Goal: Task Accomplishment & Management: Manage account settings

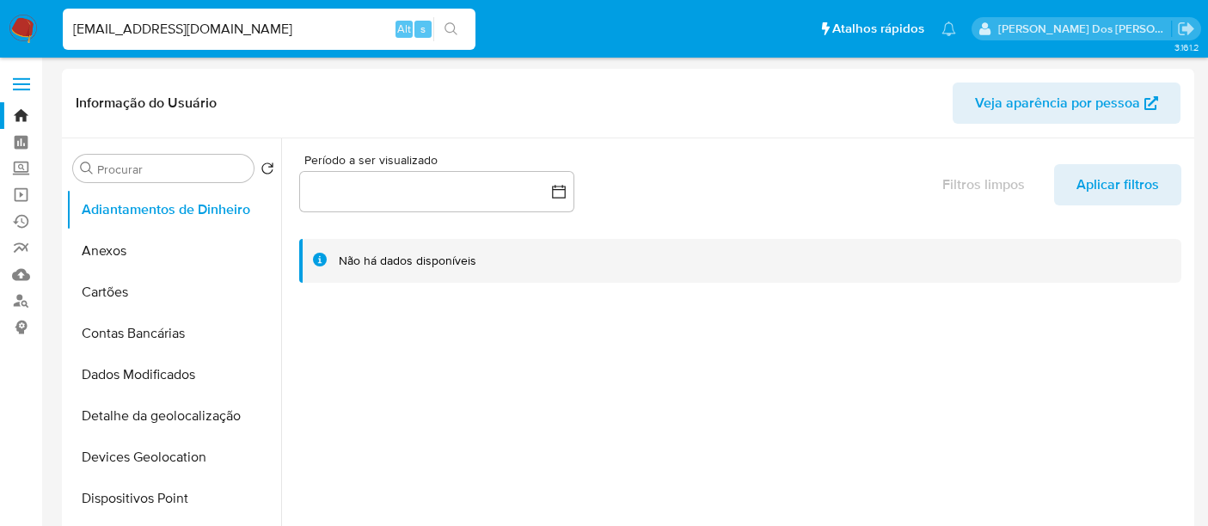
select select "10"
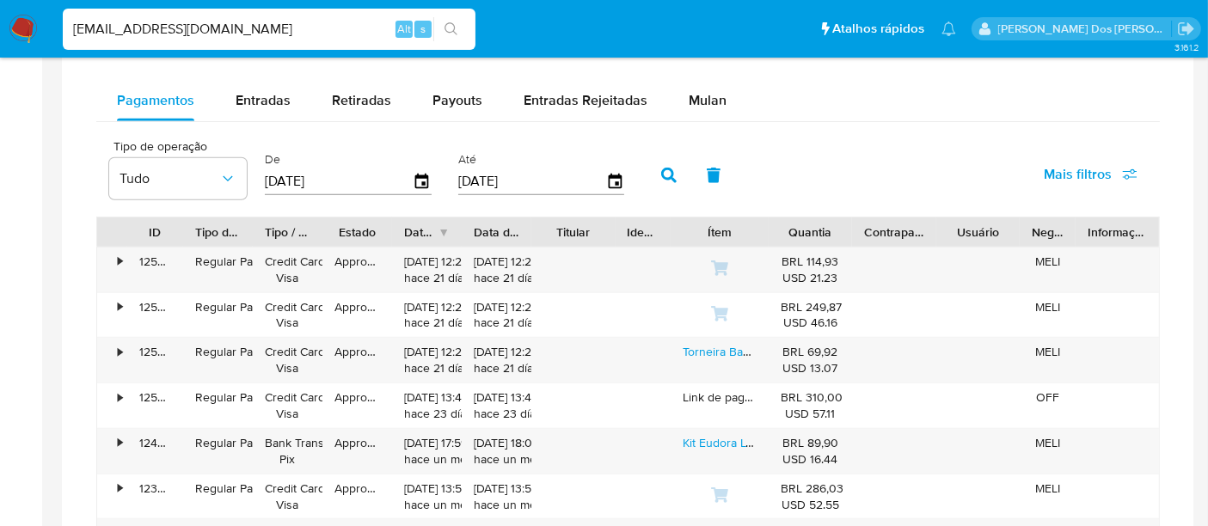
click at [215, 27] on input "[EMAIL_ADDRESS][DOMAIN_NAME]" at bounding box center [269, 29] width 413 height 22
click at [215, 27] on input "msaluha@yahoo.com" at bounding box center [269, 29] width 413 height 22
paste input "D3uQKZJBw3Mw0pKWfaKbk3Fx"
type input "D3uQKZJBw3Mw0pKWfaKbk3Fx"
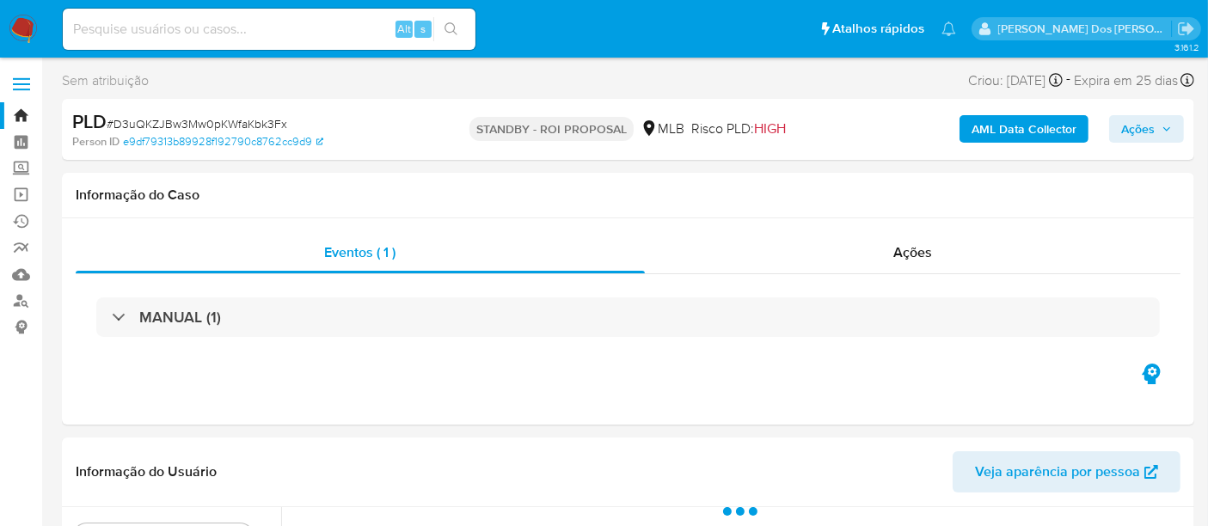
select select "10"
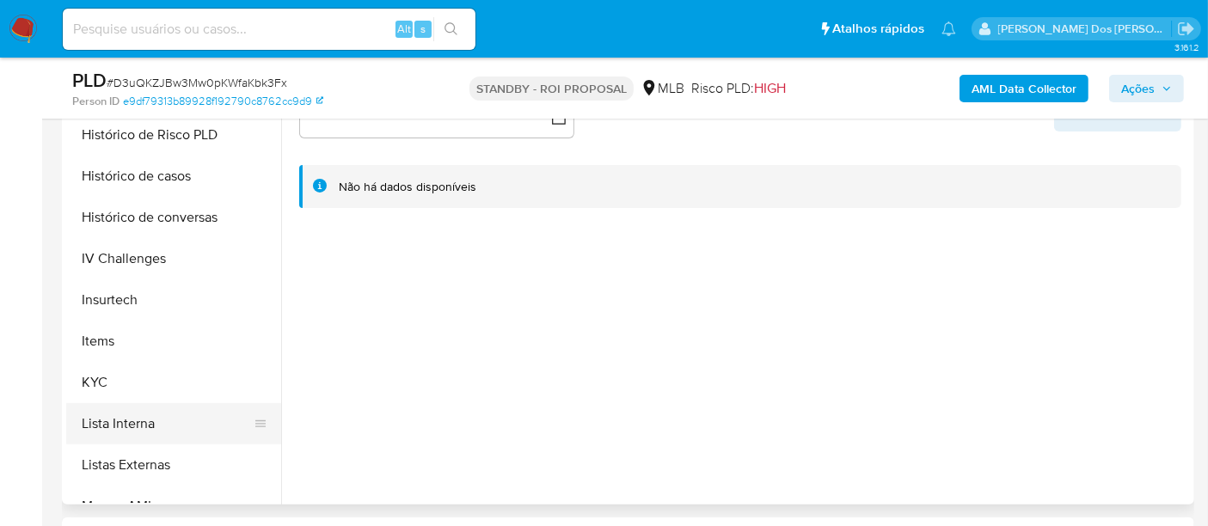
scroll to position [668, 0]
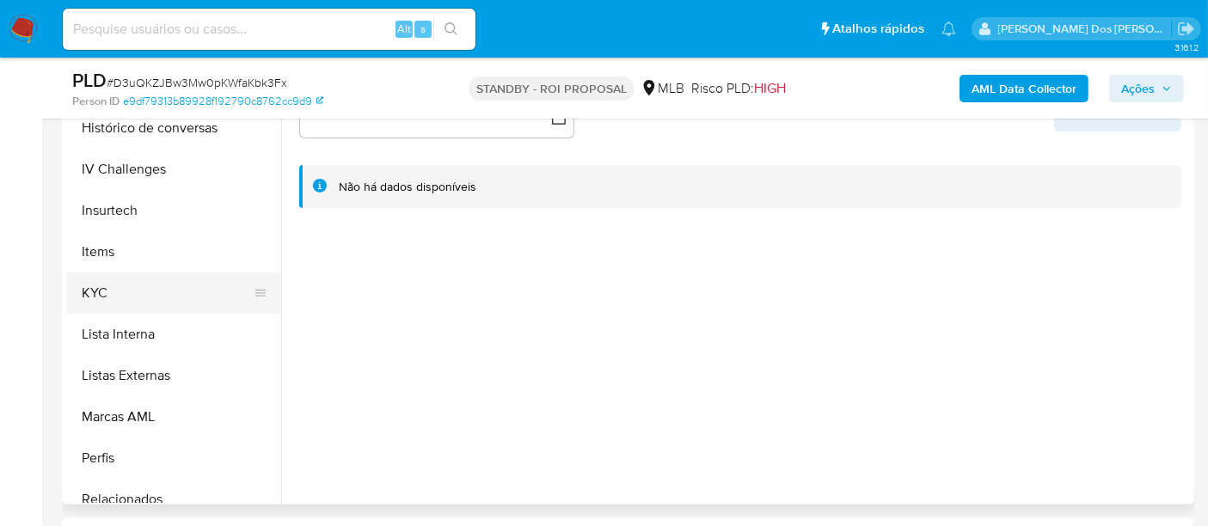
click at [89, 285] on button "KYC" at bounding box center [166, 293] width 201 height 41
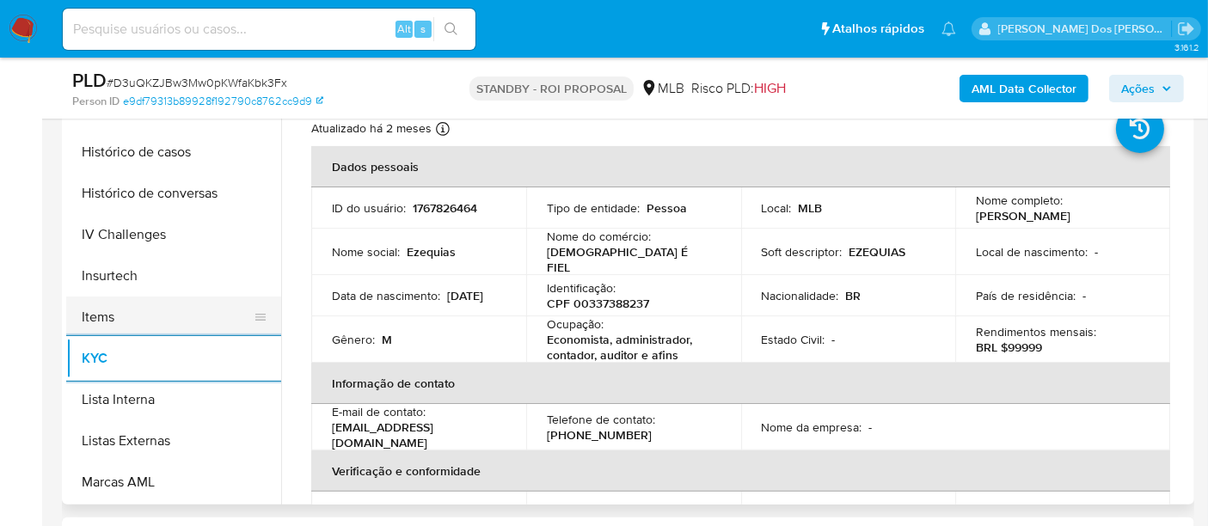
scroll to position [477, 0]
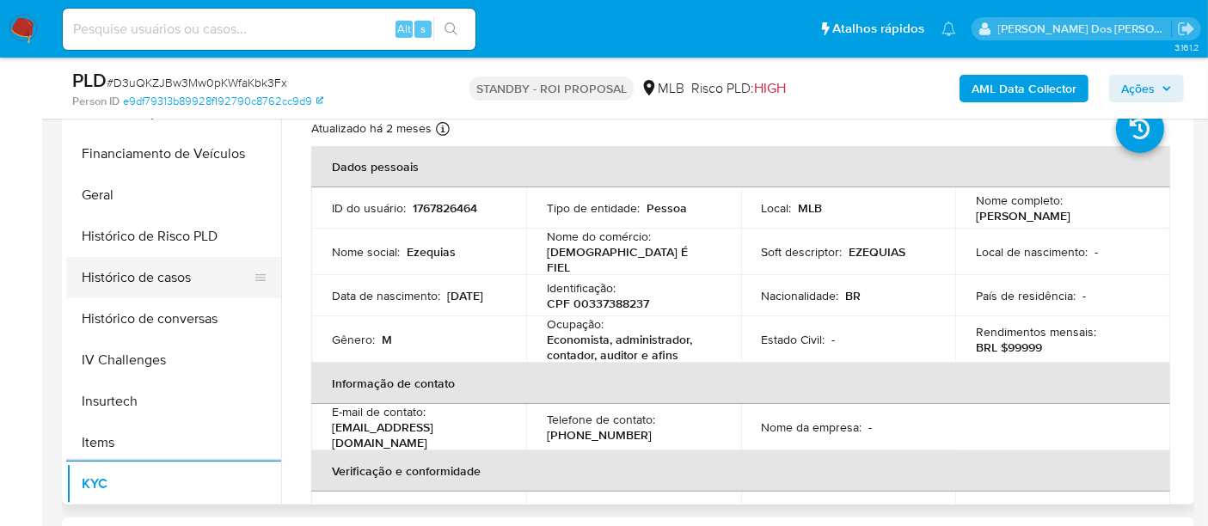
click at [156, 288] on button "Histórico de casos" at bounding box center [166, 277] width 201 height 41
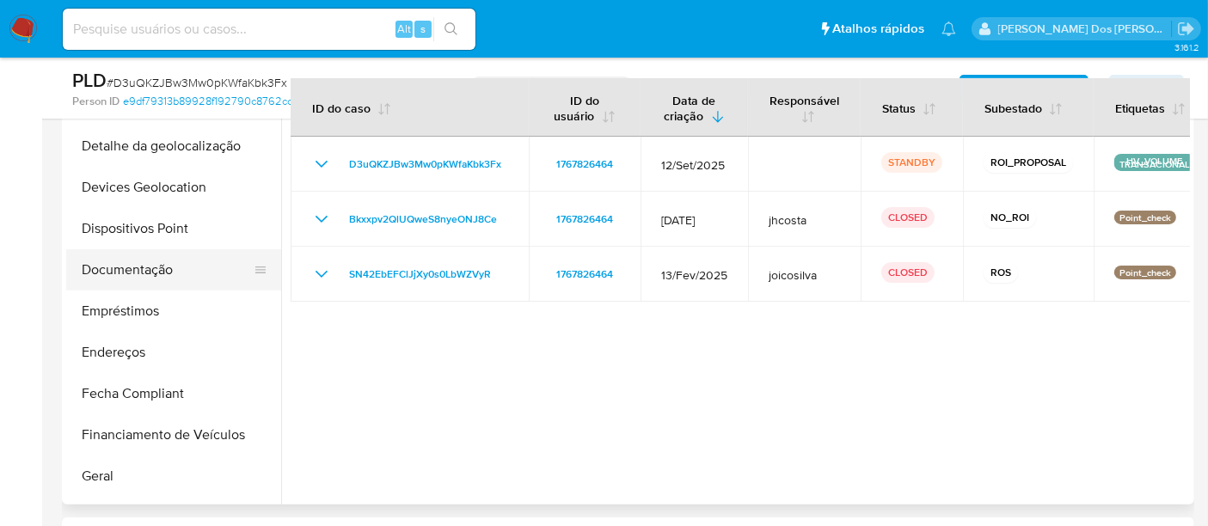
scroll to position [191, 0]
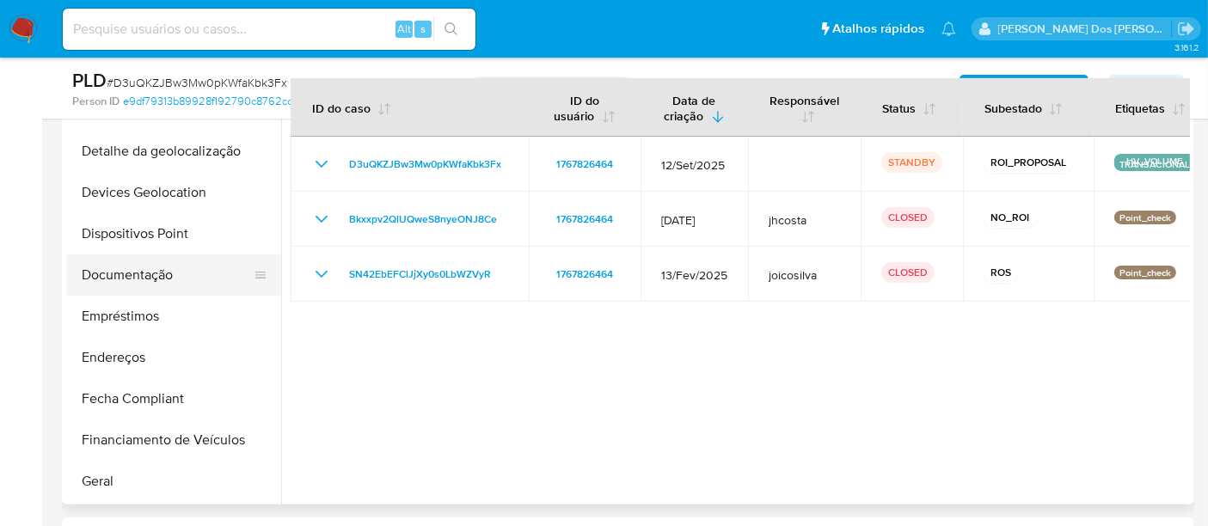
click at [156, 265] on button "Documentação" at bounding box center [166, 275] width 201 height 41
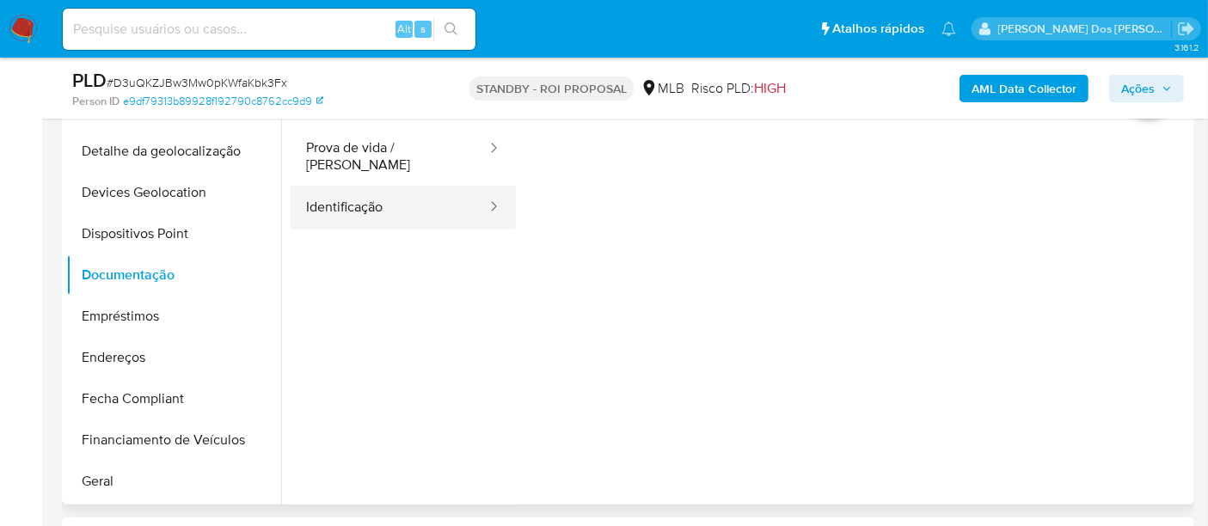
click at [371, 199] on button "Identificação" at bounding box center [390, 208] width 198 height 44
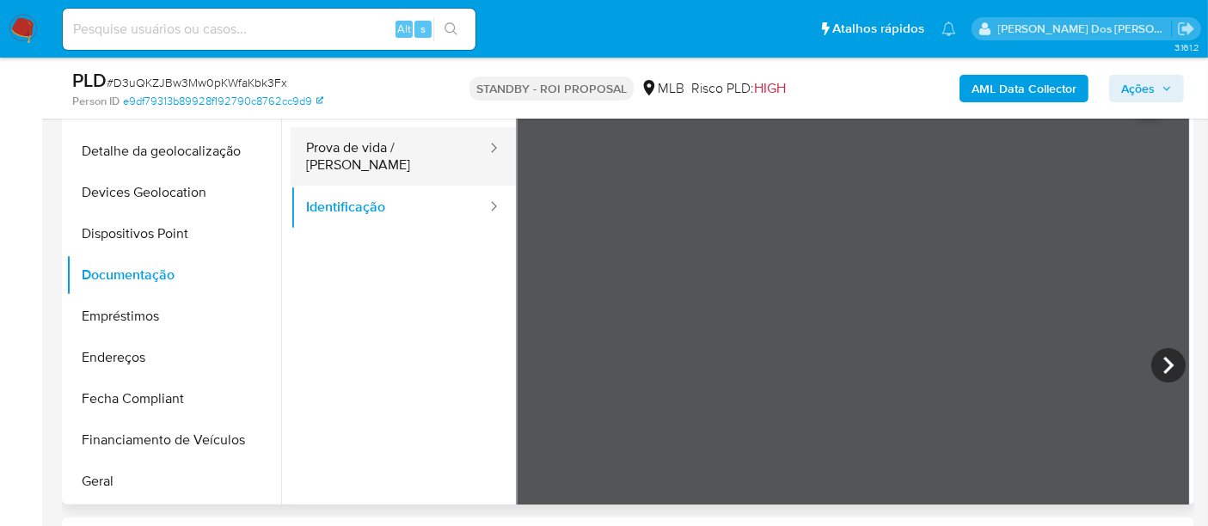
click at [393, 147] on button "Prova de vida / Selfie" at bounding box center [390, 156] width 198 height 58
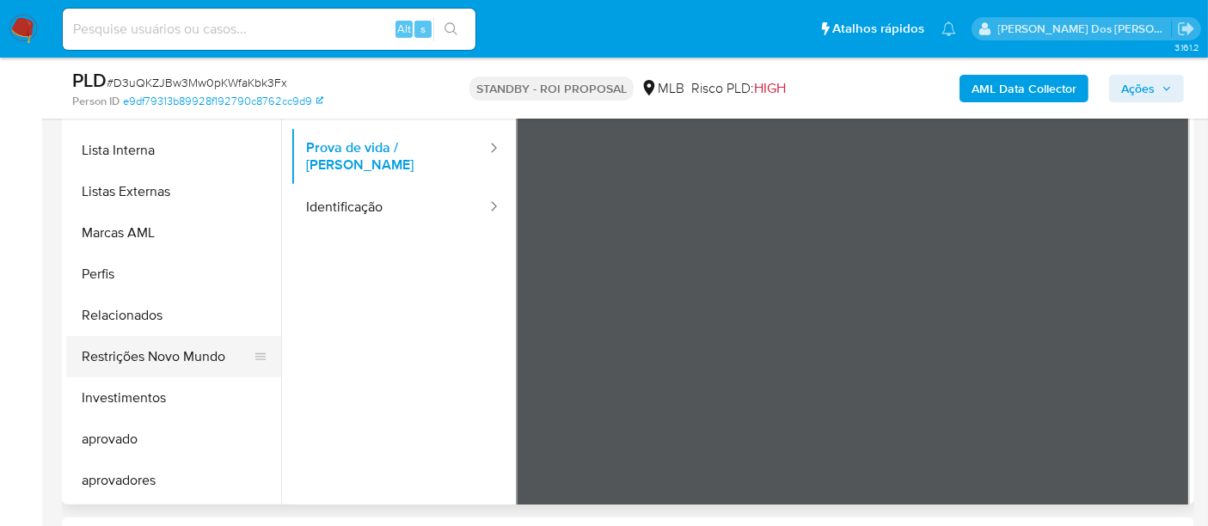
scroll to position [891, 0]
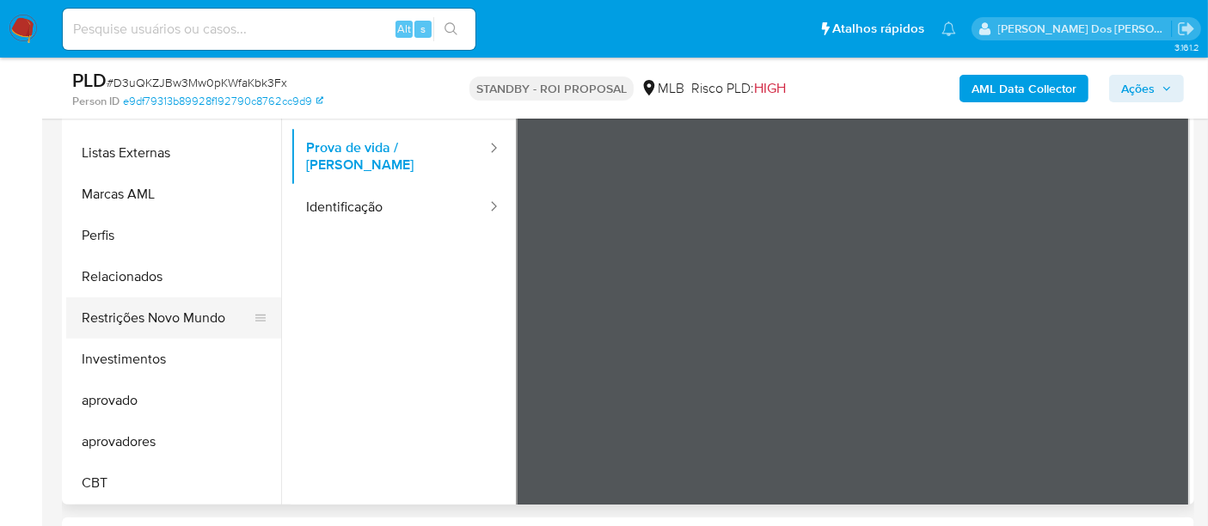
click at [154, 313] on button "Restrições Novo Mundo" at bounding box center [166, 318] width 201 height 41
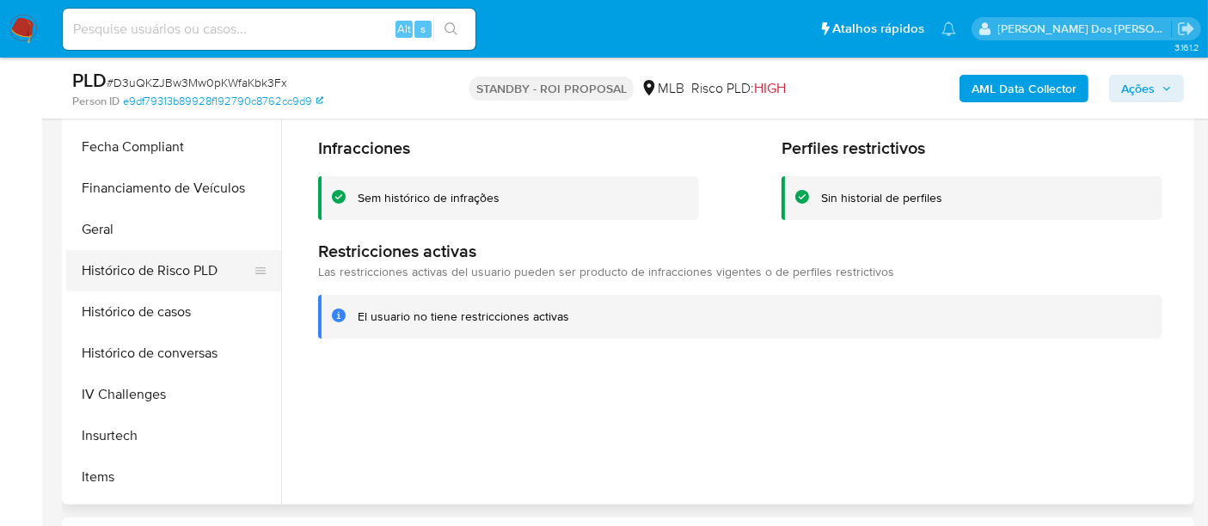
scroll to position [413, 0]
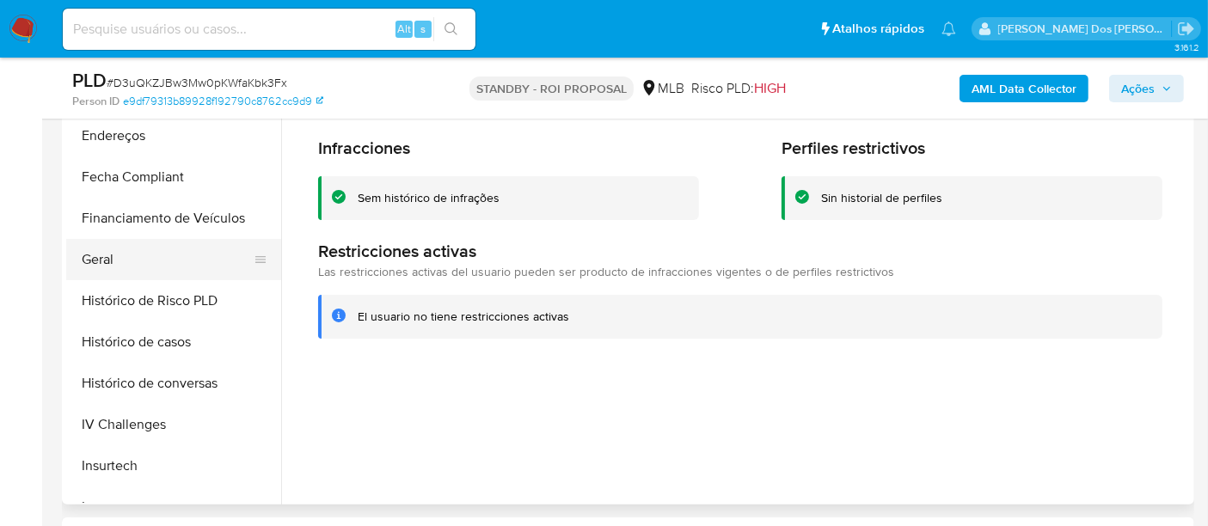
click at [103, 258] on button "Geral" at bounding box center [166, 259] width 201 height 41
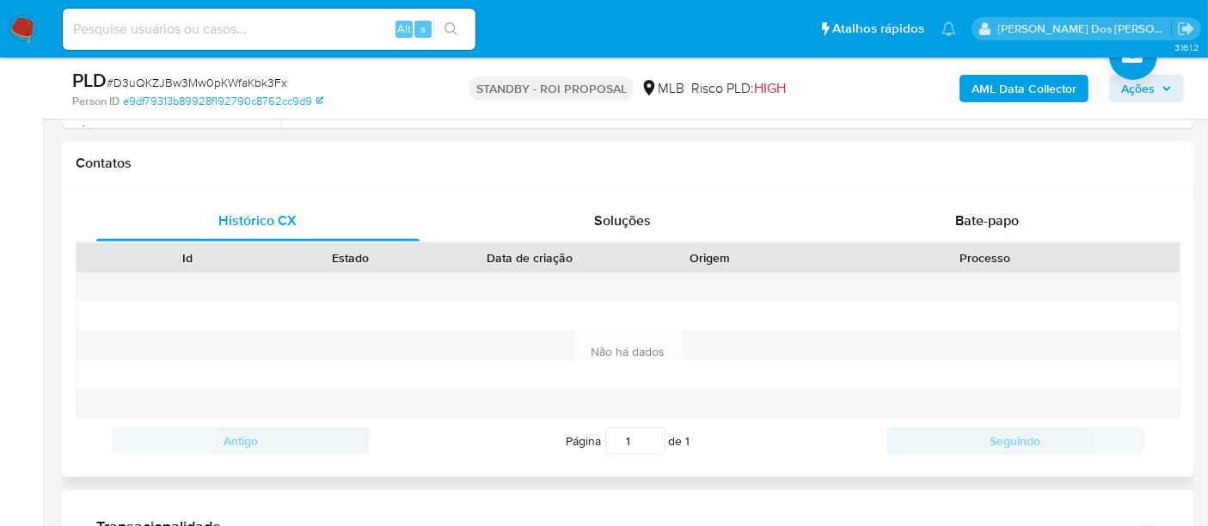
scroll to position [764, 0]
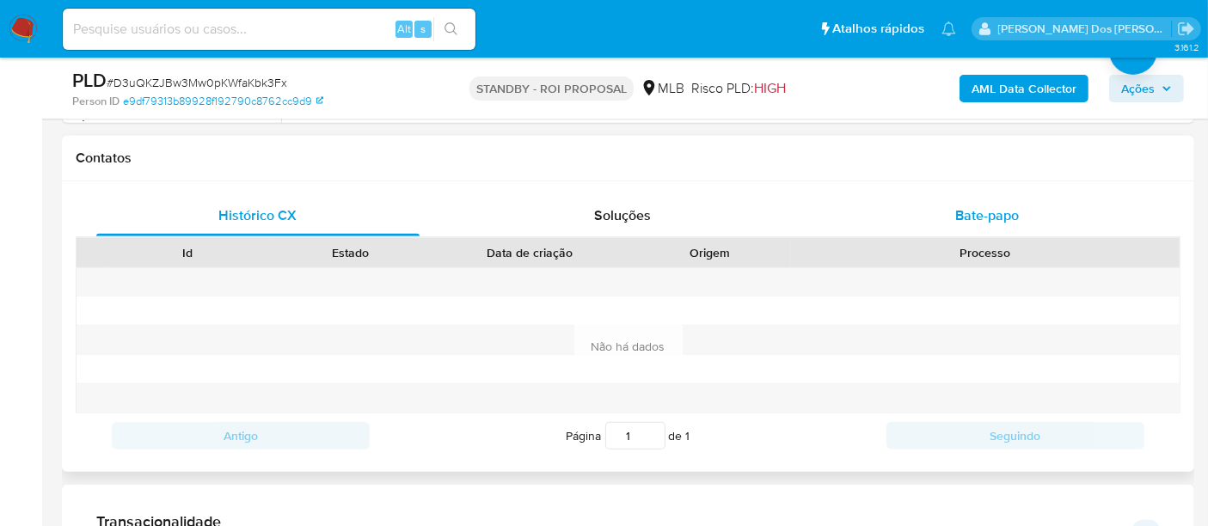
click at [959, 212] on span "Bate-papo" at bounding box center [987, 215] width 64 height 20
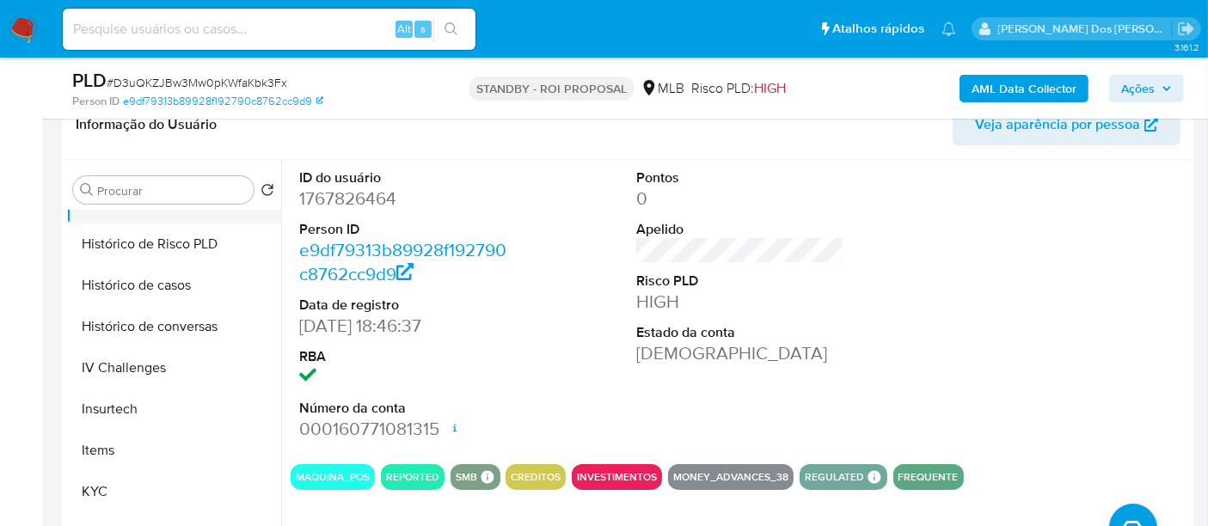
scroll to position [700, 0]
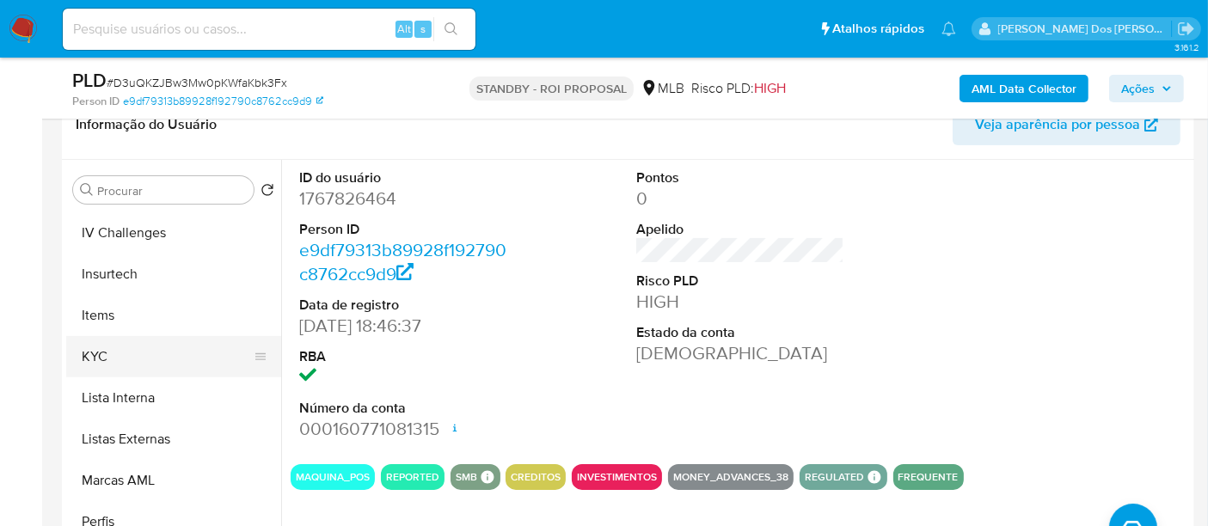
click at [99, 357] on button "KYC" at bounding box center [166, 356] width 201 height 41
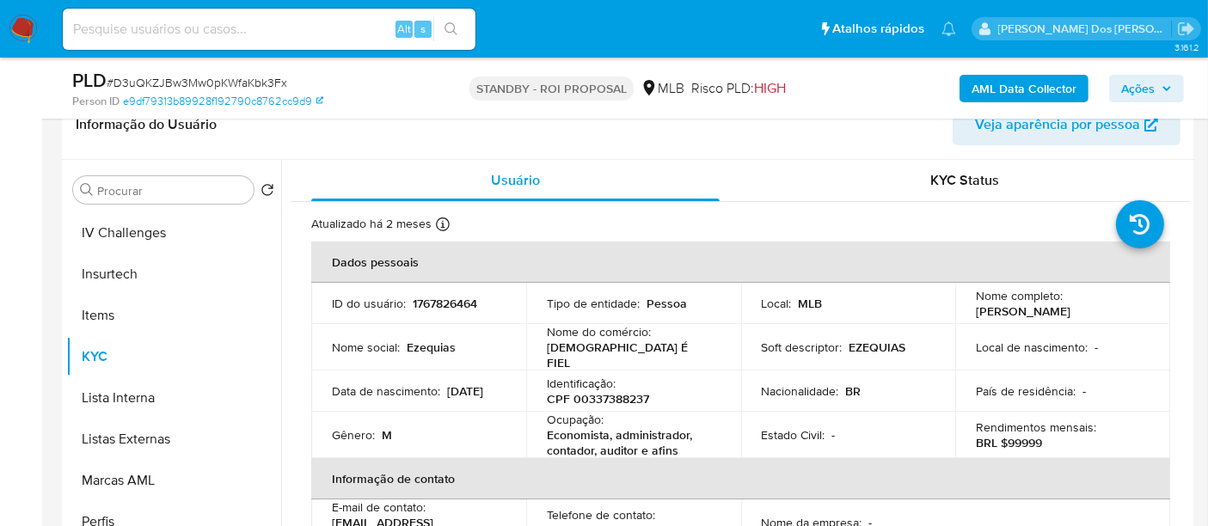
click at [260, 28] on input at bounding box center [269, 29] width 413 height 22
paste input "181541515"
type input "181541515"
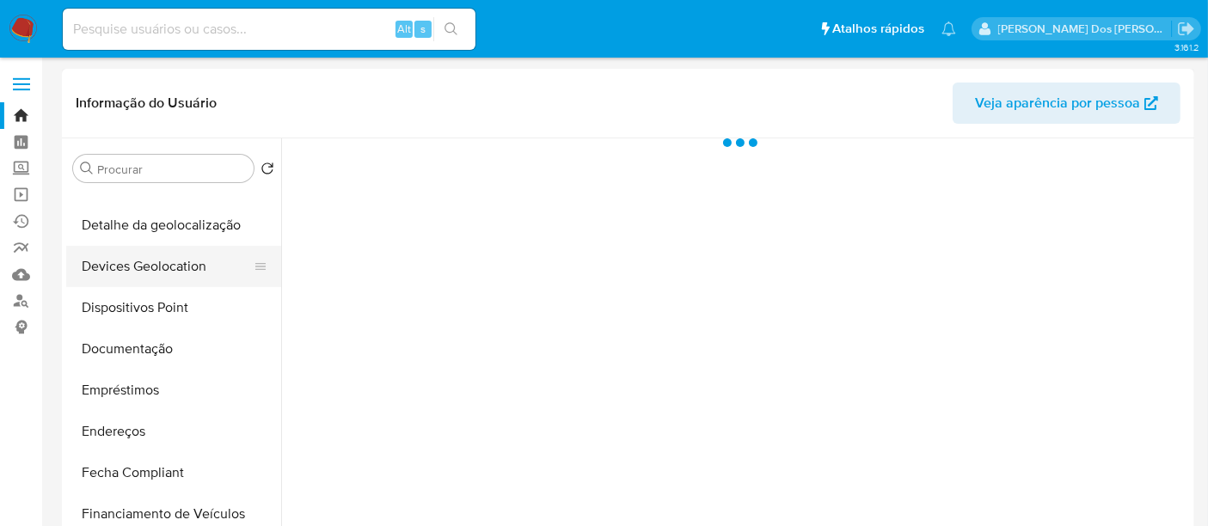
select select "10"
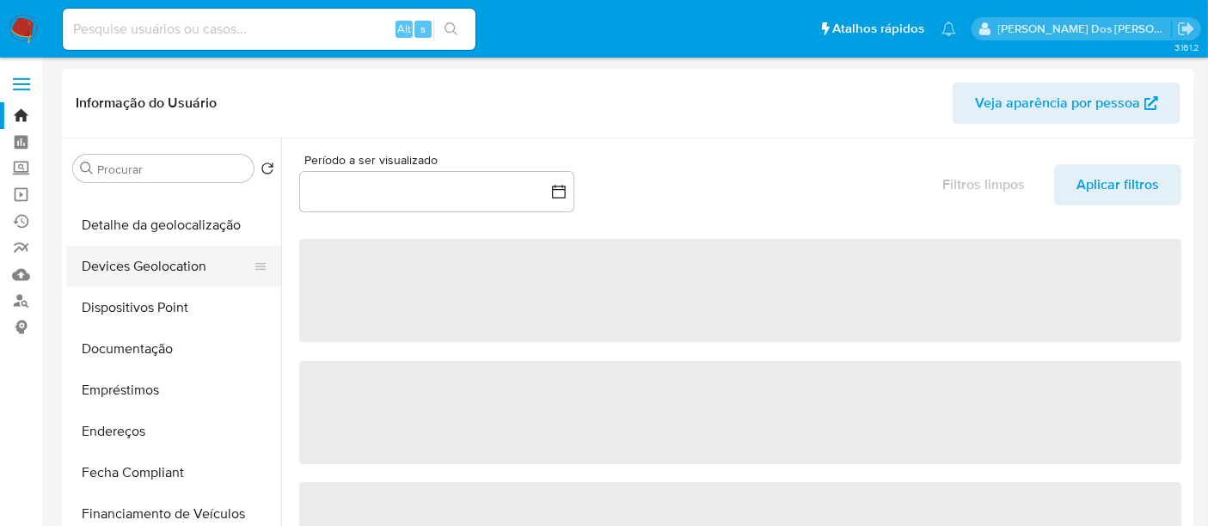
scroll to position [382, 0]
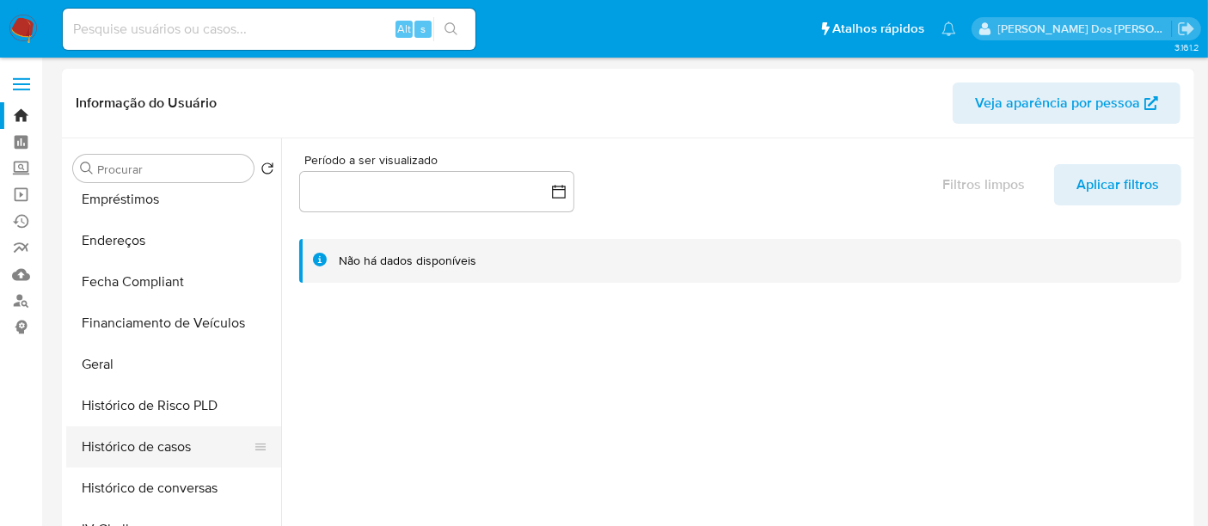
click at [138, 439] on button "Histórico de casos" at bounding box center [166, 446] width 201 height 41
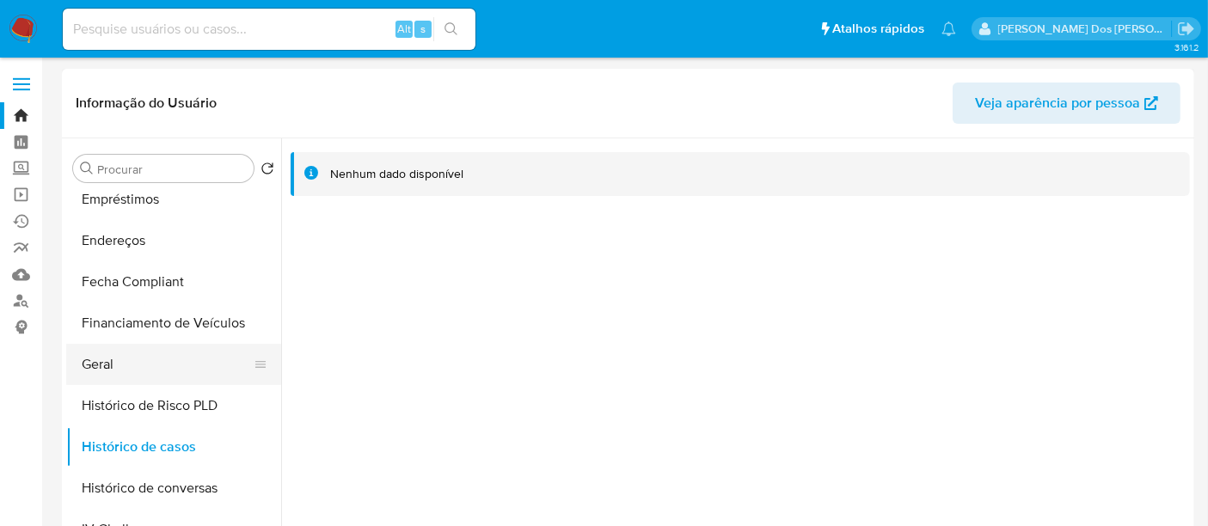
click at [113, 368] on button "Geral" at bounding box center [166, 364] width 201 height 41
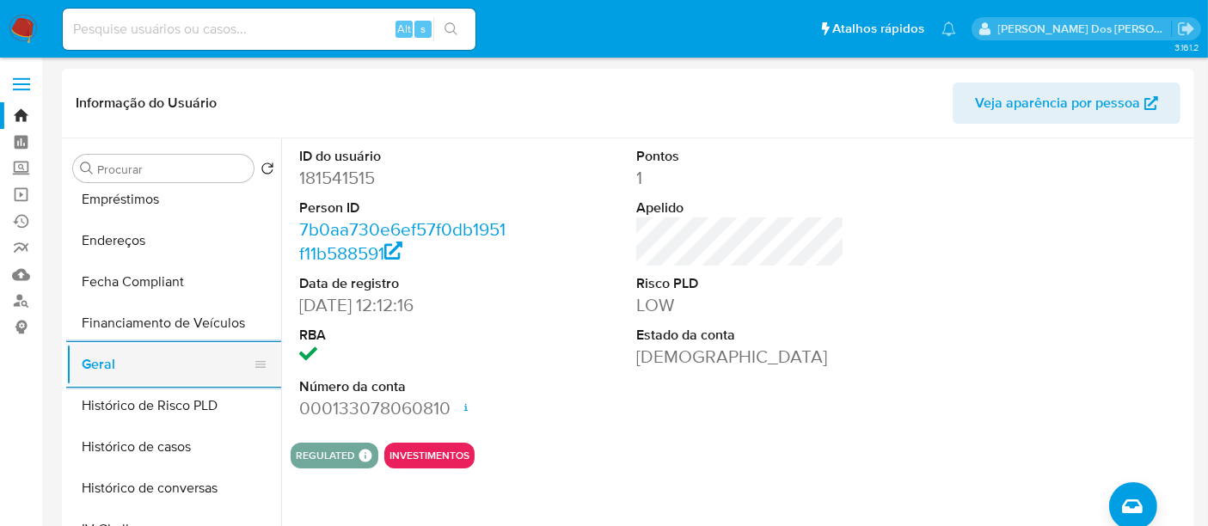
scroll to position [191, 0]
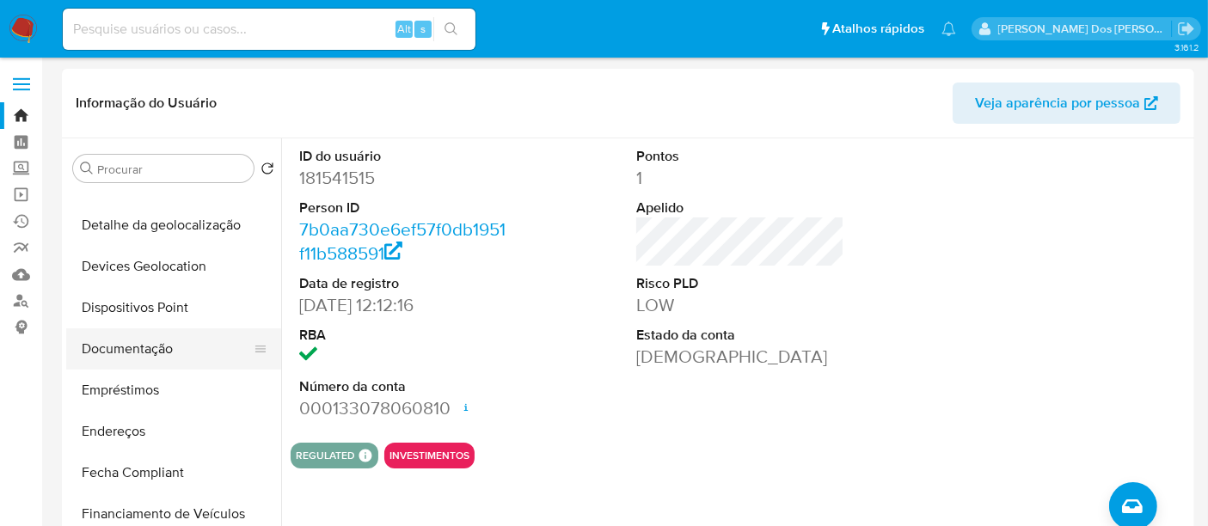
click at [143, 347] on button "Documentação" at bounding box center [166, 348] width 201 height 41
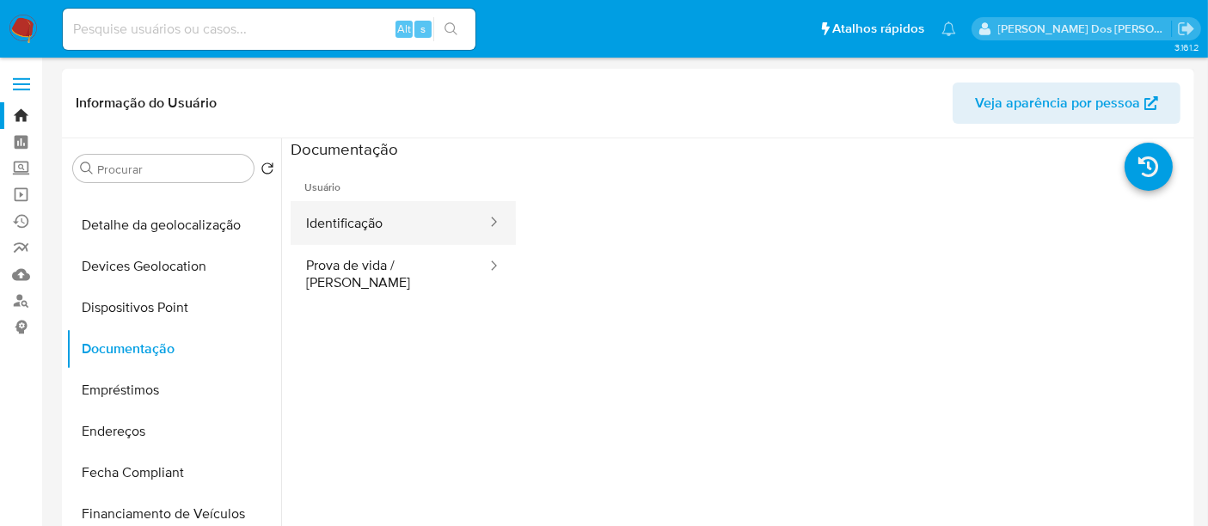
click at [397, 223] on button "Identificação" at bounding box center [390, 223] width 198 height 44
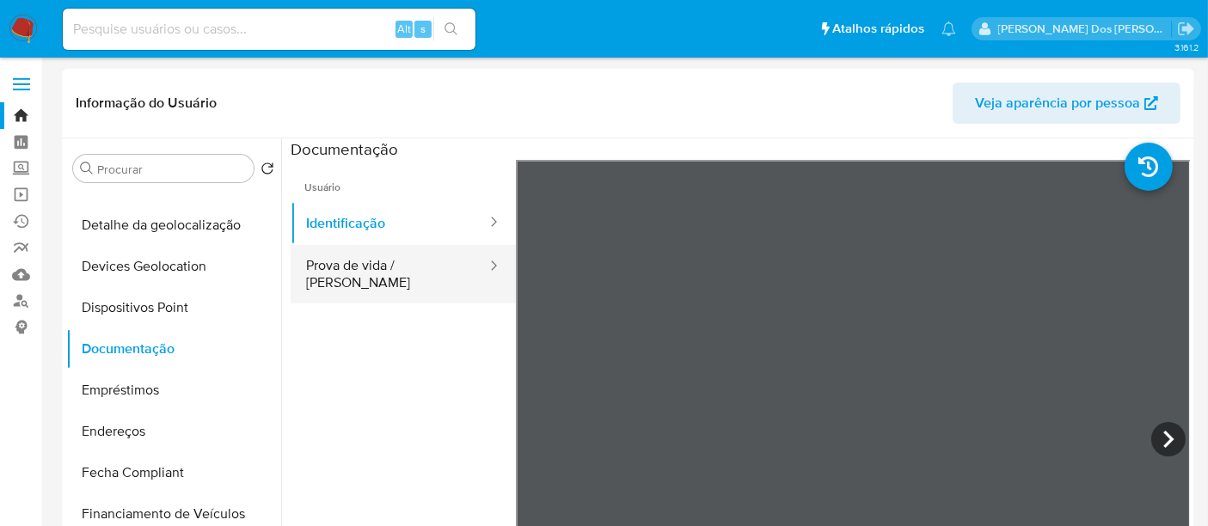
click at [400, 261] on button "Prova de vida / [PERSON_NAME]" at bounding box center [390, 274] width 198 height 58
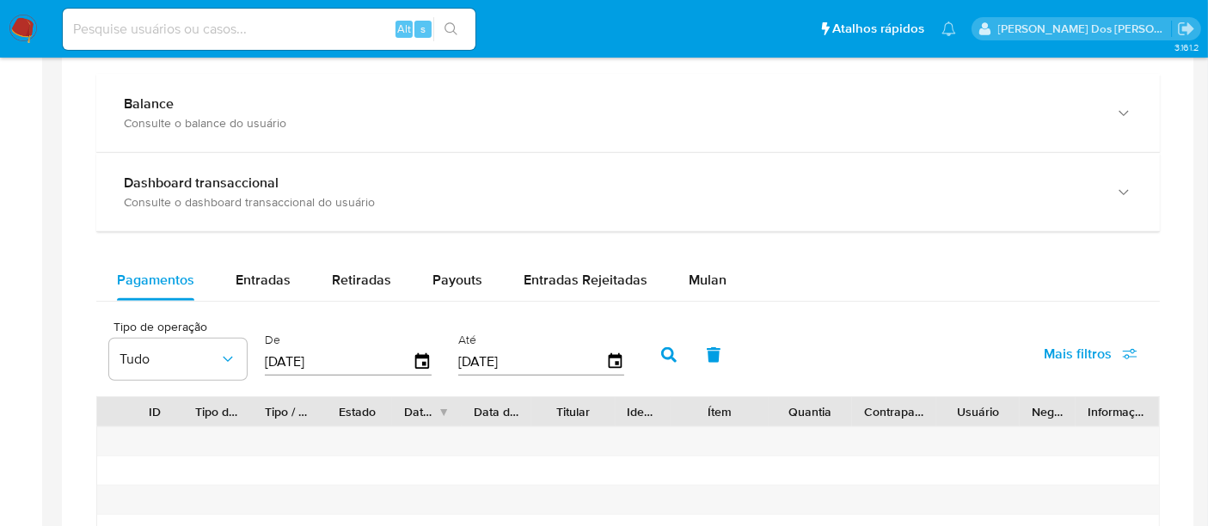
scroll to position [1051, 0]
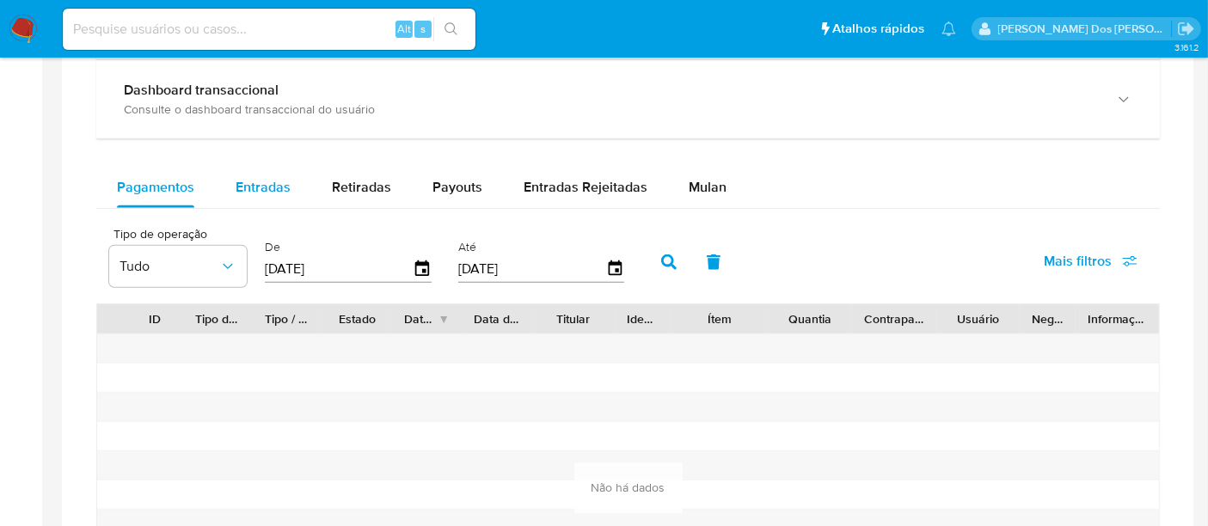
click at [272, 190] on span "Entradas" at bounding box center [263, 187] width 55 height 20
select select "10"
click at [204, 24] on input at bounding box center [269, 29] width 413 height 22
paste input "D3uQKZJBw3Mw0pKWfaKbk3Fx"
type input "D3uQKZJBw3Mw0pKWfaKbk3Fx"
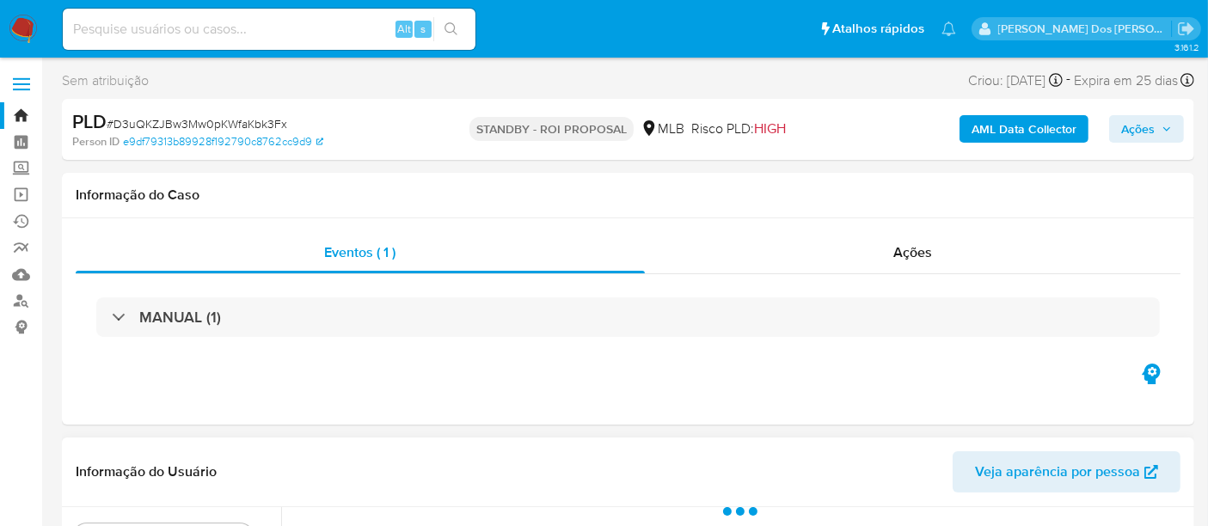
select select "10"
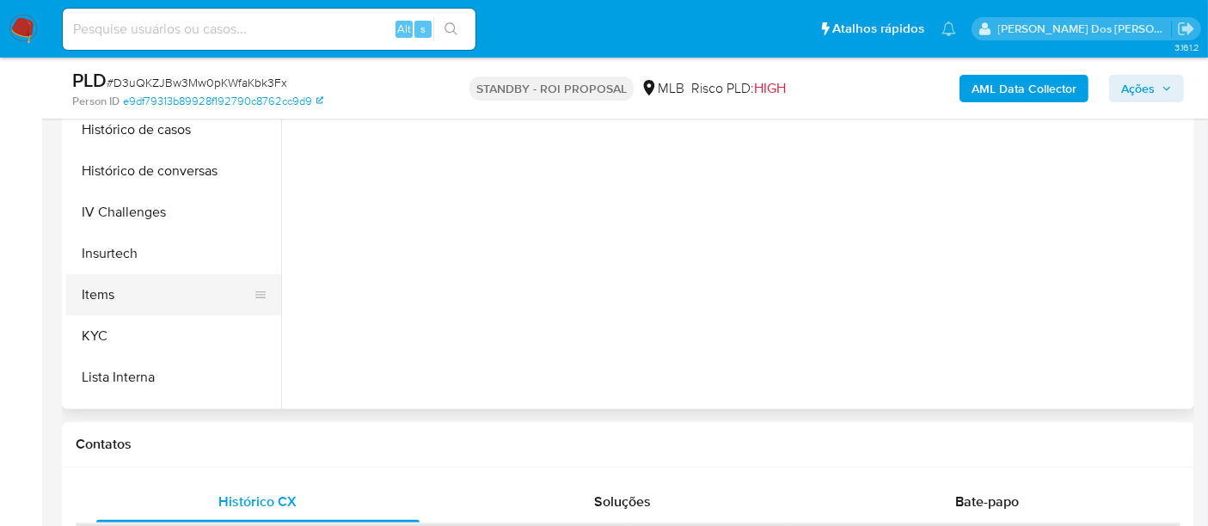
scroll to position [573, 0]
click at [103, 288] on button "KYC" at bounding box center [166, 293] width 201 height 41
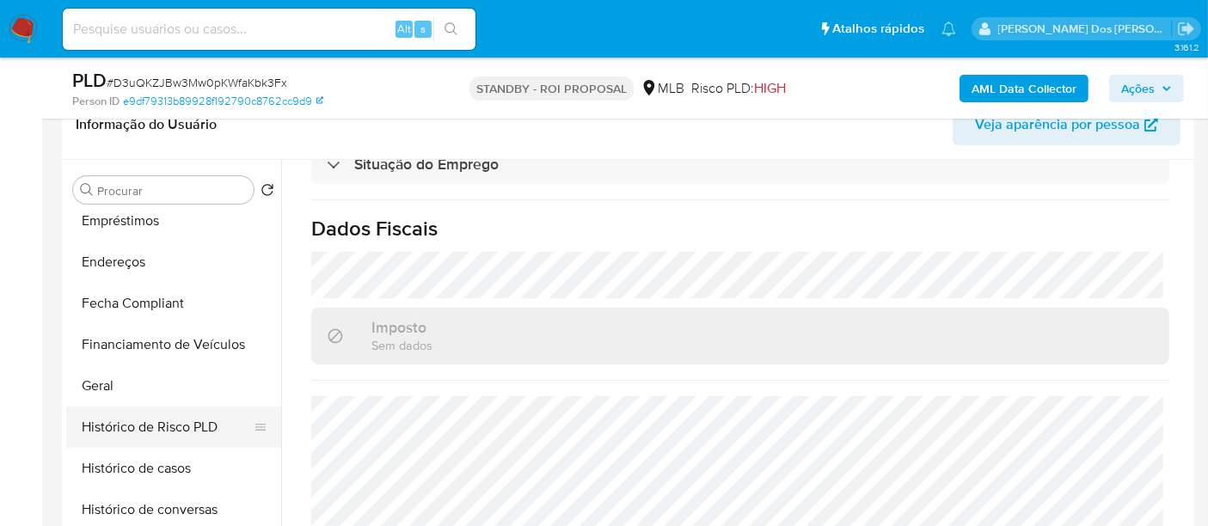
scroll to position [286, 0]
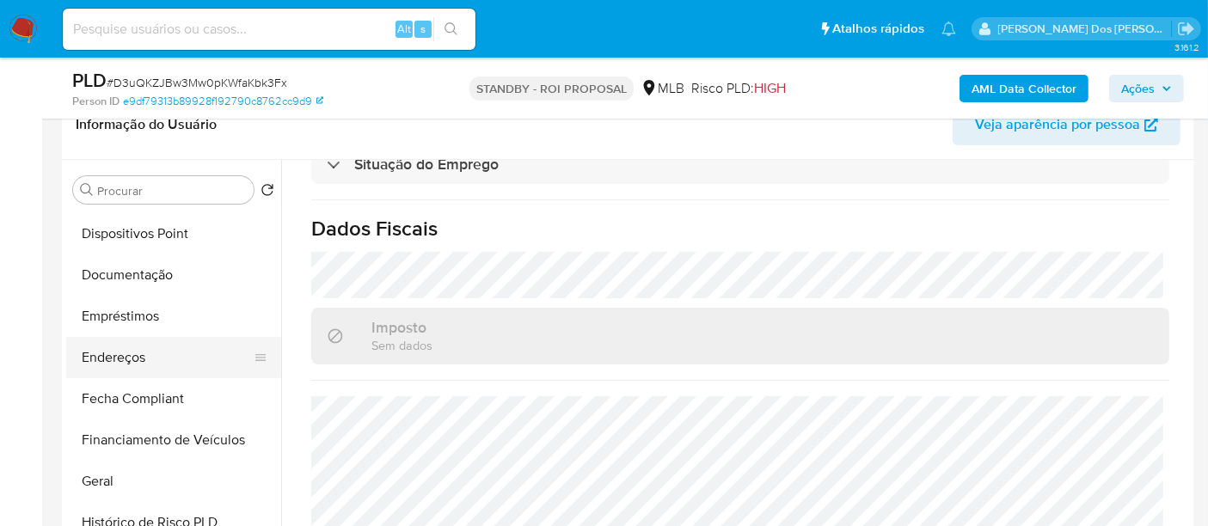
click at [114, 357] on button "Endereços" at bounding box center [166, 357] width 201 height 41
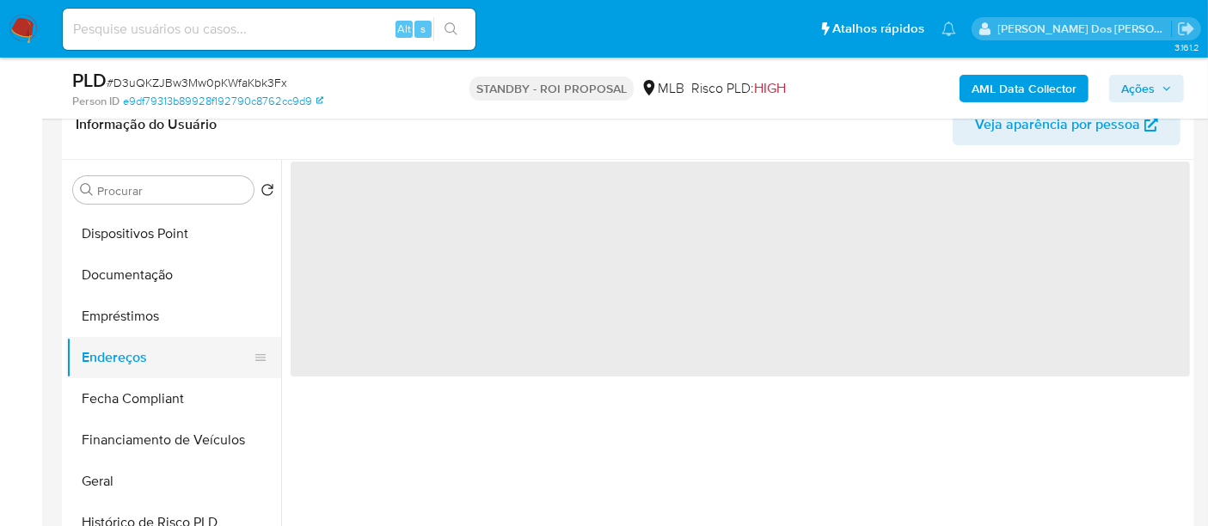
scroll to position [0, 0]
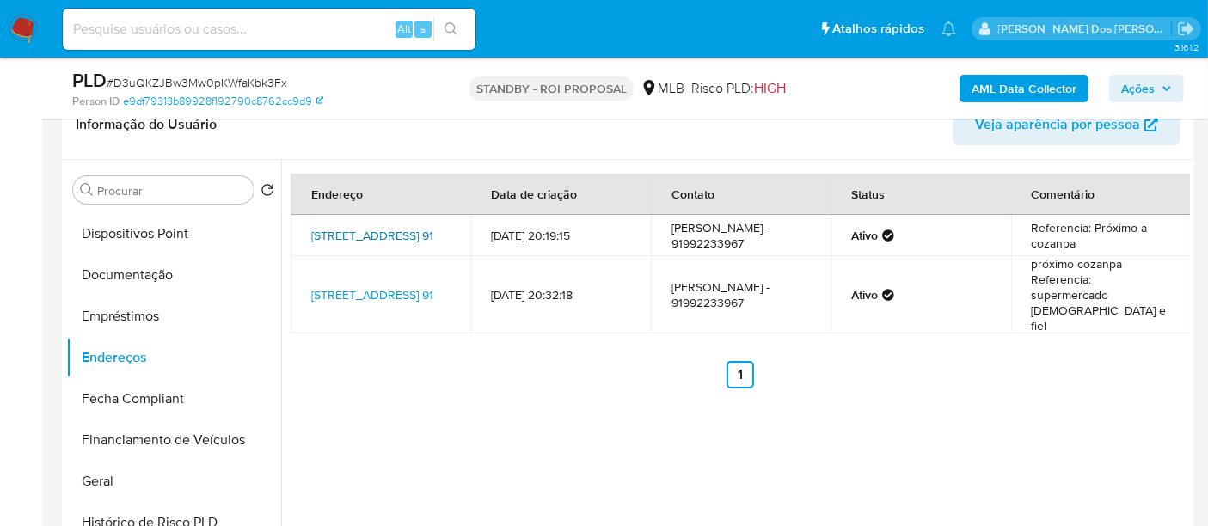
click at [373, 232] on link "Br 422 91, Limoeiro Do Ajuru, Pará, 68415000, Brasil 91" at bounding box center [372, 235] width 122 height 17
drag, startPoint x: 1074, startPoint y: 244, endPoint x: 1027, endPoint y: 244, distance: 47.3
click at [1027, 244] on td "Referencia: Próximo a cozanpa" at bounding box center [1101, 235] width 180 height 41
copy td "cozanpa"
click at [388, 286] on link "Br 422 91, Limoeiro Do Ajuru, Pará, 68415000, Brasil 91" at bounding box center [372, 294] width 122 height 17
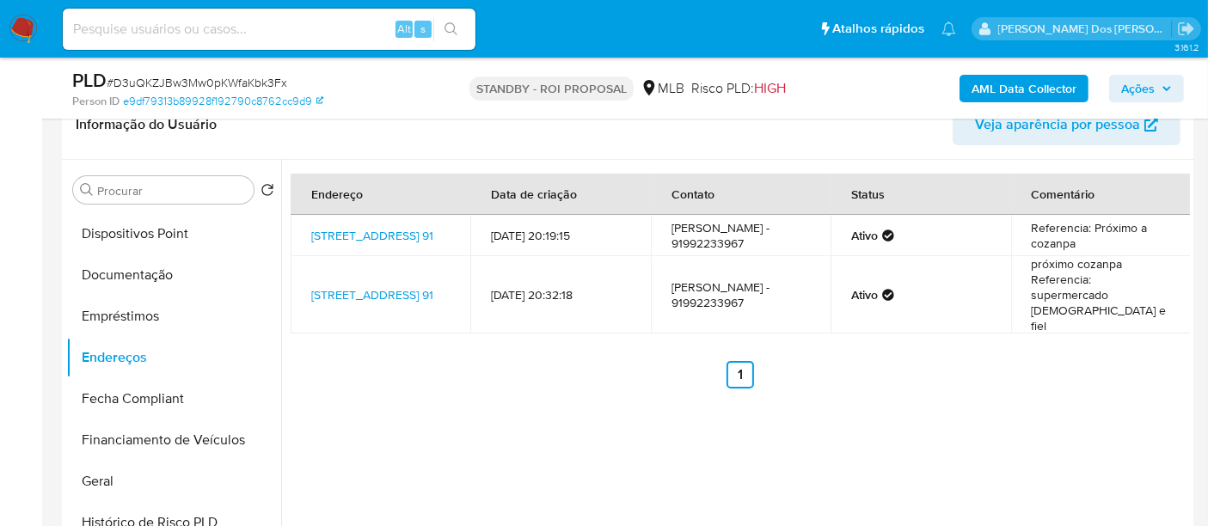
click at [271, 35] on input at bounding box center [269, 29] width 413 height 22
paste input "1376206224"
type input "1376206224"
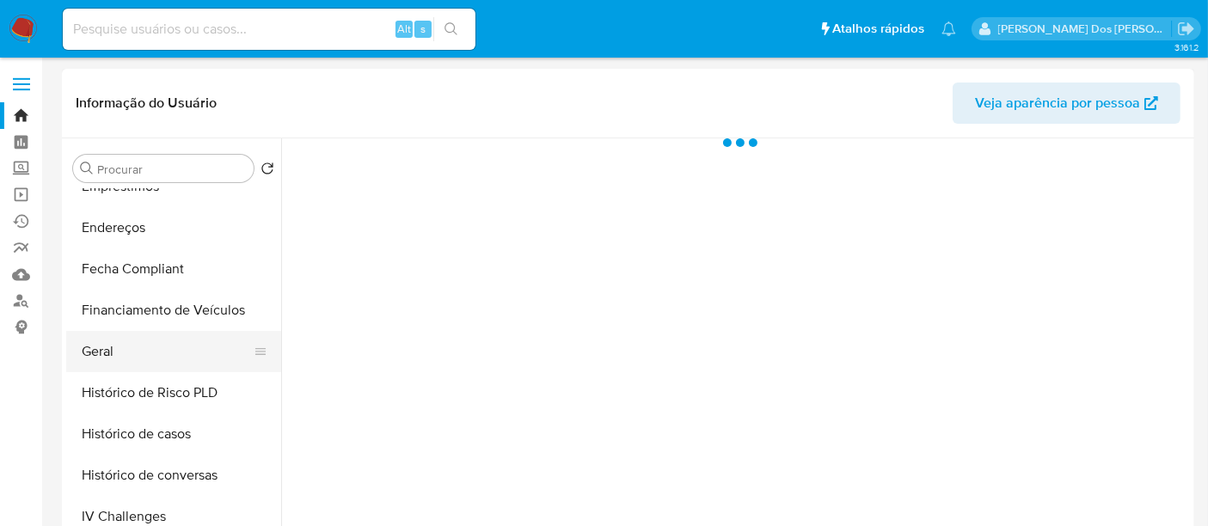
select select "10"
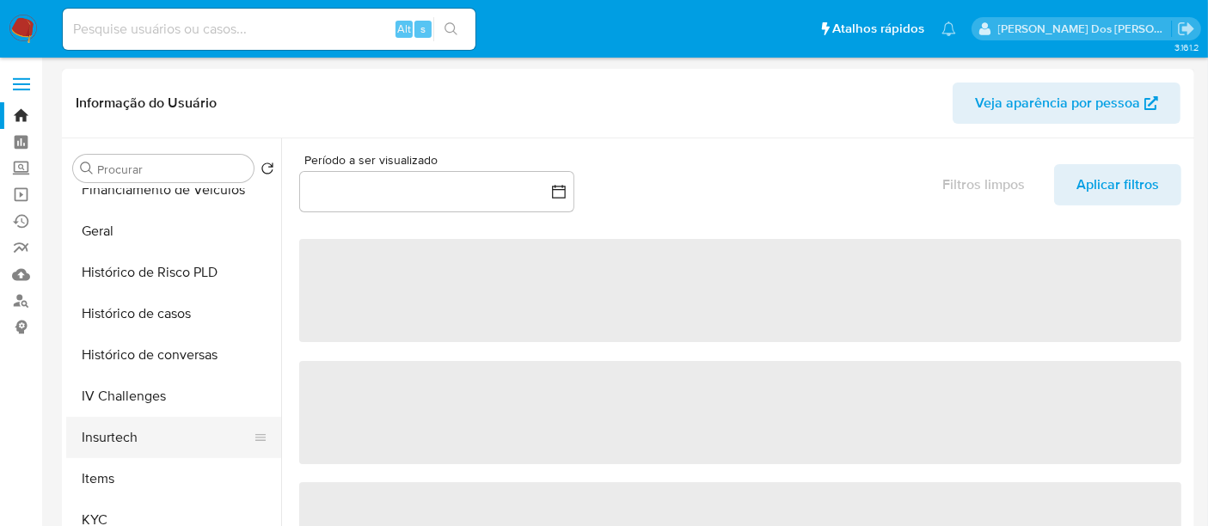
scroll to position [573, 0]
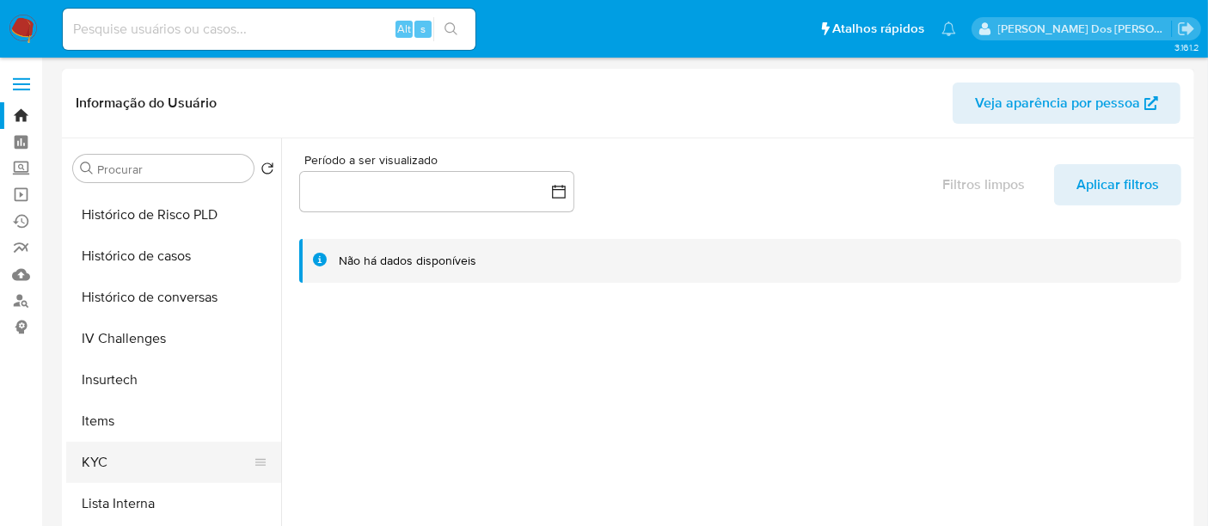
click at [93, 456] on button "KYC" at bounding box center [166, 462] width 201 height 41
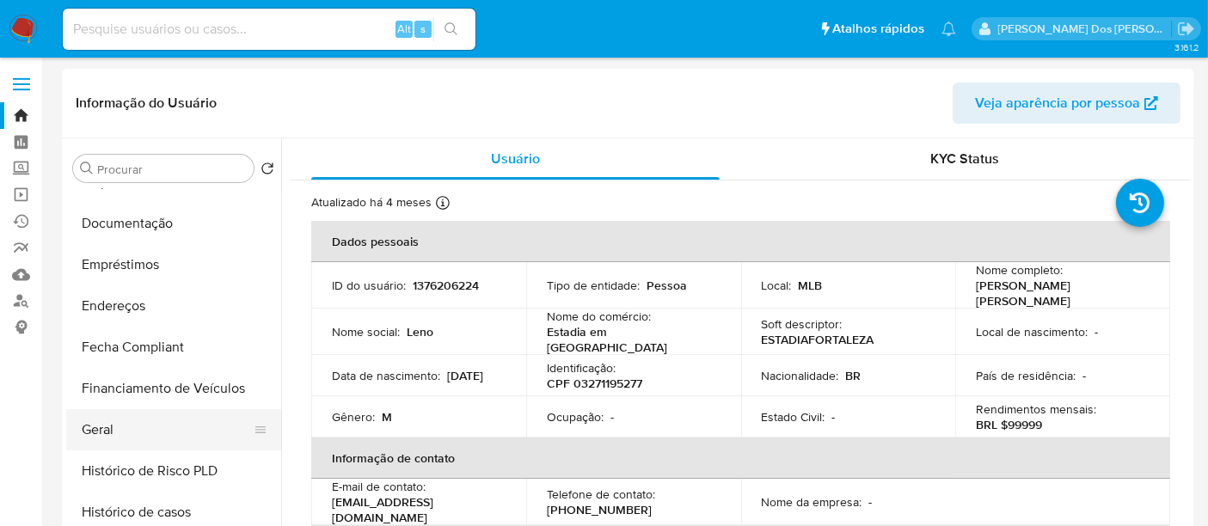
scroll to position [286, 0]
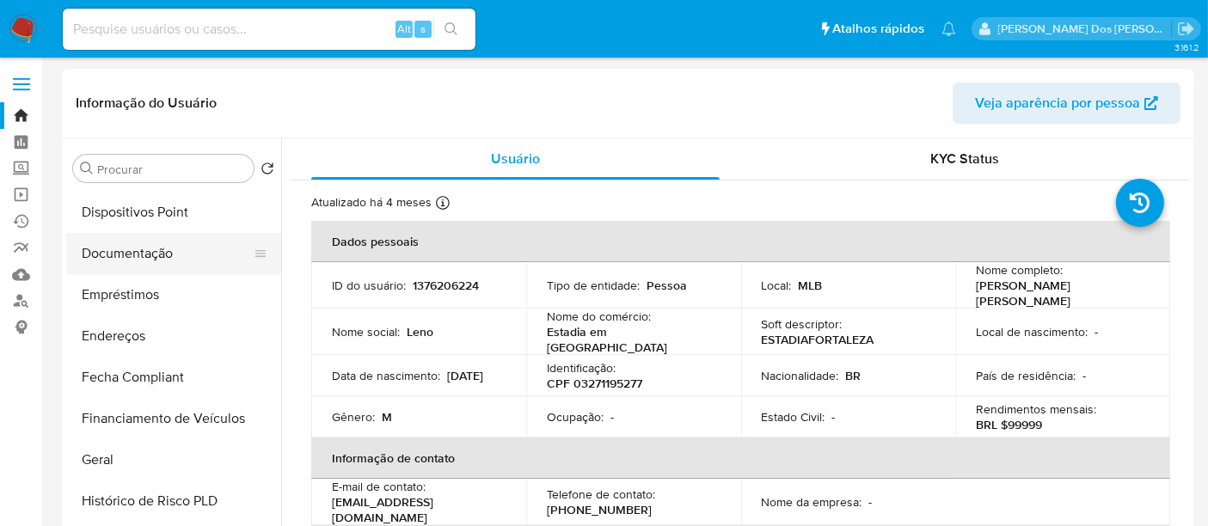
click at [134, 249] on button "Documentação" at bounding box center [166, 253] width 201 height 41
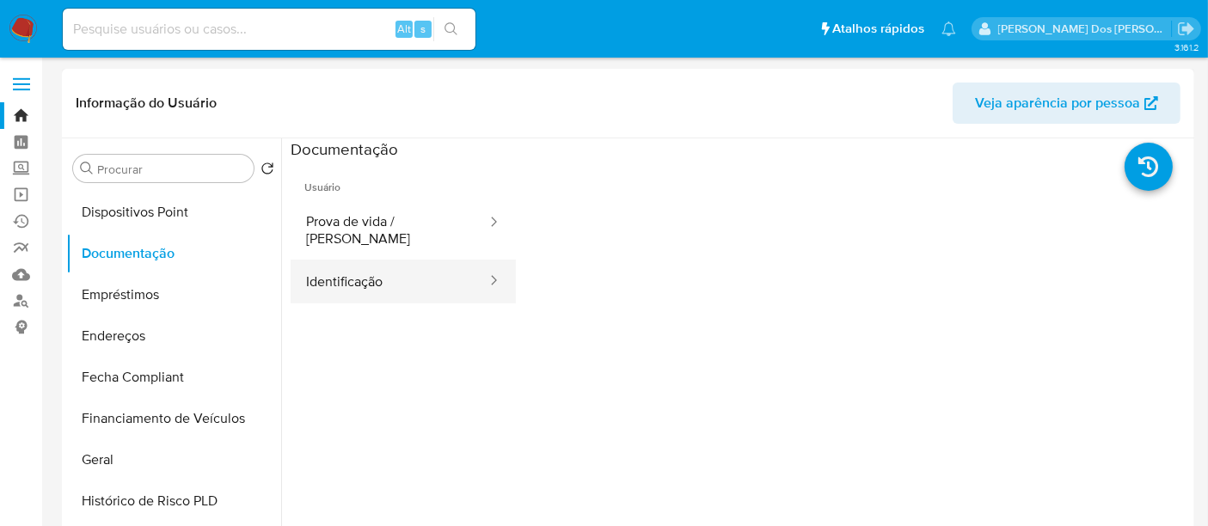
click at [315, 272] on button "Identificação" at bounding box center [390, 282] width 198 height 44
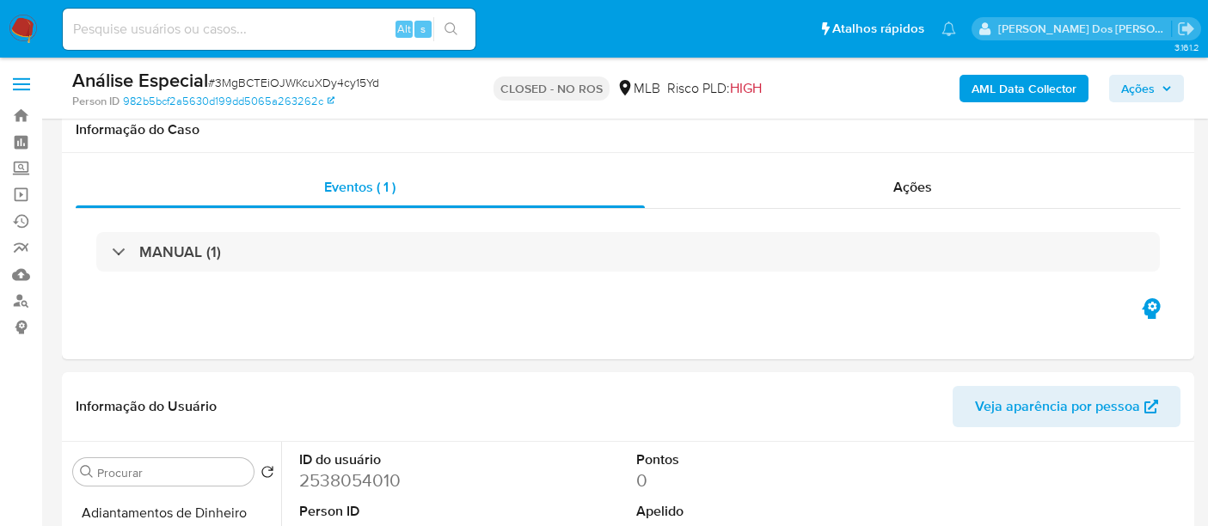
select select "10"
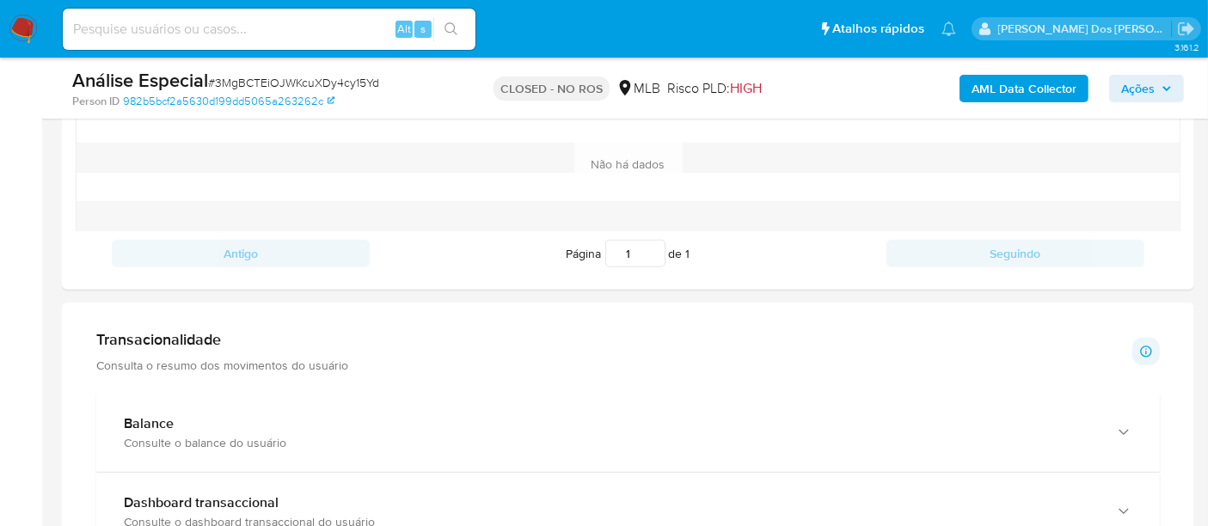
scroll to position [1324, 0]
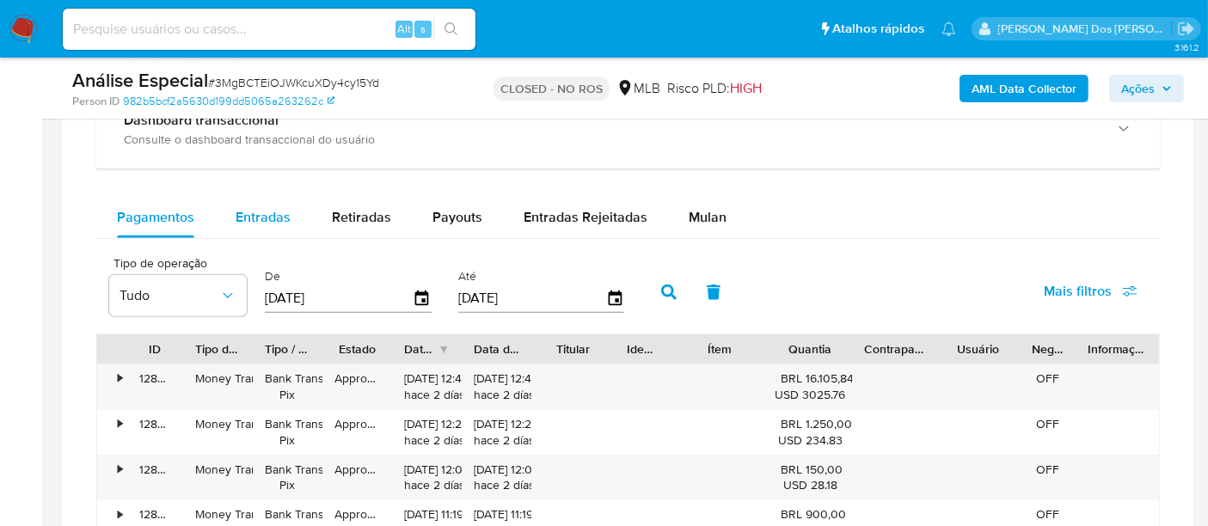
click at [279, 218] on span "Entradas" at bounding box center [263, 217] width 55 height 20
select select "10"
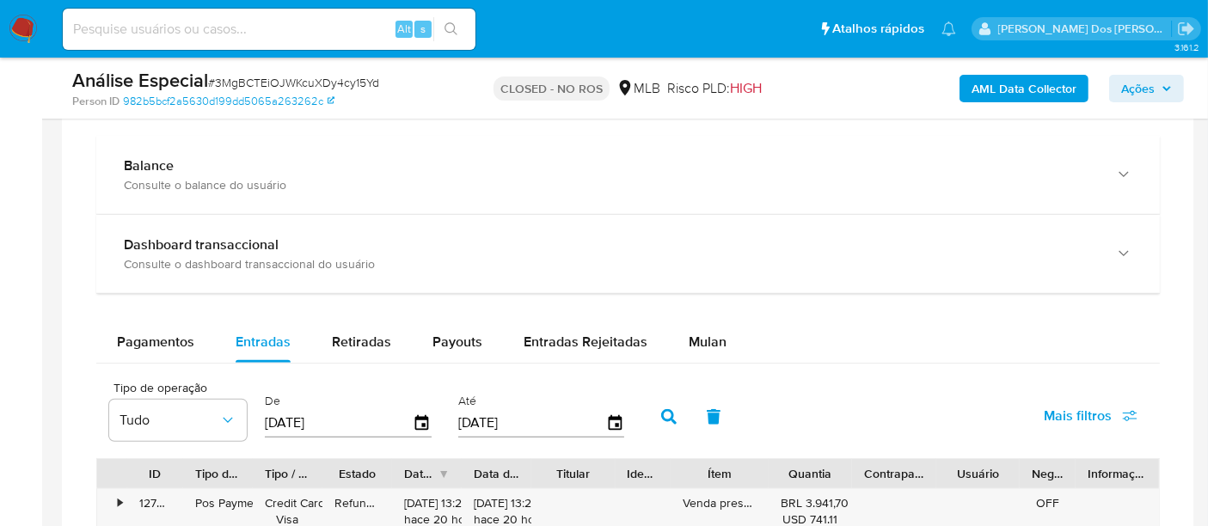
scroll to position [1228, 0]
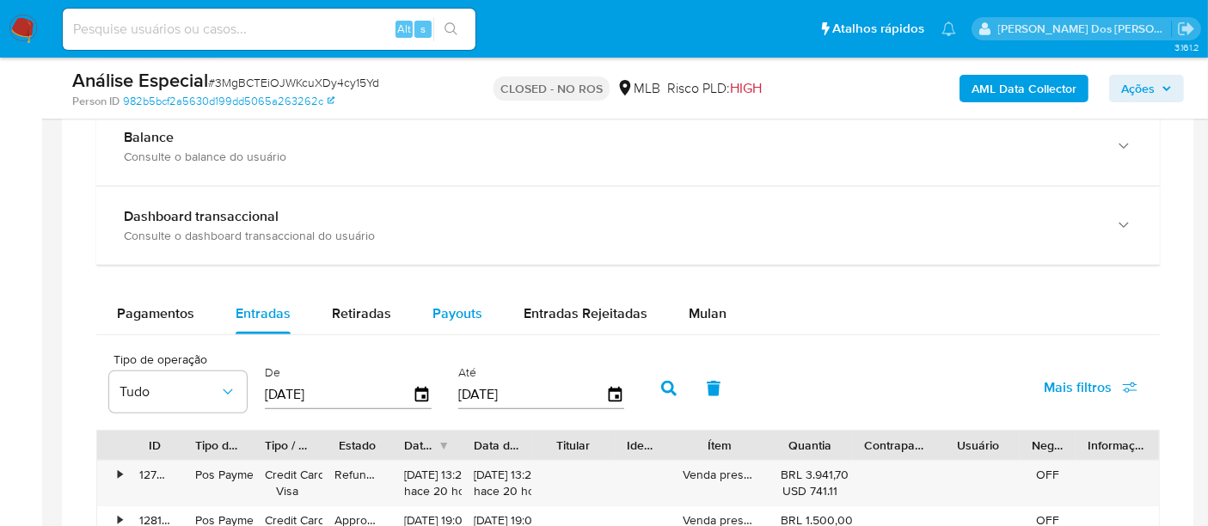
click at [433, 304] on span "Payouts" at bounding box center [457, 314] width 50 height 20
select select "10"
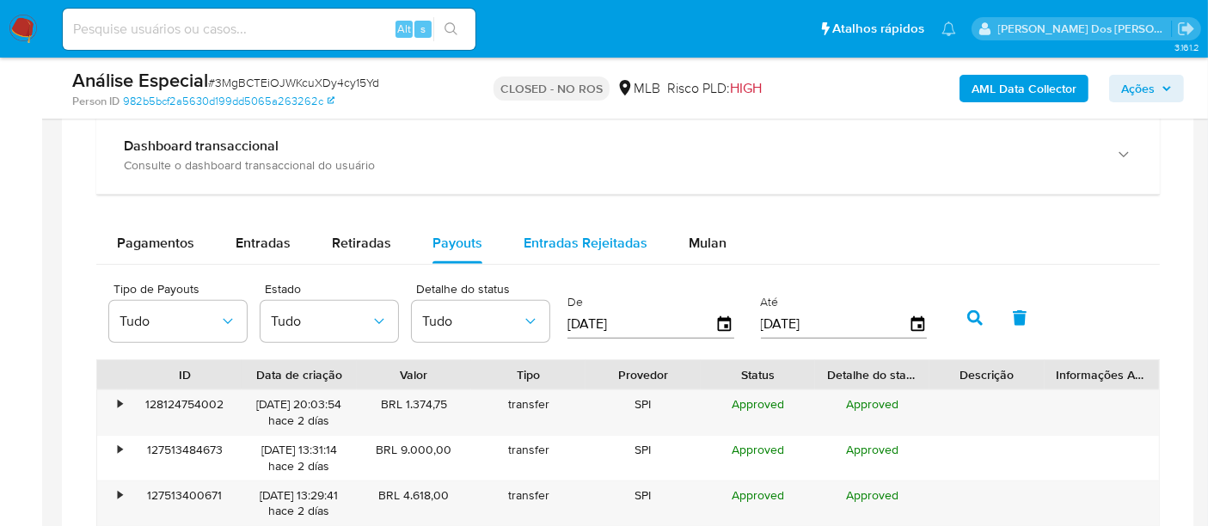
scroll to position [1324, 0]
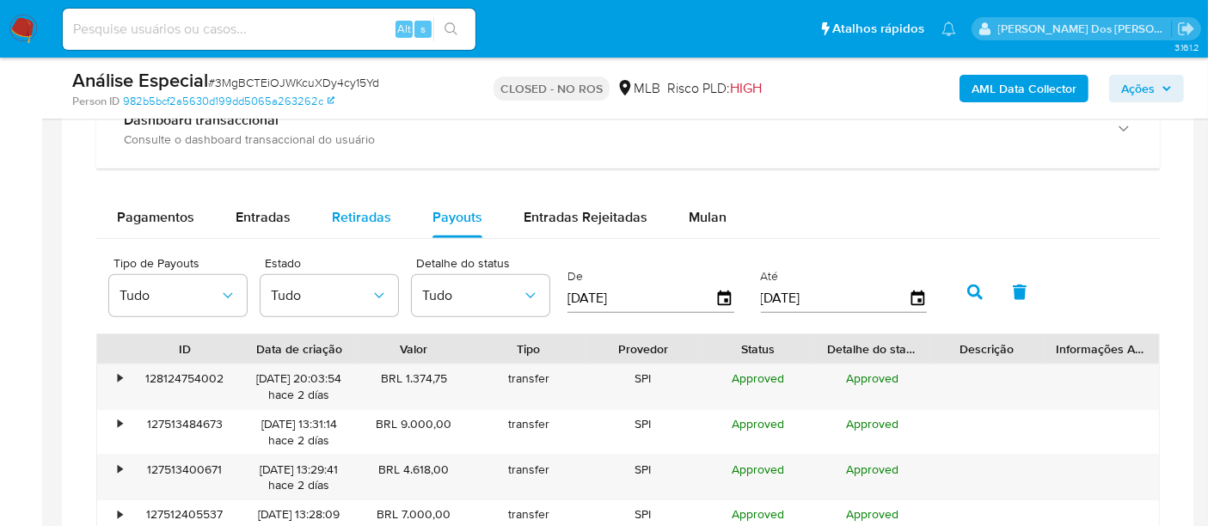
click at [384, 224] on div "Retiradas" at bounding box center [361, 217] width 59 height 41
select select "10"
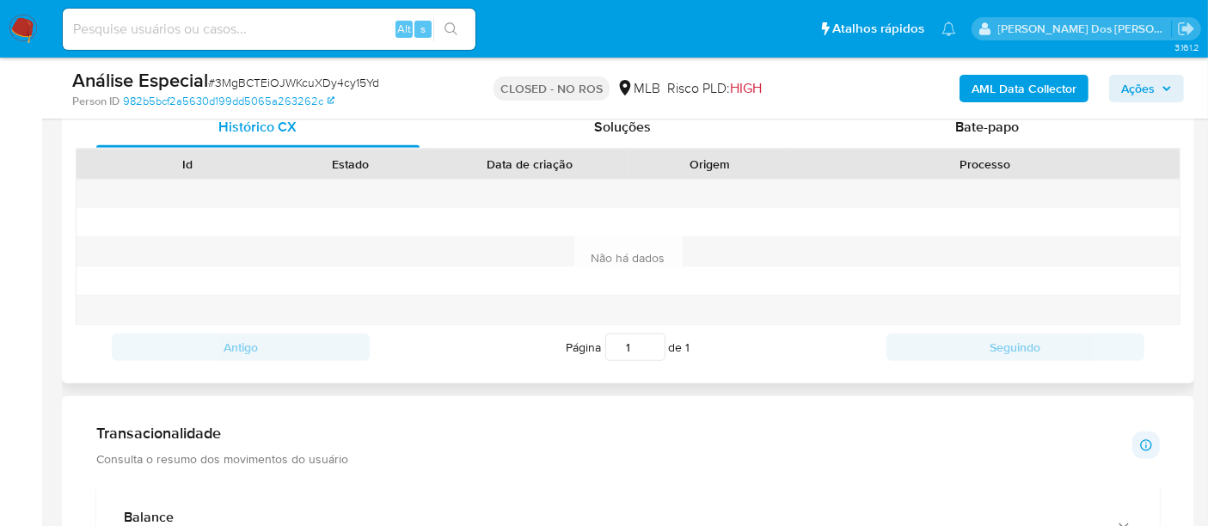
scroll to position [655, 0]
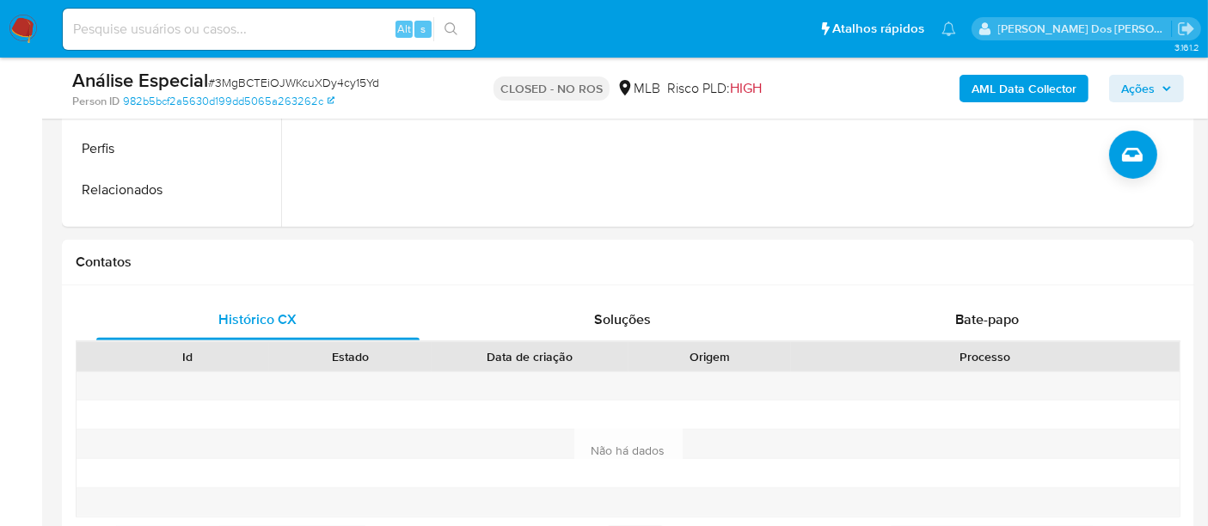
click at [223, 19] on input at bounding box center [269, 29] width 413 height 22
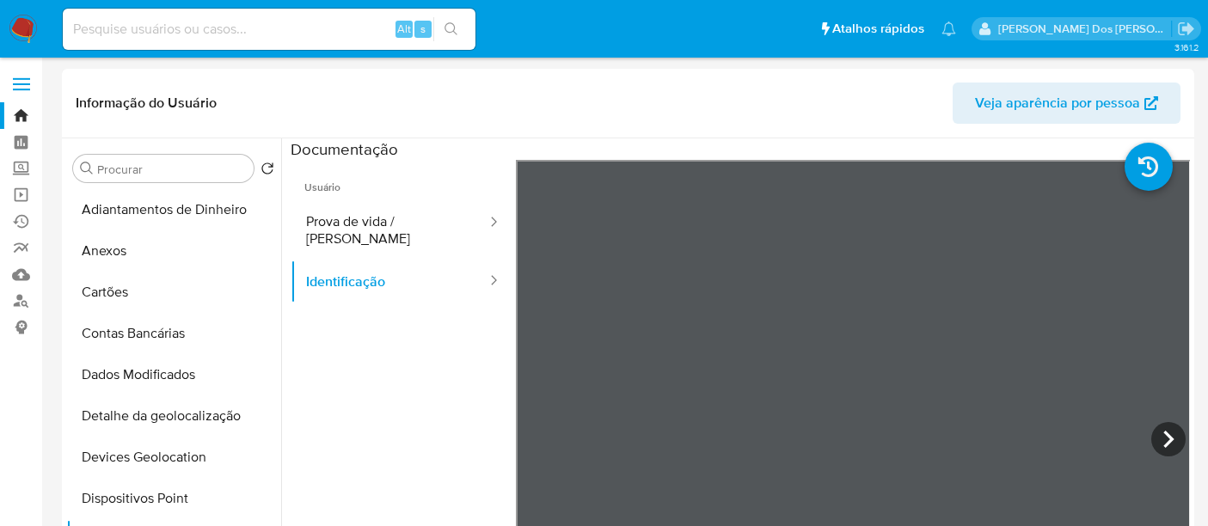
select select "10"
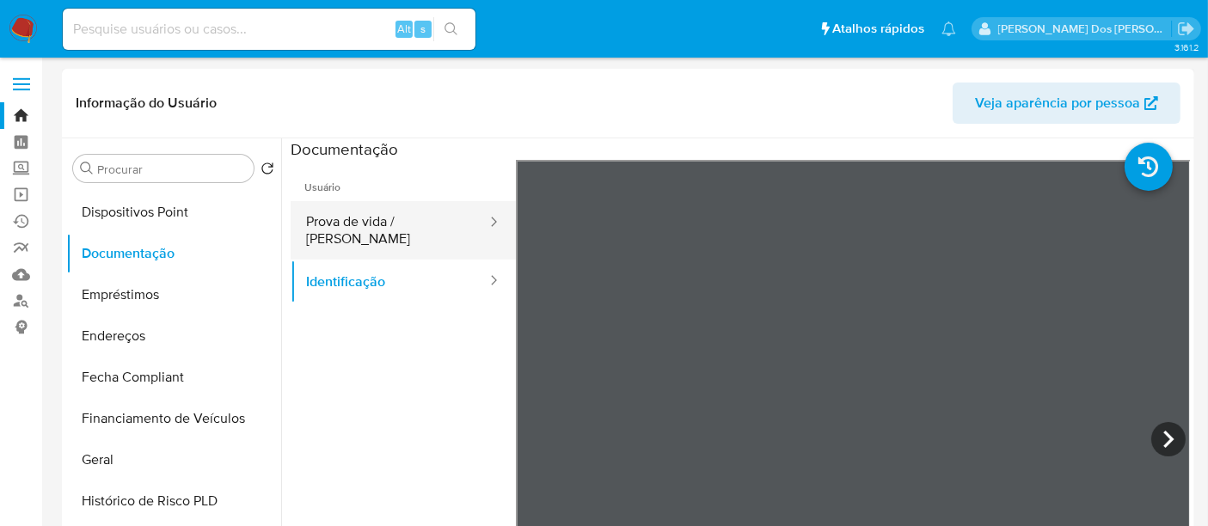
click at [376, 224] on button "Prova de vida / [PERSON_NAME]" at bounding box center [390, 230] width 198 height 58
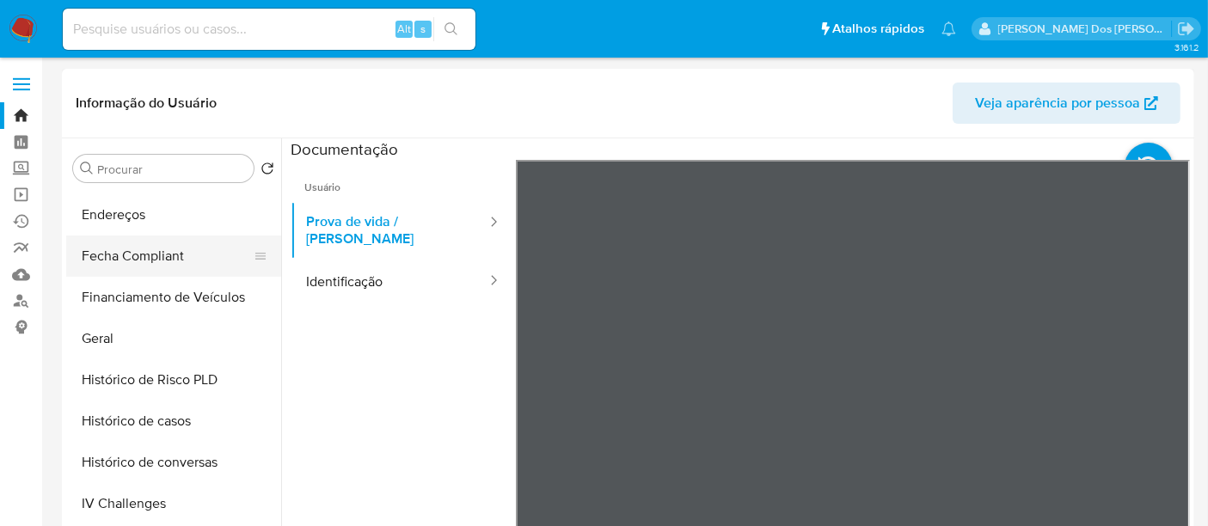
scroll to position [477, 0]
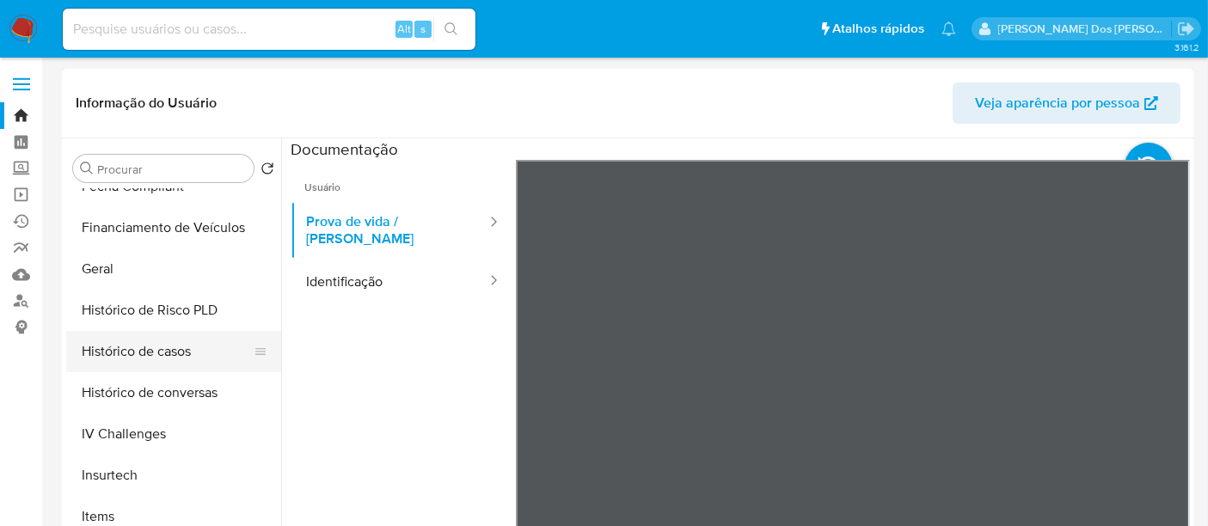
click at [189, 357] on button "Histórico de casos" at bounding box center [166, 351] width 201 height 41
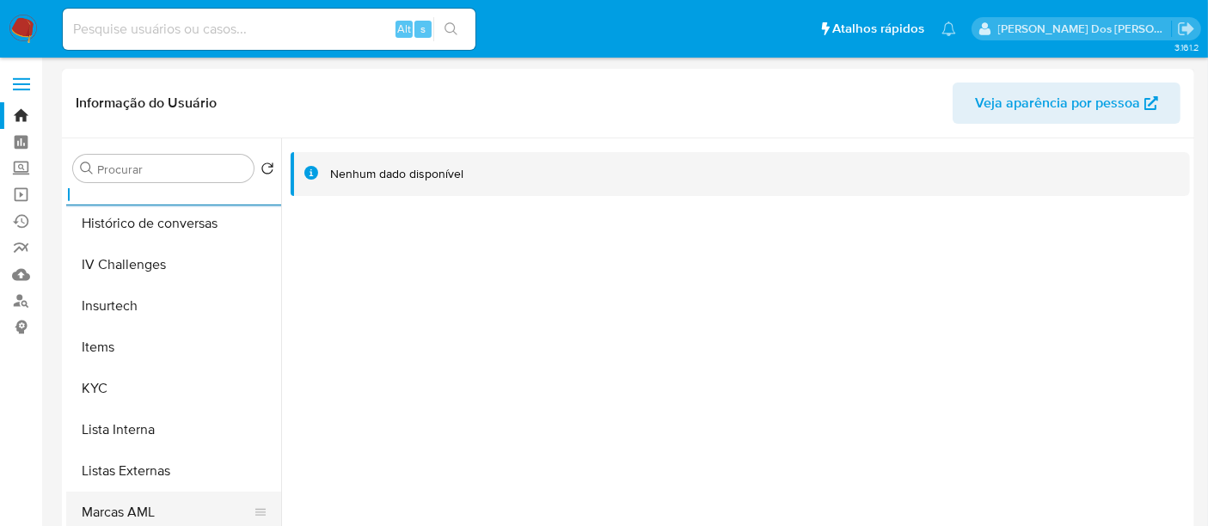
scroll to position [764, 0]
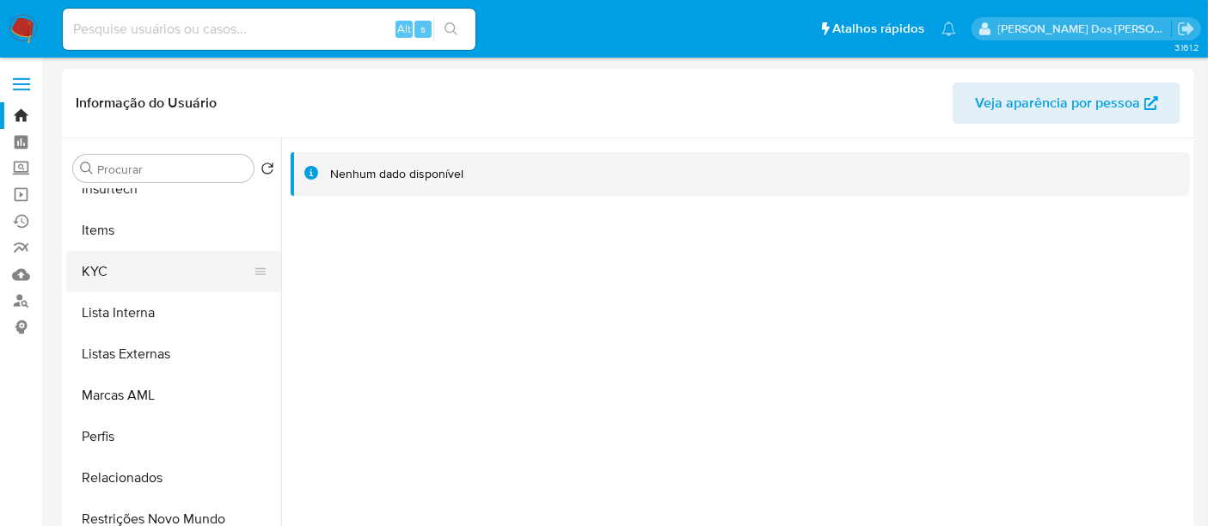
click at [95, 273] on button "KYC" at bounding box center [166, 271] width 201 height 41
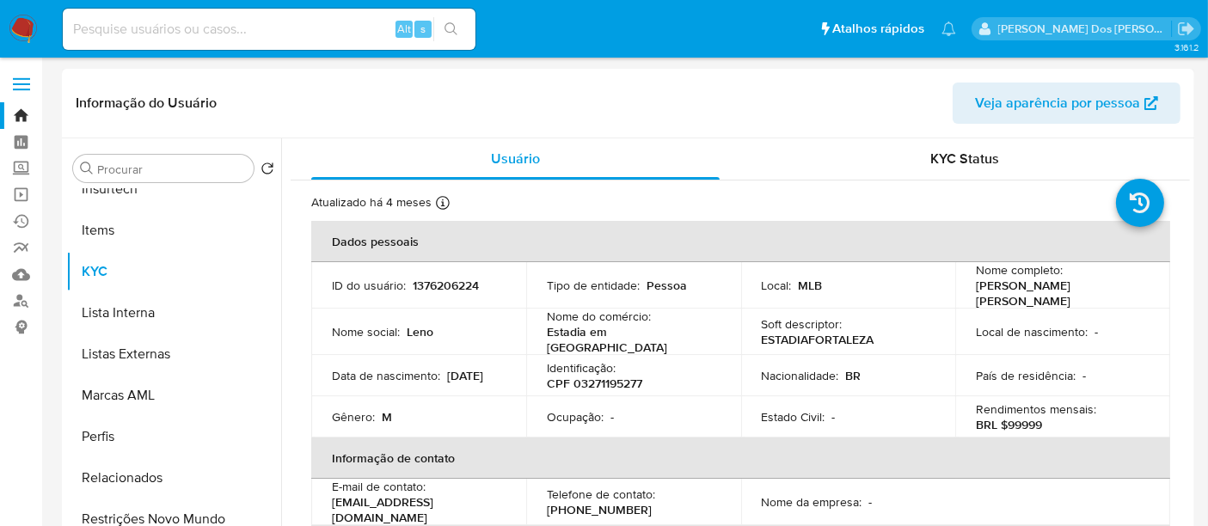
click at [586, 377] on p "CPF 03271195277" at bounding box center [594, 383] width 95 height 15
copy p "03271195277"
click at [198, 32] on input at bounding box center [269, 29] width 413 height 22
paste input "UvMUGgHsO2sTJUACmUPP55v5"
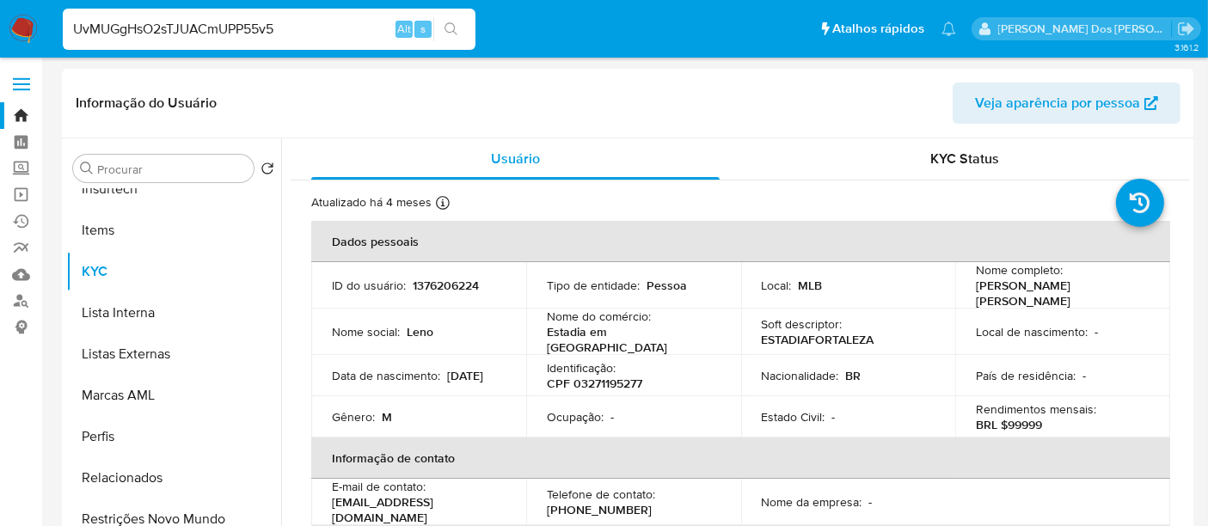
type input "UvMUGgHsO2sTJUACmUPP55v5"
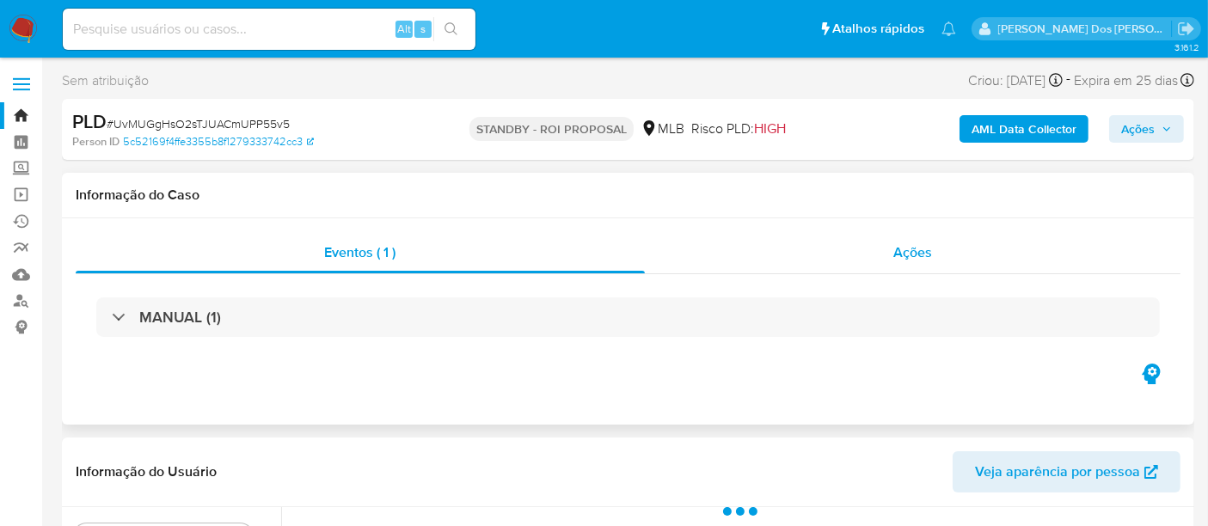
select select "10"
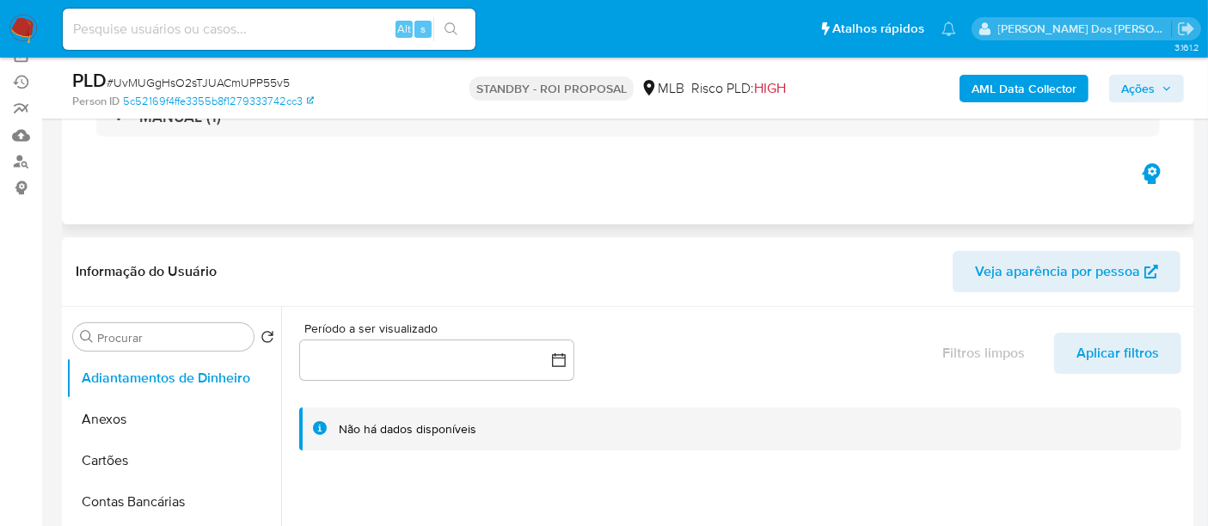
scroll to position [191, 0]
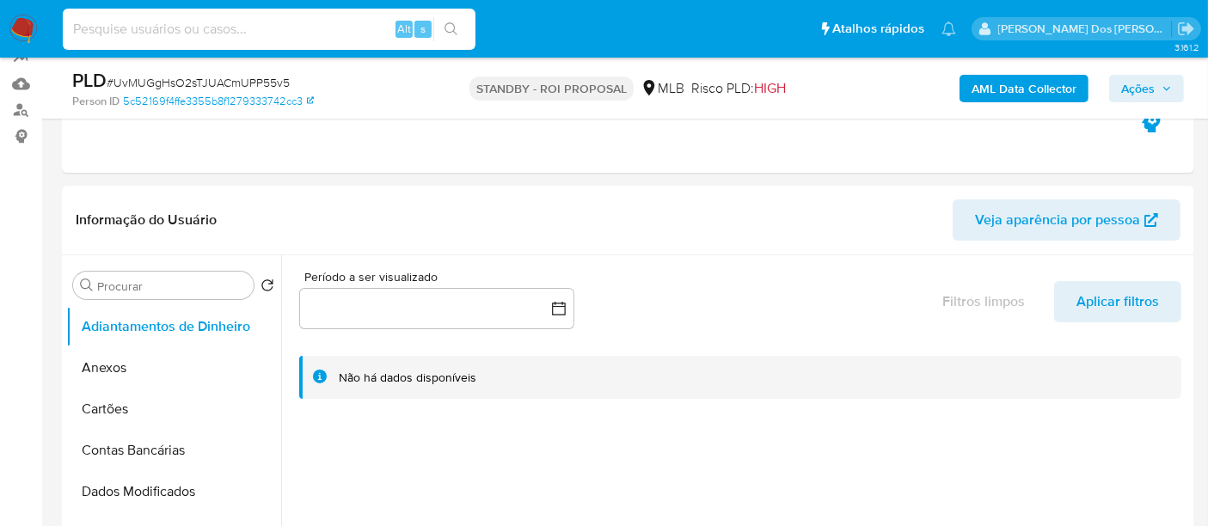
click at [217, 25] on input at bounding box center [269, 29] width 413 height 22
paste input "UvMUGgHsO2sTJUACmUPP55v5"
type input "UvMUGgHsO2sTJUACmUPP55v5"
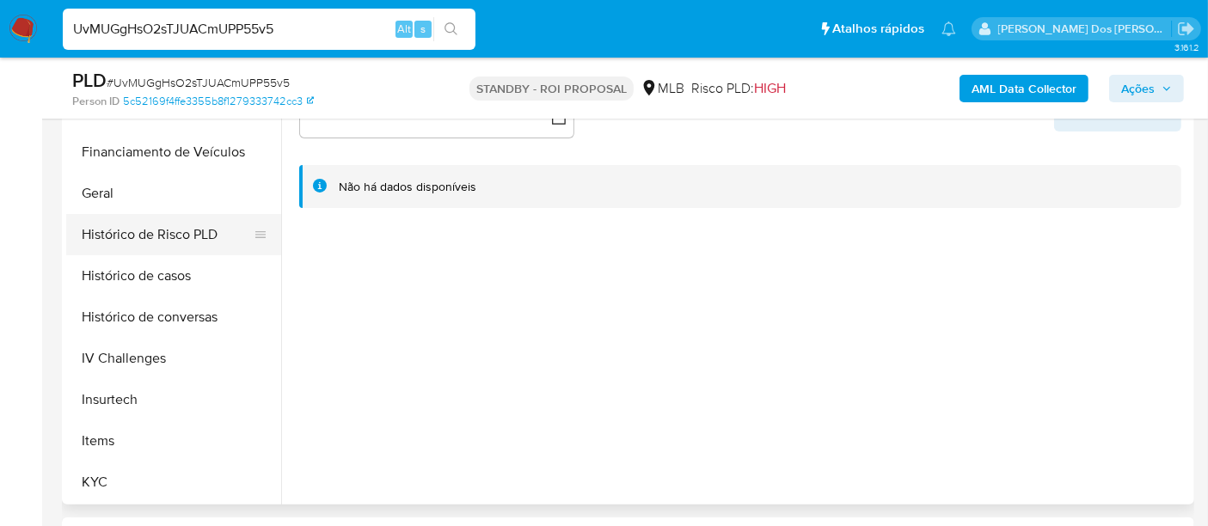
scroll to position [668, 0]
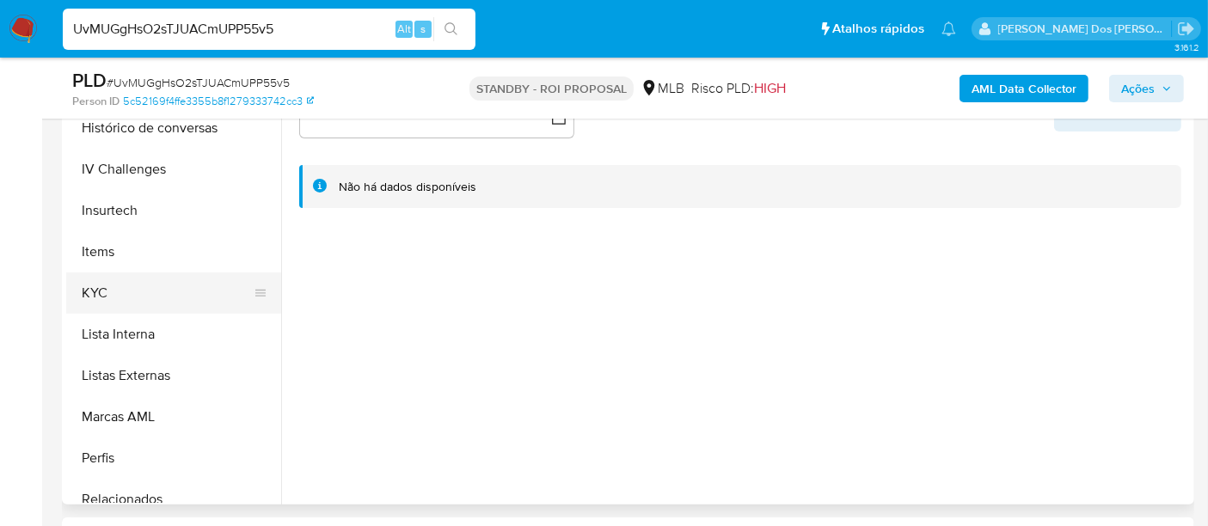
click at [105, 288] on button "KYC" at bounding box center [166, 293] width 201 height 41
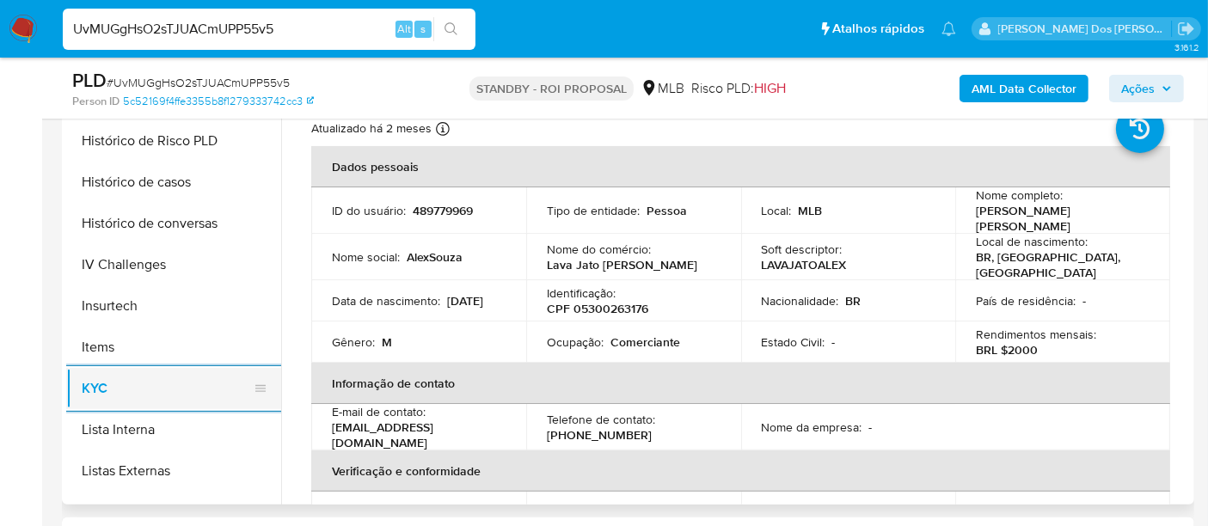
scroll to position [477, 0]
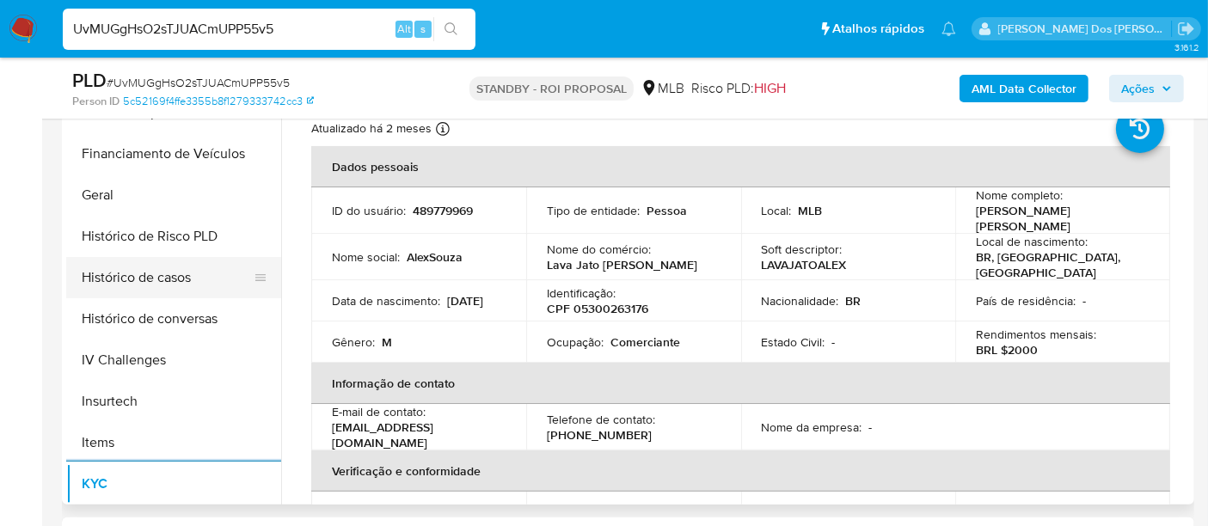
click at [159, 285] on button "Histórico de casos" at bounding box center [166, 277] width 201 height 41
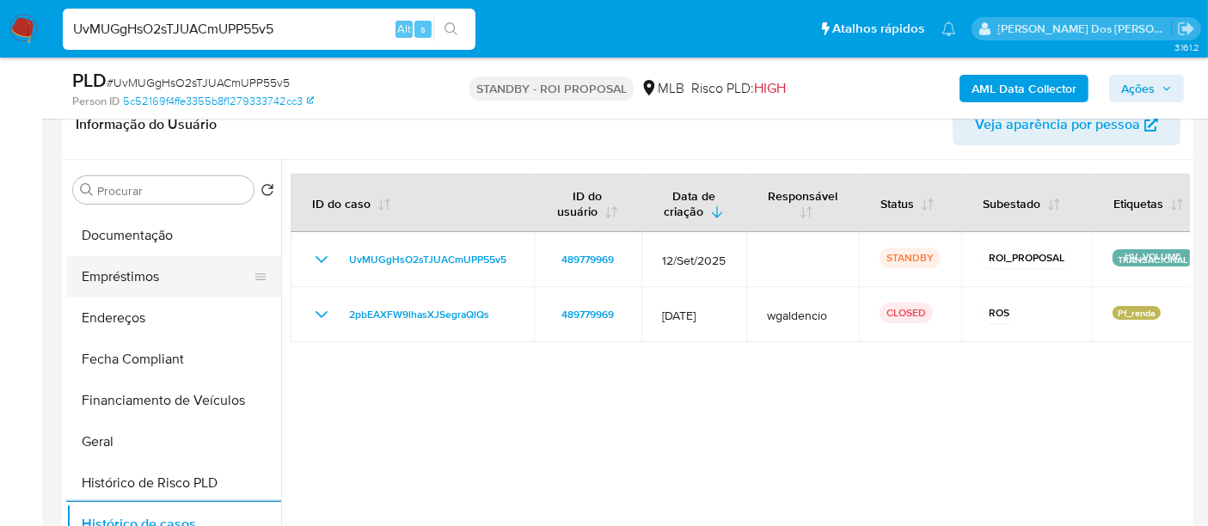
scroll to position [191, 0]
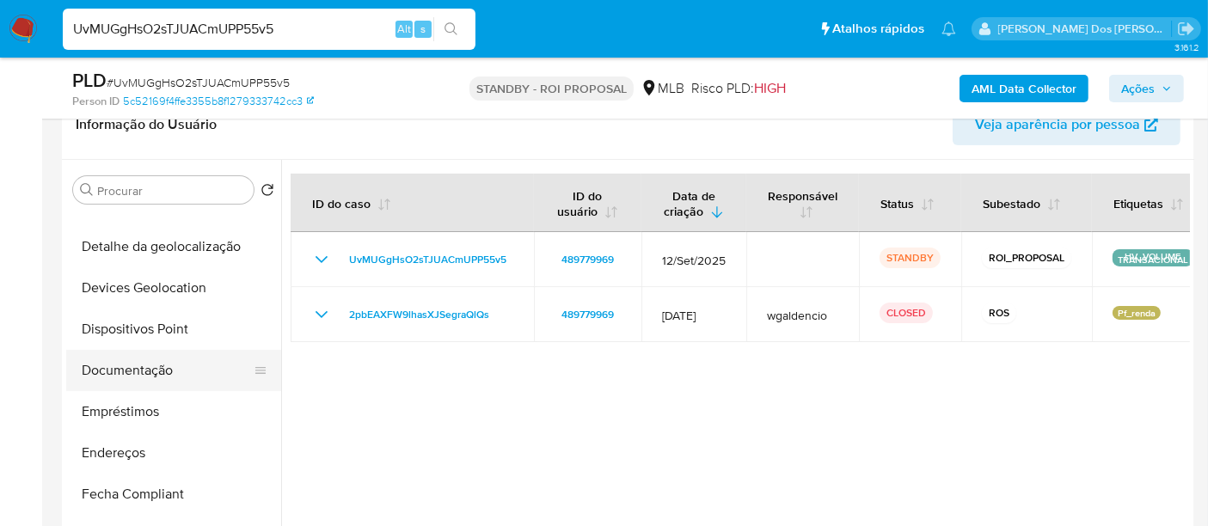
click at [150, 377] on button "Documentação" at bounding box center [166, 370] width 201 height 41
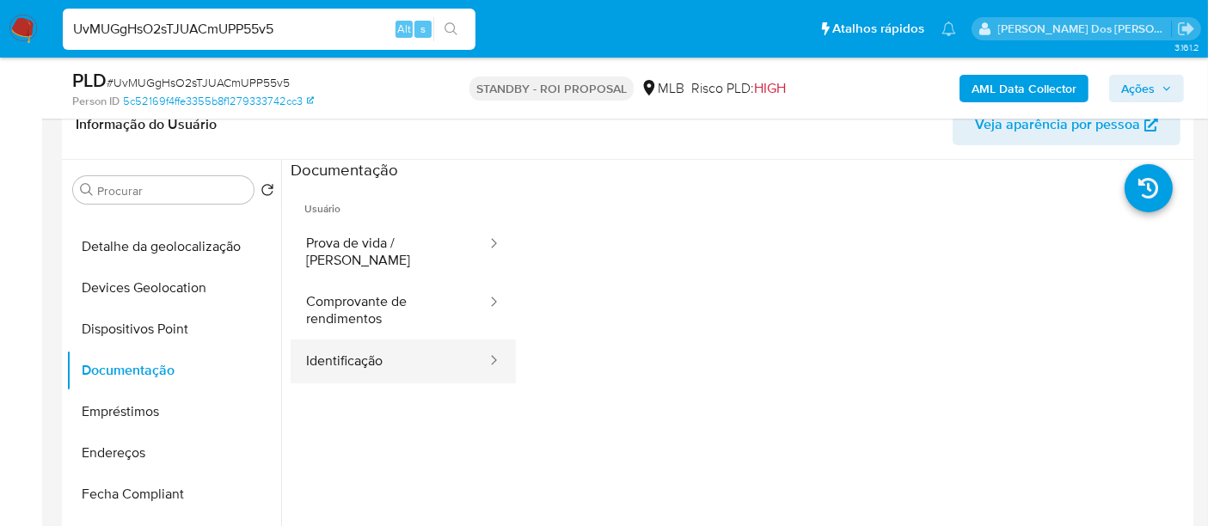
click at [359, 346] on button "Identificação" at bounding box center [390, 362] width 198 height 44
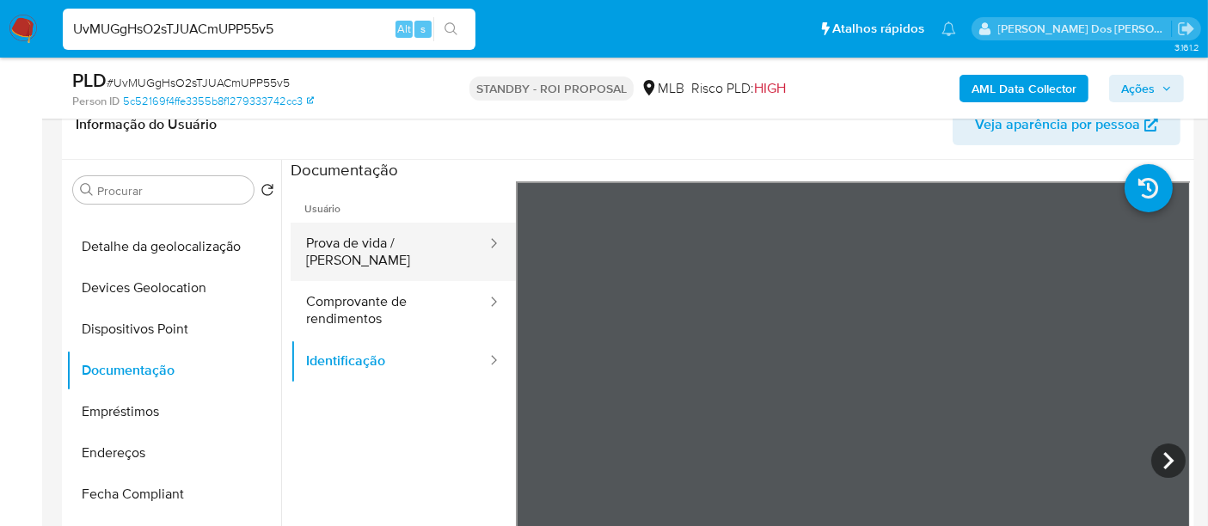
click at [347, 248] on button "Prova de vida / Selfie" at bounding box center [390, 252] width 198 height 58
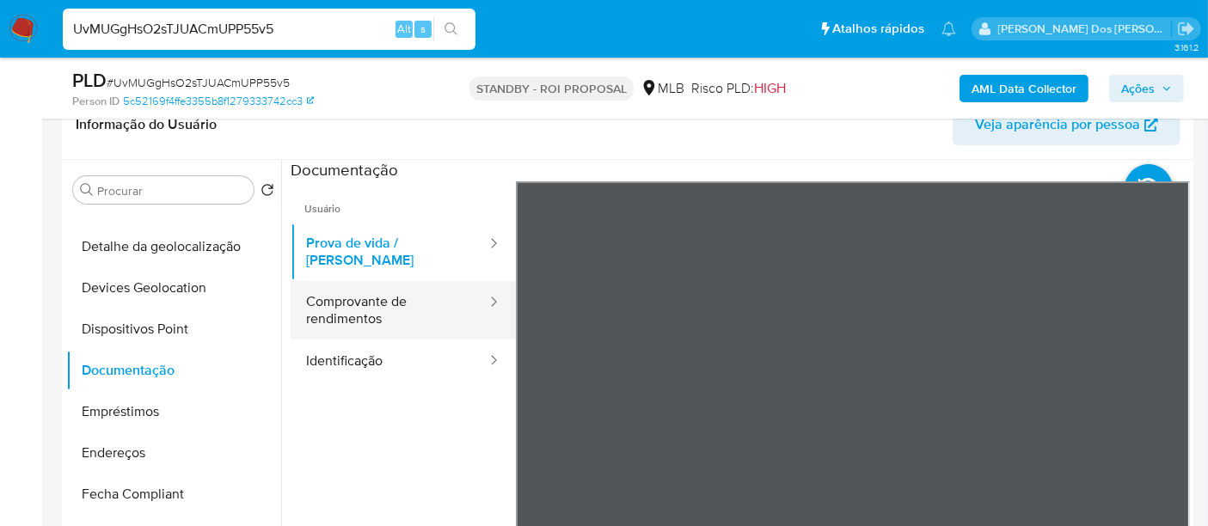
click at [331, 296] on button "Comprovante de rendimentos" at bounding box center [390, 310] width 198 height 58
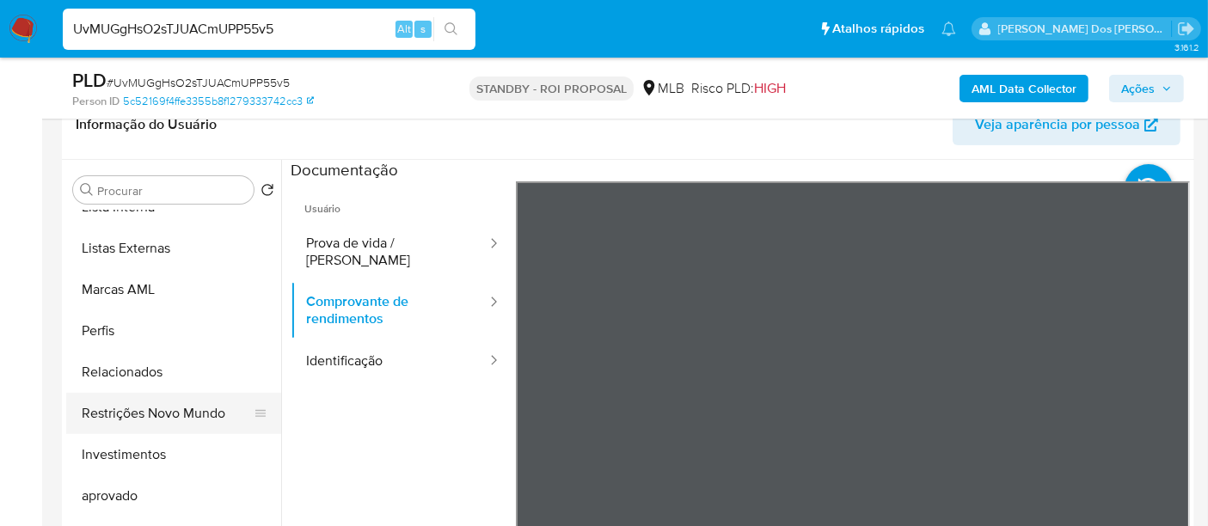
scroll to position [890, 0]
click at [185, 404] on button "Restrições Novo Mundo" at bounding box center [166, 414] width 201 height 41
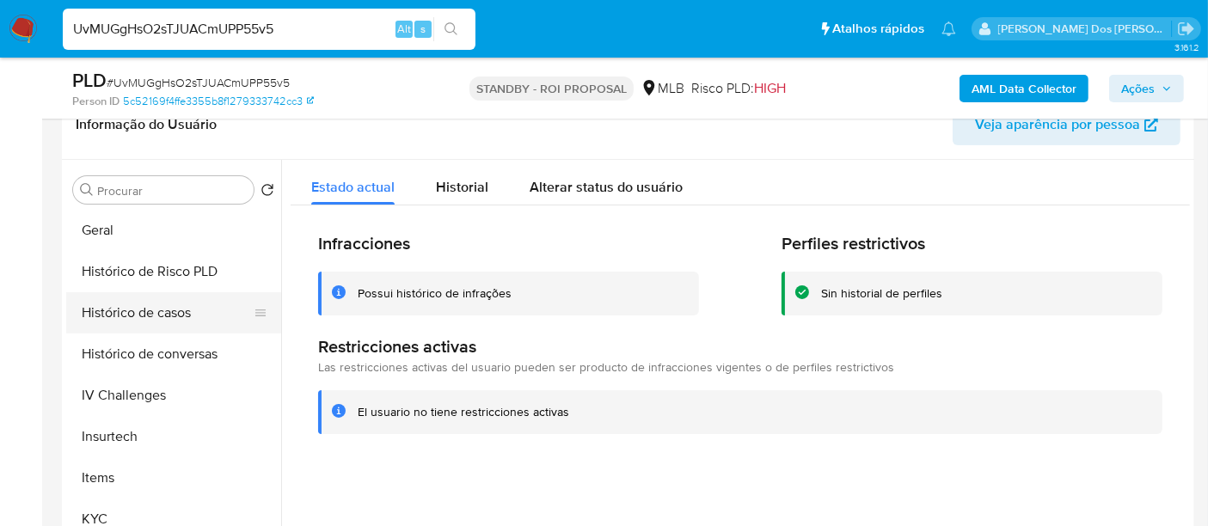
scroll to position [508, 0]
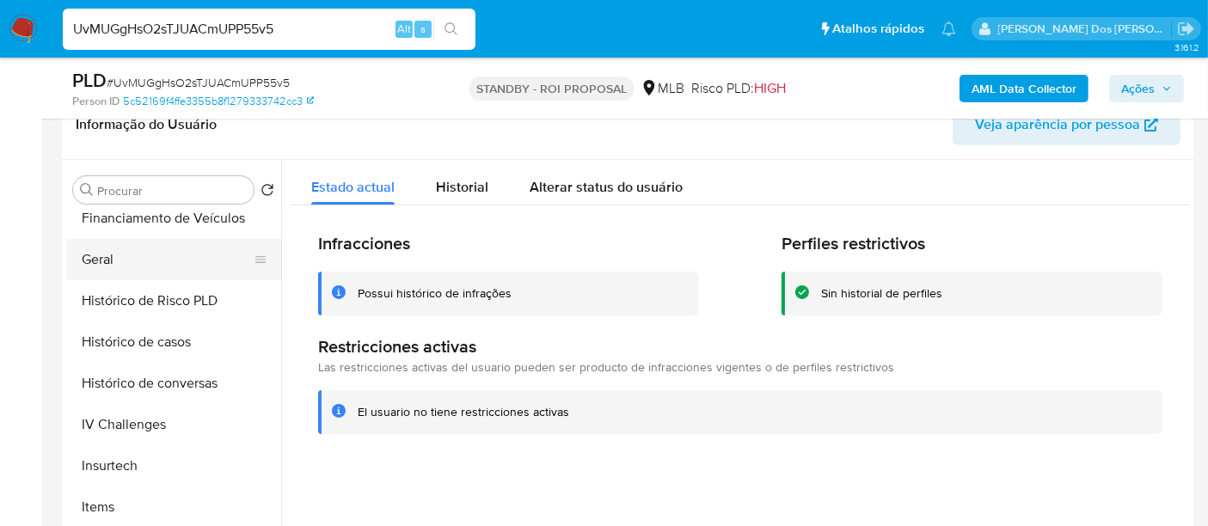
drag, startPoint x: 104, startPoint y: 261, endPoint x: 113, endPoint y: 265, distance: 9.3
click at [103, 261] on button "Geral" at bounding box center [166, 259] width 201 height 41
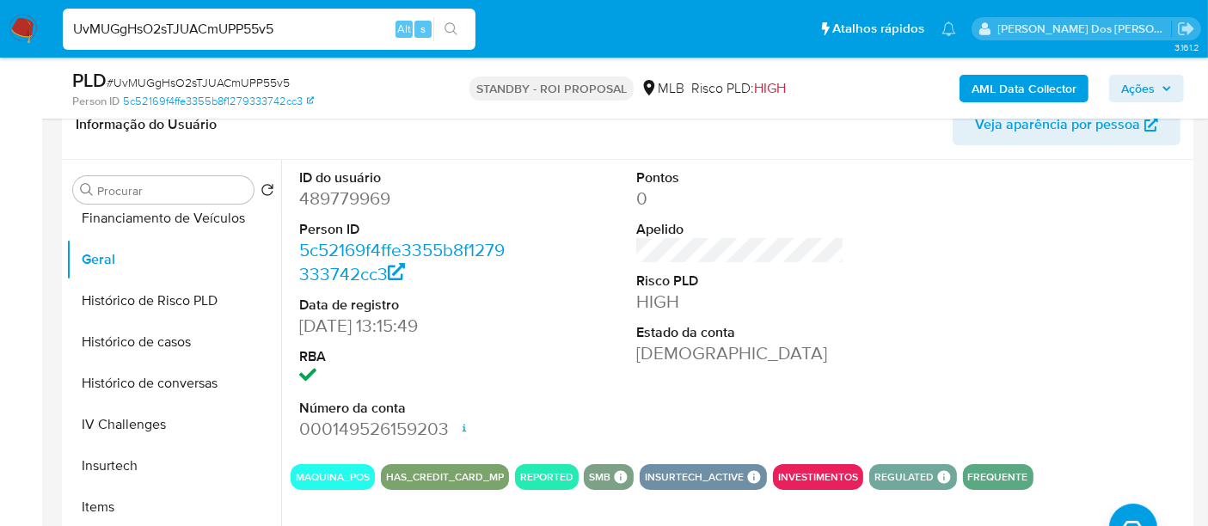
click at [274, 35] on input "UvMUGgHsO2sTJUACmUPP55v5" at bounding box center [269, 29] width 413 height 22
paste input "IaHWdbIyppwk2LV2wCKIlCbT"
type input "IaHWdbIyppwk2LV2wCKIlCbT"
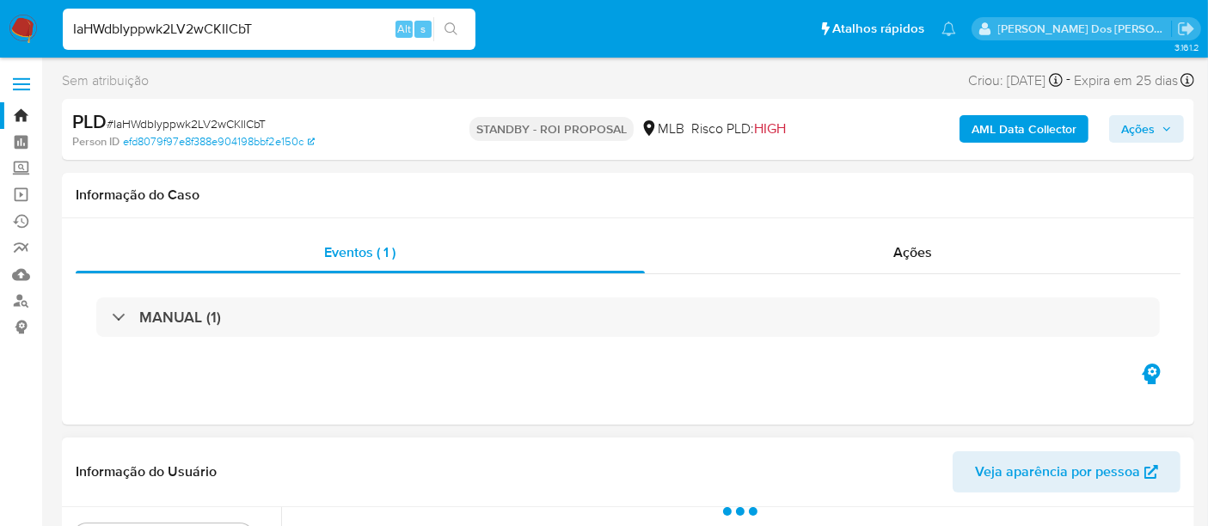
select select "10"
click at [233, 29] on input "IaHWdbIyppwk2LV2wCKIlCbT" at bounding box center [269, 29] width 413 height 22
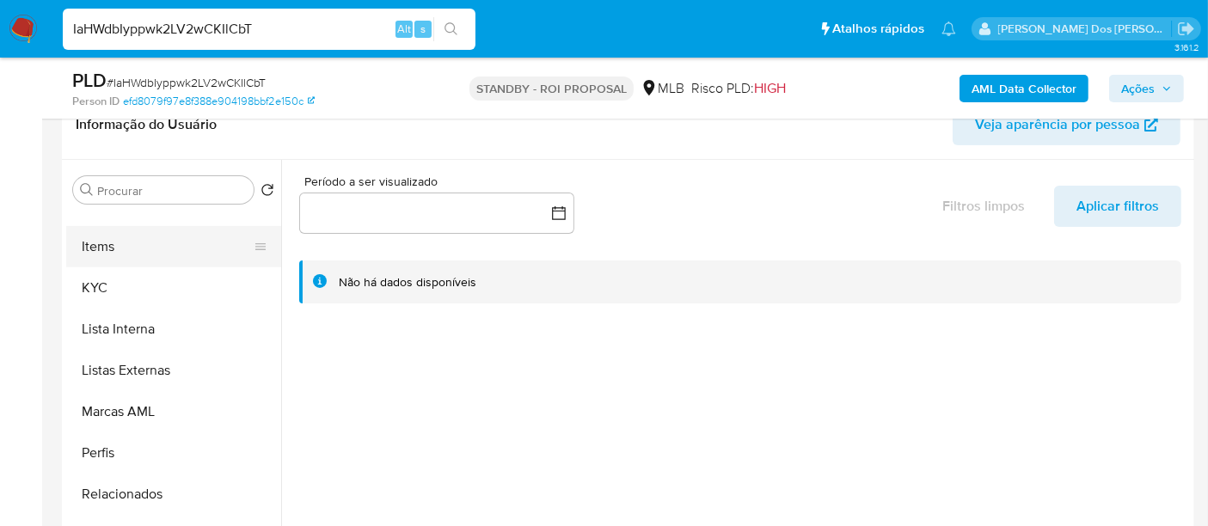
scroll to position [700, 0]
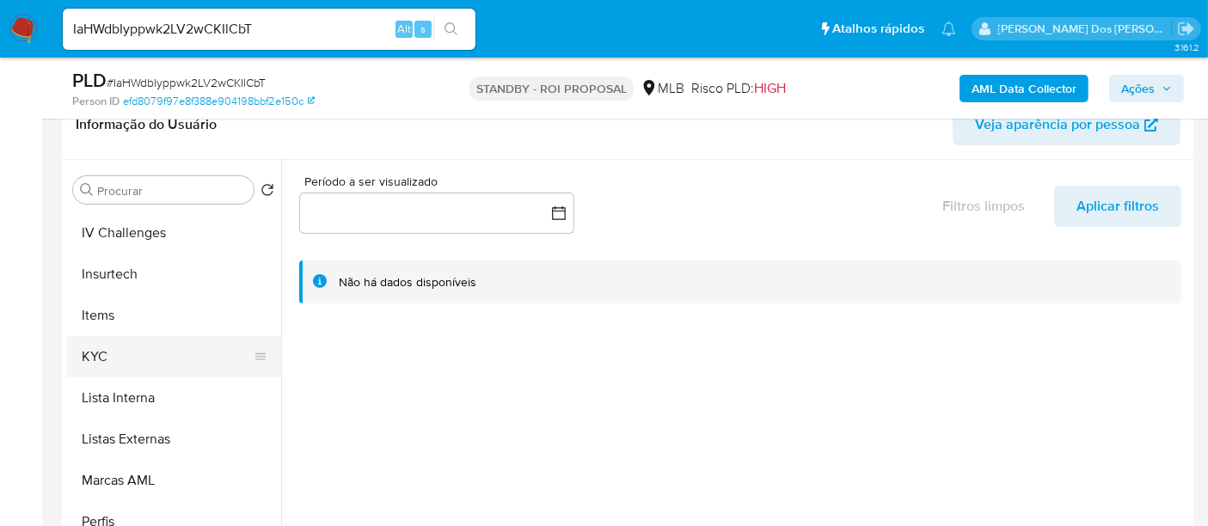
click at [95, 353] on button "KYC" at bounding box center [166, 356] width 201 height 41
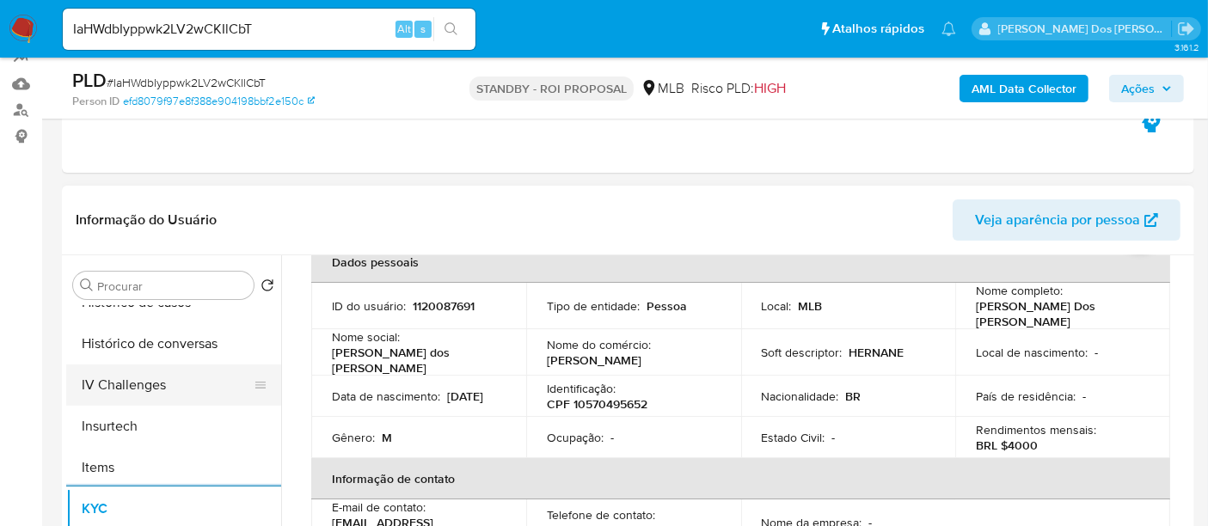
scroll to position [604, 0]
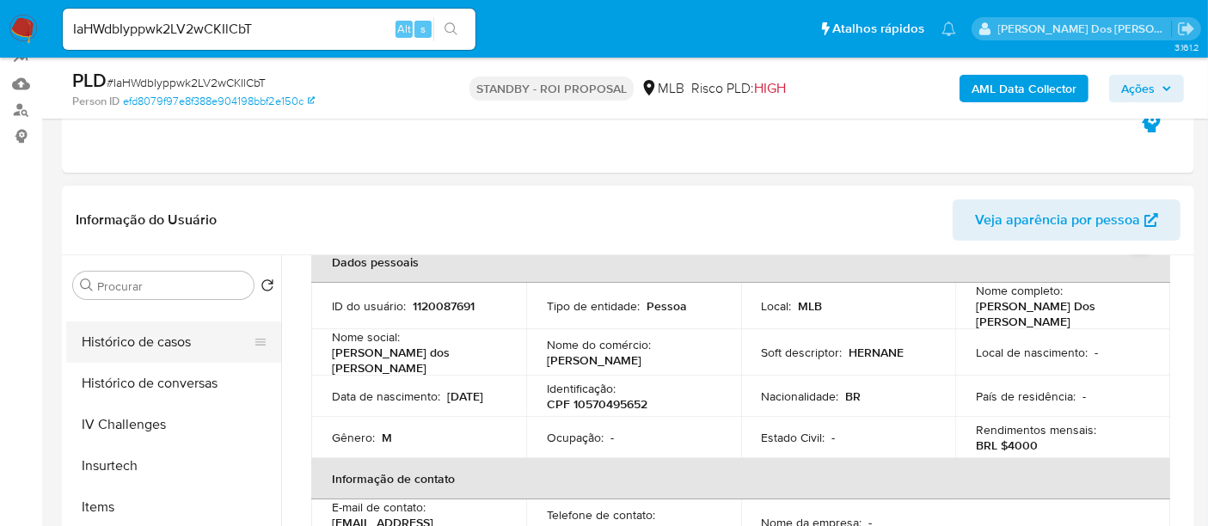
click at [166, 347] on button "Histórico de casos" at bounding box center [166, 342] width 201 height 41
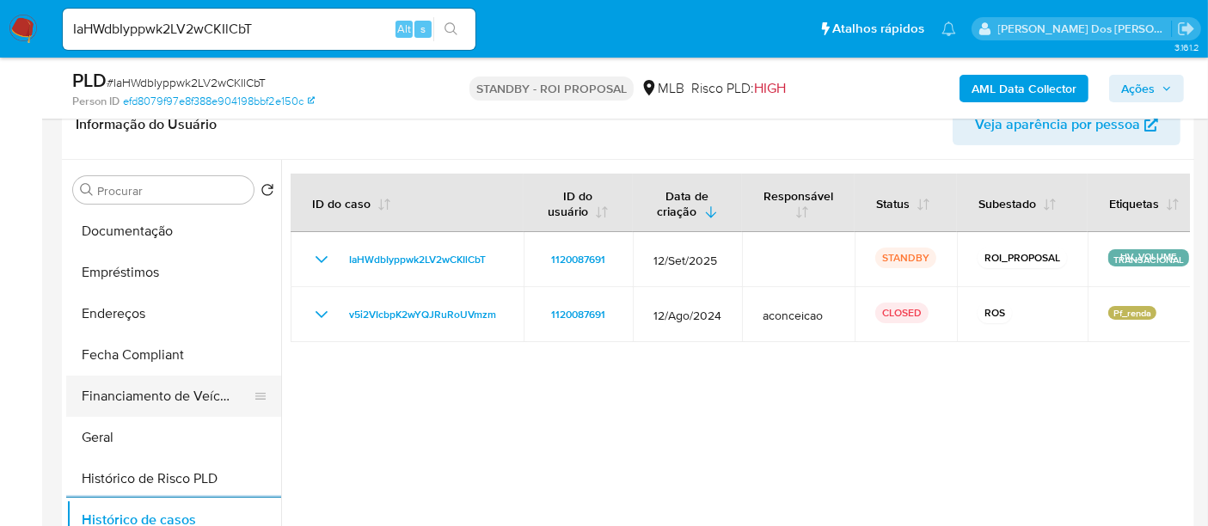
scroll to position [317, 0]
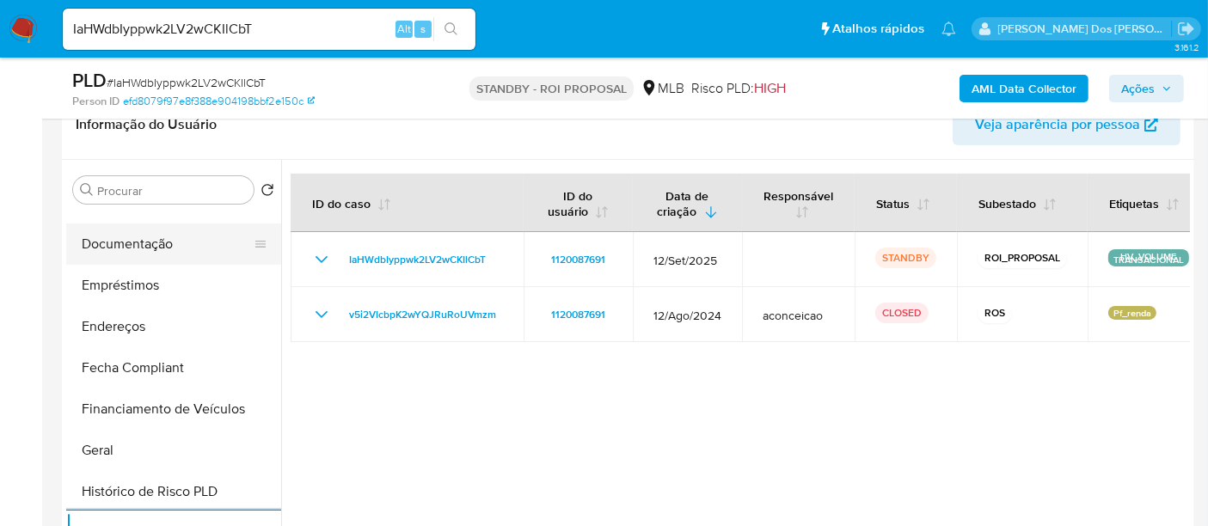
click at [130, 243] on button "Documentação" at bounding box center [166, 244] width 201 height 41
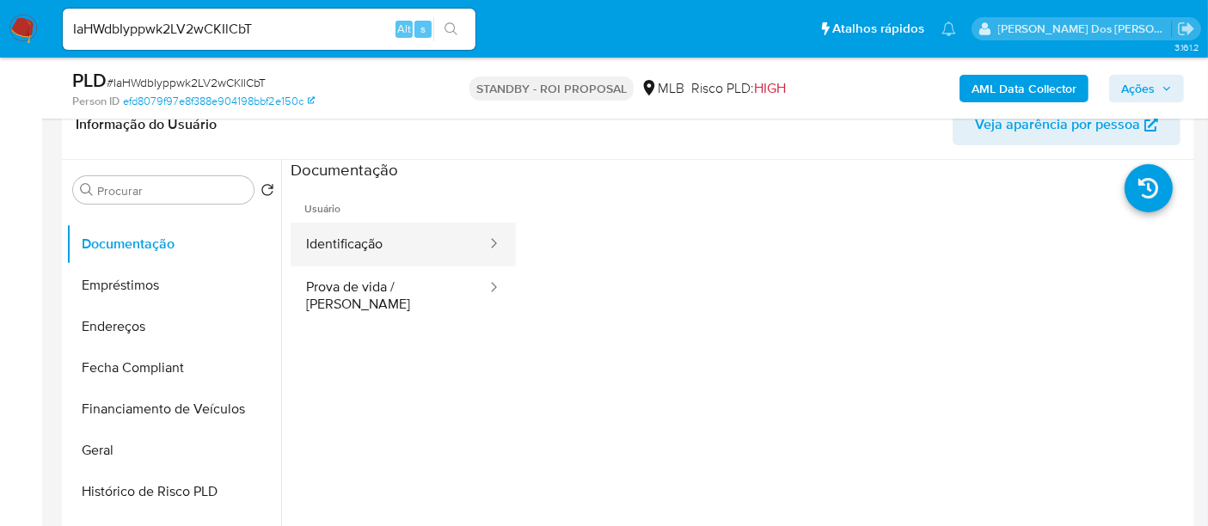
click at [339, 256] on button "Identificação" at bounding box center [390, 245] width 198 height 44
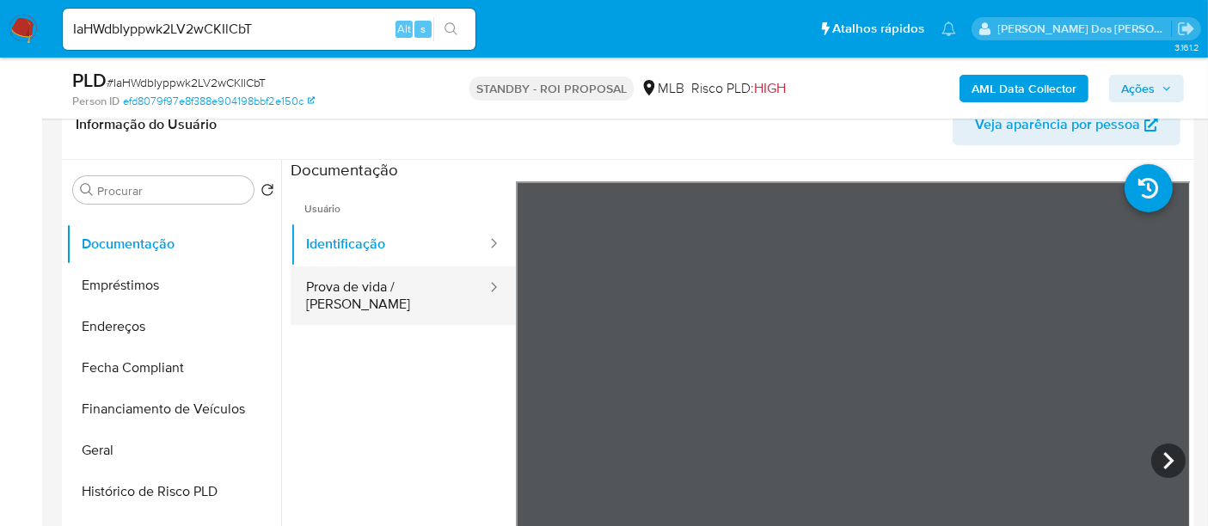
click at [426, 289] on button "Prova de vida / Selfie" at bounding box center [390, 296] width 198 height 58
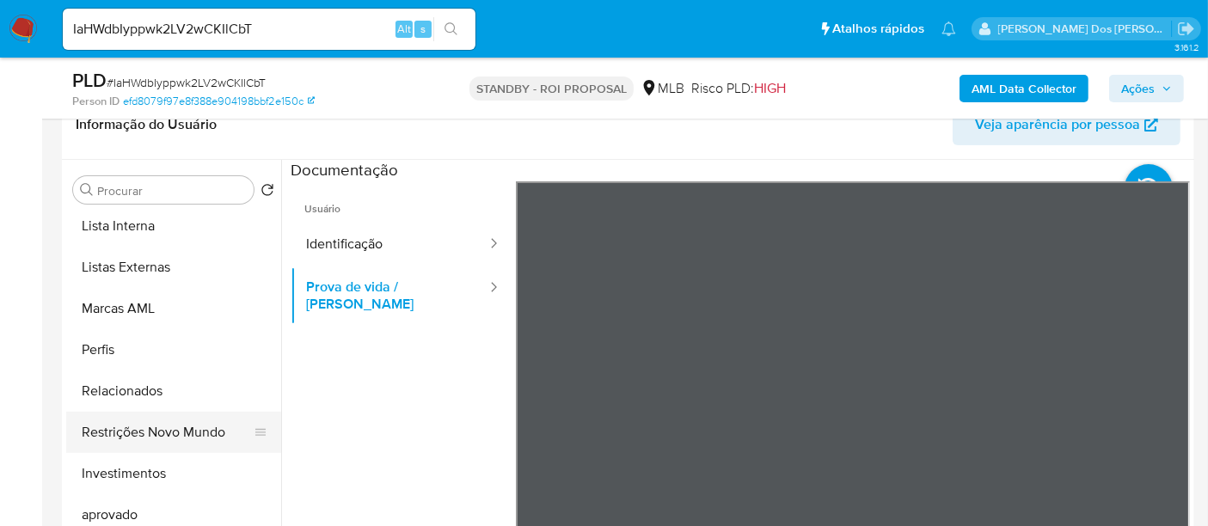
scroll to position [891, 0]
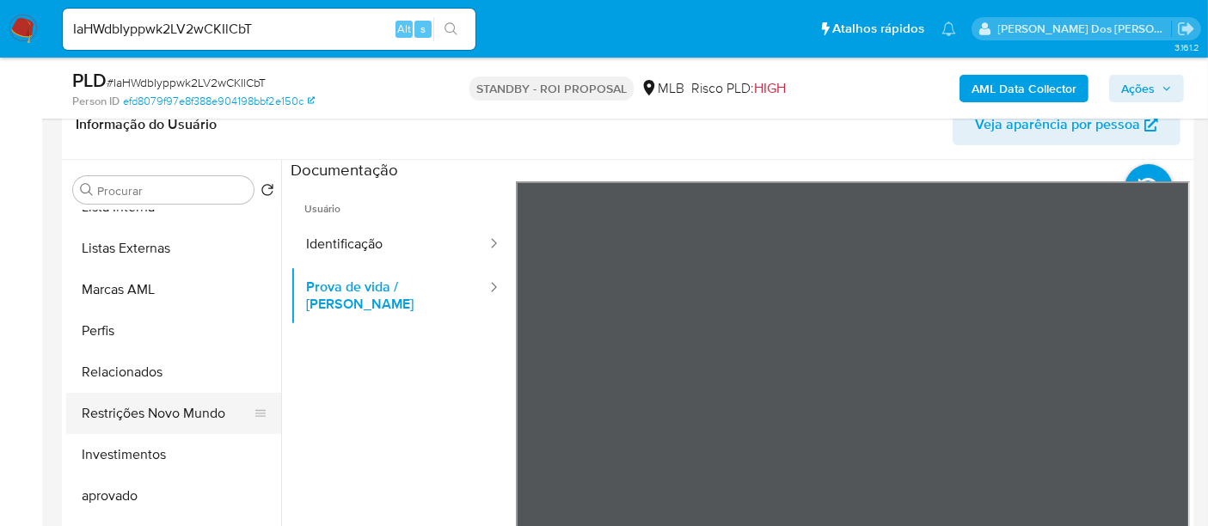
click at [167, 406] on button "Restrições Novo Mundo" at bounding box center [166, 413] width 201 height 41
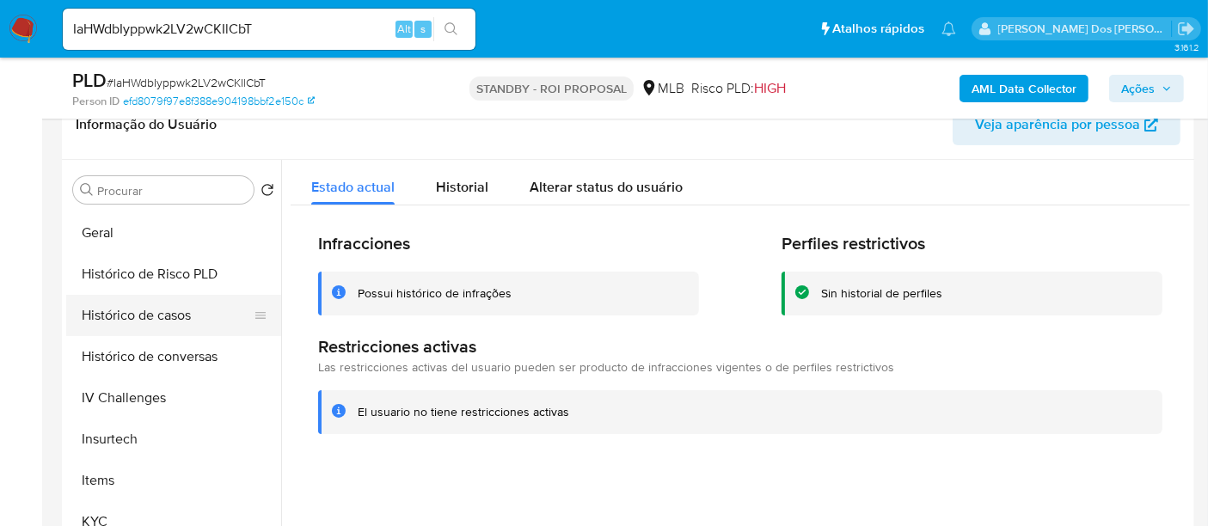
scroll to position [508, 0]
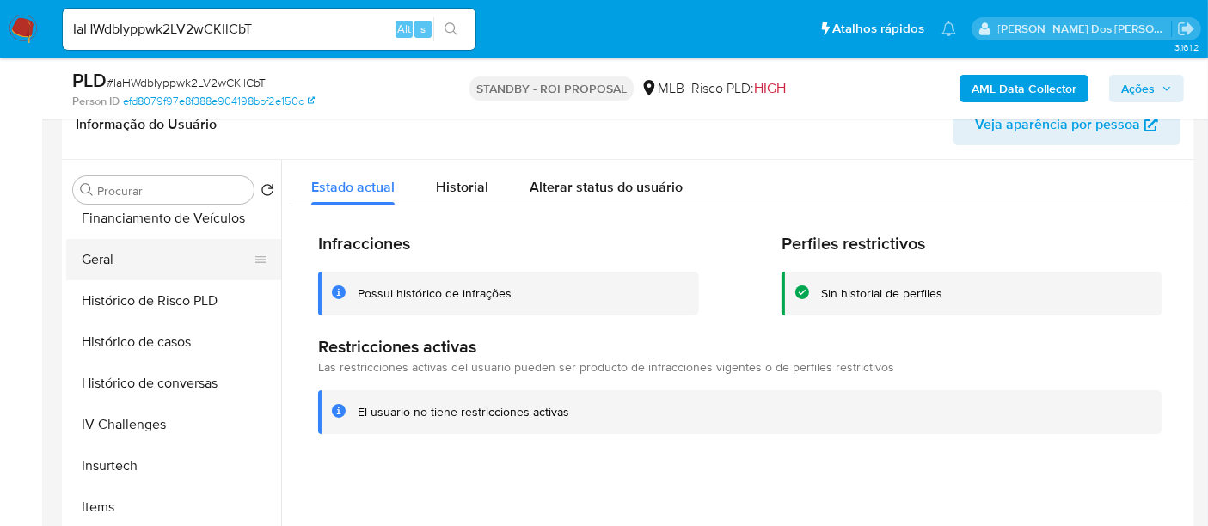
click at [108, 261] on button "Geral" at bounding box center [166, 259] width 201 height 41
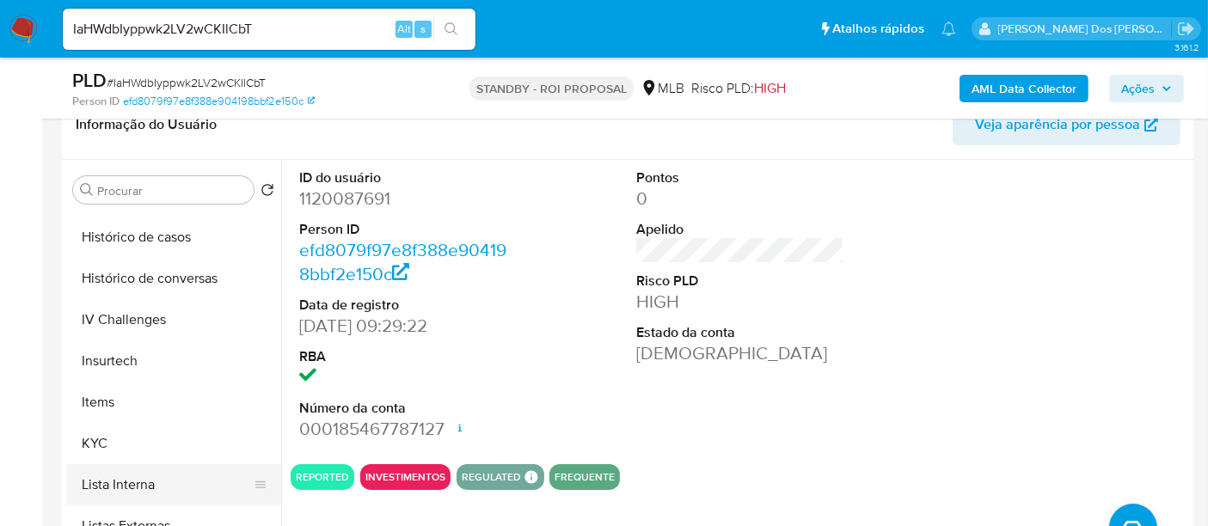
scroll to position [700, 0]
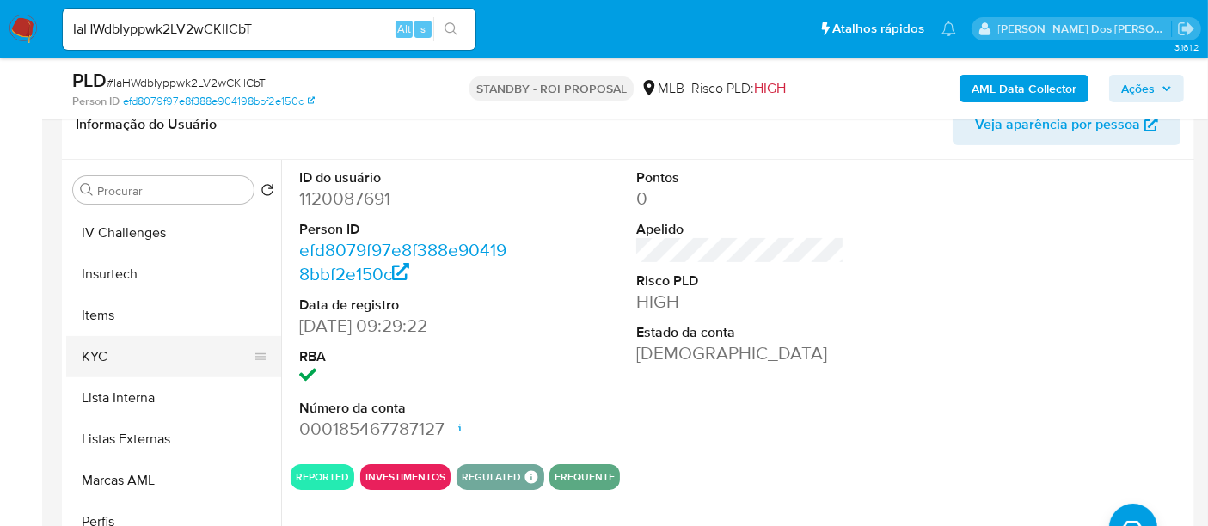
click at [97, 359] on button "KYC" at bounding box center [166, 356] width 201 height 41
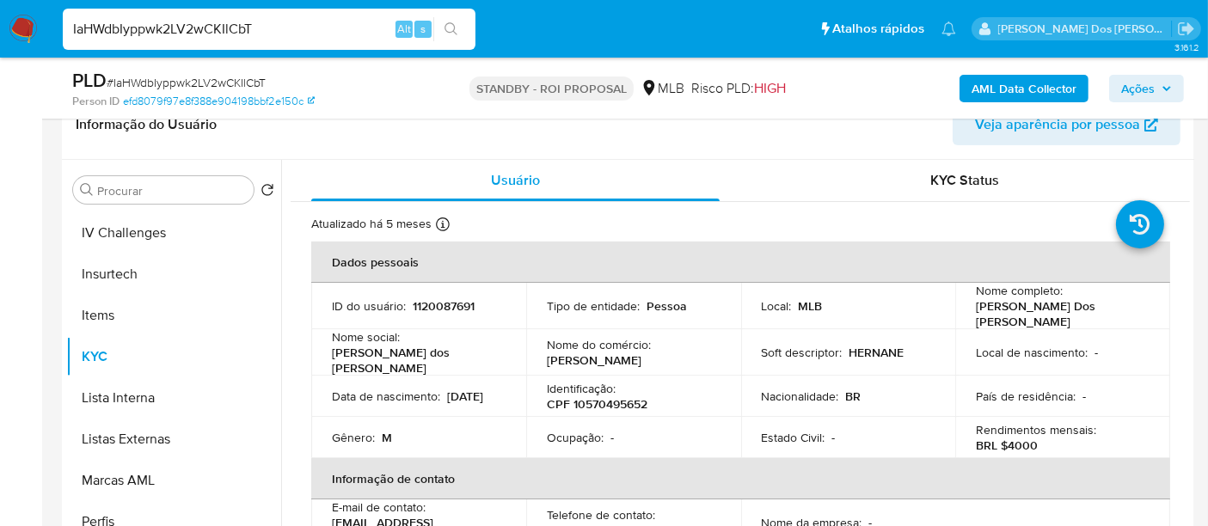
click at [219, 28] on input "IaHWdbIyppwk2LV2wCKIlCbT" at bounding box center [269, 29] width 413 height 22
paste input "5G2qeZqXaGgBb0L2XWonkY3X"
type input "5G2qeZqXaGgBb0L2XWonkY3X"
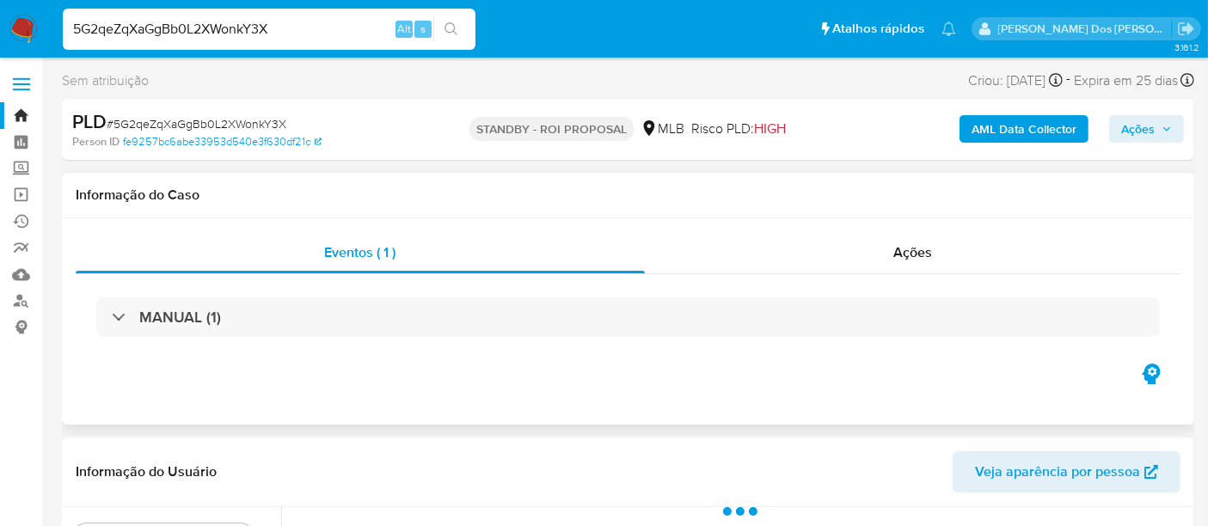
select select "10"
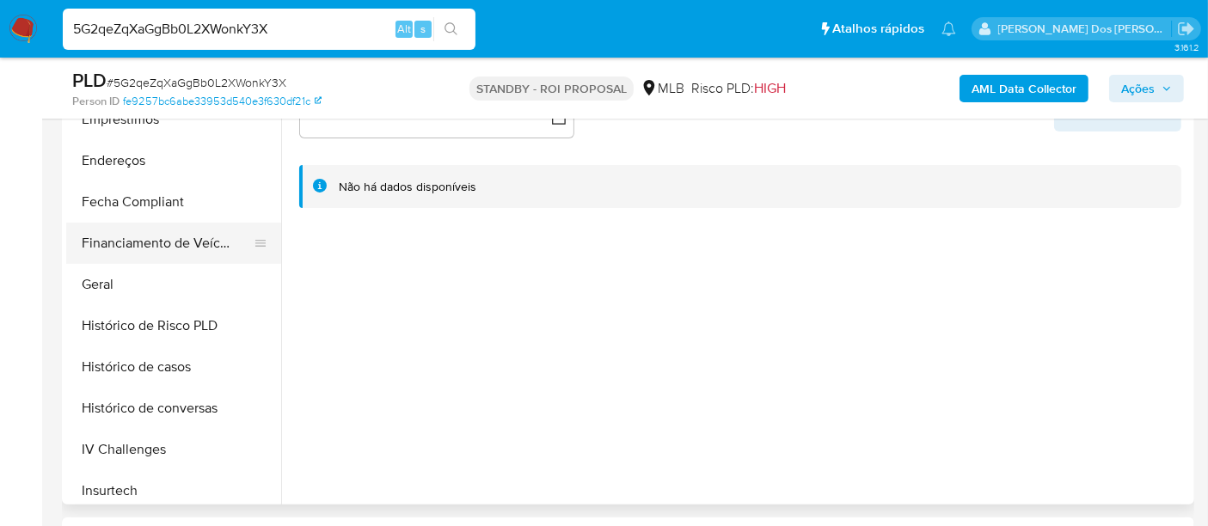
scroll to position [573, 0]
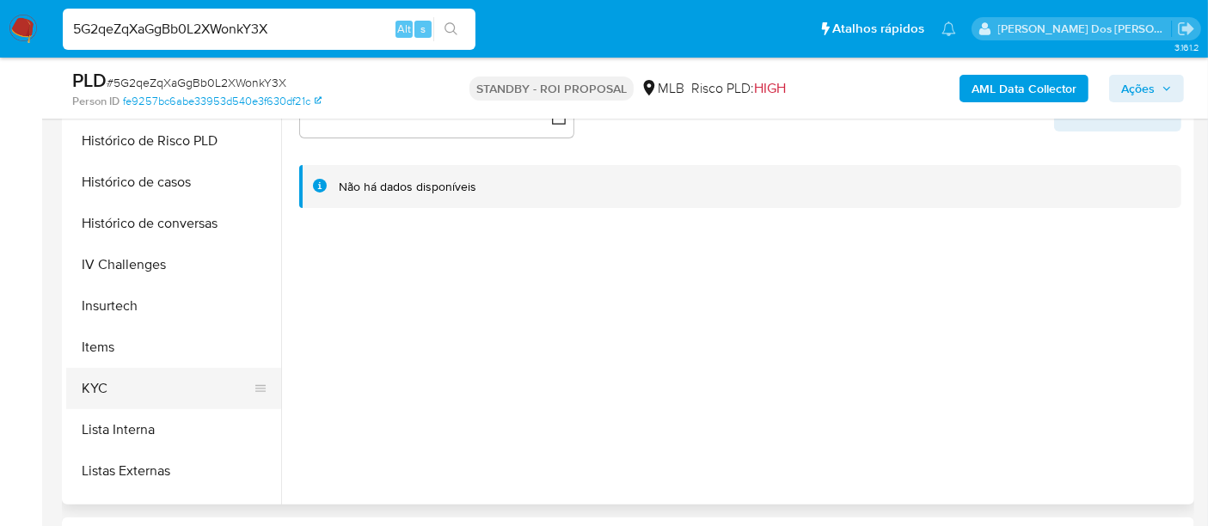
click at [90, 389] on button "KYC" at bounding box center [166, 388] width 201 height 41
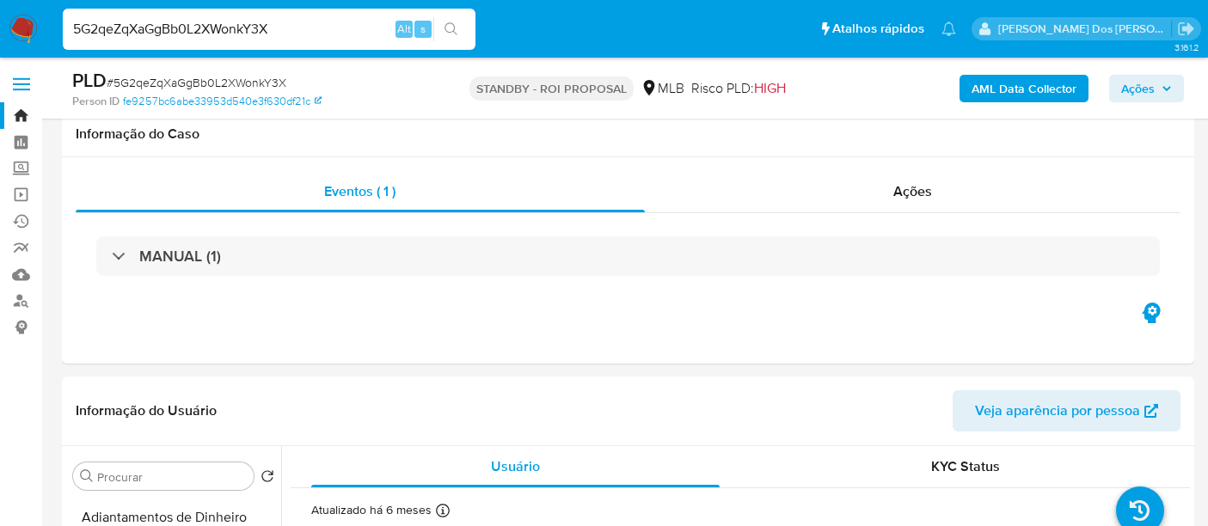
select select "10"
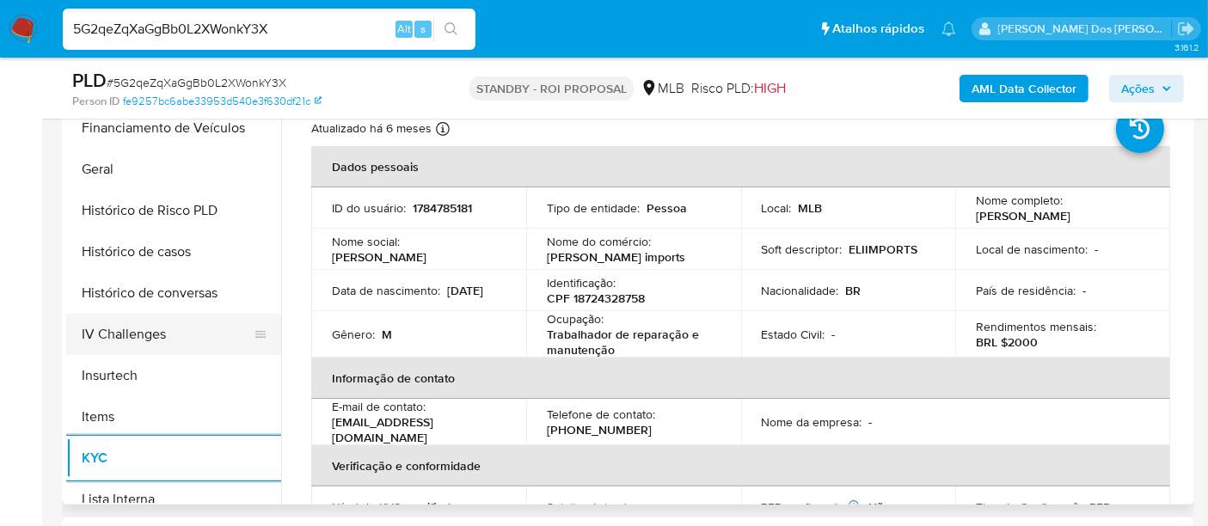
scroll to position [477, 0]
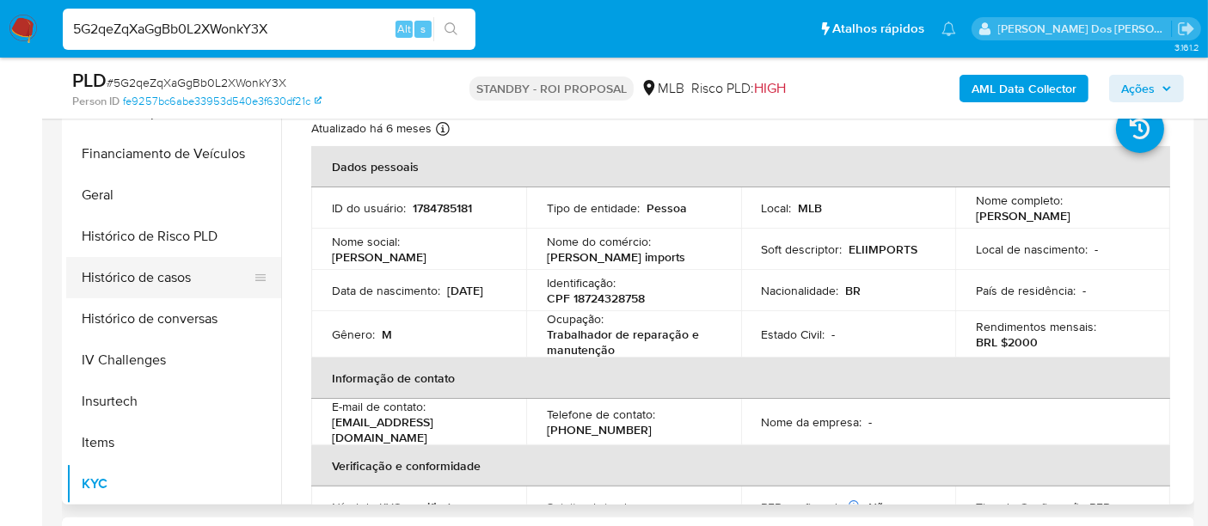
click at [175, 279] on button "Histórico de casos" at bounding box center [166, 277] width 201 height 41
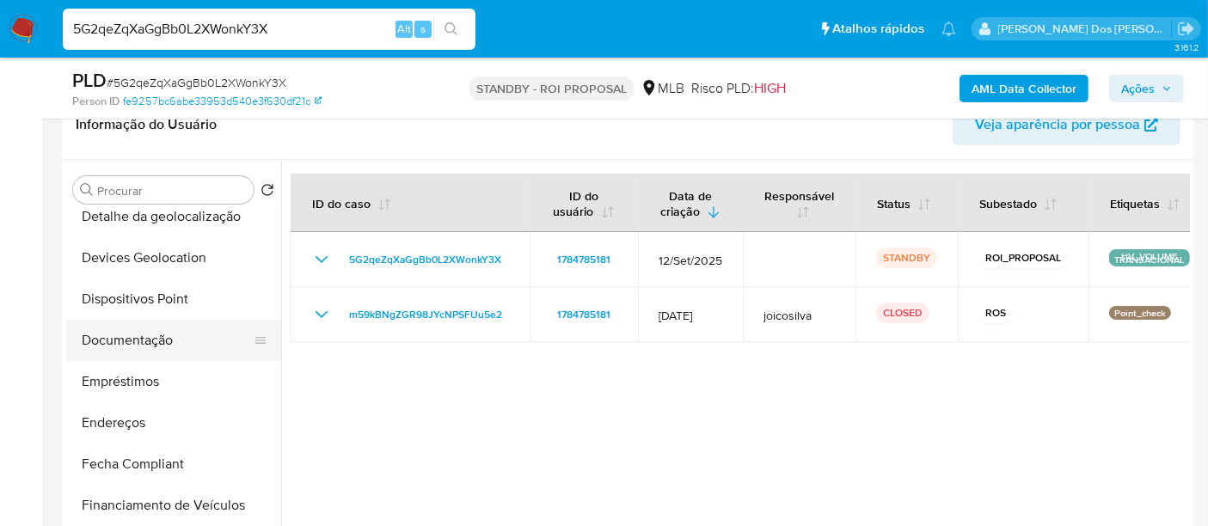
scroll to position [191, 0]
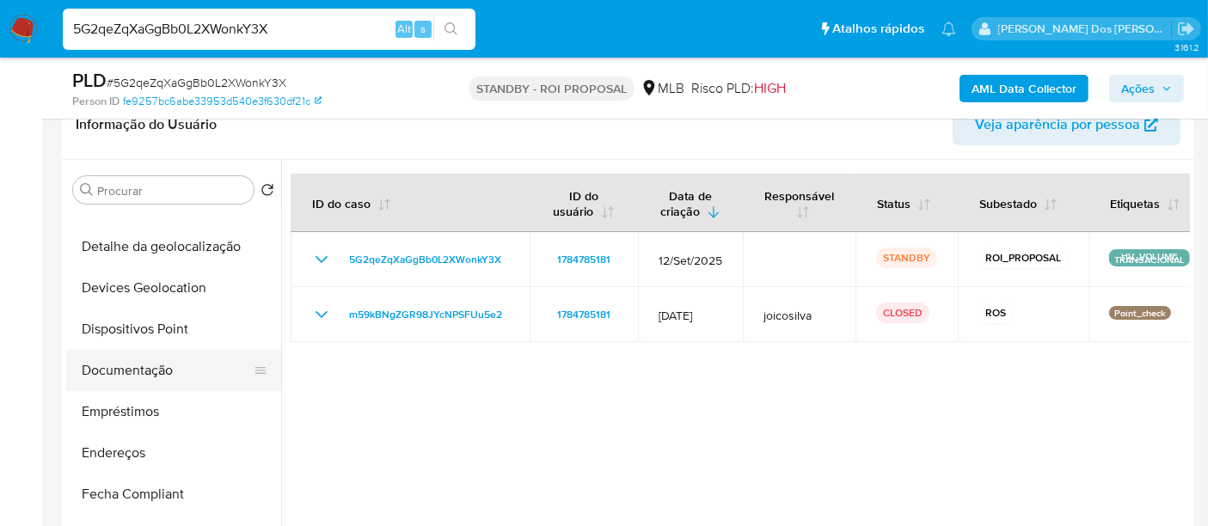
click at [141, 367] on button "Documentação" at bounding box center [166, 370] width 201 height 41
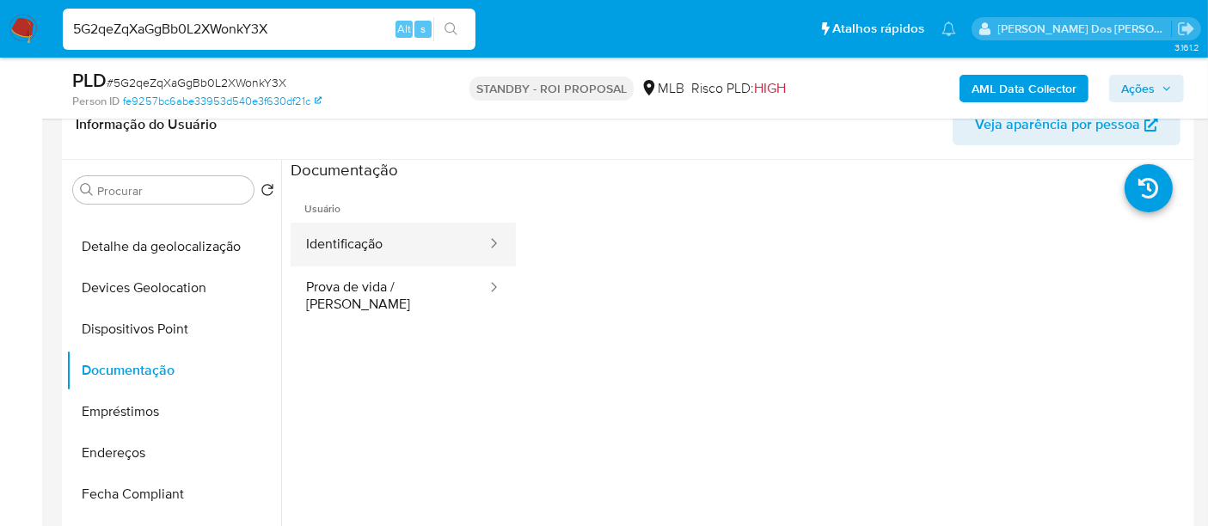
click at [365, 251] on button "Identificação" at bounding box center [390, 245] width 198 height 44
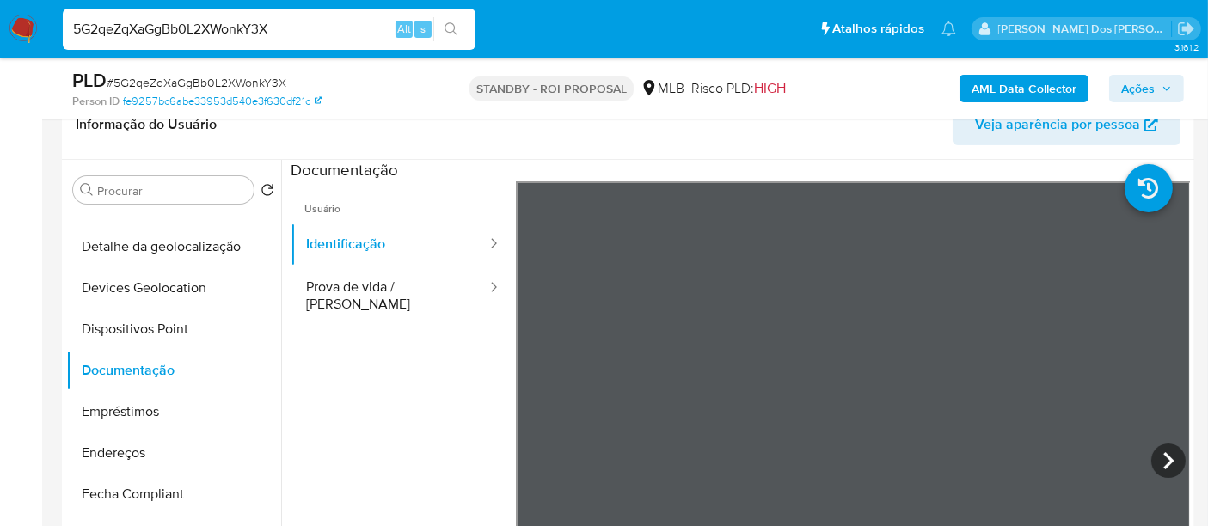
drag, startPoint x: 437, startPoint y: 284, endPoint x: 482, endPoint y: 310, distance: 52.1
click at [437, 284] on button "Prova de vida / Selfie" at bounding box center [390, 296] width 198 height 58
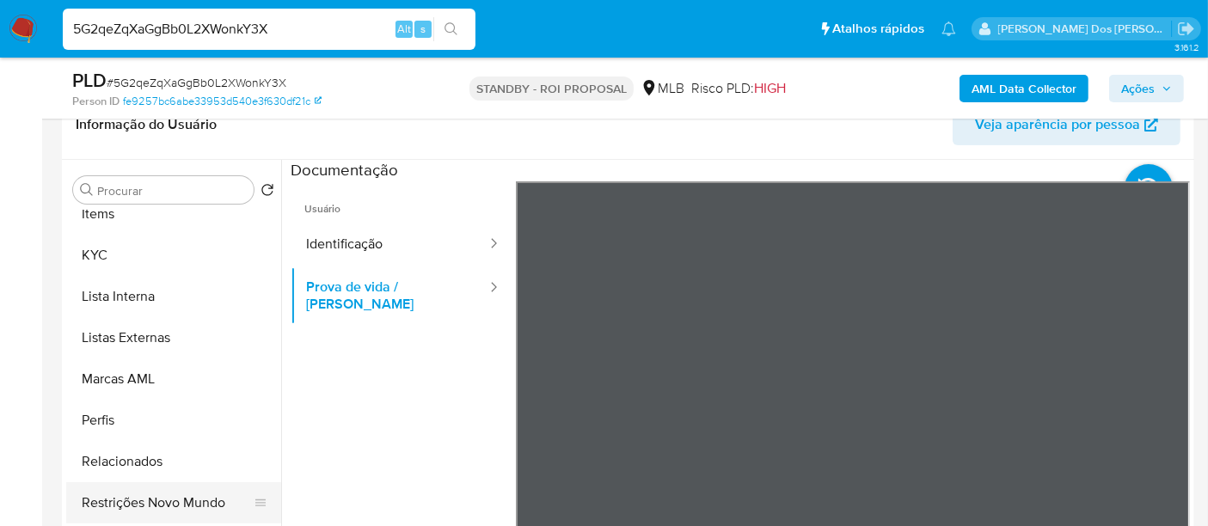
scroll to position [860, 0]
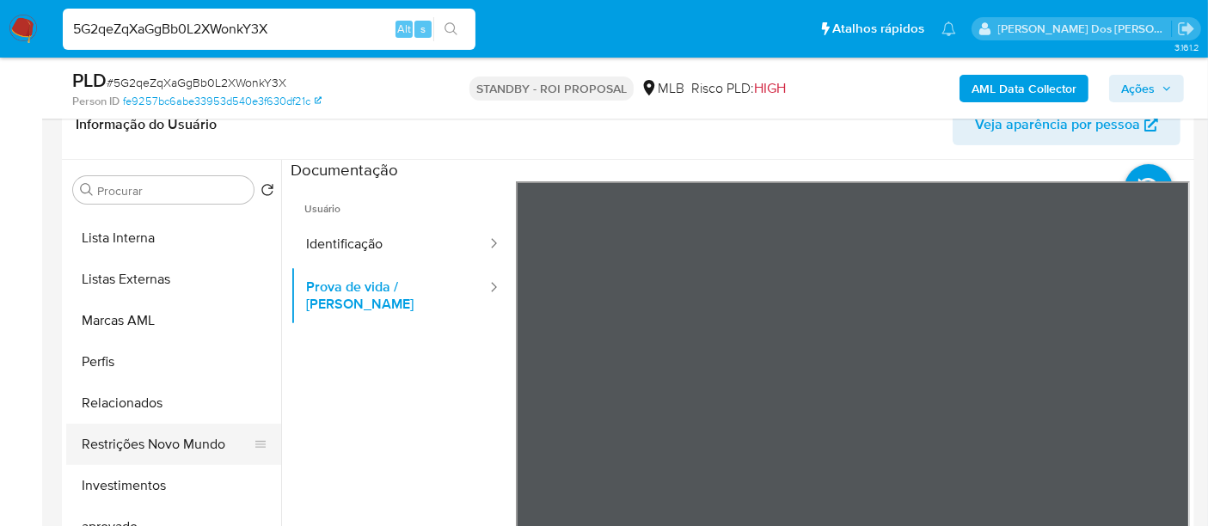
click at [184, 437] on button "Restrições Novo Mundo" at bounding box center [166, 444] width 201 height 41
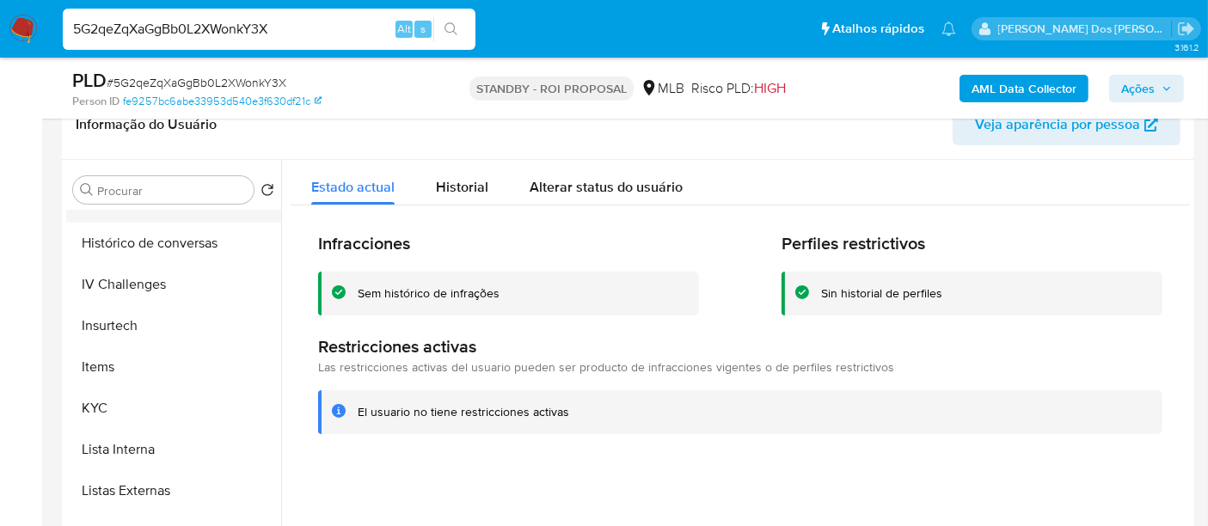
scroll to position [477, 0]
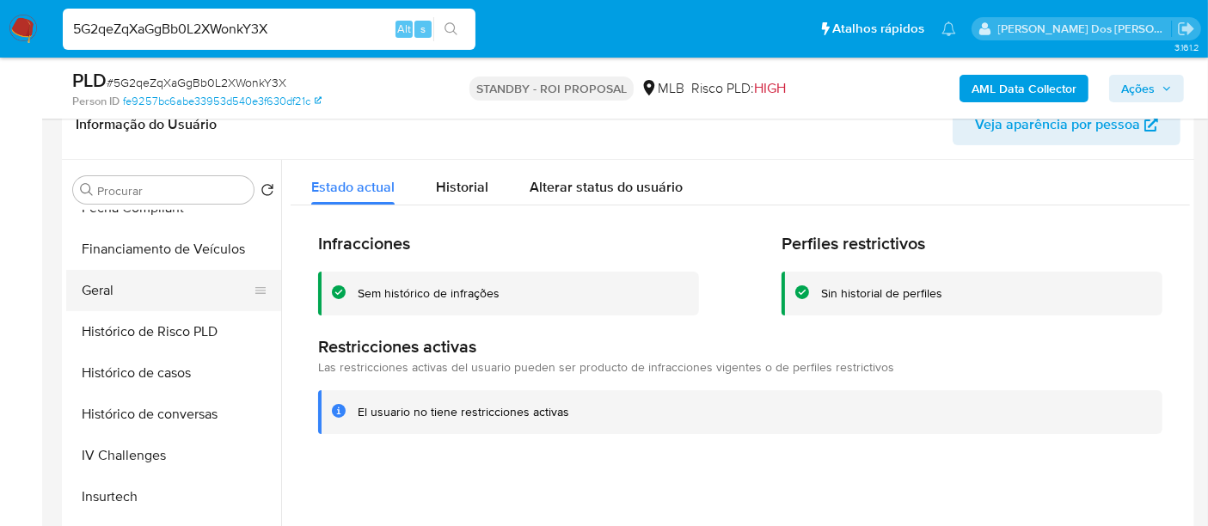
click at [107, 290] on button "Geral" at bounding box center [166, 290] width 201 height 41
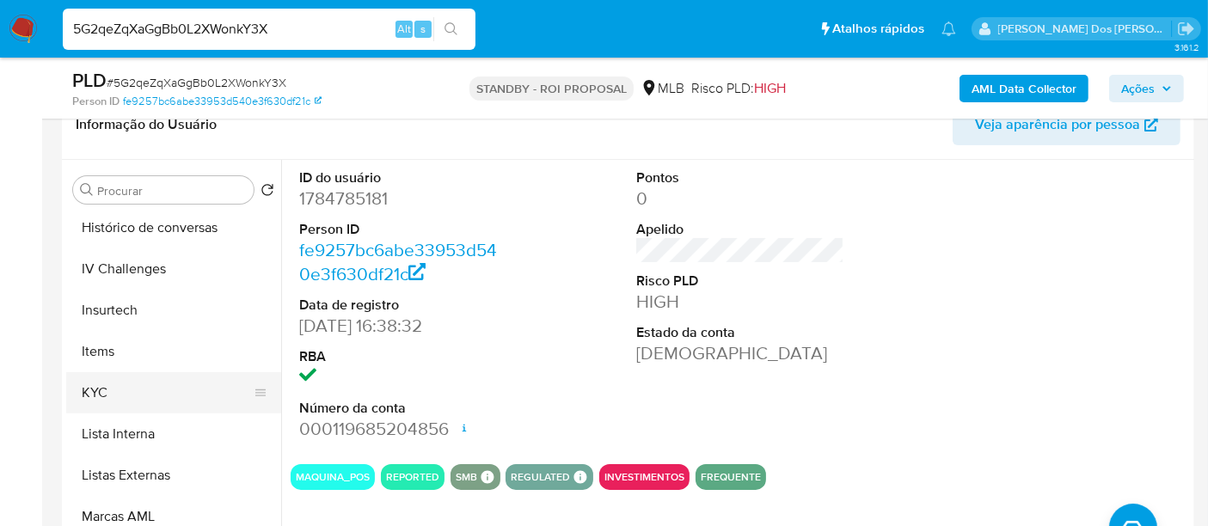
scroll to position [668, 0]
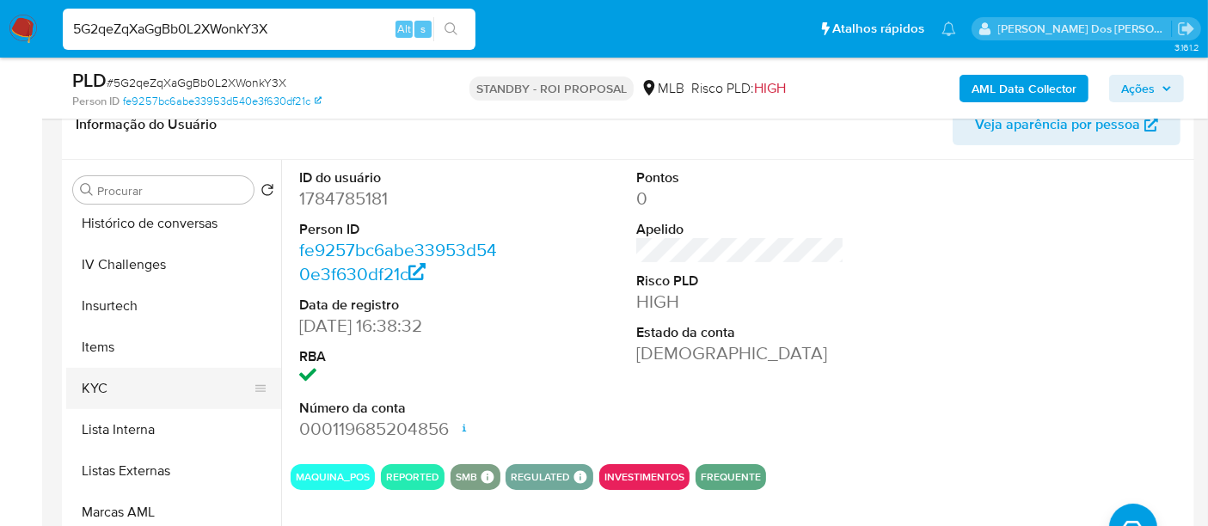
click at [101, 392] on button "KYC" at bounding box center [166, 388] width 201 height 41
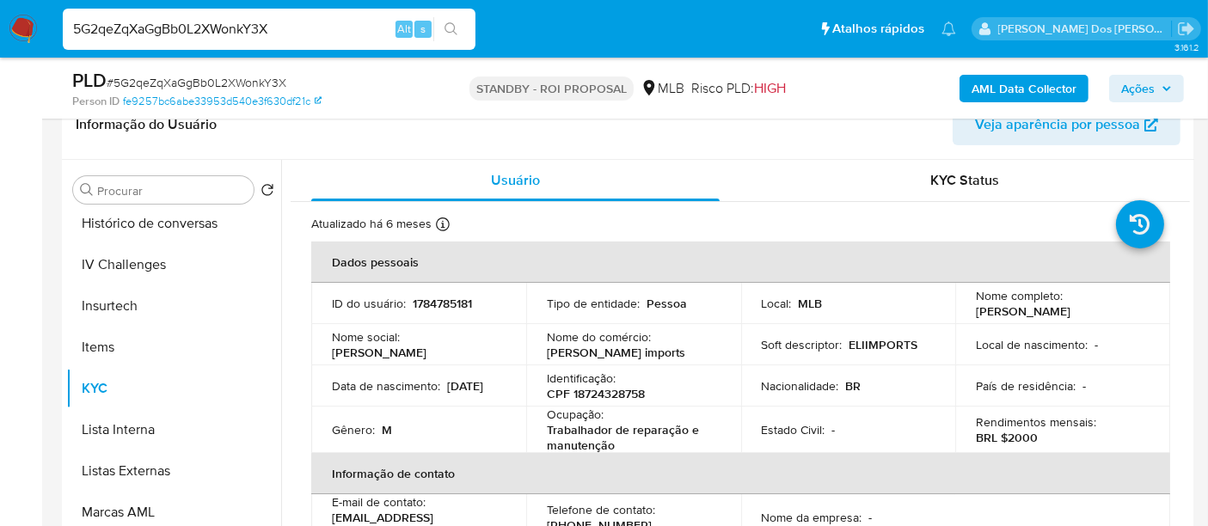
click at [267, 18] on input "5G2qeZqXaGgBb0L2XWonkY3X" at bounding box center [269, 29] width 413 height 22
paste input "toHaefvqI4qxhSCp4WLA8vjG"
type input "toHaefvqI4qxhSCp4WLA8vjG"
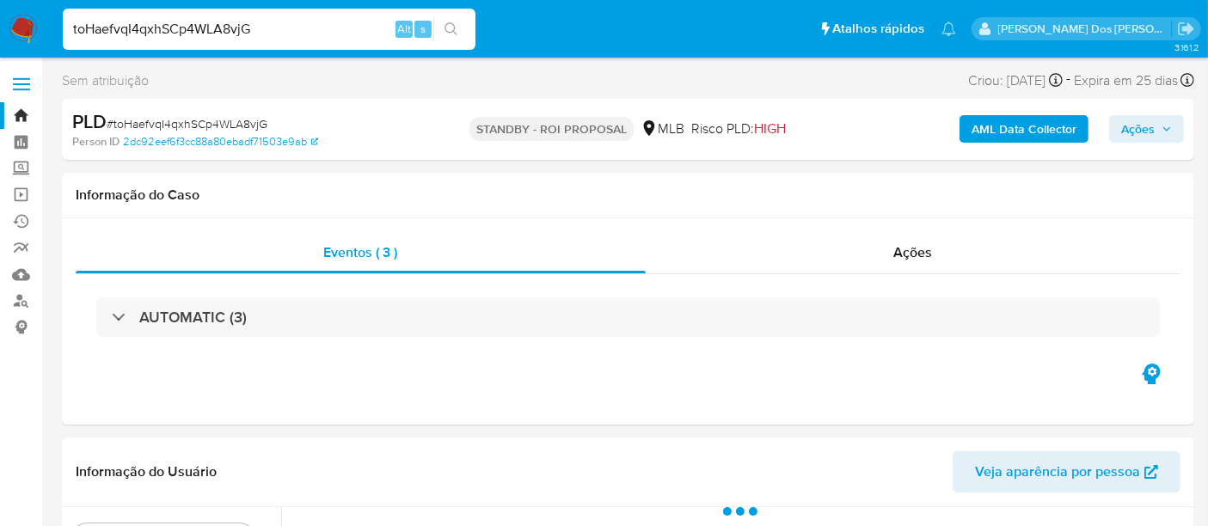
select select "10"
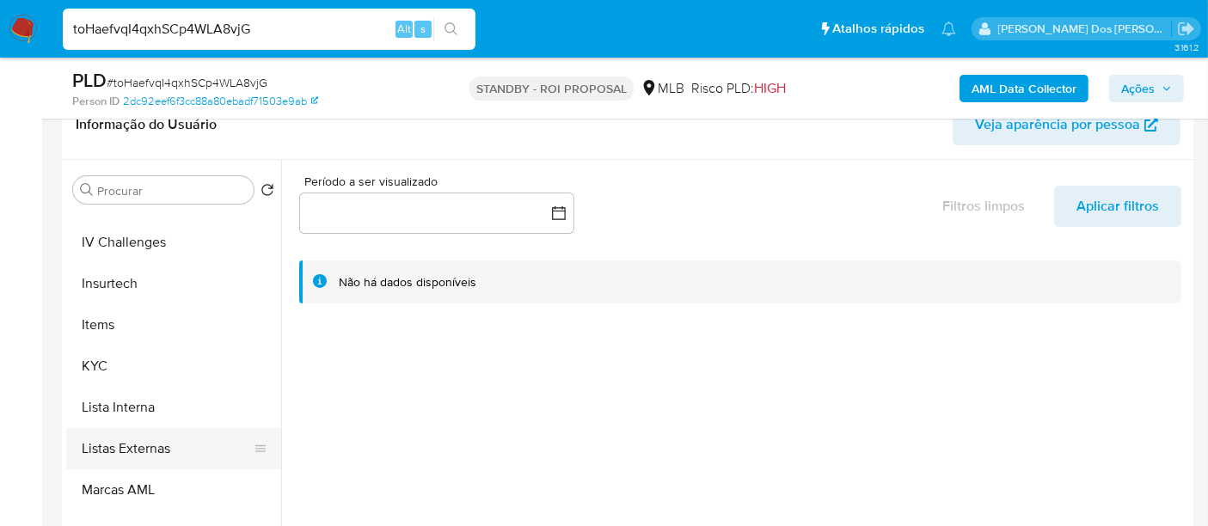
scroll to position [764, 0]
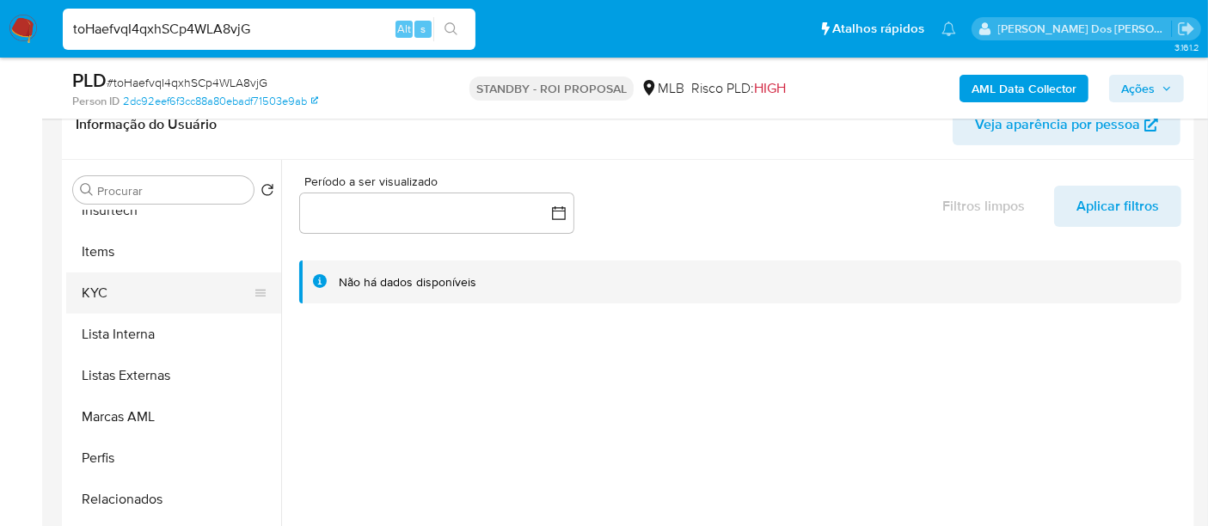
click at [103, 294] on button "KYC" at bounding box center [166, 293] width 201 height 41
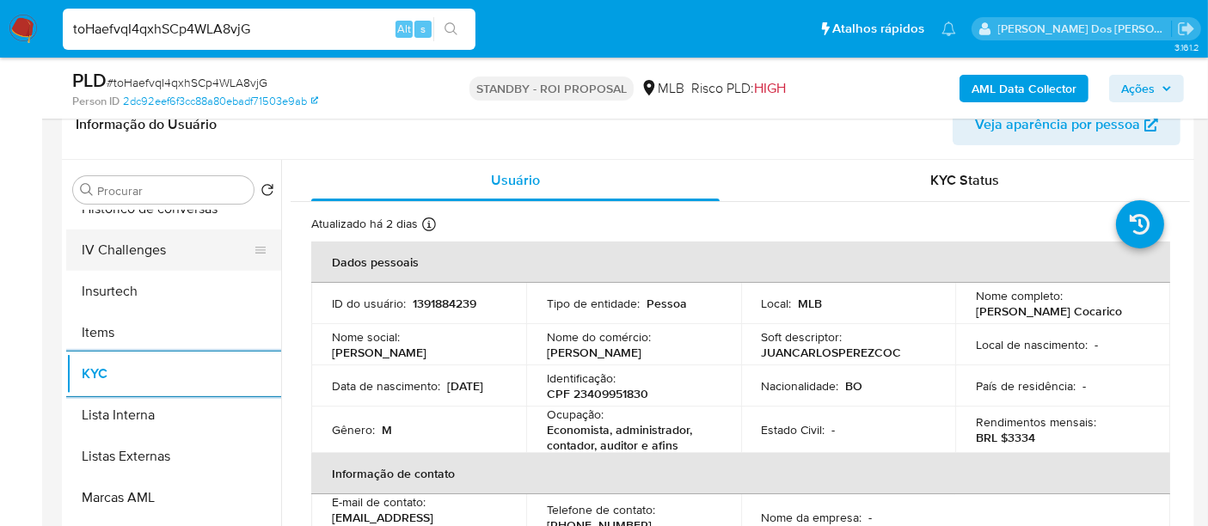
scroll to position [573, 0]
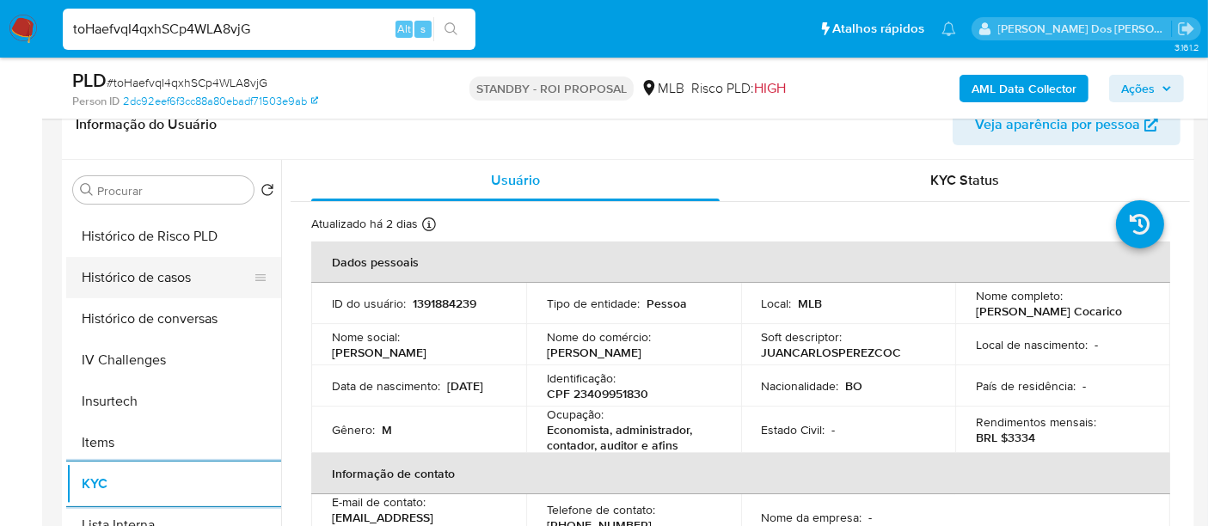
click at [158, 282] on button "Histórico de casos" at bounding box center [166, 277] width 201 height 41
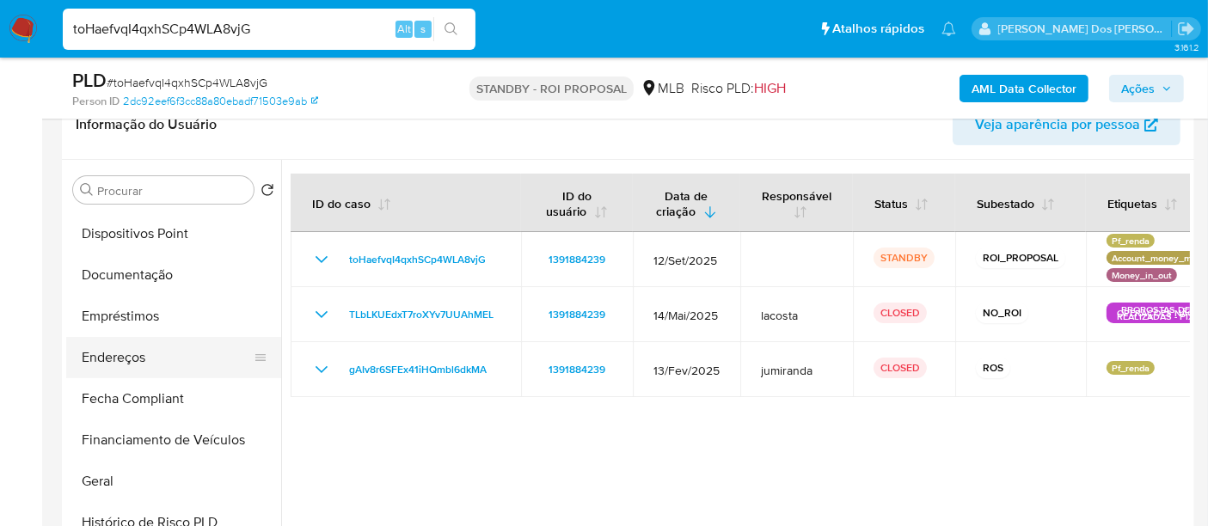
scroll to position [191, 0]
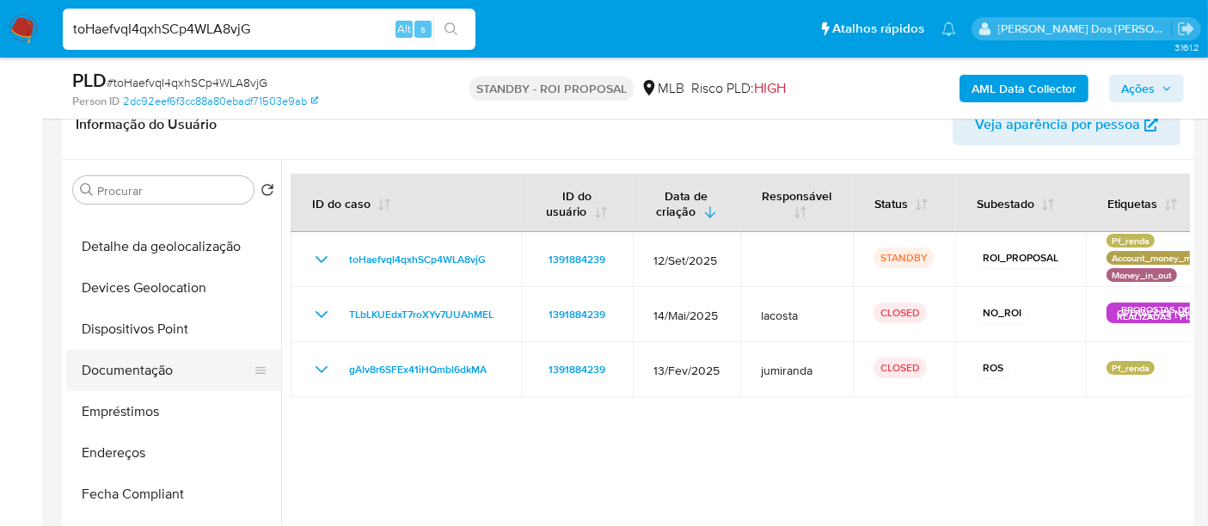
click at [172, 361] on button "Documentação" at bounding box center [166, 370] width 201 height 41
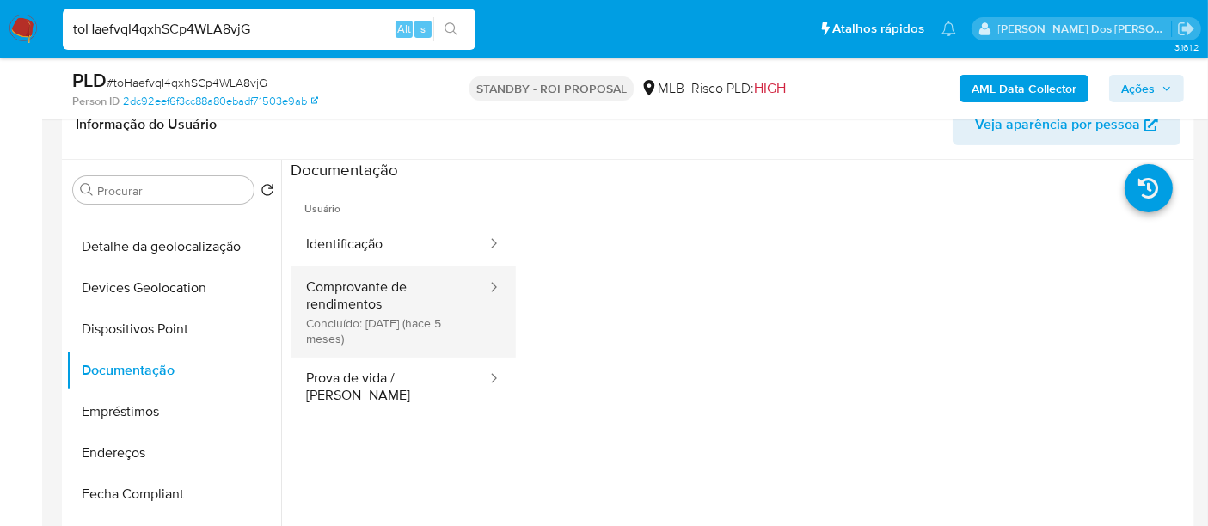
drag, startPoint x: 336, startPoint y: 251, endPoint x: 459, endPoint y: 272, distance: 124.7
click at [337, 251] on button "Identificação" at bounding box center [390, 245] width 198 height 44
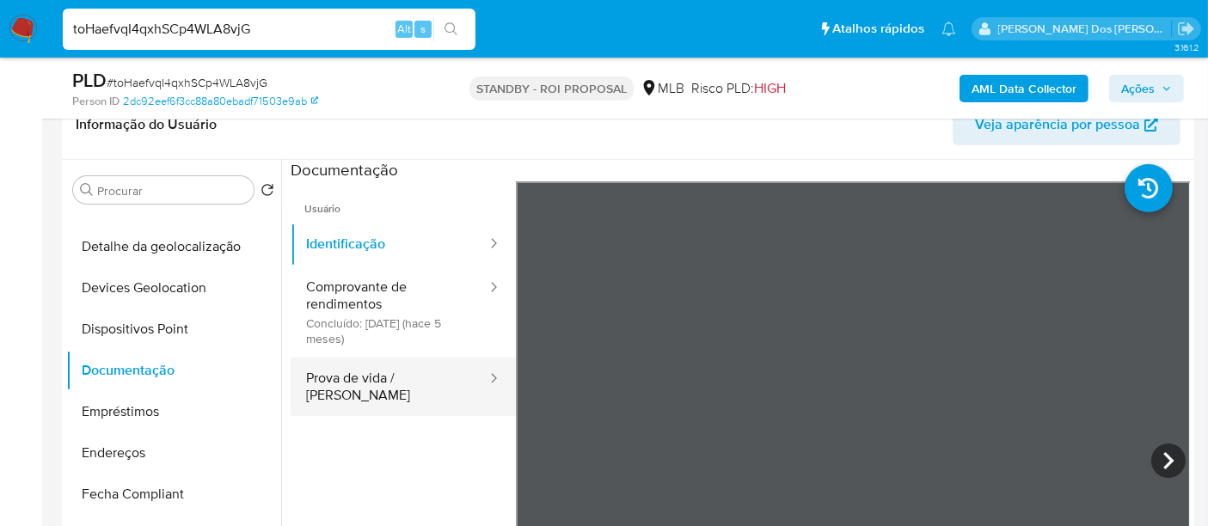
click at [396, 374] on button "Prova de vida / Selfie" at bounding box center [390, 387] width 198 height 58
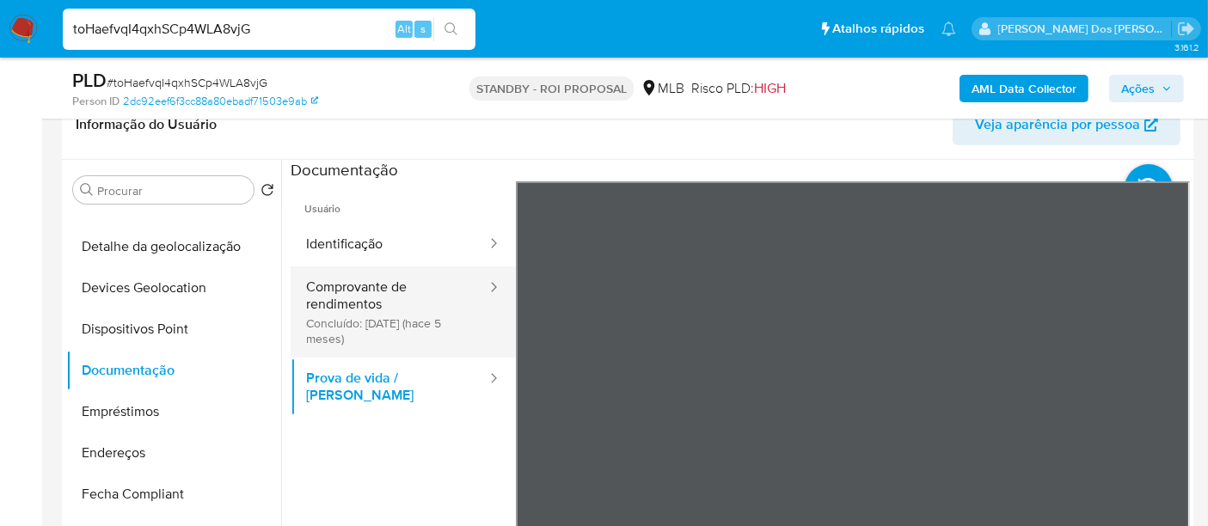
click at [352, 281] on button "Comprovante de rendimentos Concluído: 19/04/2025 (hace 5 meses)" at bounding box center [390, 312] width 198 height 91
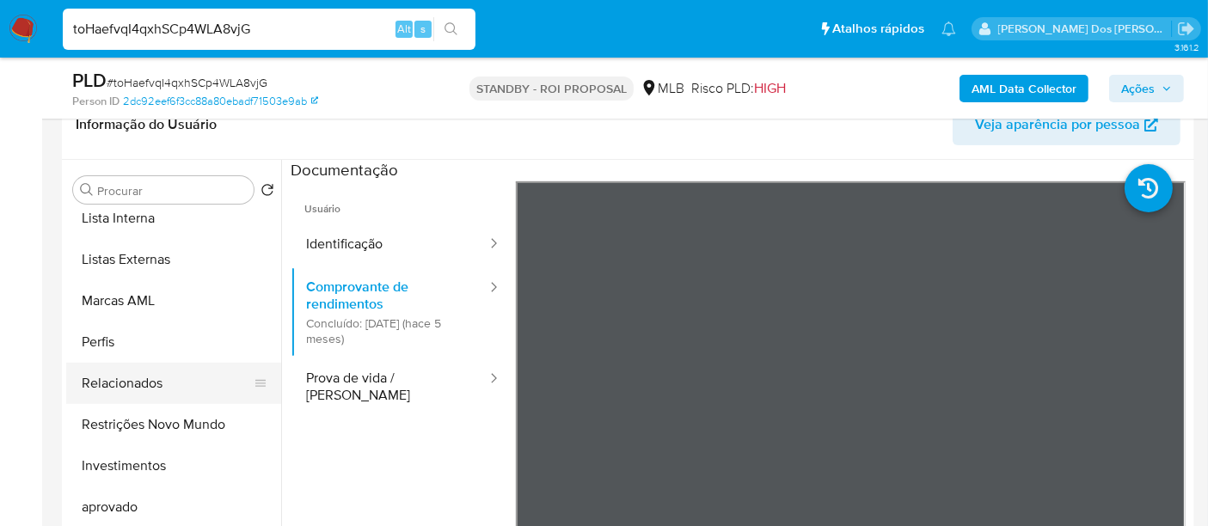
scroll to position [891, 0]
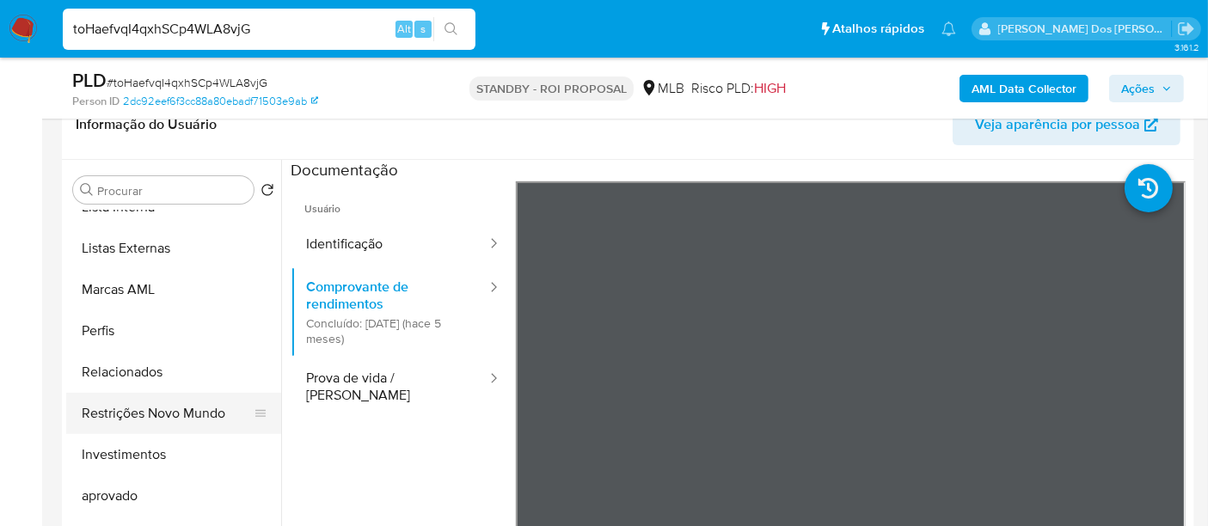
click at [151, 402] on button "Restrições Novo Mundo" at bounding box center [166, 413] width 201 height 41
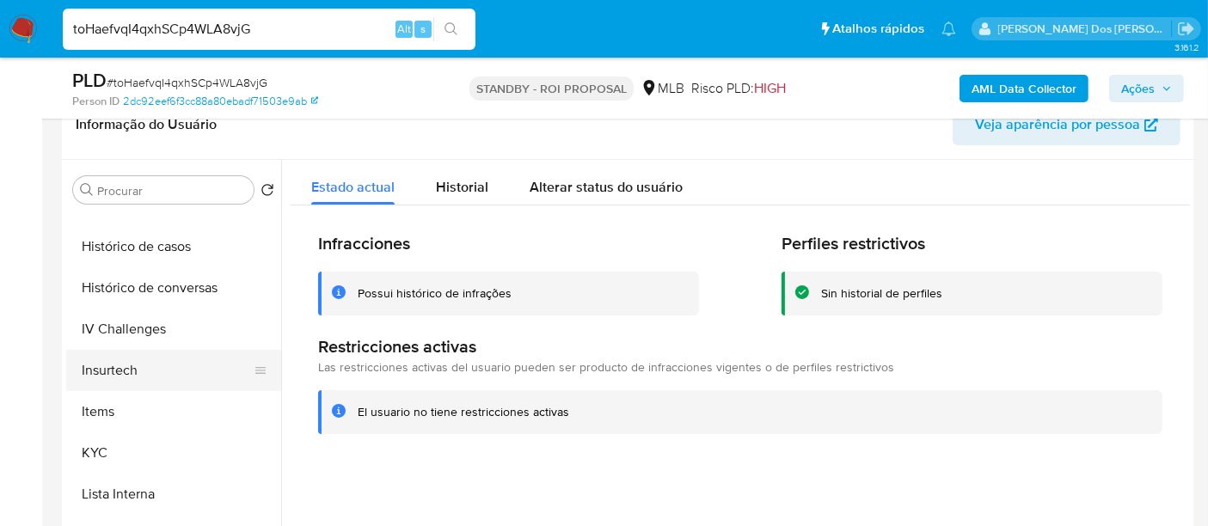
scroll to position [413, 0]
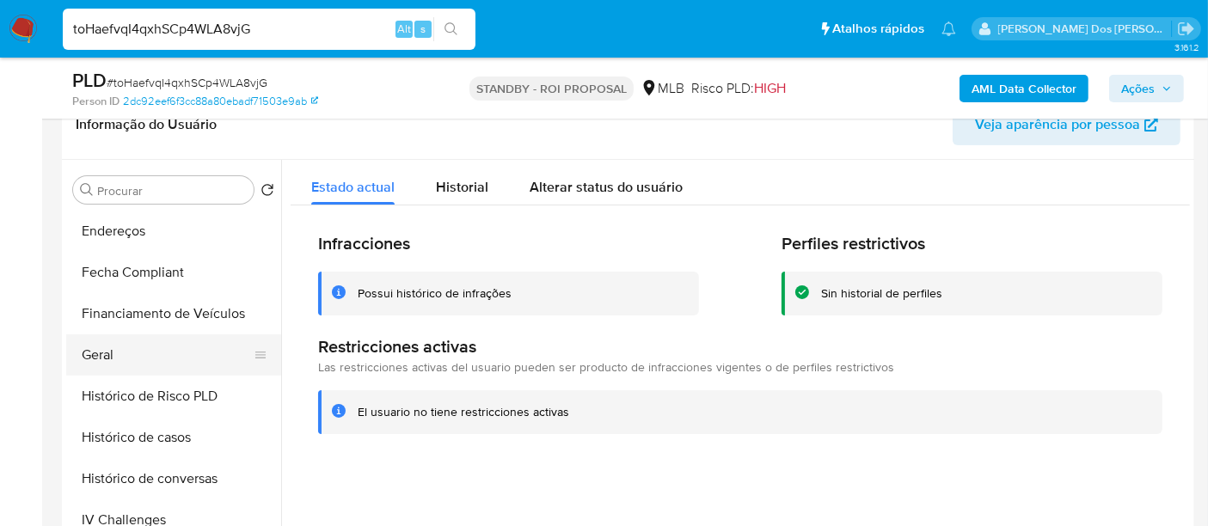
click at [100, 350] on button "Geral" at bounding box center [166, 354] width 201 height 41
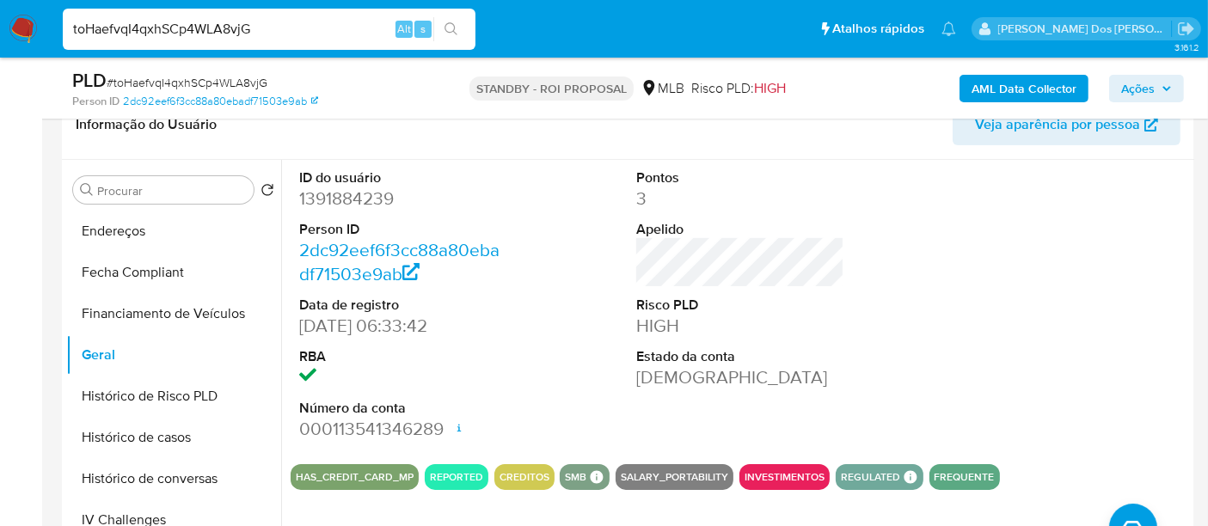
click at [214, 33] on input "toHaefvqI4qxhSCp4WLA8vjG" at bounding box center [269, 29] width 413 height 22
paste input "9YpCejOKDhMWtlSs5HOSgL1k"
type input "9YpCejOKDhMWtlSs5HOSgL1k"
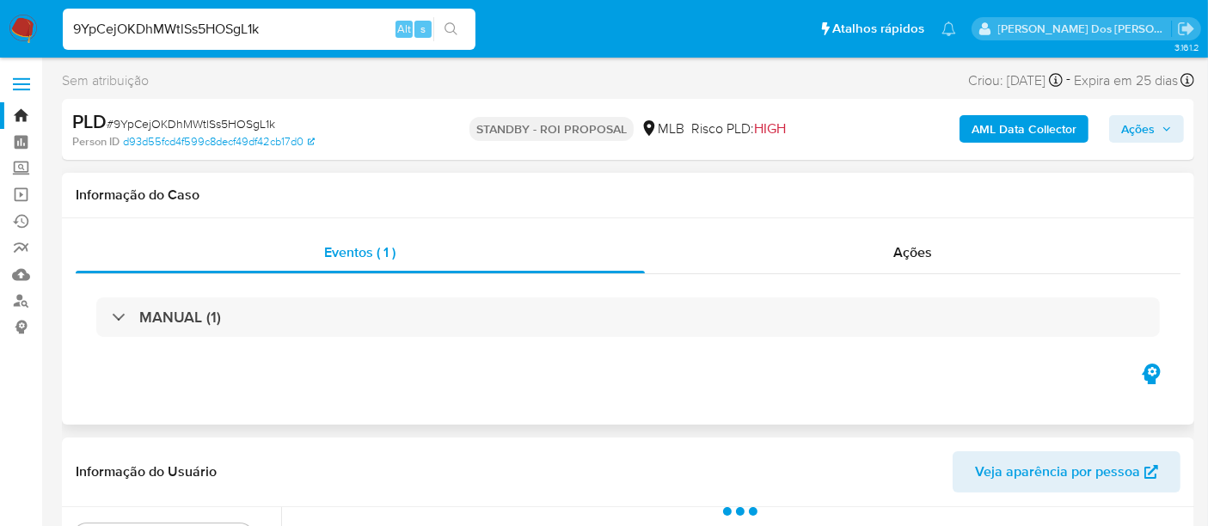
select select "10"
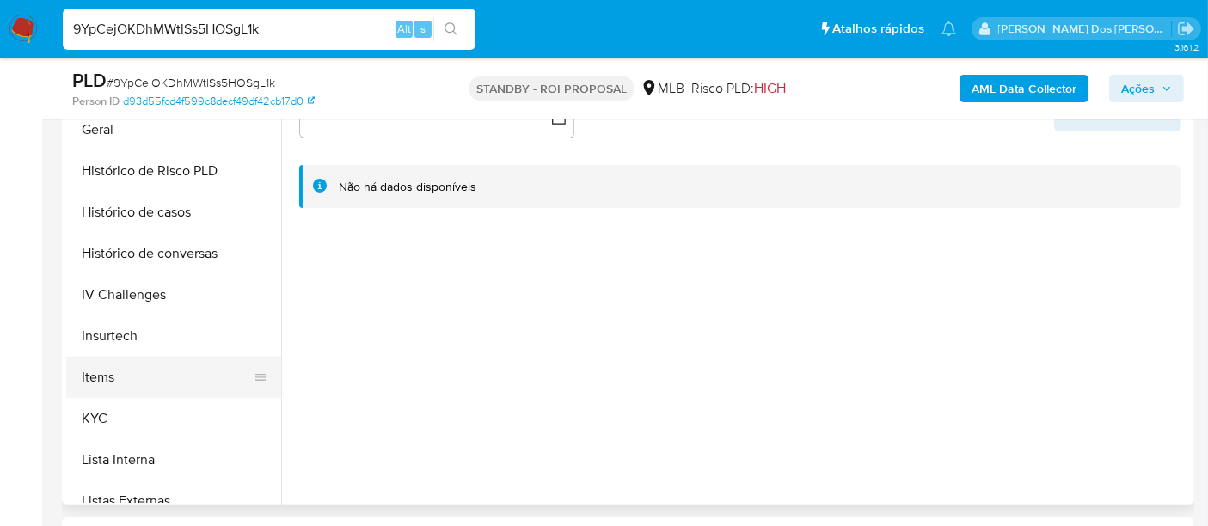
scroll to position [573, 0]
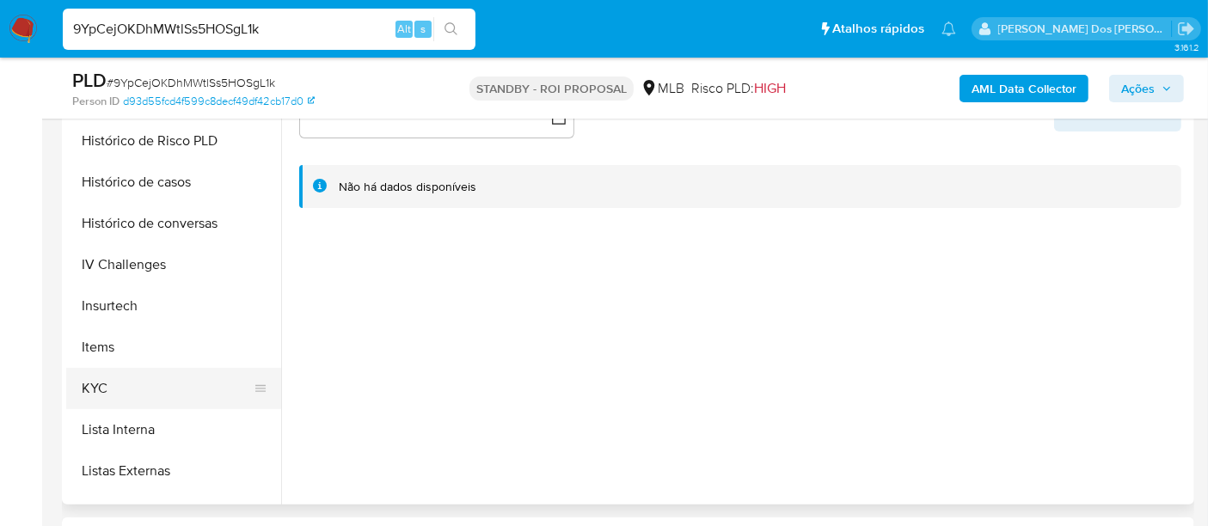
click at [93, 389] on button "KYC" at bounding box center [166, 388] width 201 height 41
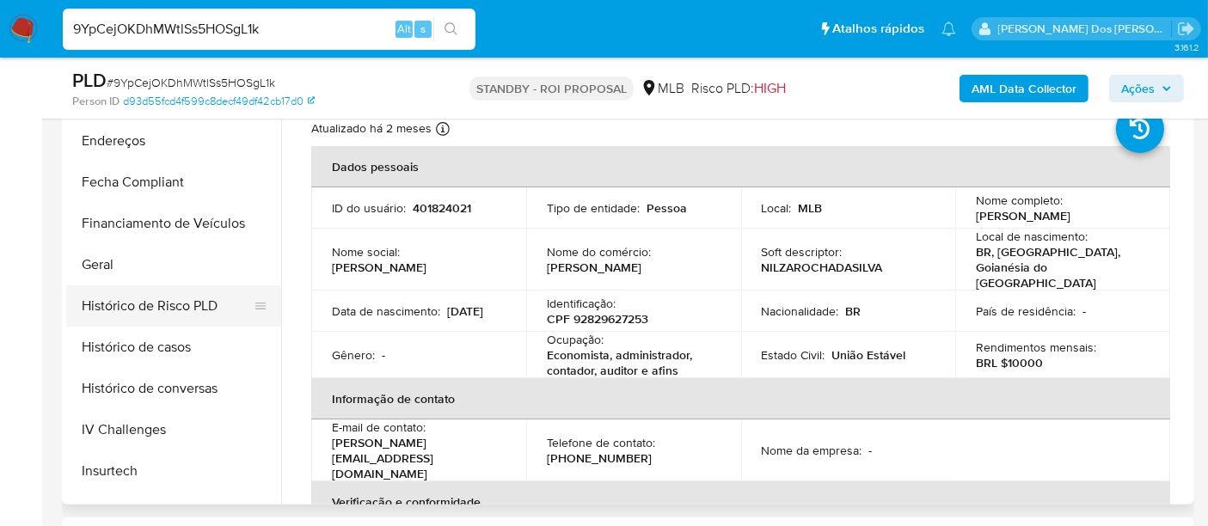
scroll to position [382, 0]
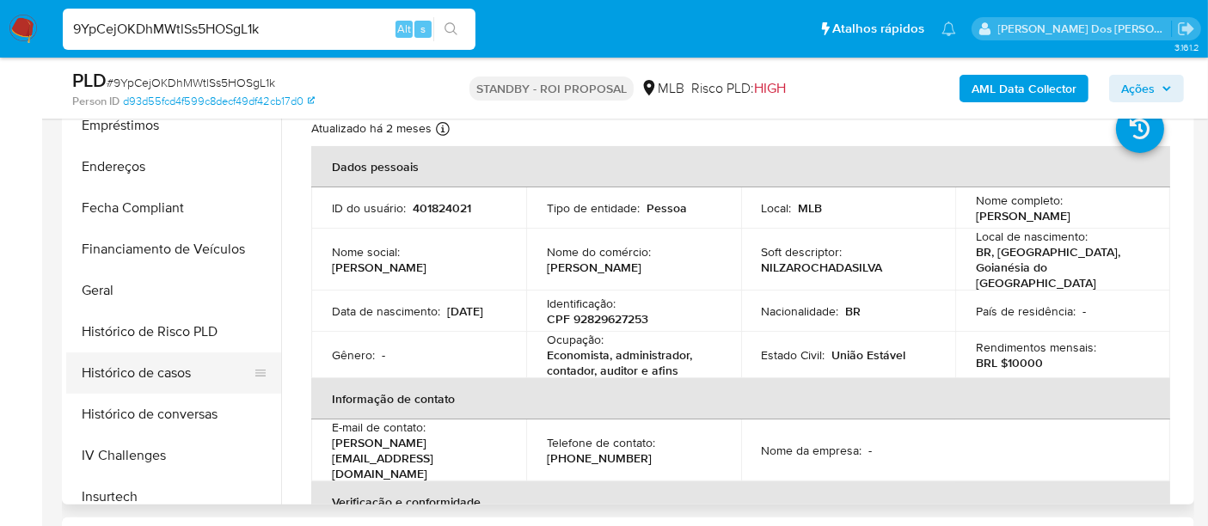
click at [138, 363] on button "Histórico de casos" at bounding box center [166, 373] width 201 height 41
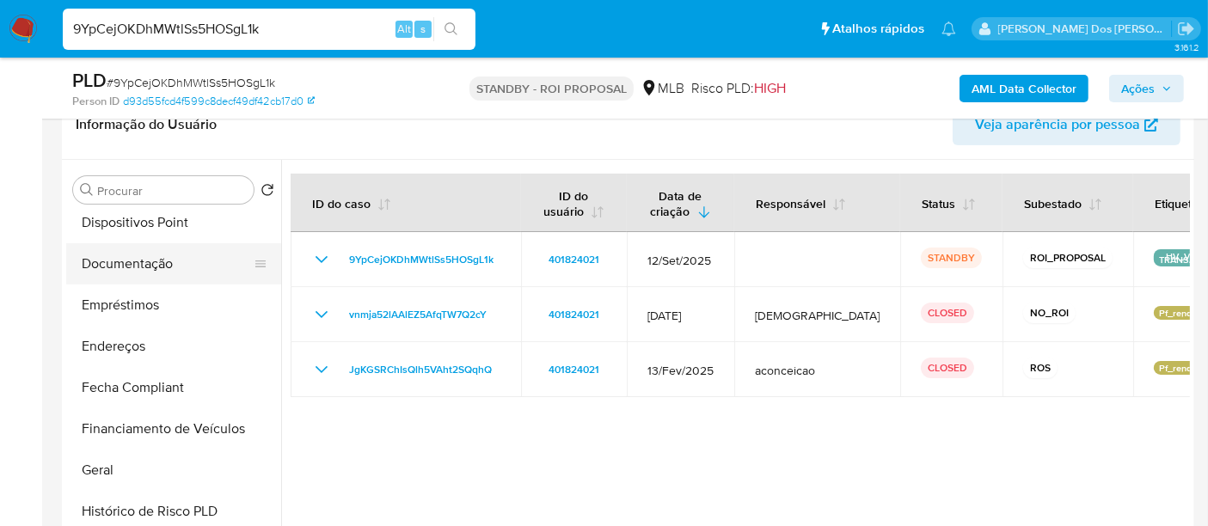
scroll to position [191, 0]
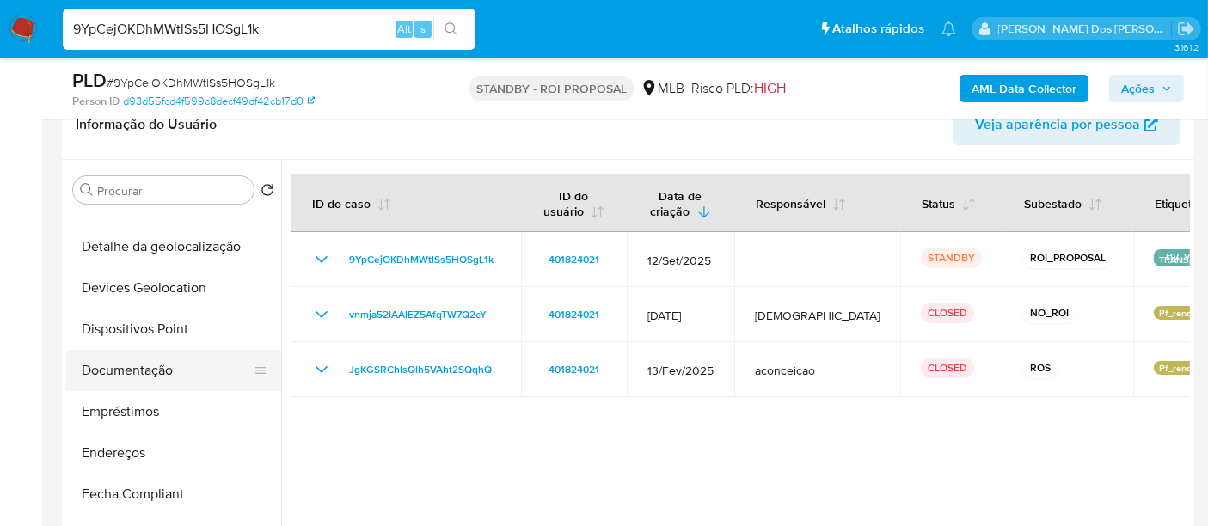
click at [130, 370] on button "Documentação" at bounding box center [166, 370] width 201 height 41
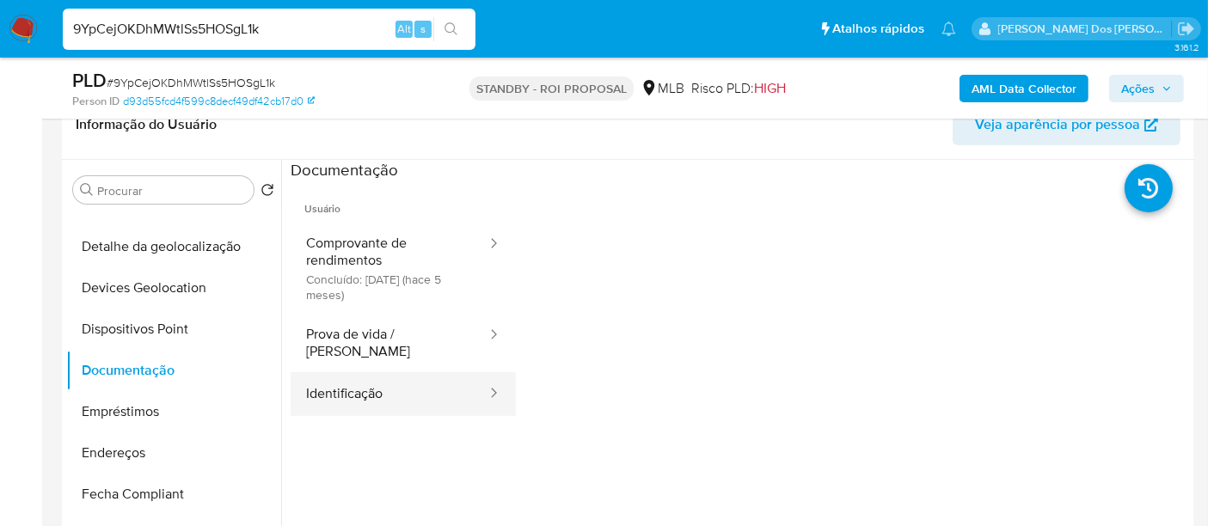
click at [373, 387] on button "Identificação" at bounding box center [390, 394] width 198 height 44
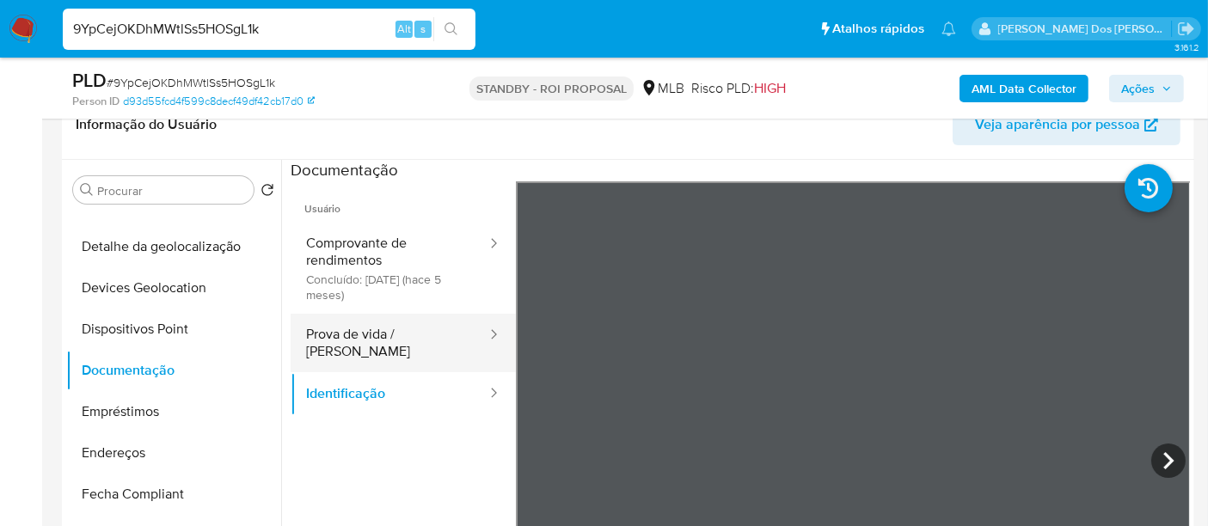
click at [426, 350] on button "Prova de vida / Selfie" at bounding box center [390, 343] width 198 height 58
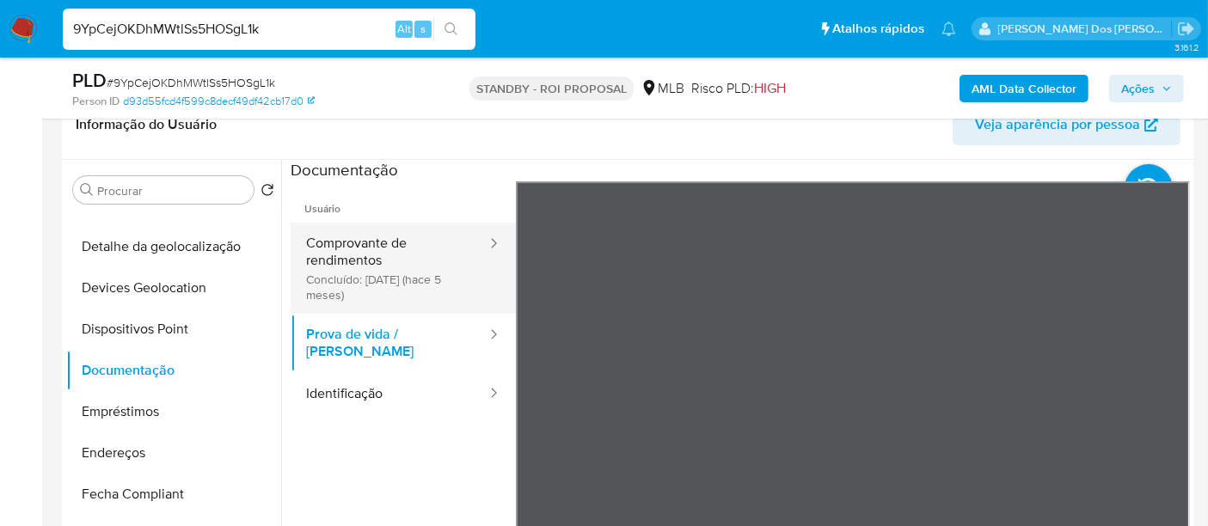
click at [345, 251] on button "Comprovante de rendimentos Concluído: 22/04/2025 (hace 5 meses)" at bounding box center [390, 268] width 198 height 91
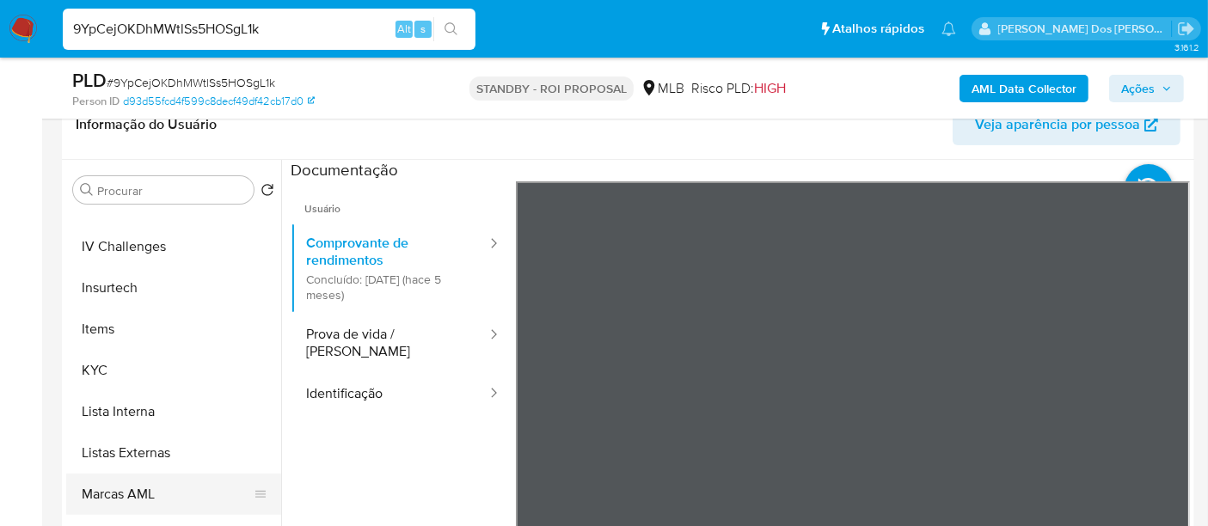
scroll to position [860, 0]
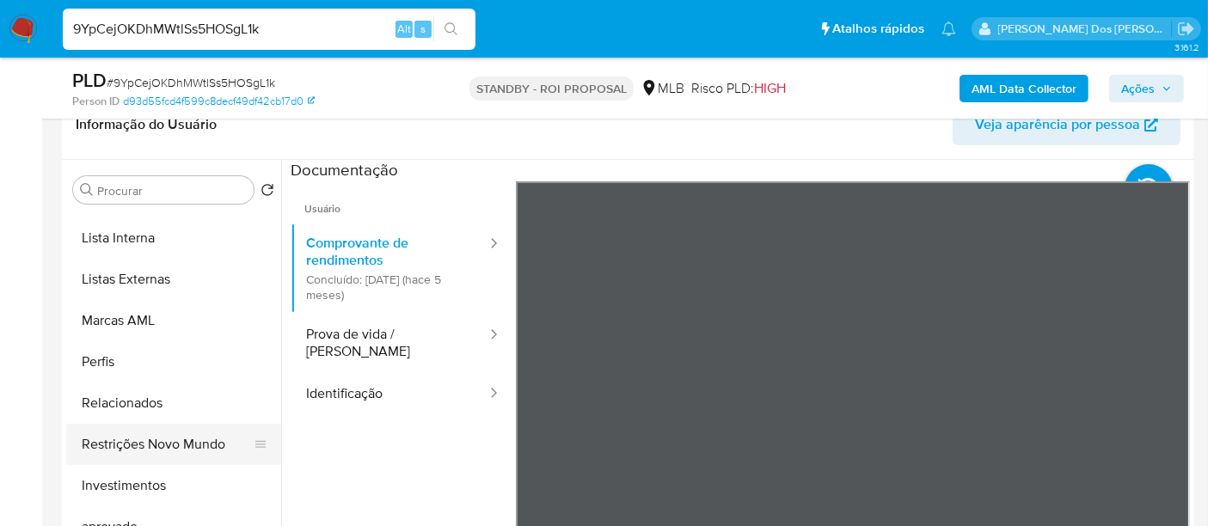
click at [147, 448] on button "Restrições Novo Mundo" at bounding box center [166, 444] width 201 height 41
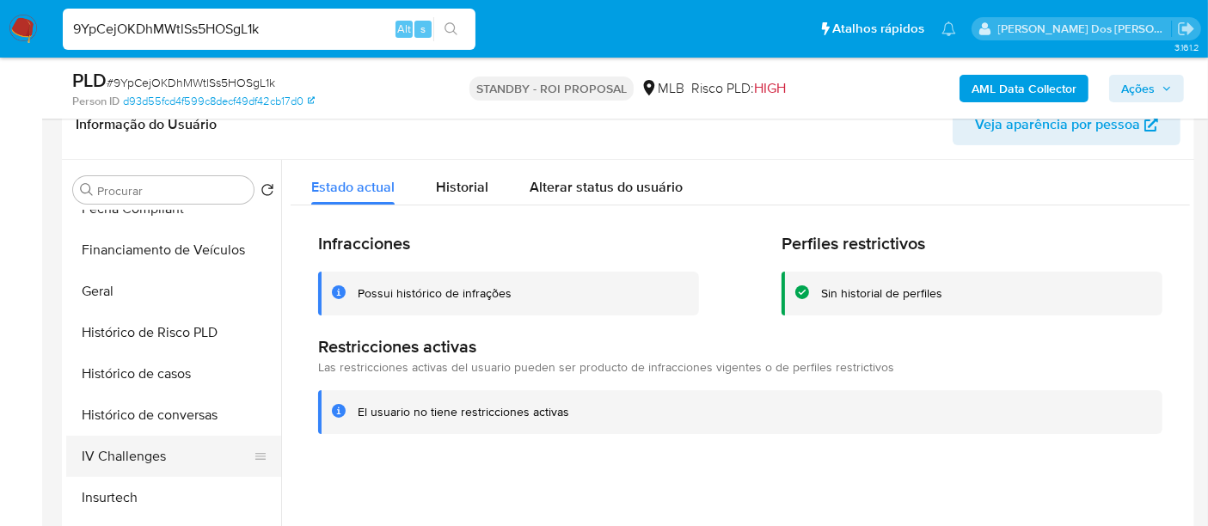
scroll to position [382, 0]
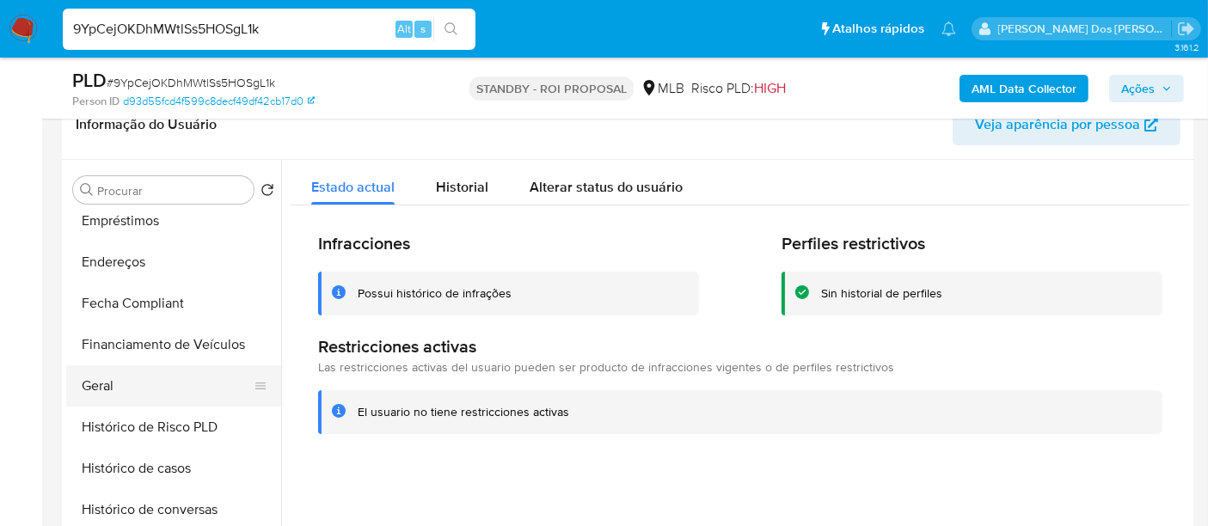
click at [98, 372] on button "Geral" at bounding box center [166, 385] width 201 height 41
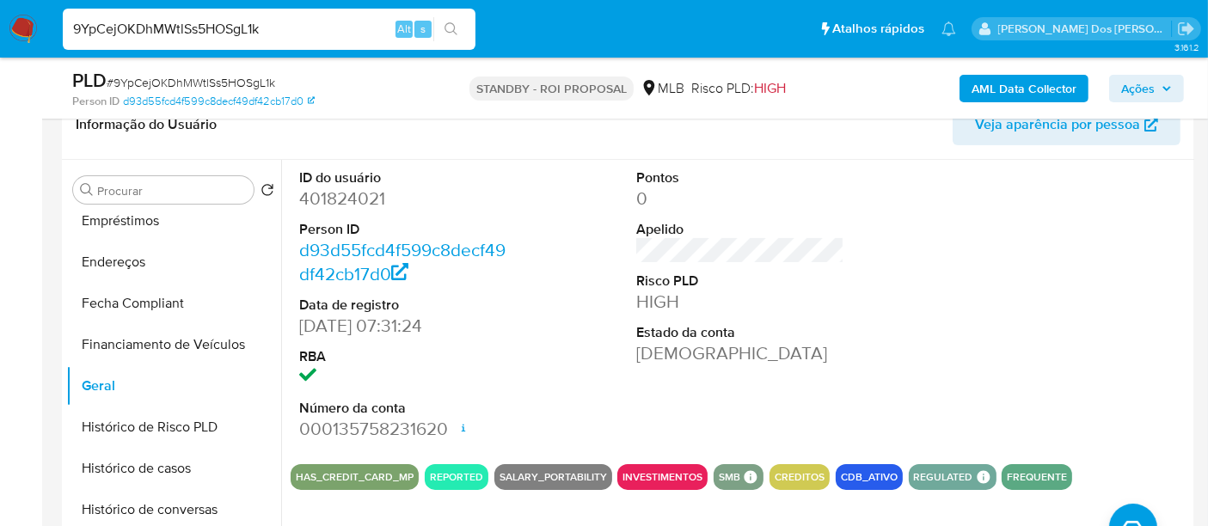
click at [255, 34] on input "9YpCejOKDhMWtlSs5HOSgL1k" at bounding box center [269, 29] width 413 height 22
paste input "fd64ApEp9fWbuwqPwaxeJMYV"
type input "fd64ApEp9fWbuwqPwaxeJMYV"
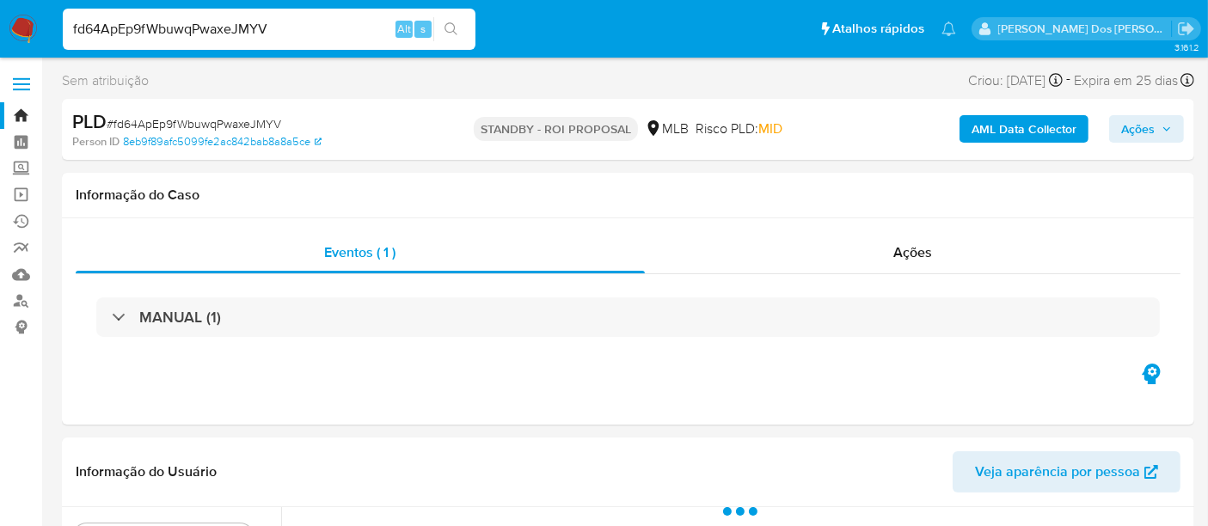
select select "10"
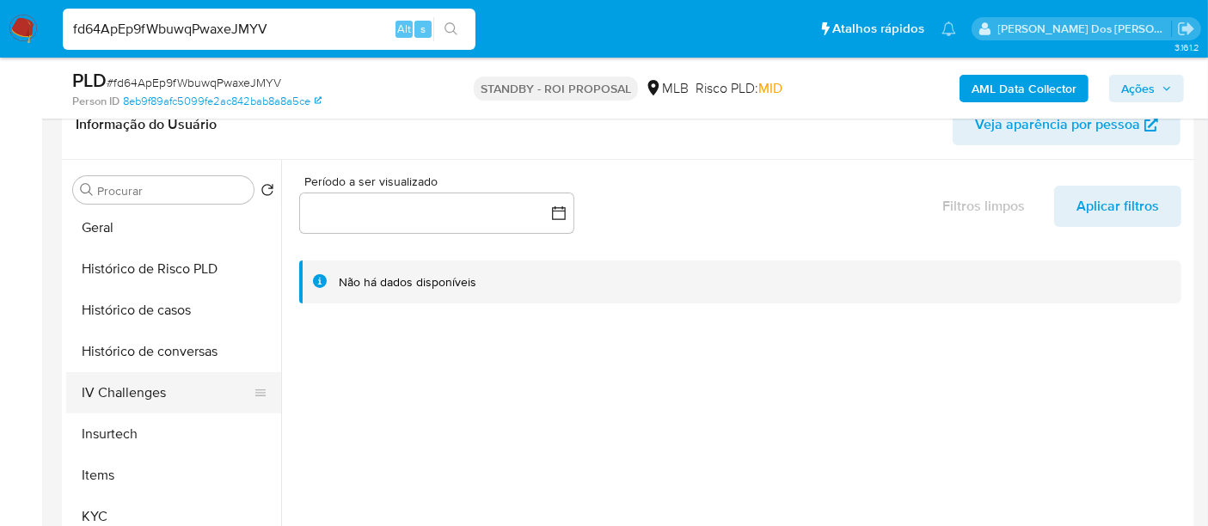
scroll to position [573, 0]
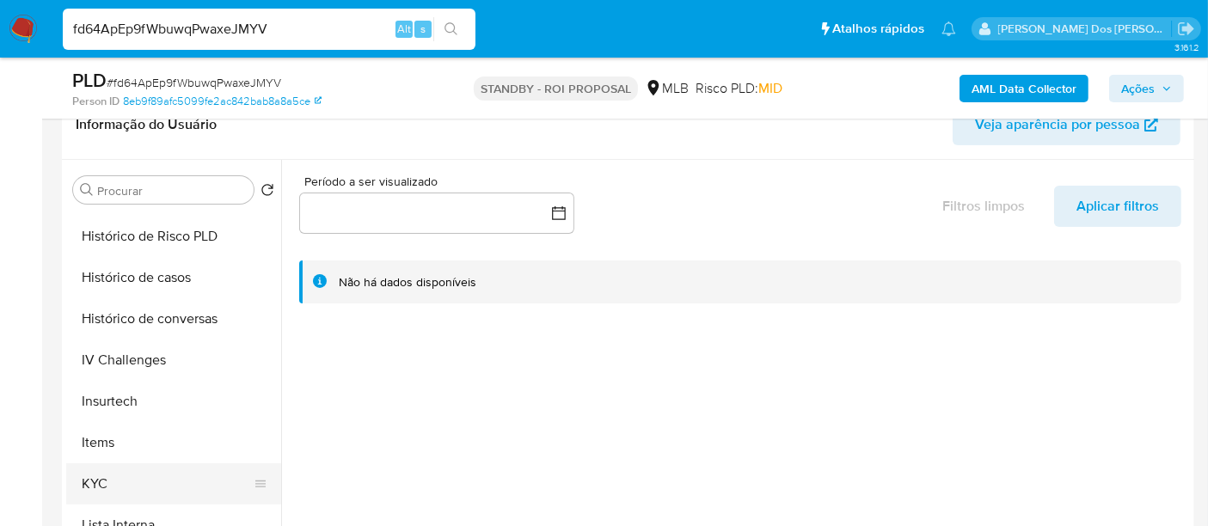
click at [97, 478] on button "KYC" at bounding box center [166, 483] width 201 height 41
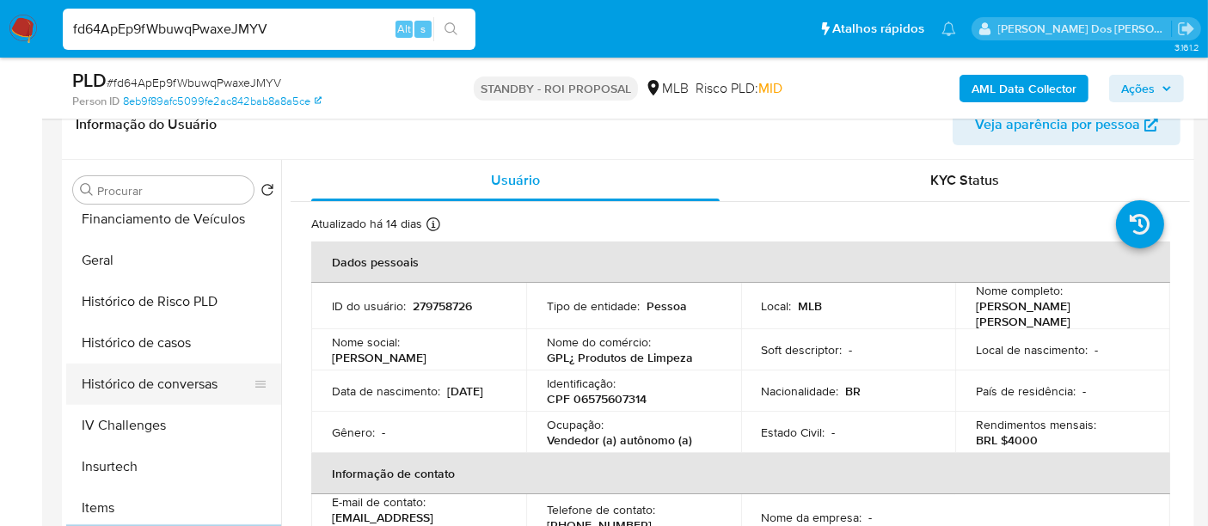
scroll to position [477, 0]
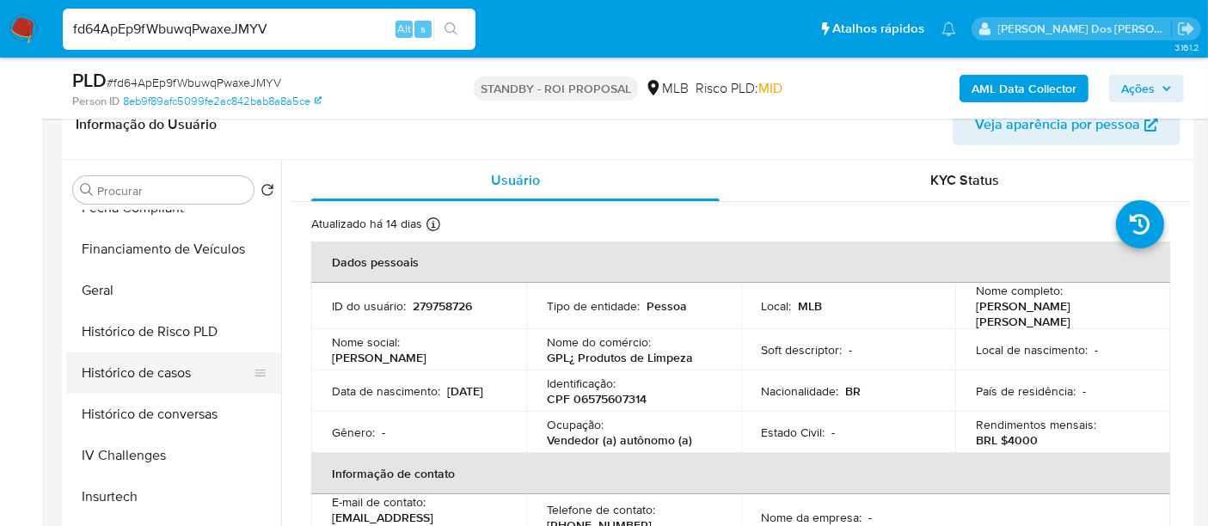
click at [175, 374] on button "Histórico de casos" at bounding box center [166, 373] width 201 height 41
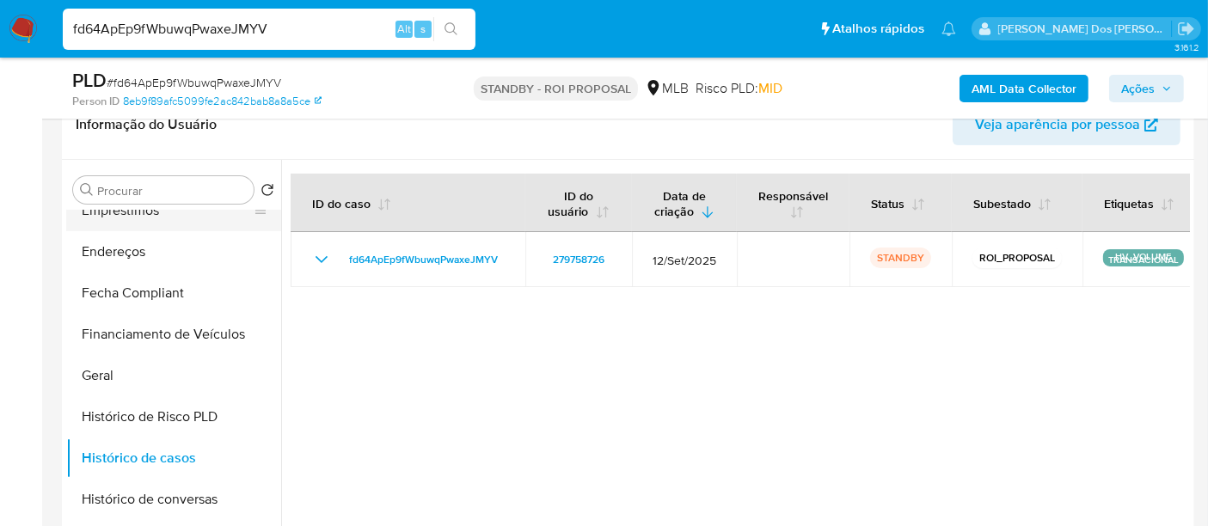
scroll to position [191, 0]
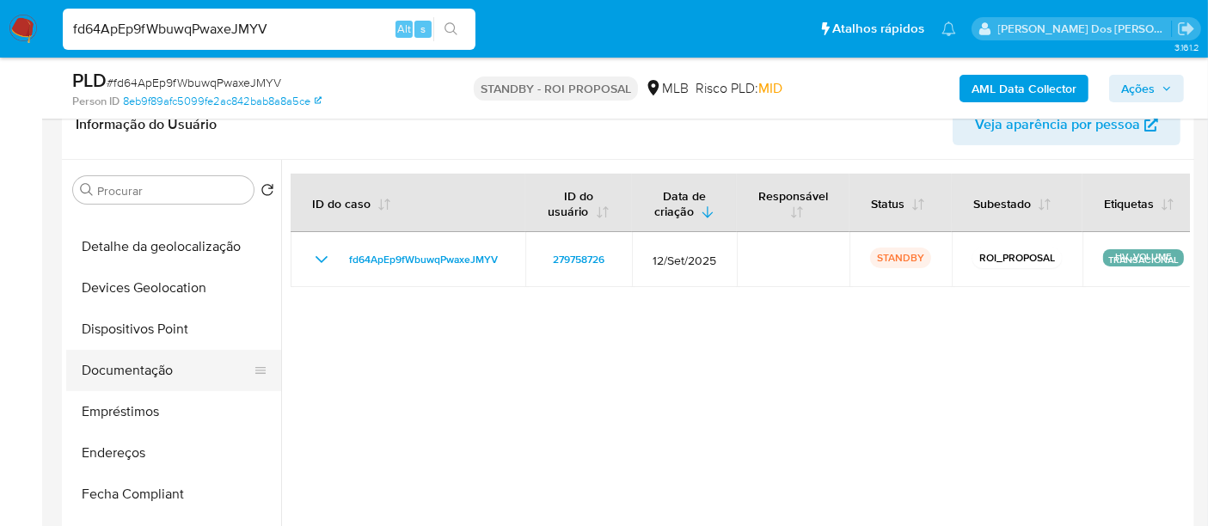
click at [138, 365] on button "Documentação" at bounding box center [166, 370] width 201 height 41
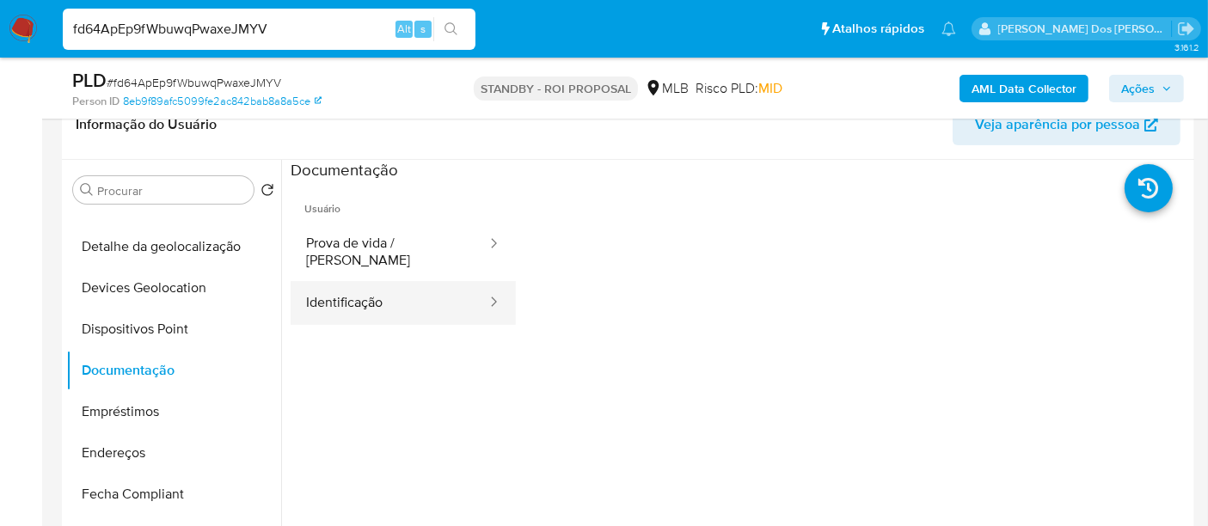
click at [368, 294] on button "Identificação" at bounding box center [390, 303] width 198 height 44
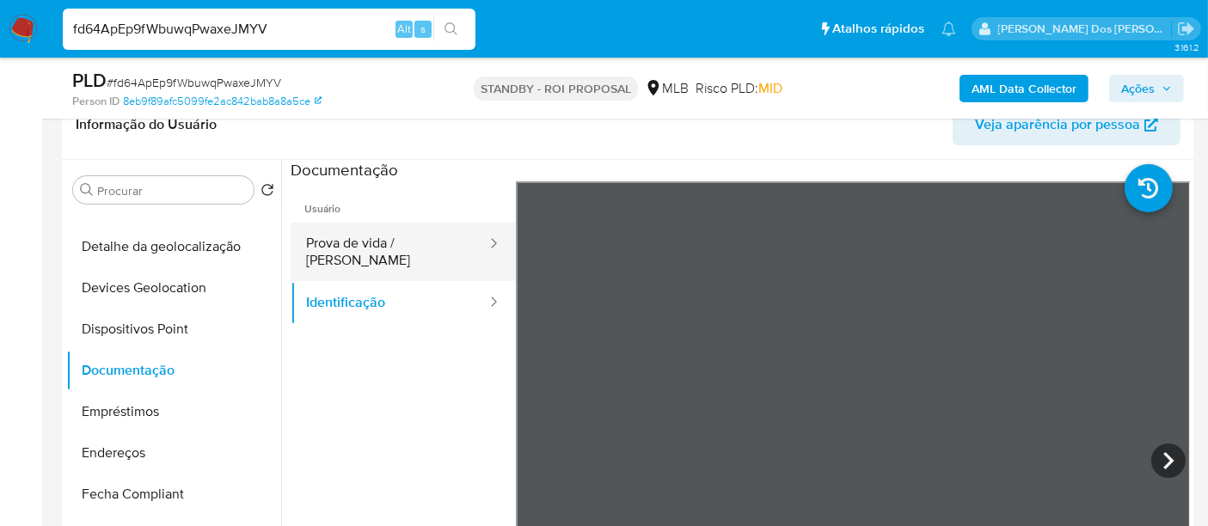
click at [365, 244] on button "Prova de vida / Selfie" at bounding box center [390, 252] width 198 height 58
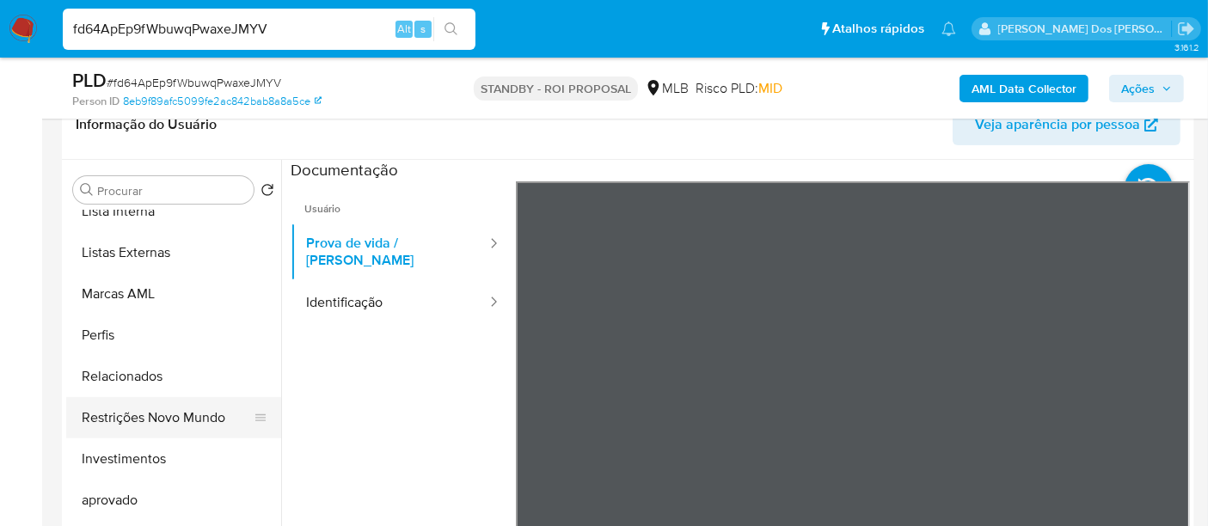
scroll to position [891, 0]
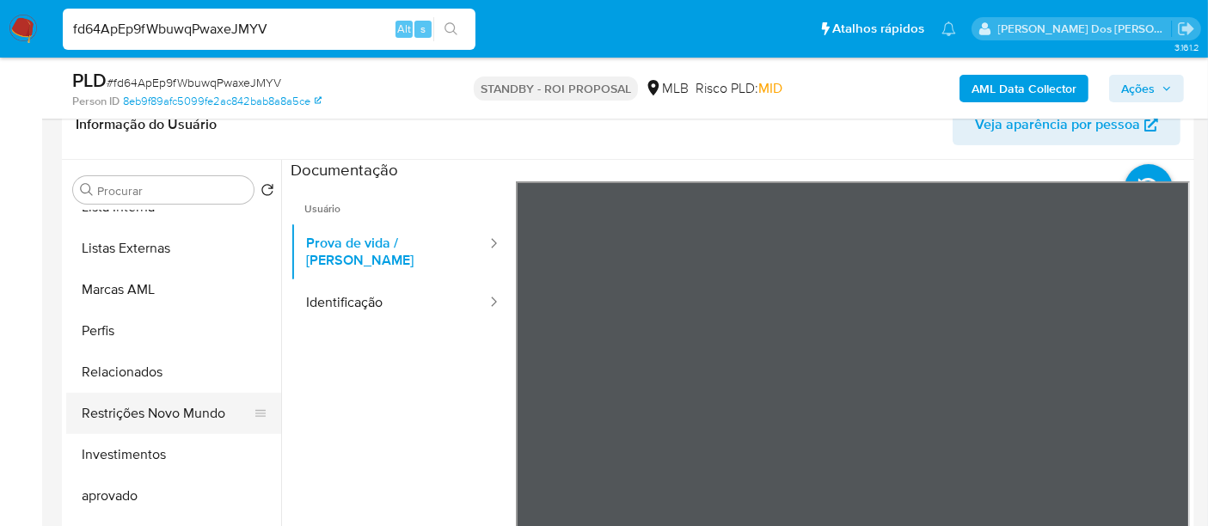
click at [164, 415] on button "Restrições Novo Mundo" at bounding box center [166, 413] width 201 height 41
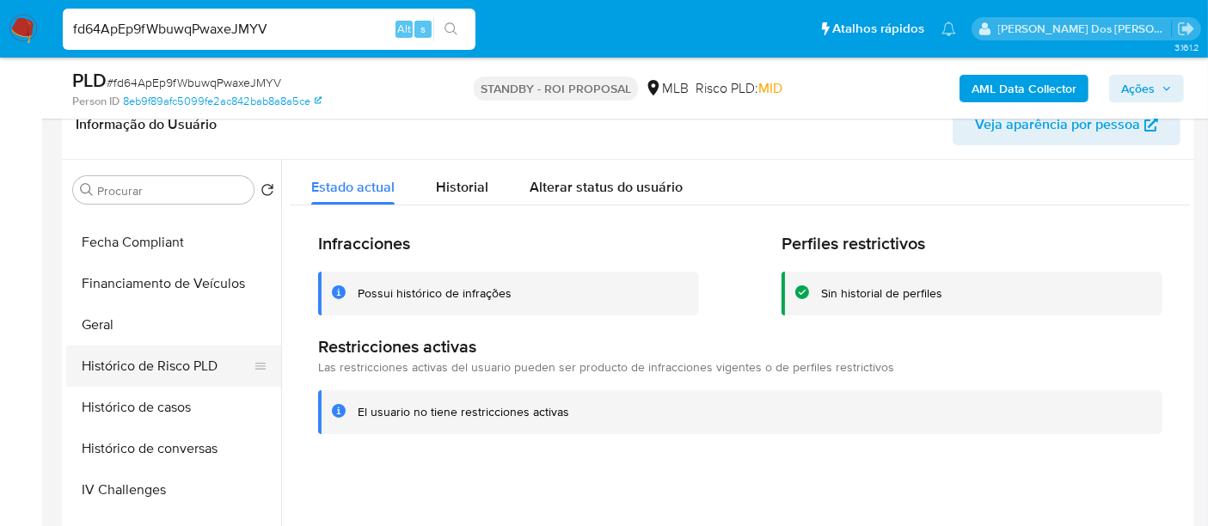
scroll to position [413, 0]
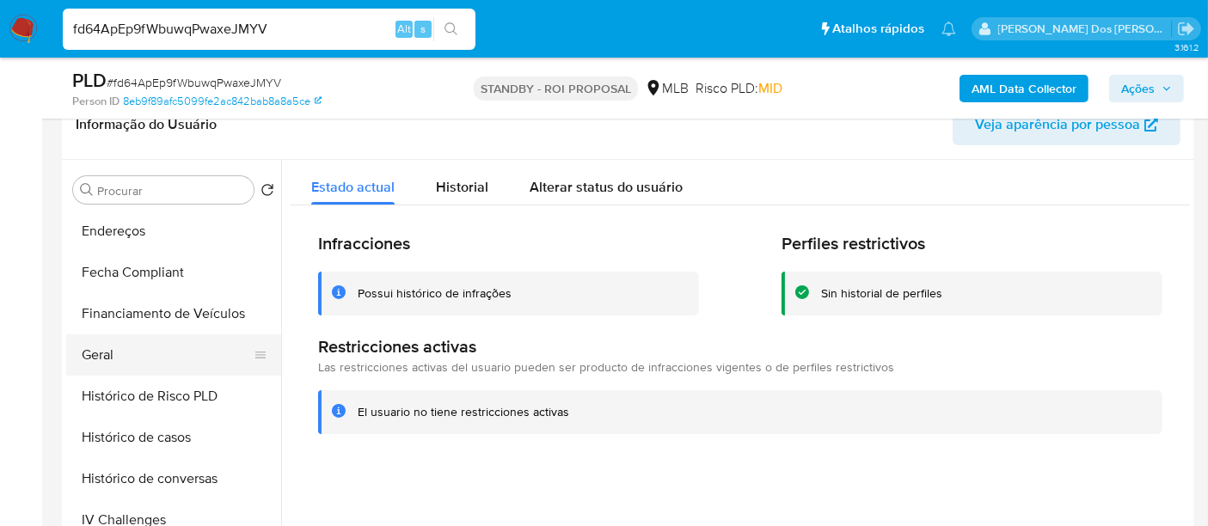
click at [104, 362] on button "Geral" at bounding box center [166, 354] width 201 height 41
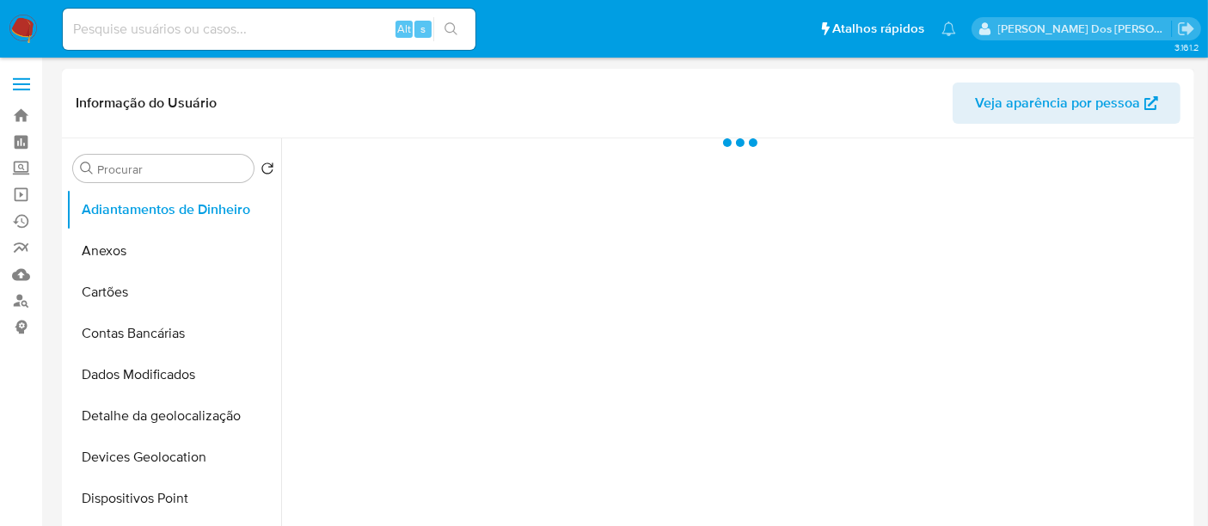
select select "10"
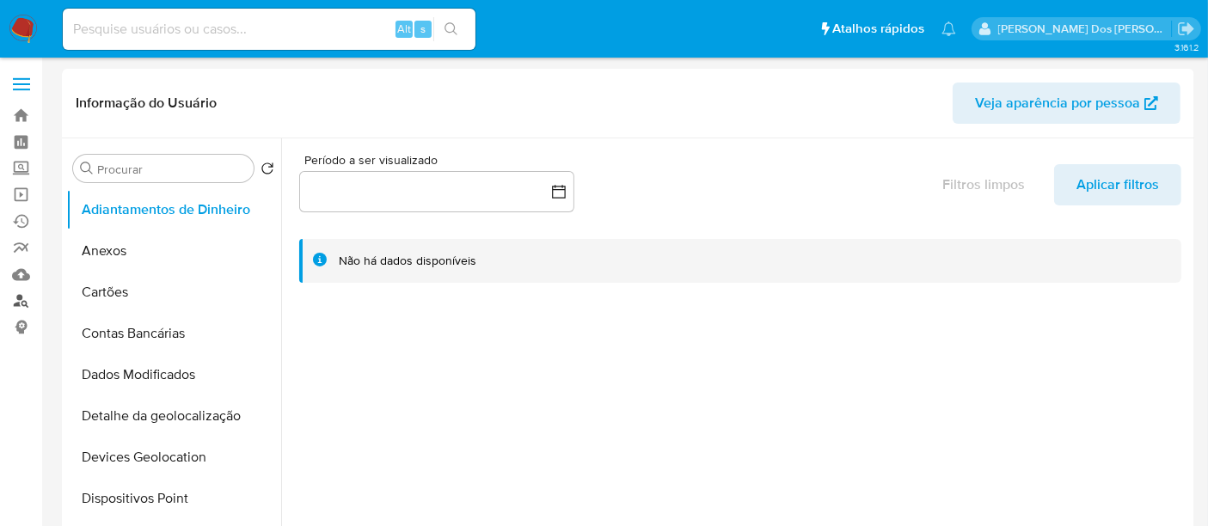
click at [17, 304] on link "Localizador de pessoas" at bounding box center [102, 301] width 205 height 27
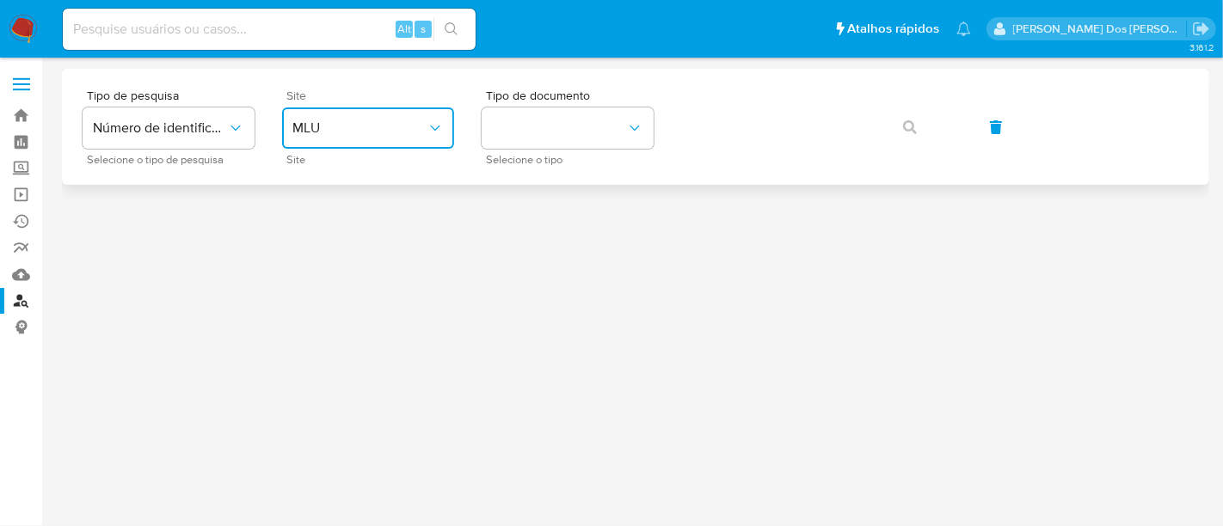
click at [373, 115] on button "MLU" at bounding box center [368, 127] width 172 height 41
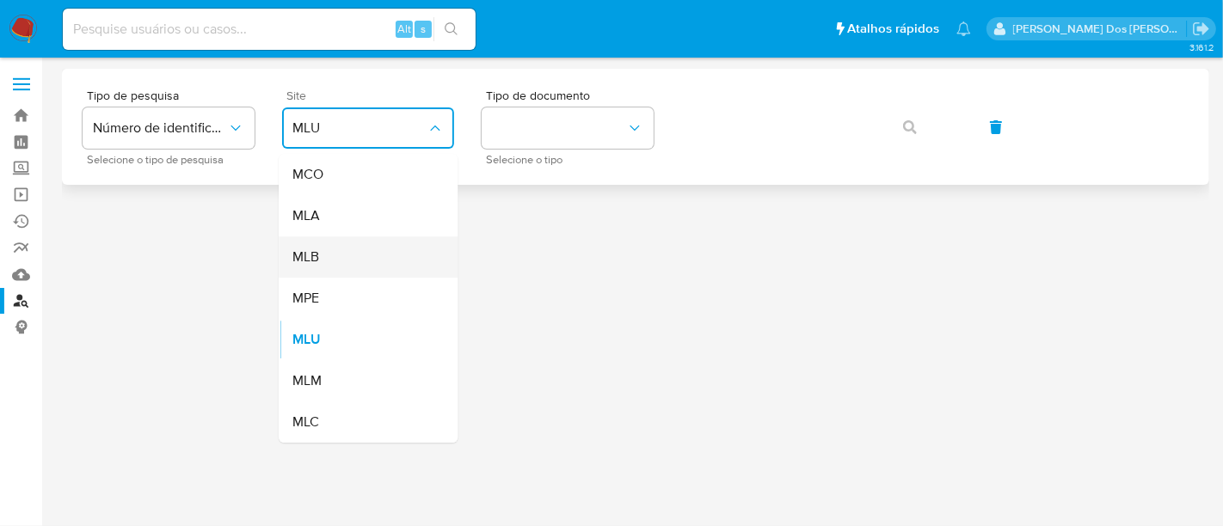
click at [373, 254] on div "MLB" at bounding box center [362, 256] width 141 height 41
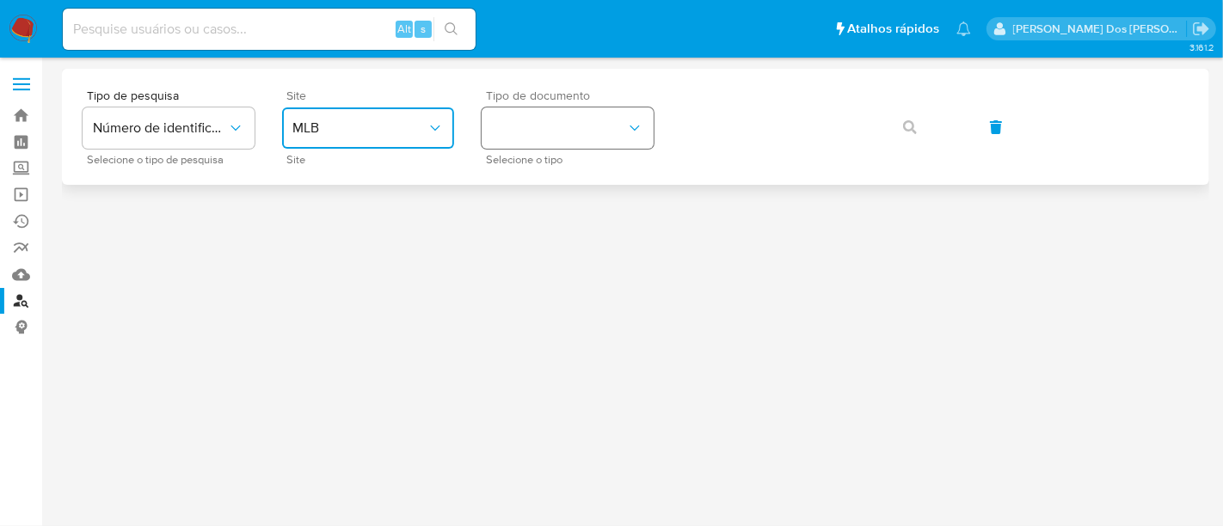
click at [590, 130] on button "identificationType" at bounding box center [568, 127] width 172 height 41
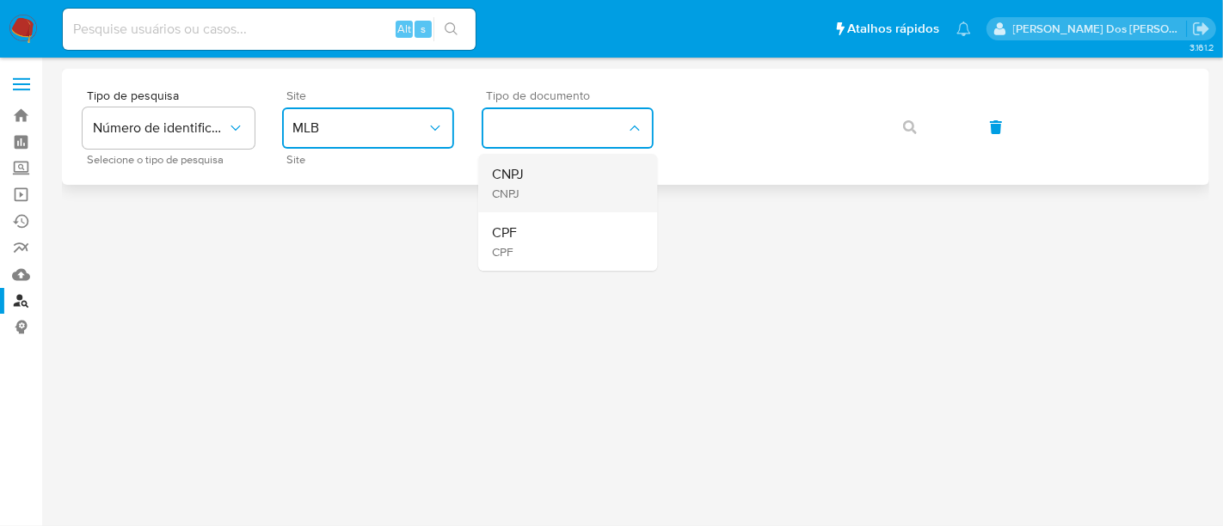
click at [587, 179] on div "CNPJ CNPJ" at bounding box center [562, 183] width 141 height 58
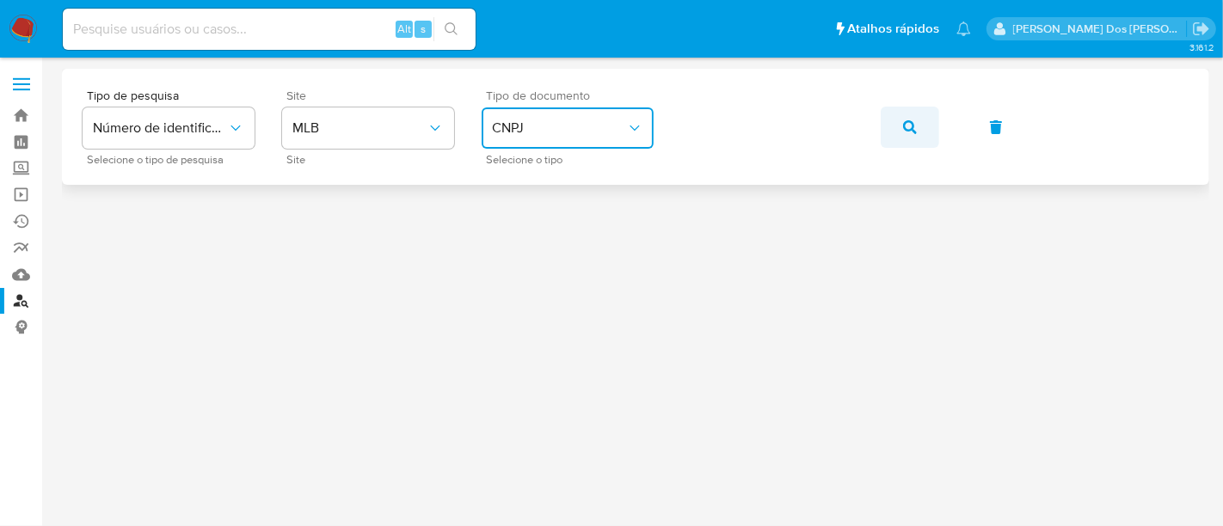
click at [904, 126] on icon "button" at bounding box center [910, 127] width 14 height 14
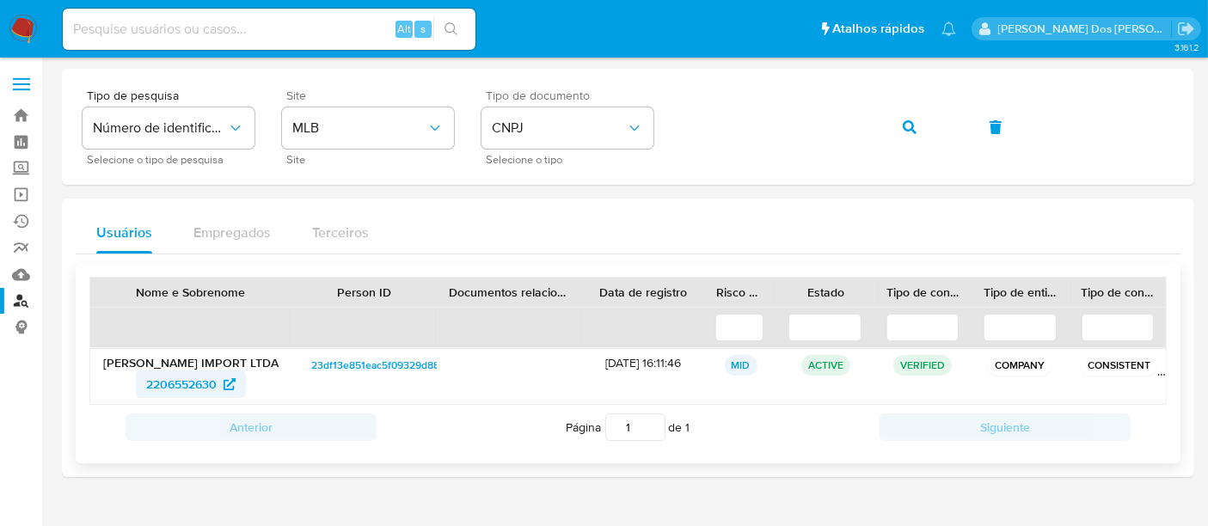
click at [177, 379] on span "2206552630" at bounding box center [181, 385] width 71 height 28
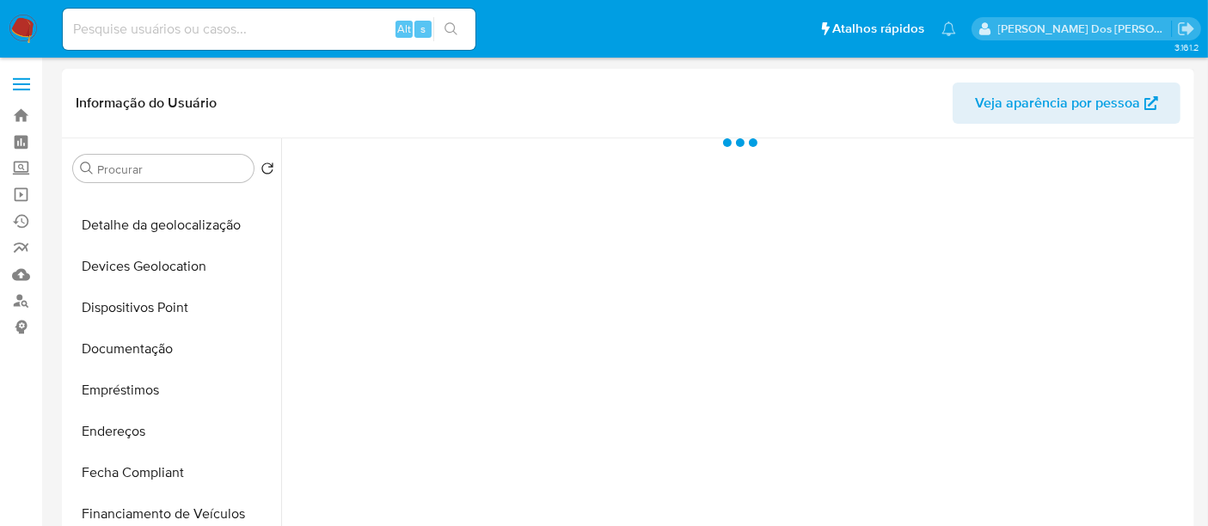
scroll to position [382, 0]
select select "10"
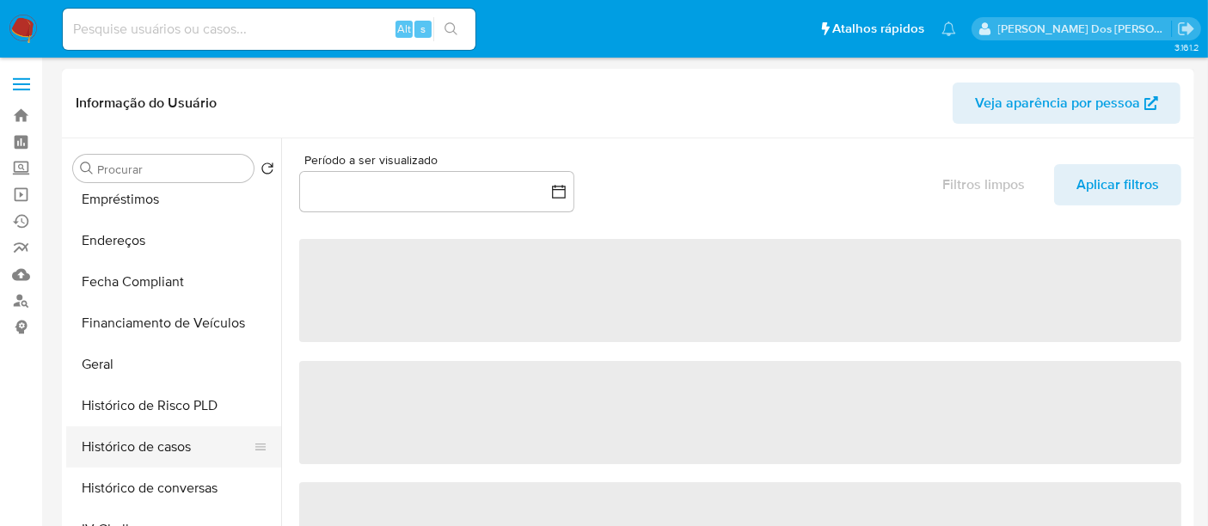
click at [144, 440] on button "Histórico de casos" at bounding box center [166, 446] width 201 height 41
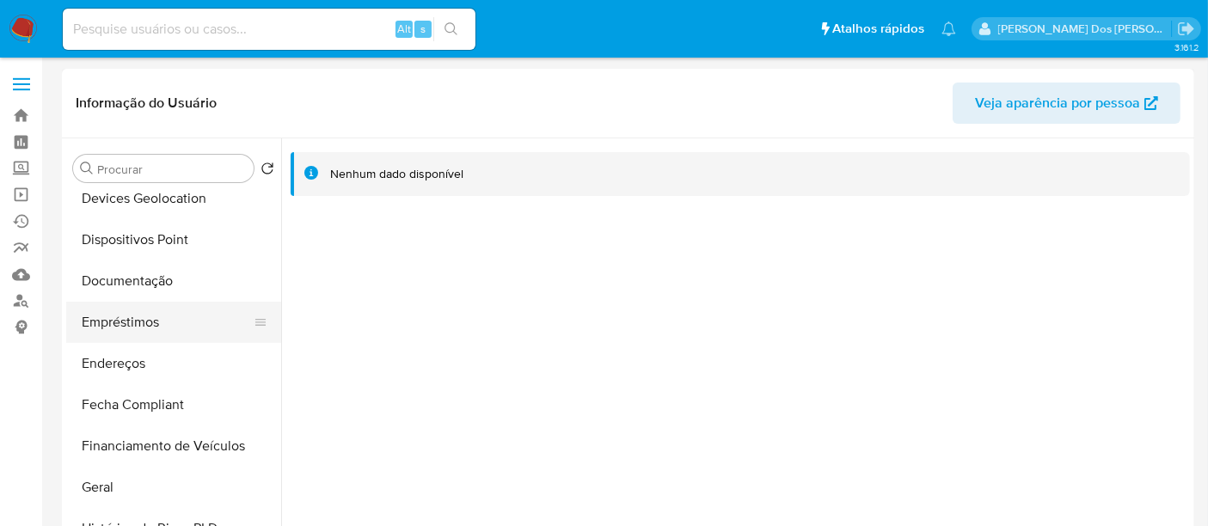
scroll to position [191, 0]
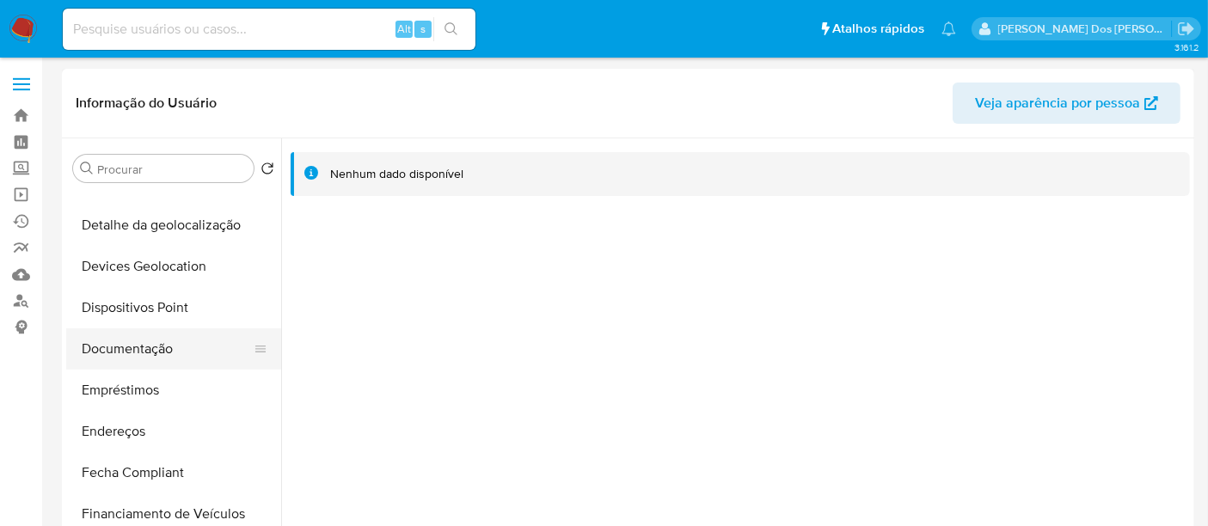
click at [128, 349] on button "Documentação" at bounding box center [166, 348] width 201 height 41
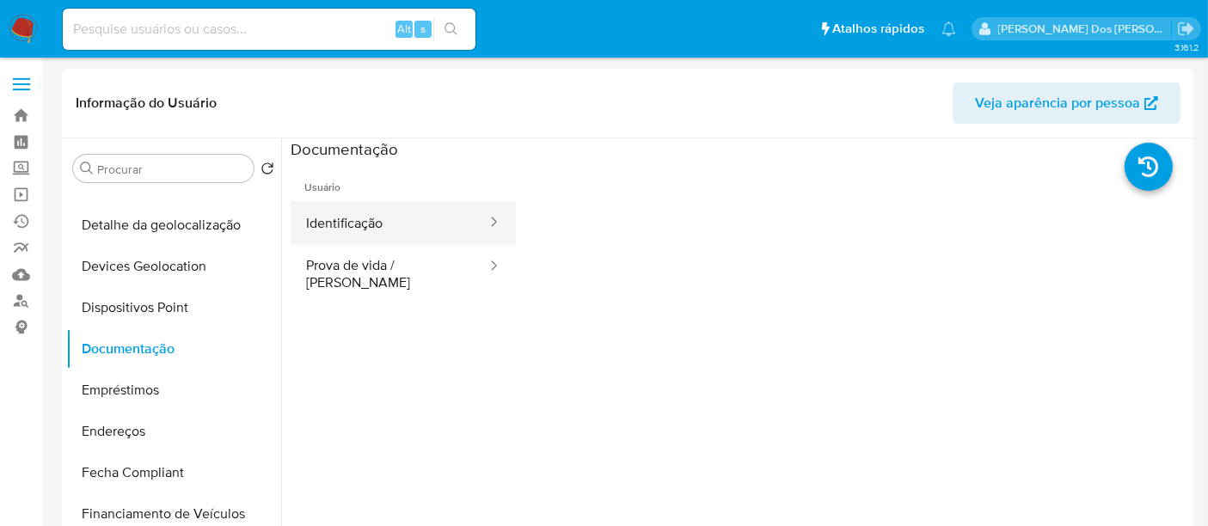
click at [391, 224] on button "Identificação" at bounding box center [390, 223] width 198 height 44
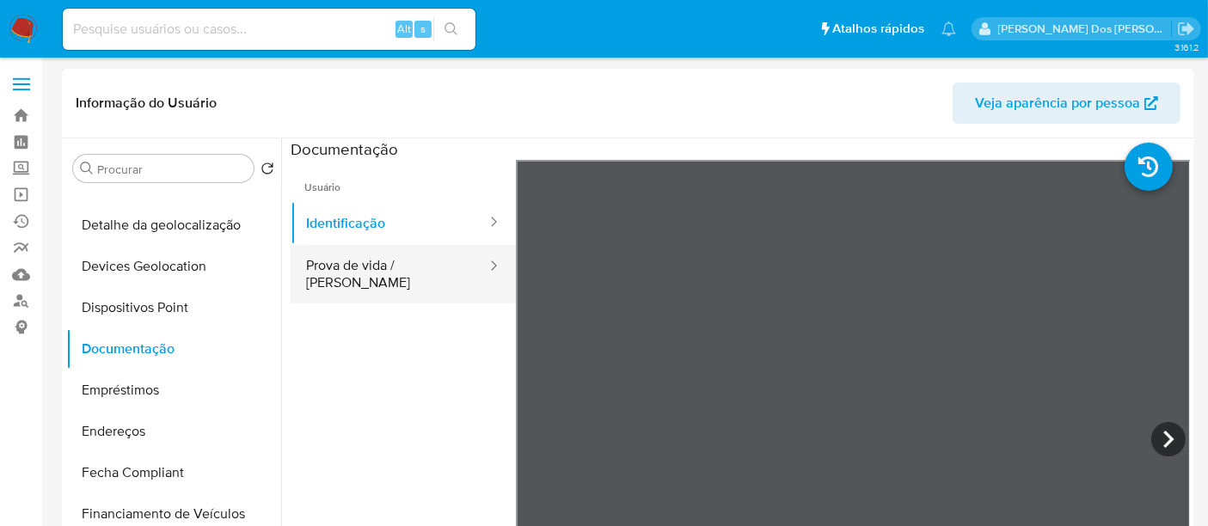
click at [419, 271] on button "Prova de vida / [PERSON_NAME]" at bounding box center [390, 274] width 198 height 58
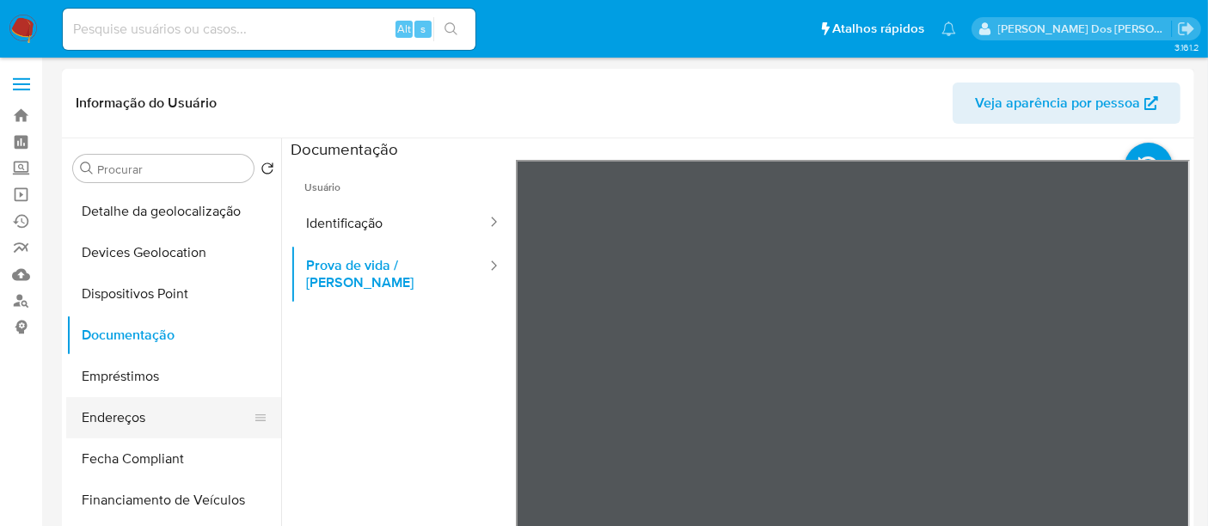
scroll to position [286, 0]
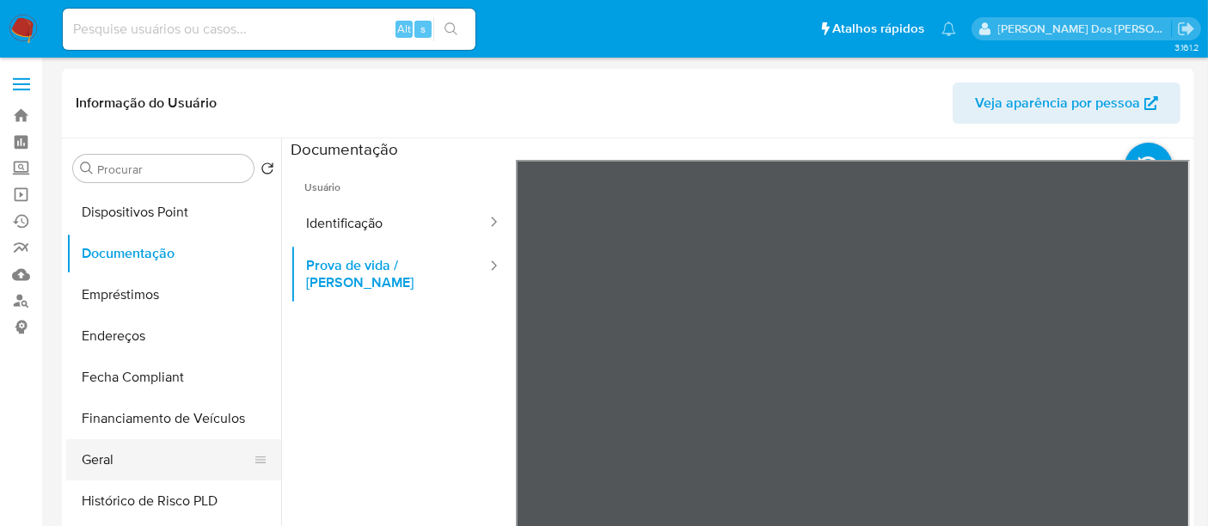
click at [105, 456] on button "Geral" at bounding box center [166, 459] width 201 height 41
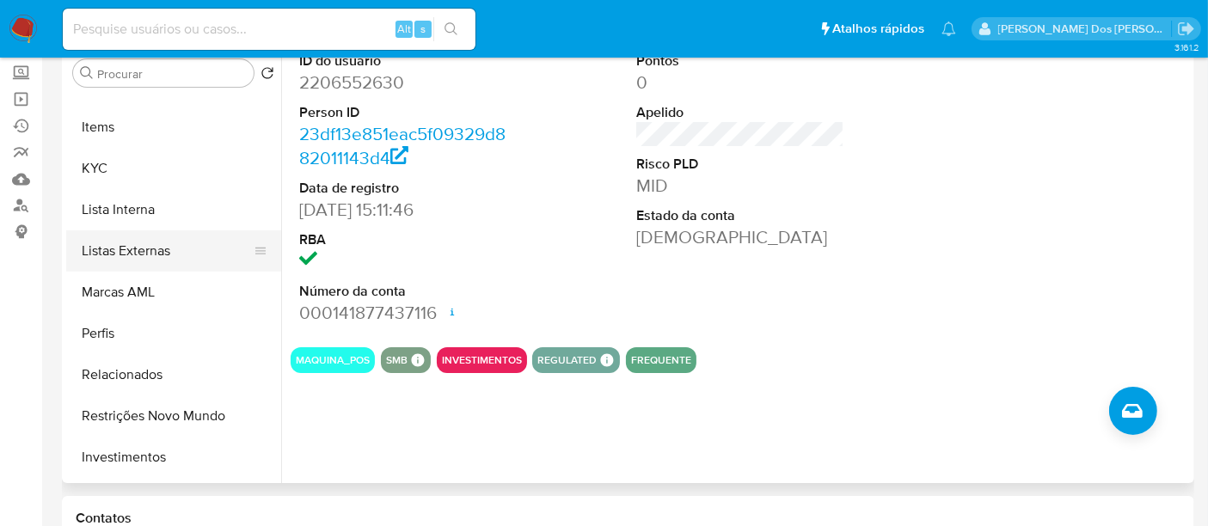
scroll to position [860, 0]
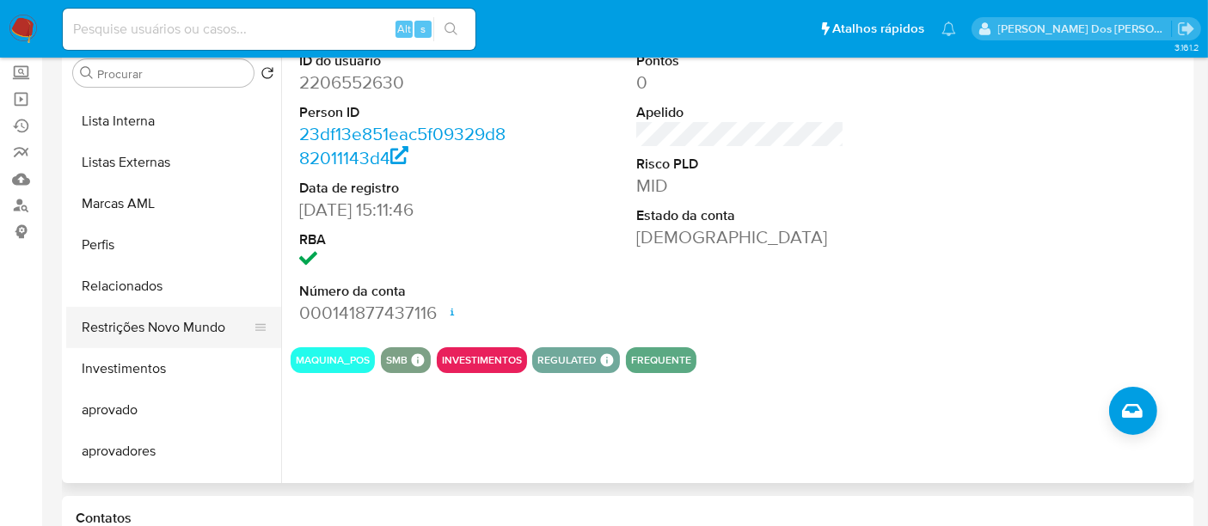
click at [206, 330] on button "Restrições Novo Mundo" at bounding box center [166, 327] width 201 height 41
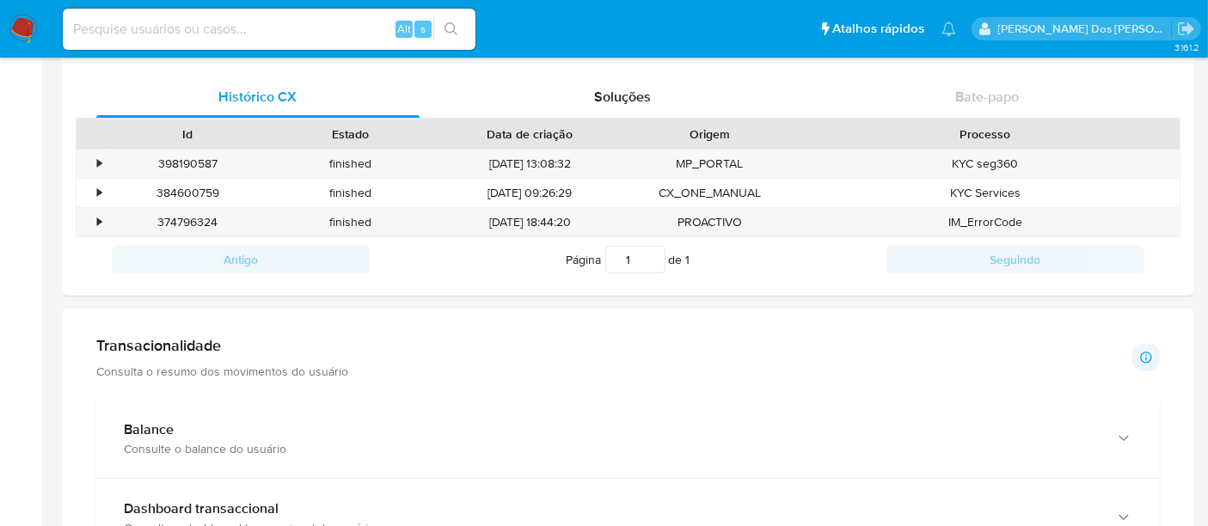
scroll to position [1051, 0]
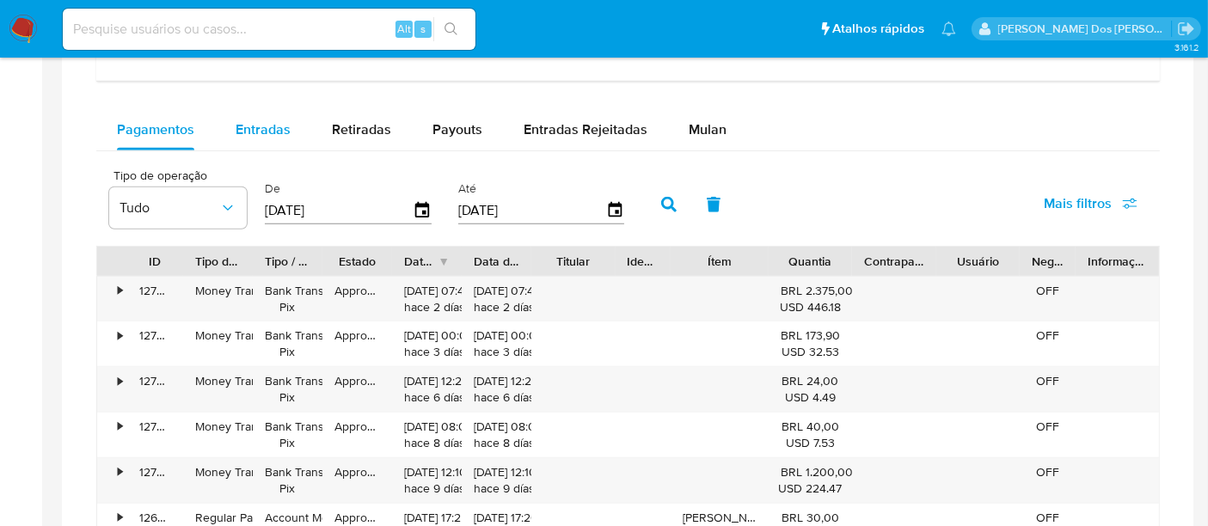
click at [250, 120] on span "Entradas" at bounding box center [263, 130] width 55 height 20
select select "10"
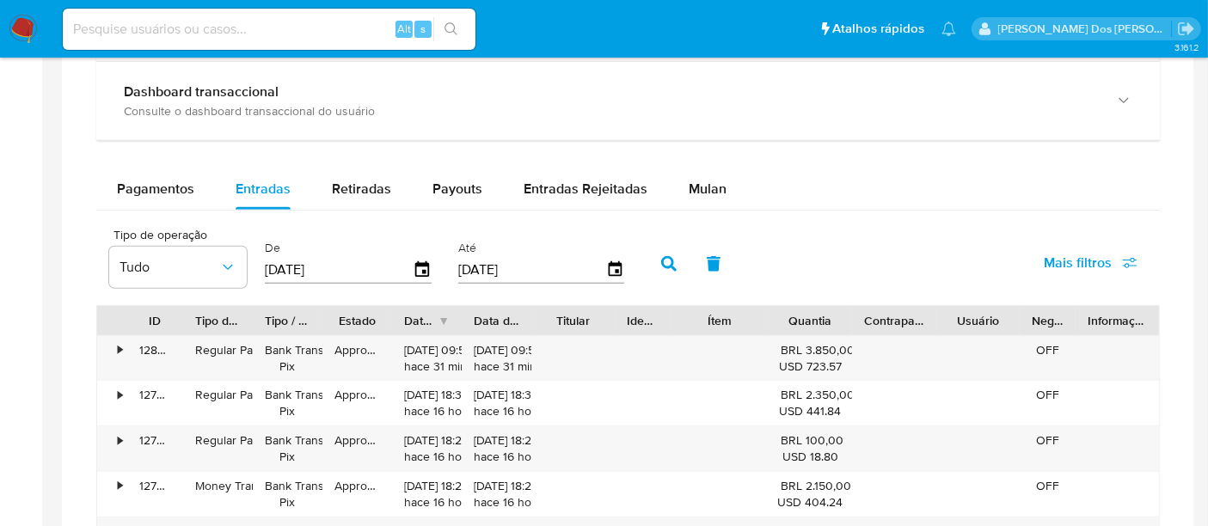
scroll to position [860, 0]
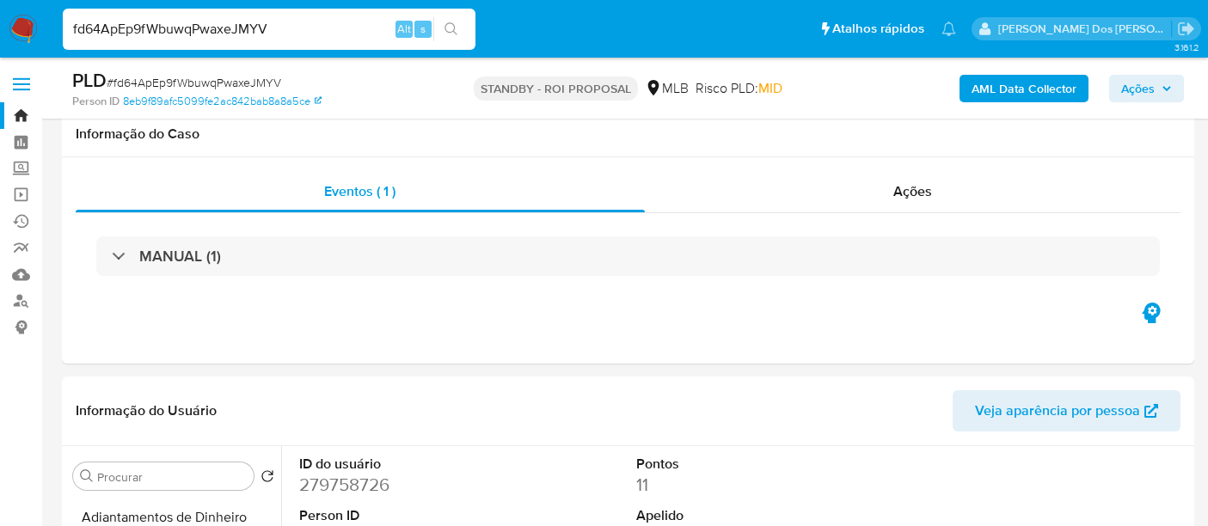
select select "10"
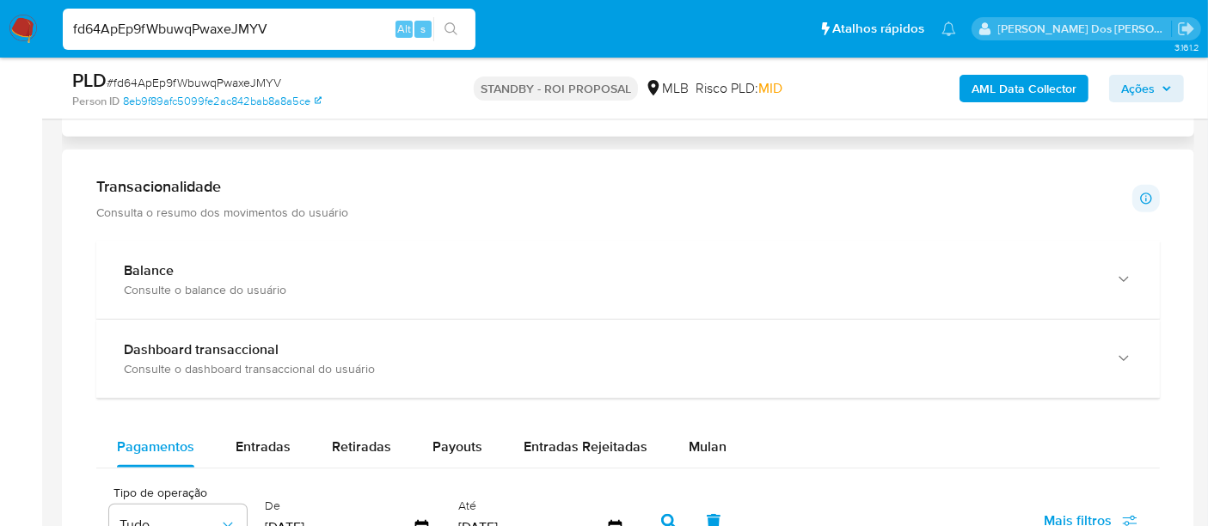
scroll to position [1242, 0]
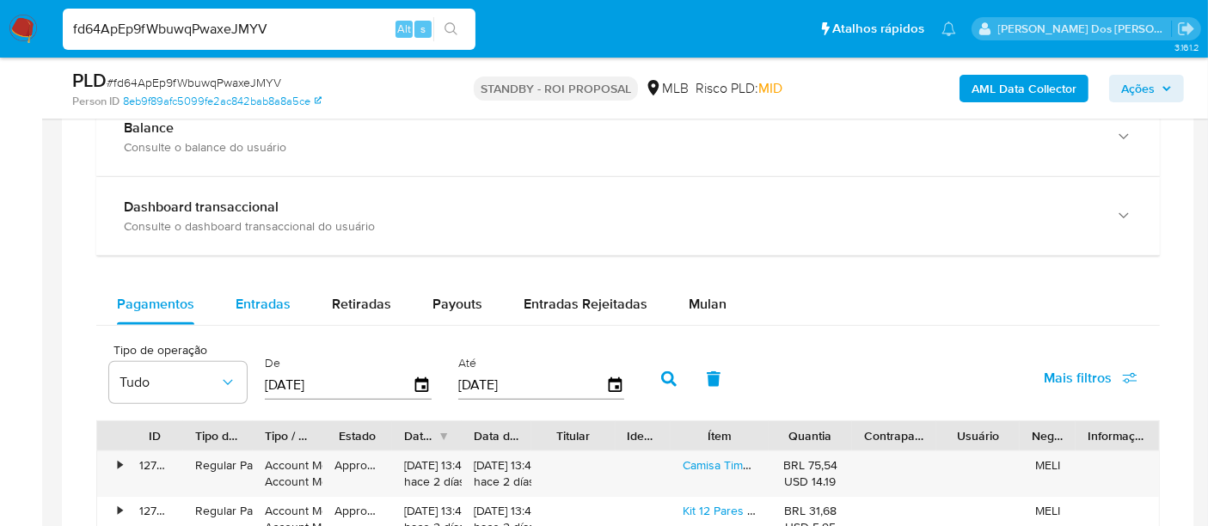
click at [269, 303] on span "Entradas" at bounding box center [263, 304] width 55 height 20
select select "10"
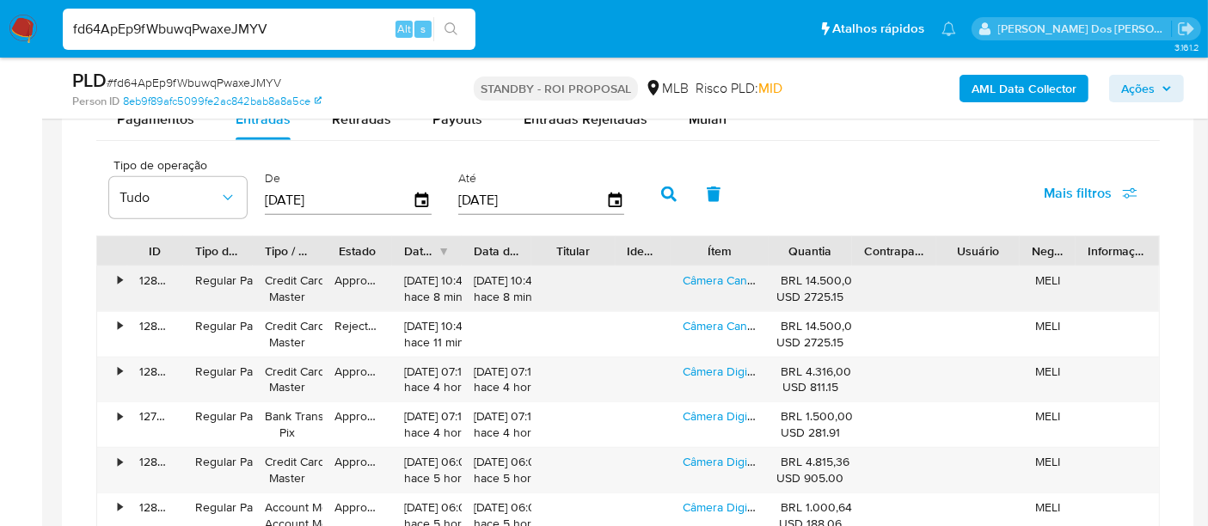
scroll to position [1432, 0]
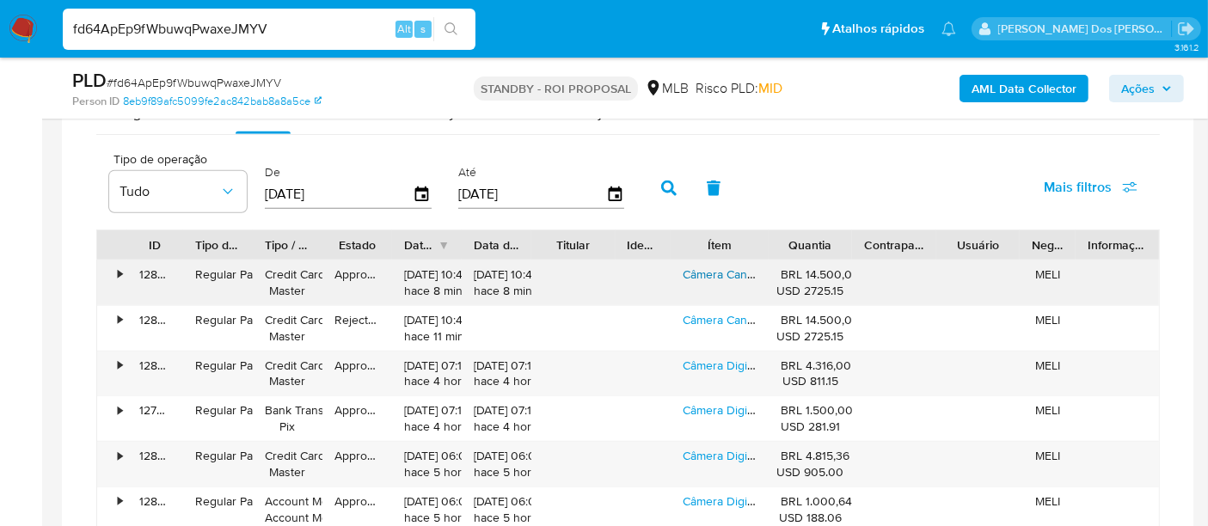
click at [720, 270] on link "Câmera Canon Eos R6 Mark Ii Mirrorless - Corpo" at bounding box center [811, 274] width 257 height 17
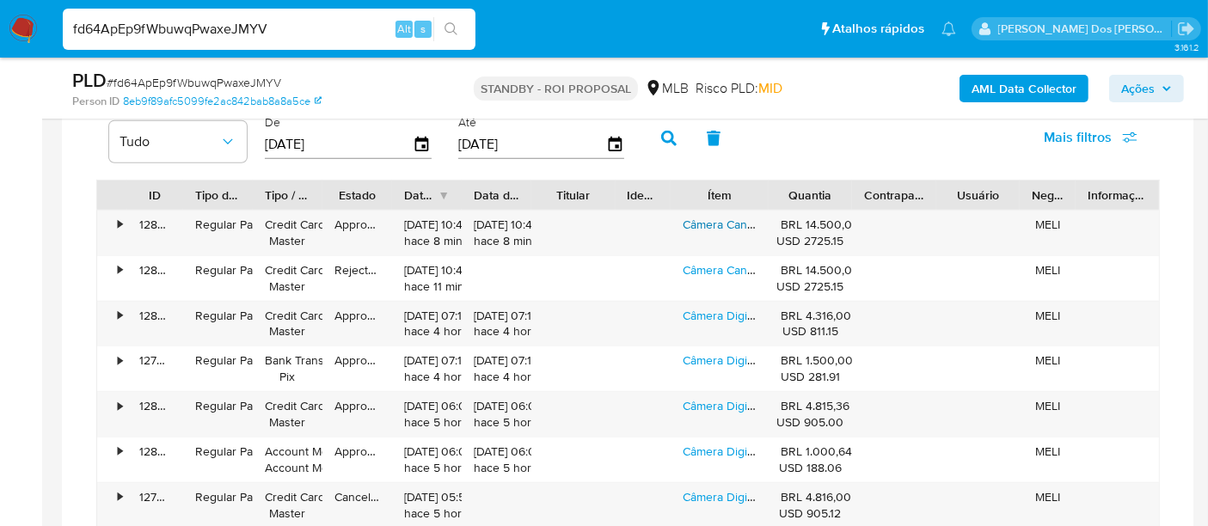
scroll to position [1337, 0]
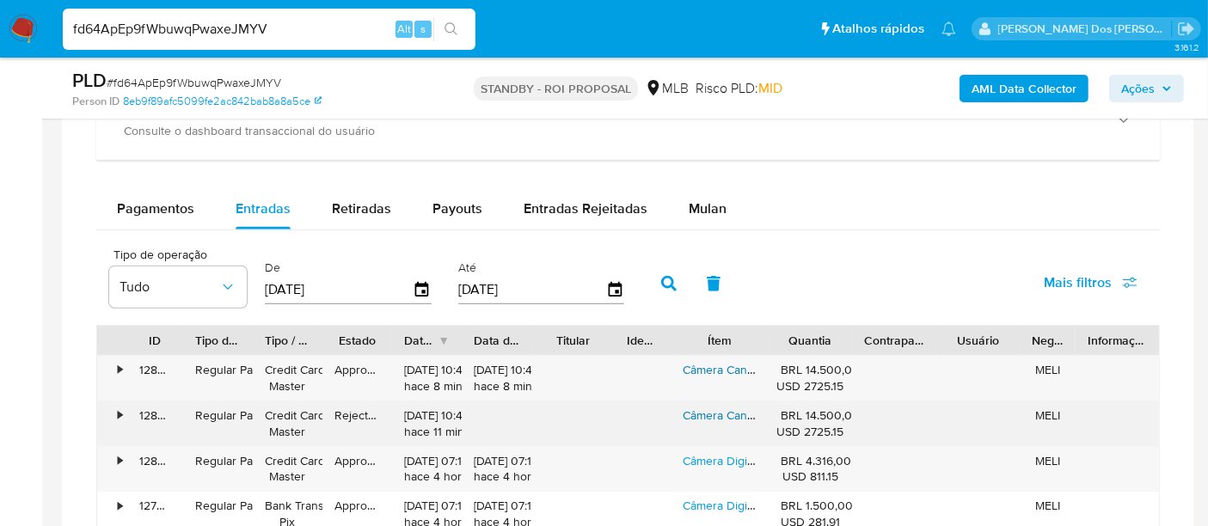
click at [722, 411] on link "Câmera Canon Eos R6 Mark Ii Mirrorless - Corpo" at bounding box center [811, 415] width 257 height 17
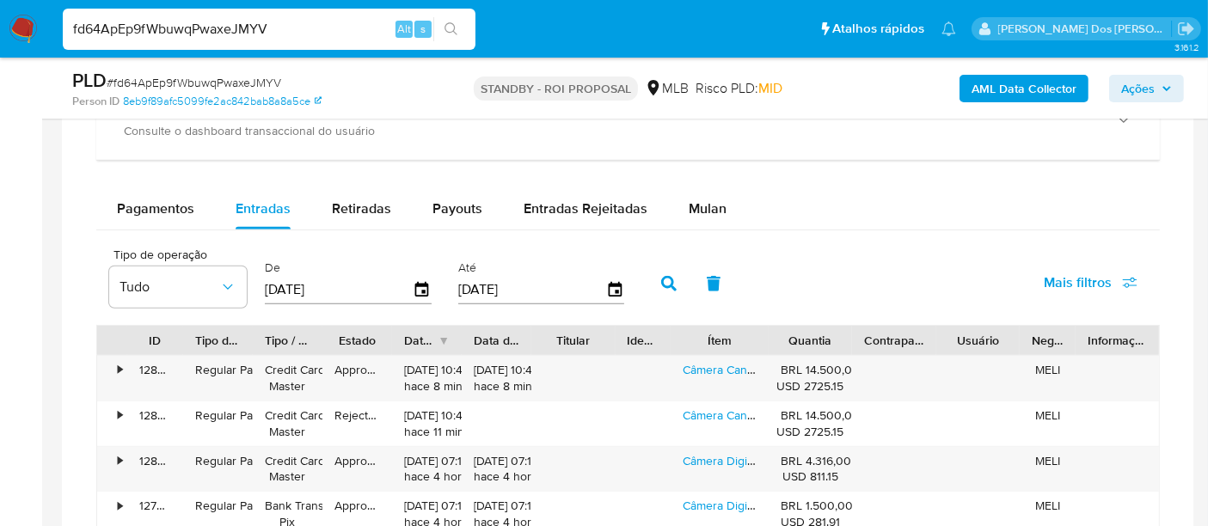
click at [279, 29] on input "fd64ApEp9fWbuwqPwaxeJMYV" at bounding box center [269, 29] width 413 height 22
paste input "WJozdCC3SszJ8MVBtC7UsK1w"
type input "WJozdCC3SszJ8MVBtC7UsK1w"
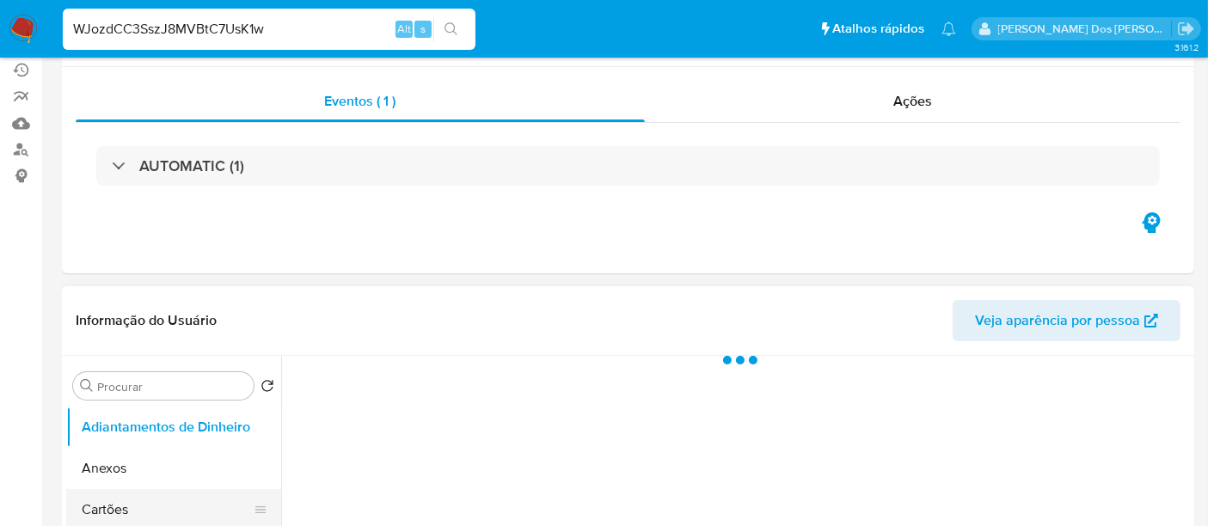
scroll to position [286, 0]
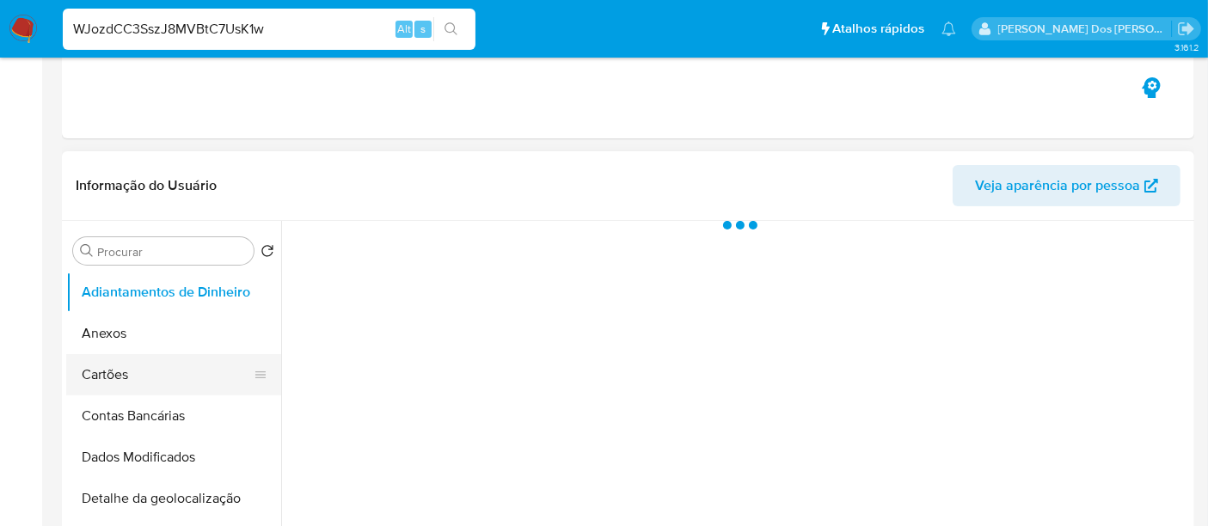
select select "10"
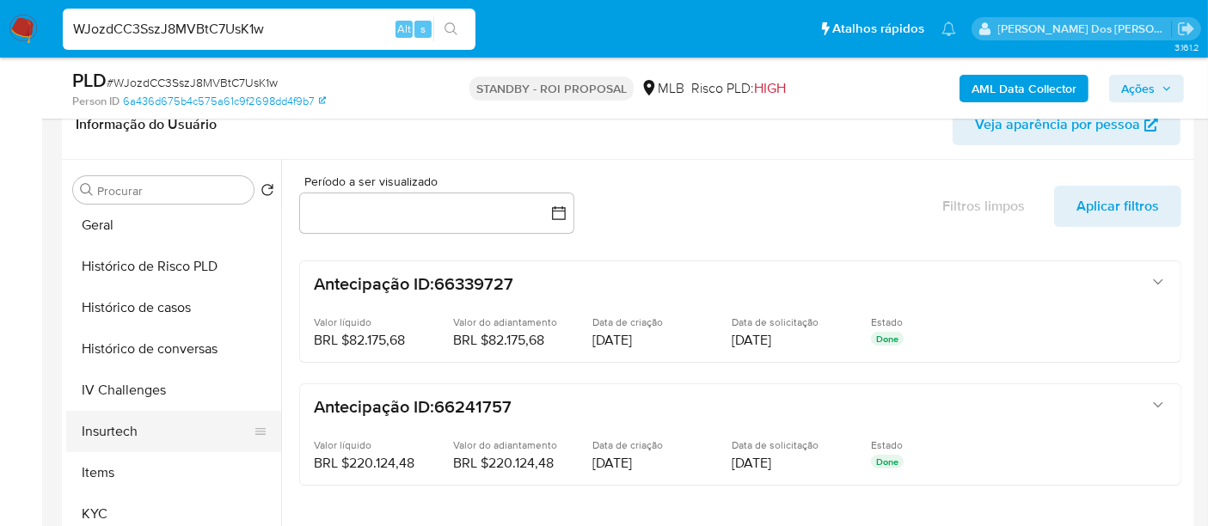
scroll to position [573, 0]
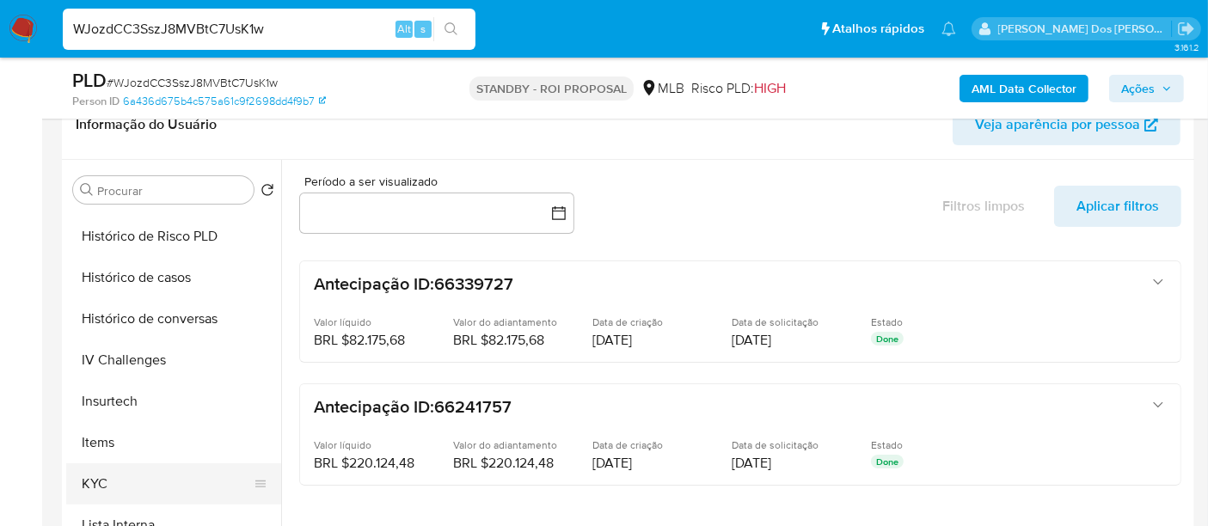
click at [89, 473] on button "KYC" at bounding box center [166, 483] width 201 height 41
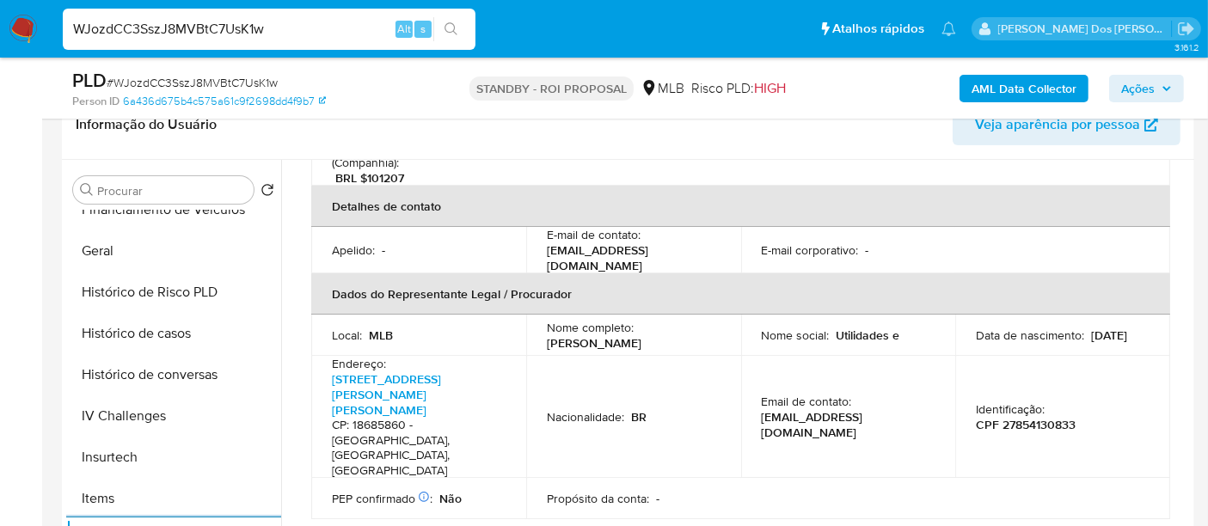
scroll to position [477, 0]
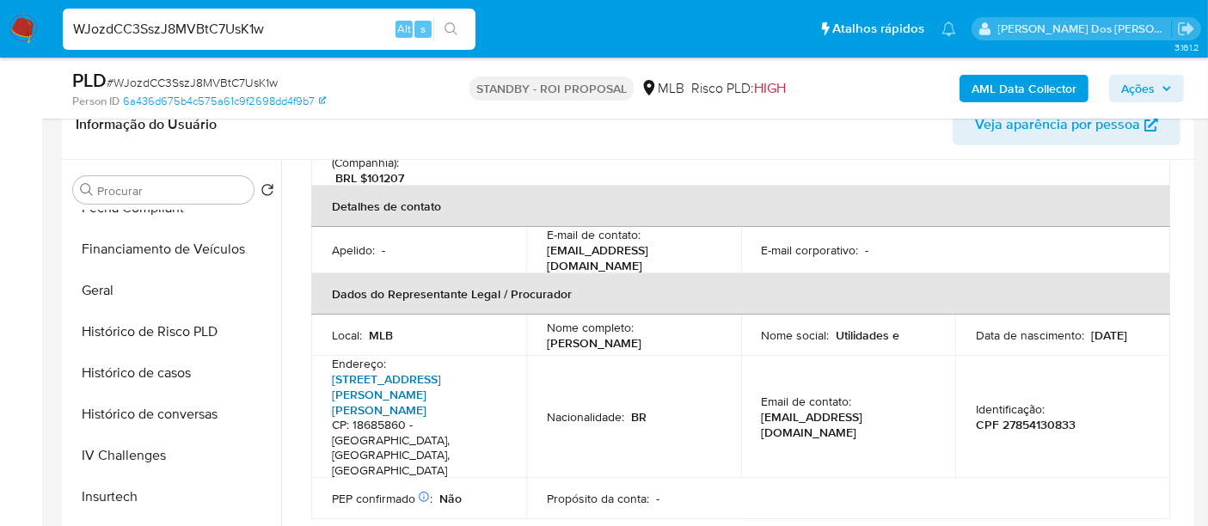
click at [368, 371] on link "Rua Benedicto Muniz Duarte 00, Distrito Empresarial Luiz Trecenti Ii" at bounding box center [386, 395] width 109 height 48
click at [135, 370] on button "Histórico de casos" at bounding box center [166, 373] width 201 height 41
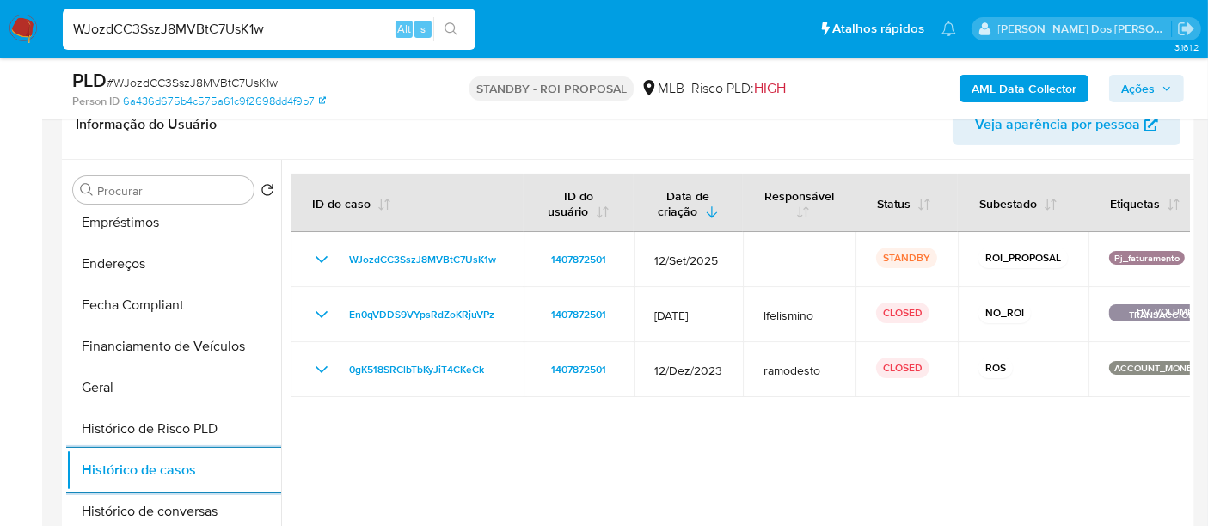
scroll to position [286, 0]
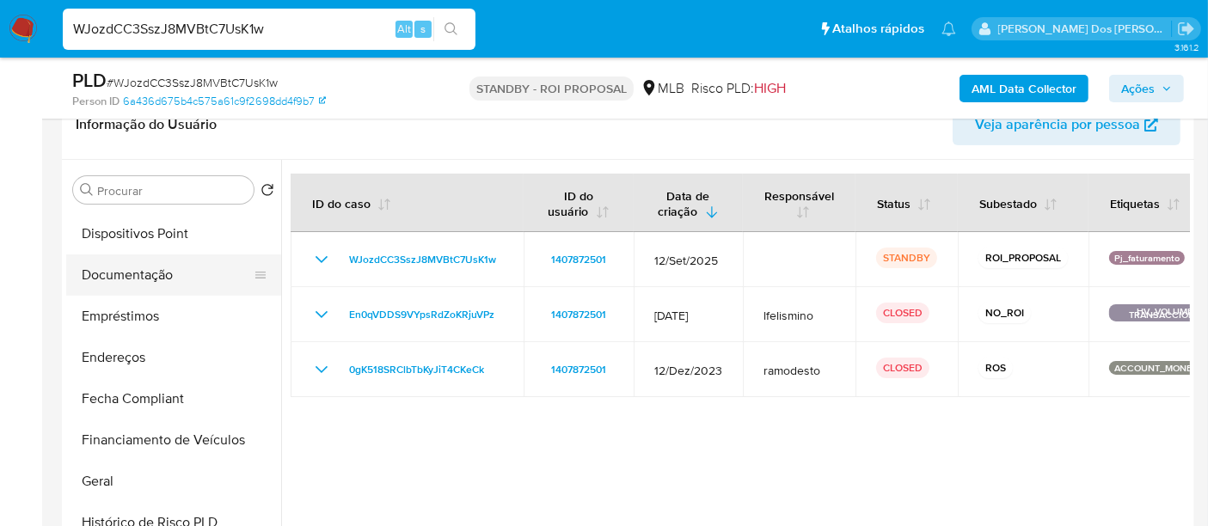
click at [155, 264] on button "Documentação" at bounding box center [166, 275] width 201 height 41
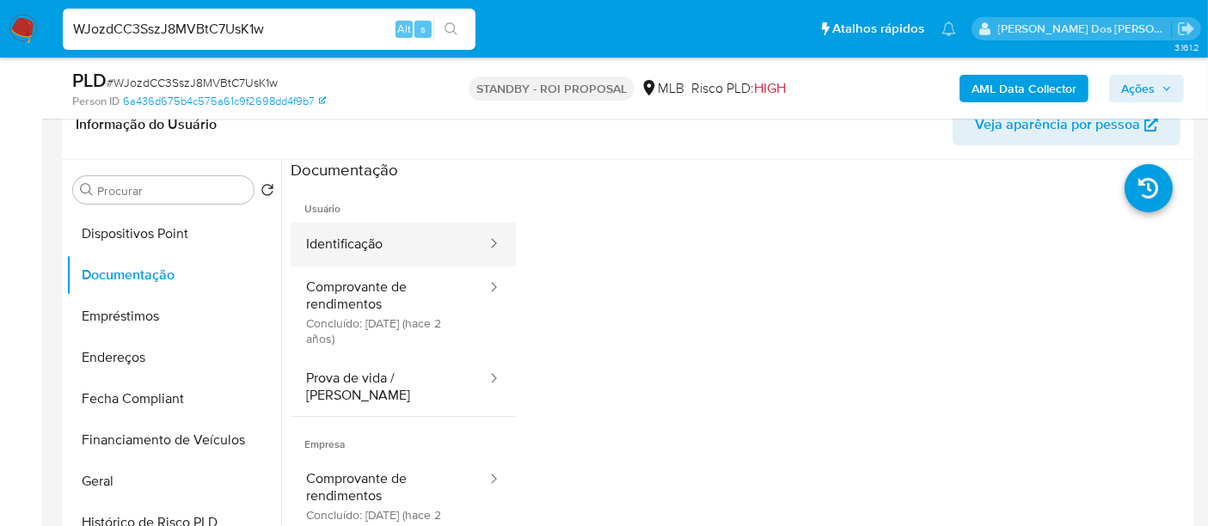
click at [387, 237] on button "Identificação" at bounding box center [390, 245] width 198 height 44
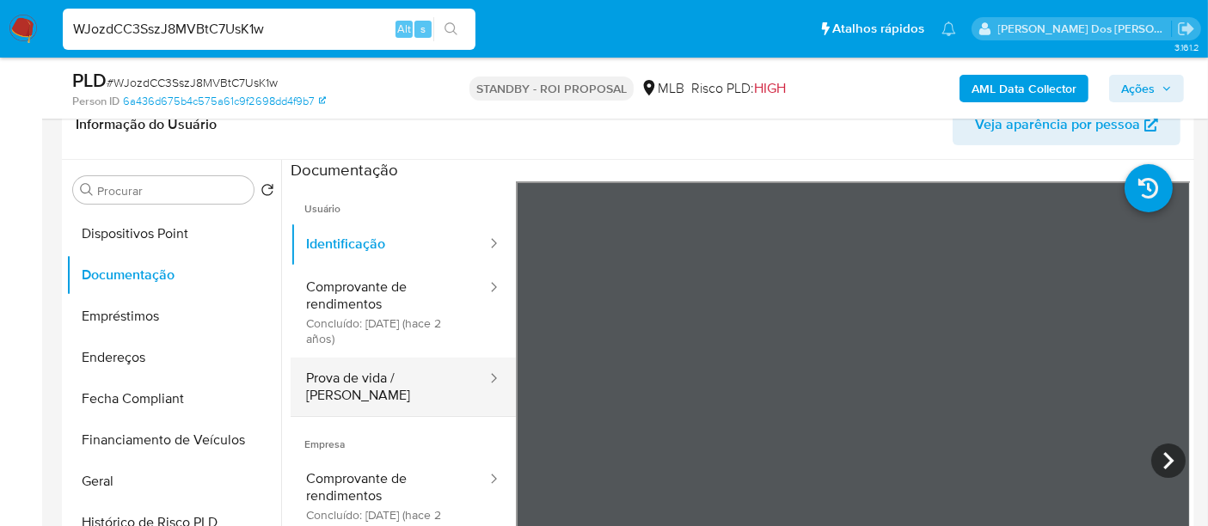
click at [394, 377] on button "Prova de vida / [PERSON_NAME]" at bounding box center [390, 387] width 198 height 58
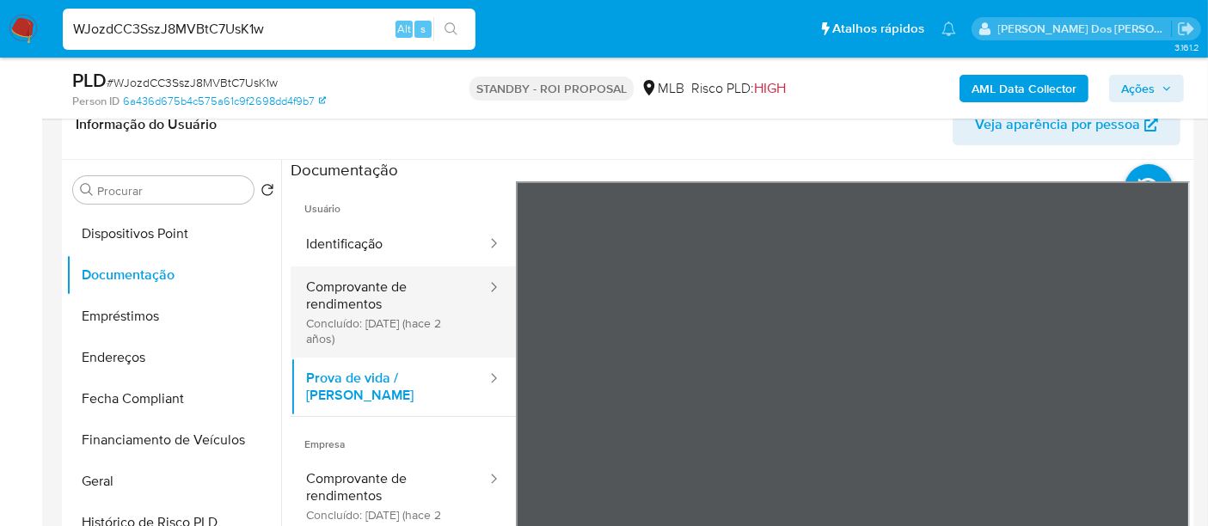
click at [373, 302] on button "Comprovante de rendimentos Concluído: 27/12/2023 (hace 2 años)" at bounding box center [390, 312] width 198 height 91
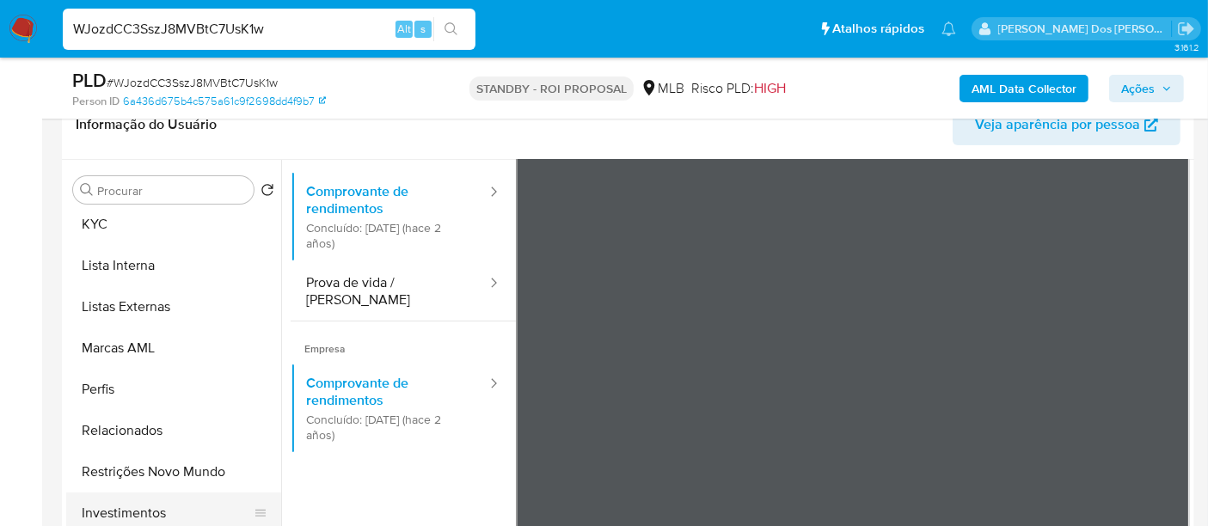
scroll to position [891, 0]
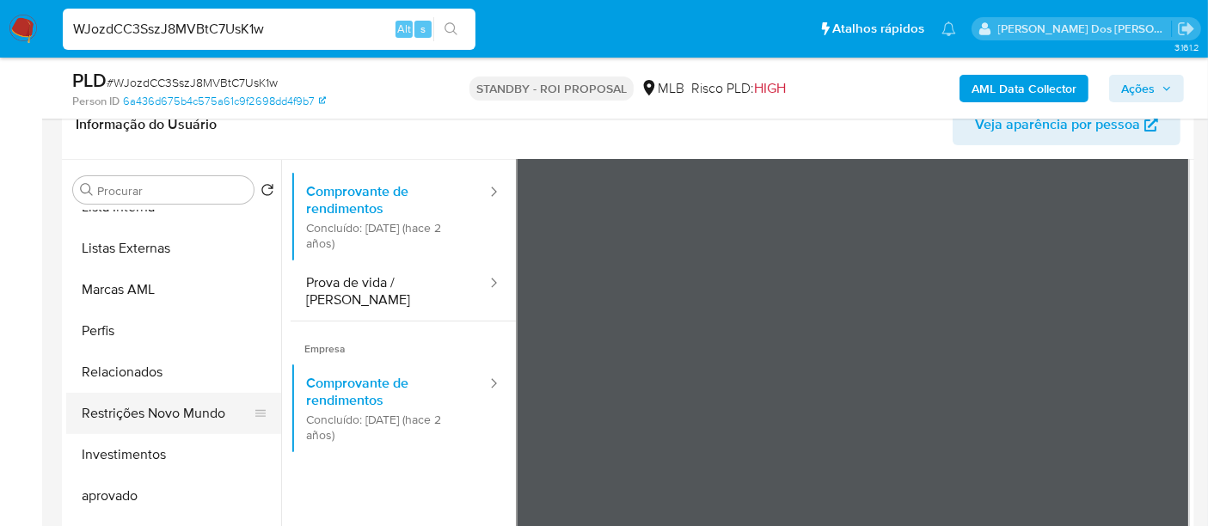
click at [181, 420] on button "Restrições Novo Mundo" at bounding box center [166, 413] width 201 height 41
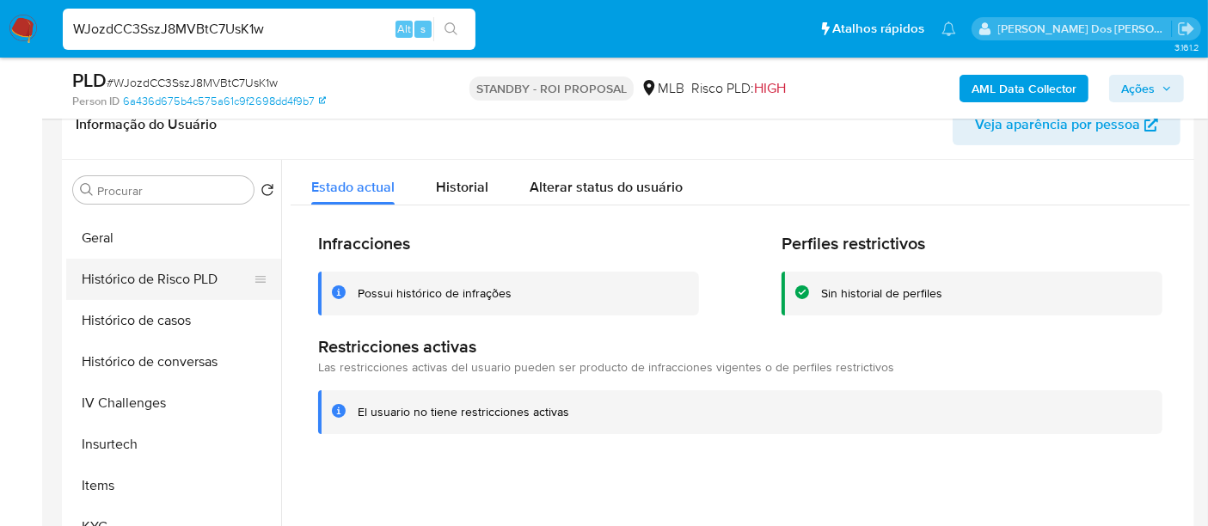
scroll to position [413, 0]
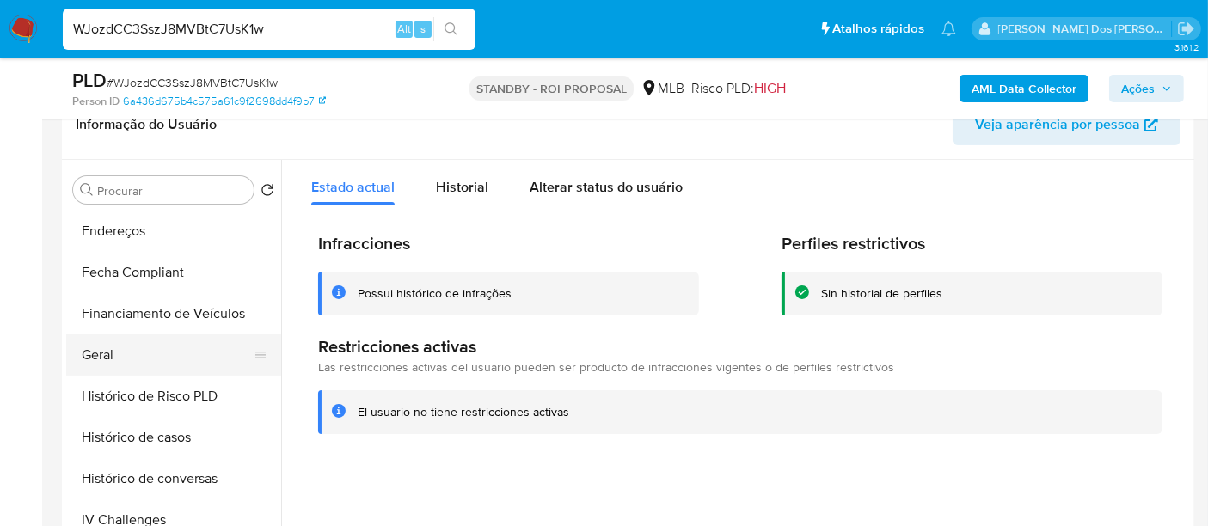
click at [110, 354] on button "Geral" at bounding box center [166, 354] width 201 height 41
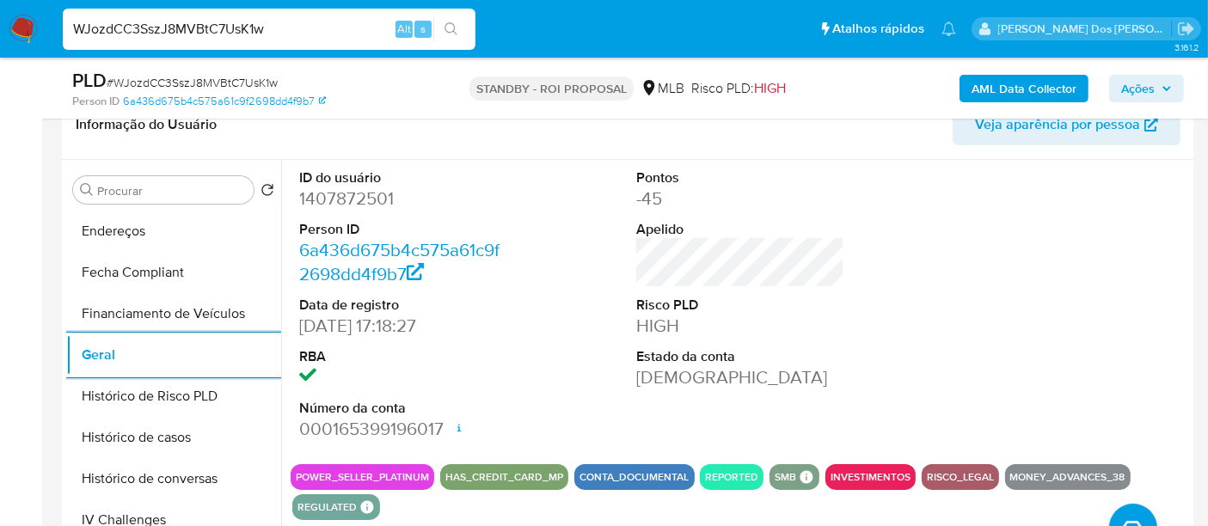
click at [295, 35] on input "WJozdCC3SszJ8MVBtC7UsK1w" at bounding box center [269, 29] width 413 height 22
paste input "9fpP8dDngR8fWmhXPZZ8Pk5T"
type input "9fpP8dDngR8fWmhXPZZ8Pk5T"
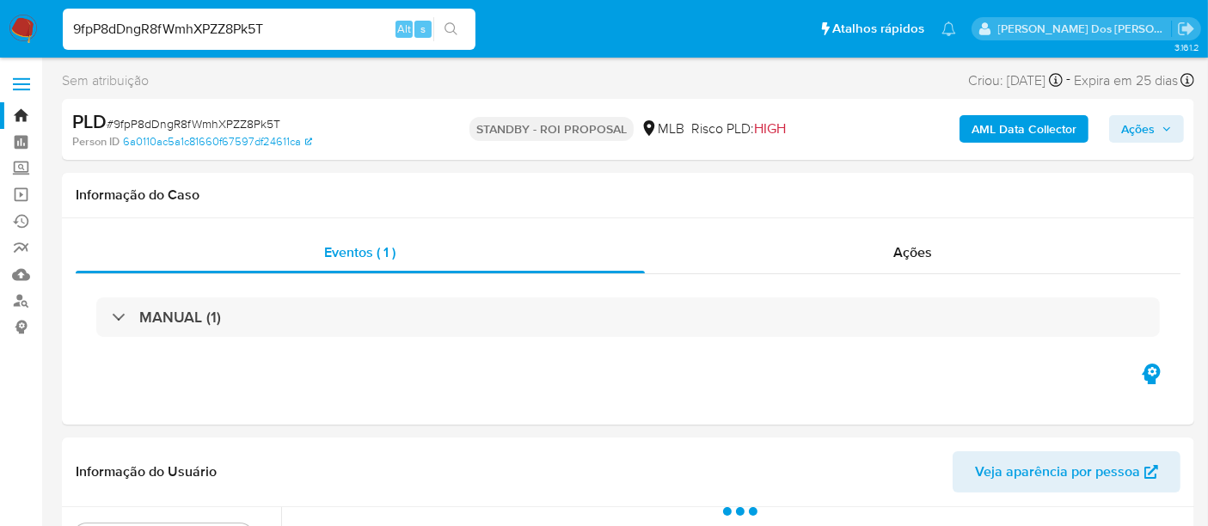
select select "10"
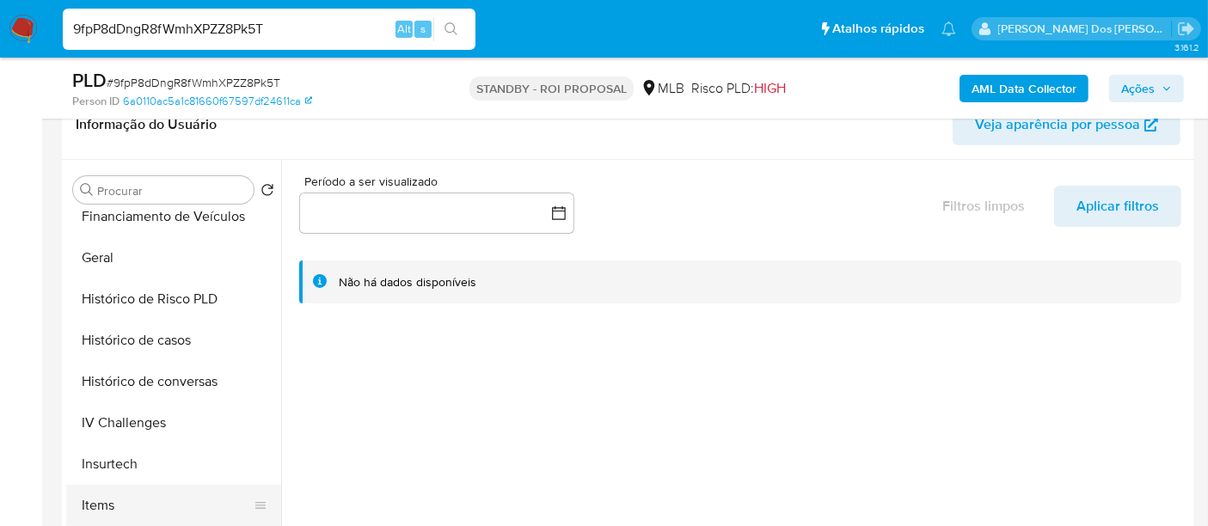
scroll to position [573, 0]
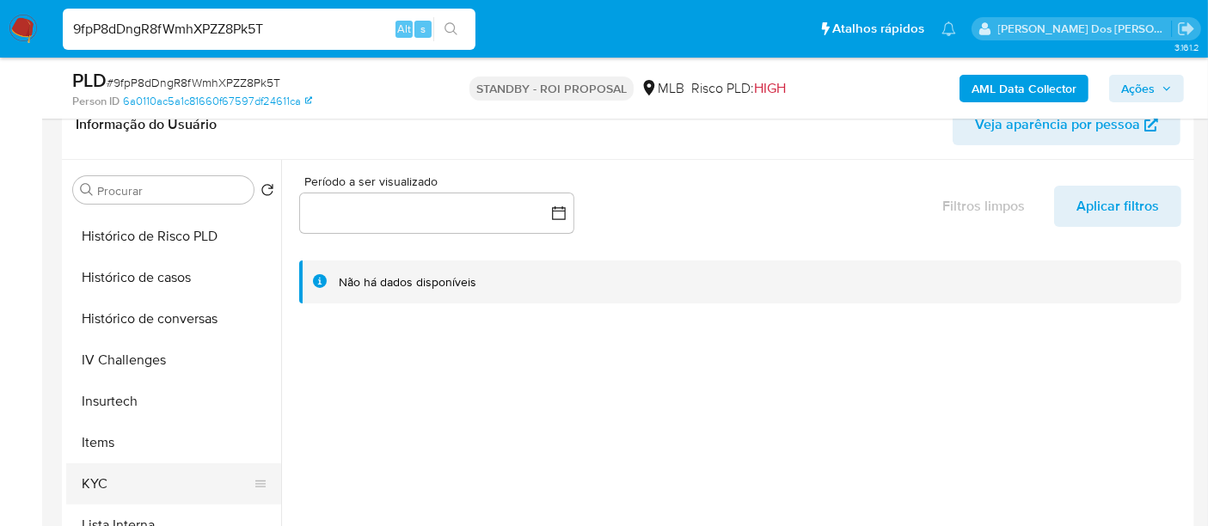
click at [93, 478] on button "KYC" at bounding box center [166, 483] width 201 height 41
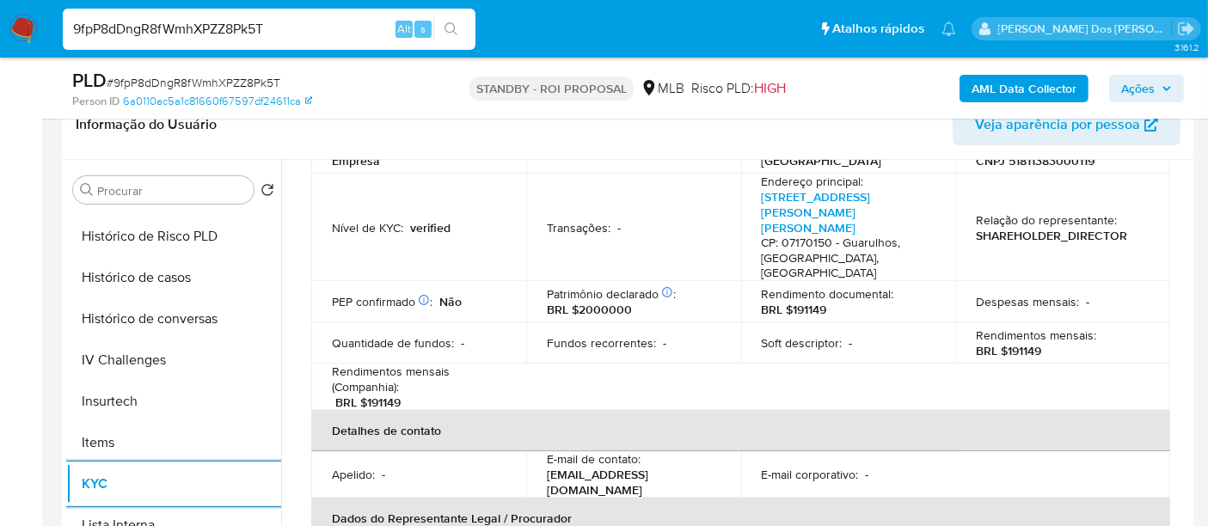
scroll to position [382, 0]
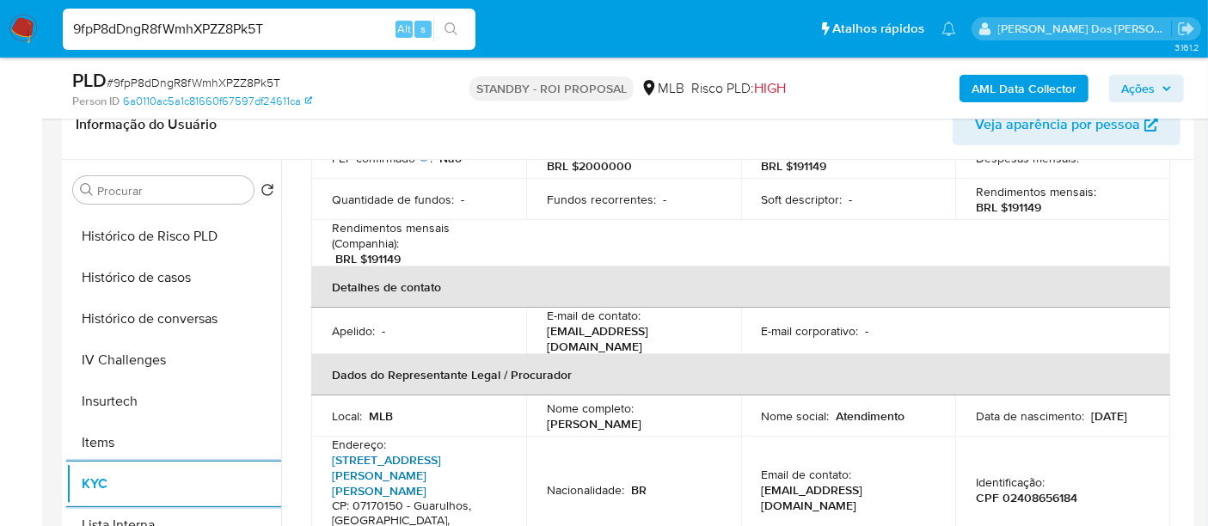
click at [393, 451] on link "Avenida Carmela Dutra 180, Jardim Presidente Dutra" at bounding box center [386, 475] width 109 height 48
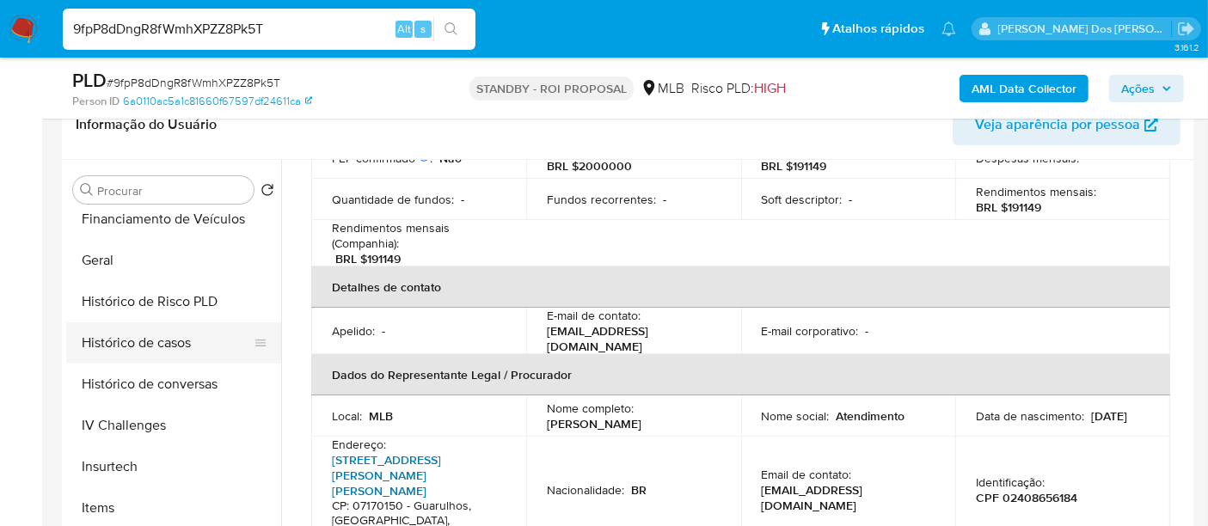
scroll to position [477, 0]
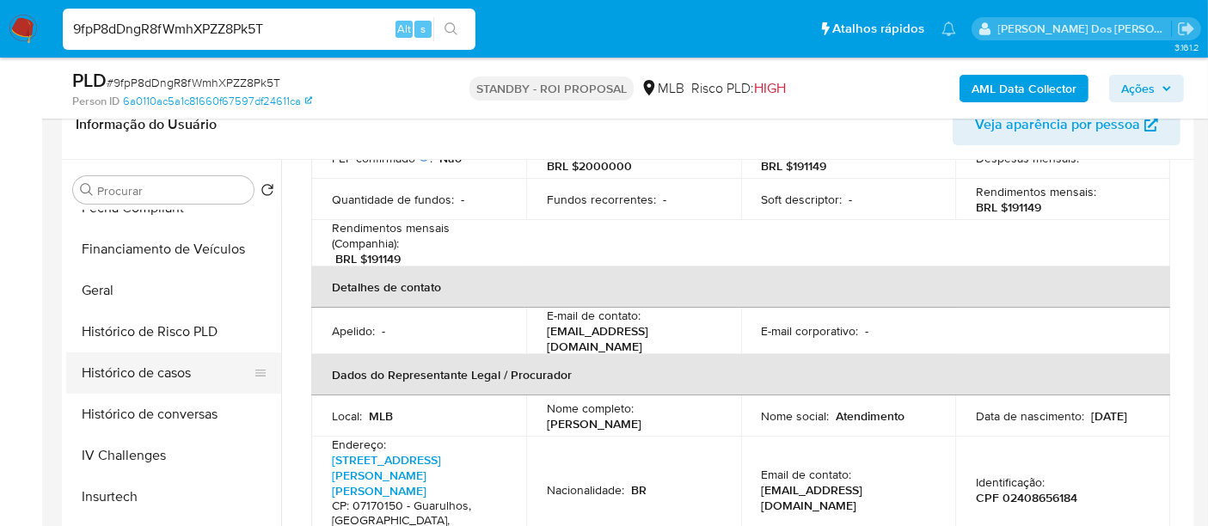
click at [161, 370] on button "Histórico de casos" at bounding box center [166, 373] width 201 height 41
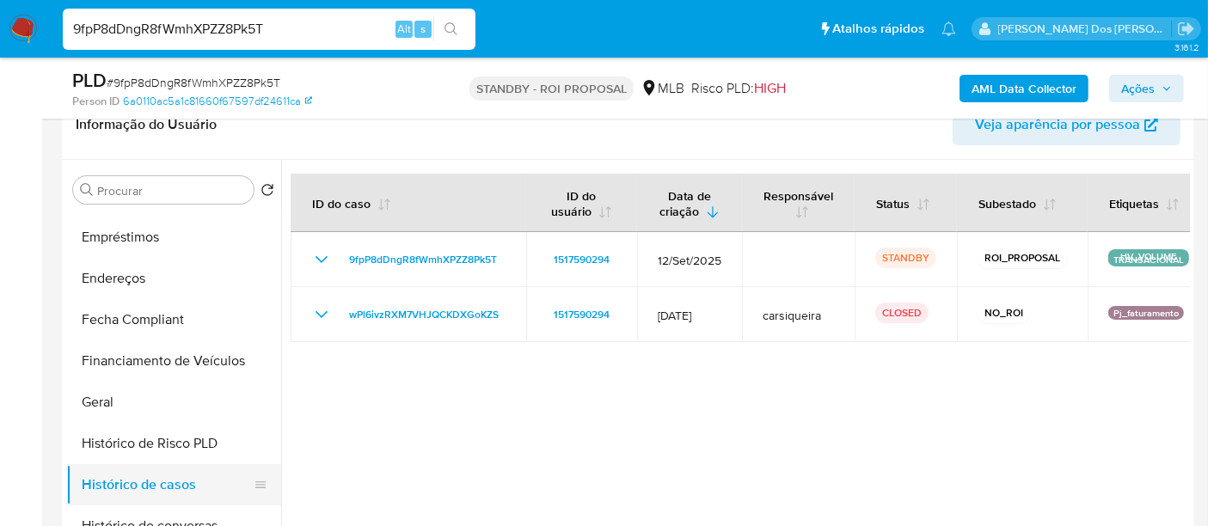
scroll to position [191, 0]
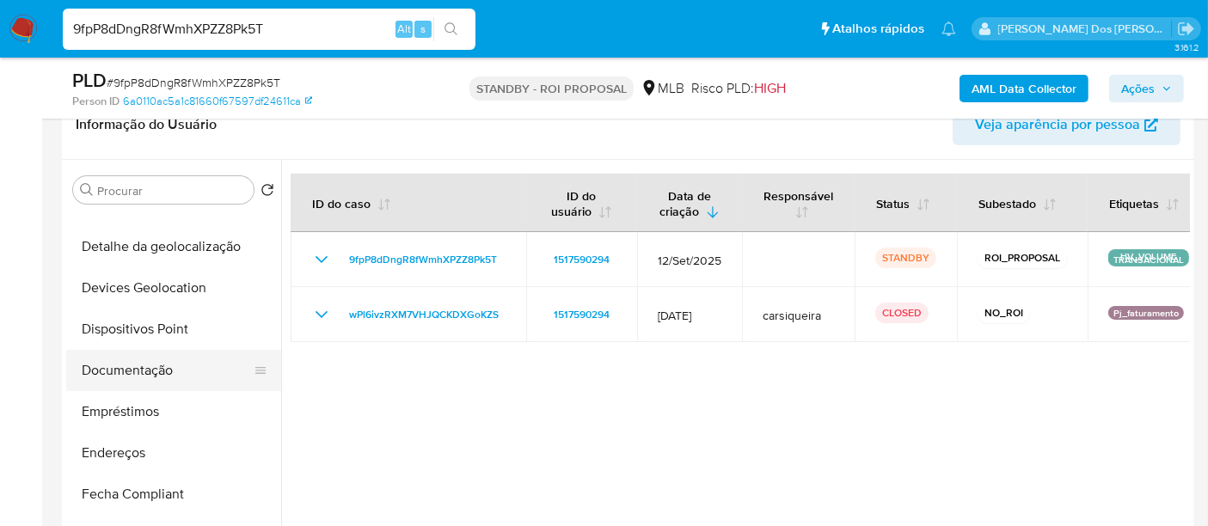
click at [138, 370] on button "Documentação" at bounding box center [166, 370] width 201 height 41
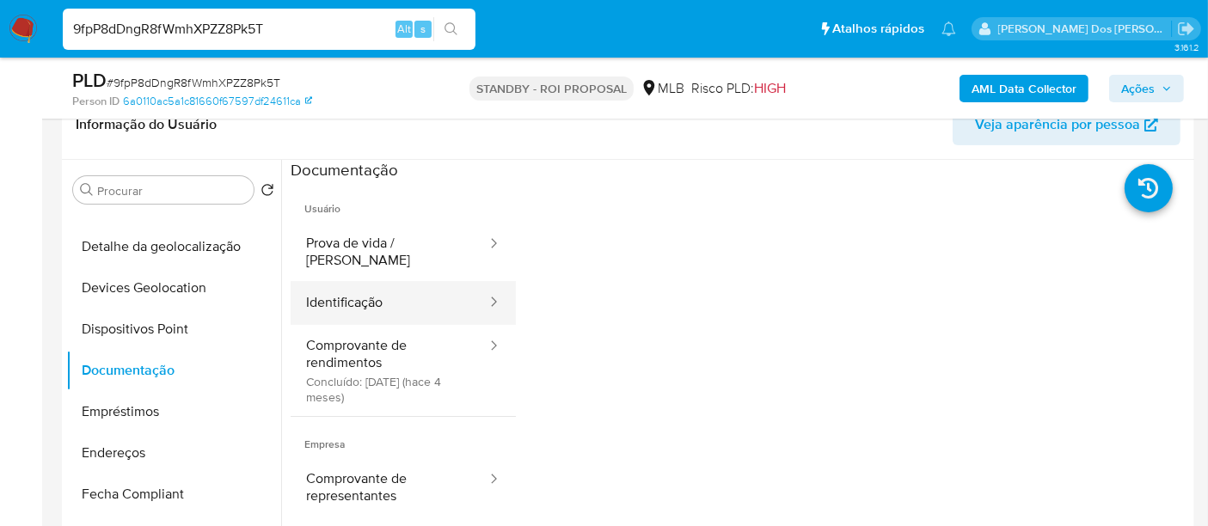
click at [353, 281] on button "Identificação" at bounding box center [390, 303] width 198 height 44
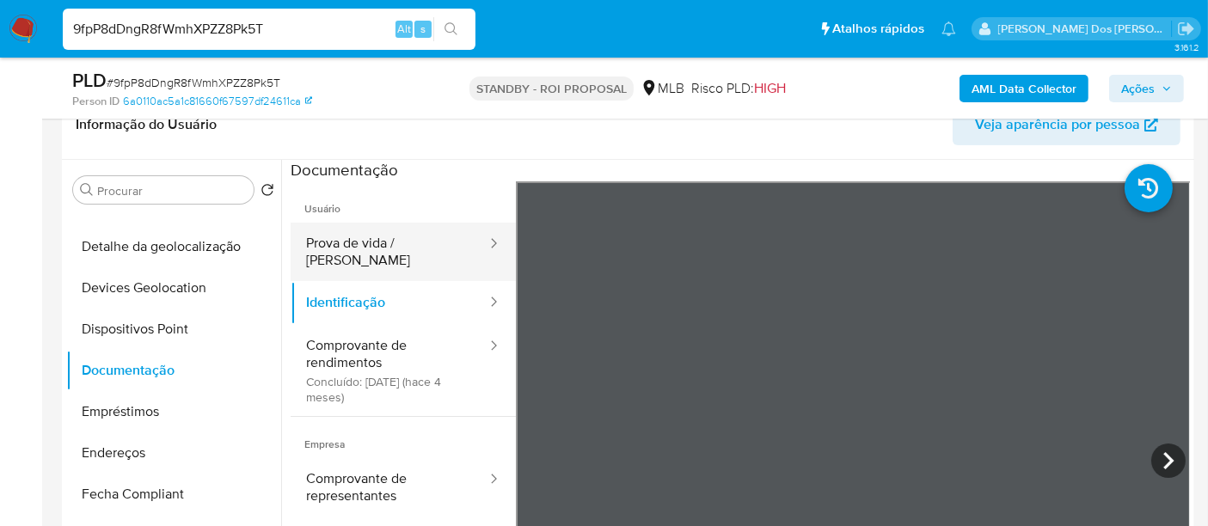
click at [351, 246] on button "Prova de vida / Selfie" at bounding box center [390, 252] width 198 height 58
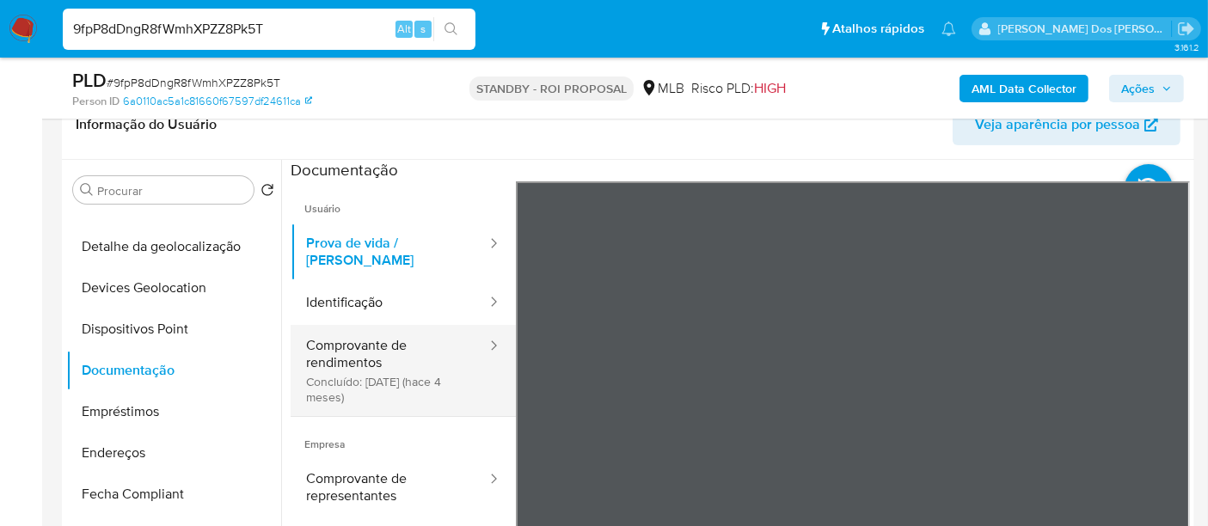
click at [353, 350] on button "Comprovante de rendimentos Concluído: 20/05/2025 (hace 4 meses)" at bounding box center [390, 370] width 198 height 91
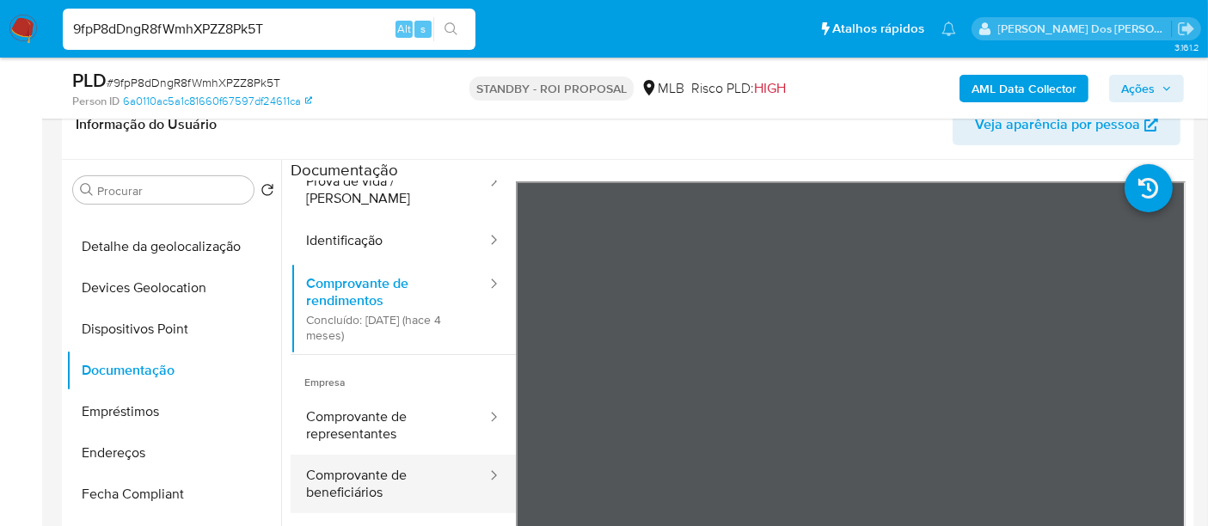
scroll to position [91, 0]
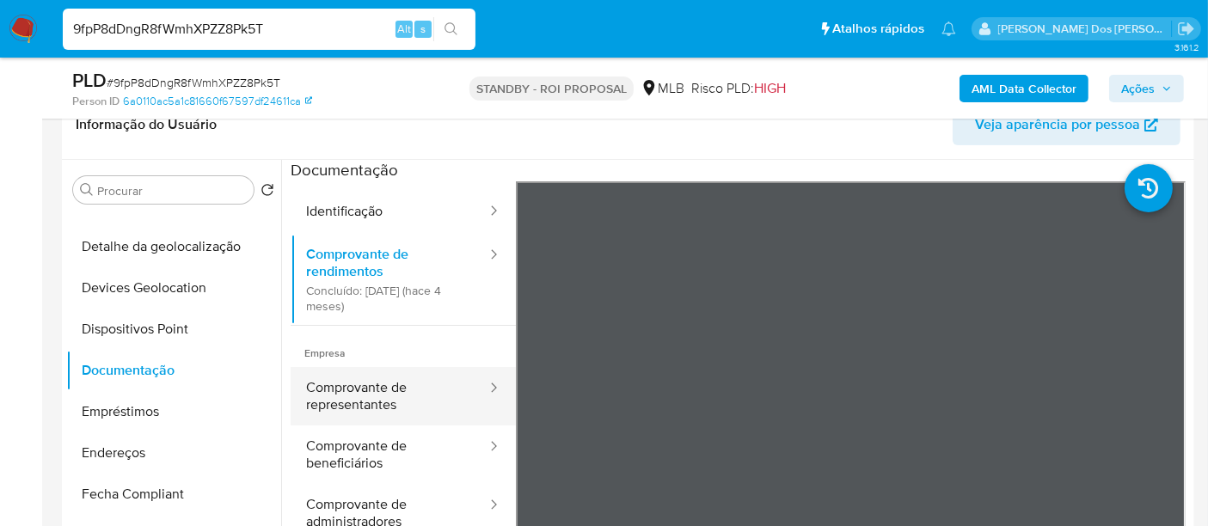
click at [362, 386] on button "Comprovante de representantes" at bounding box center [390, 396] width 198 height 58
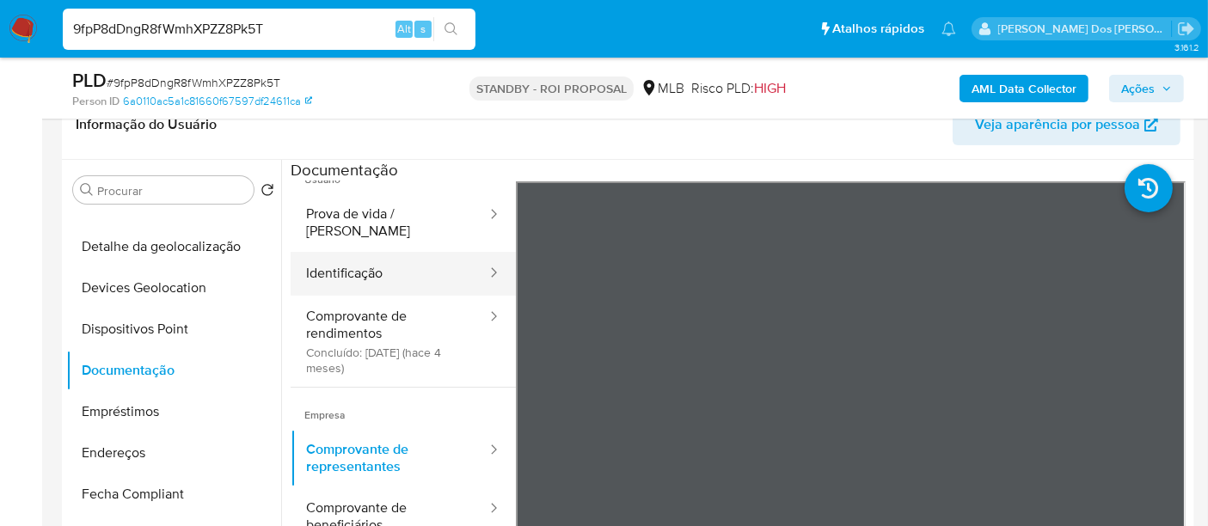
scroll to position [0, 0]
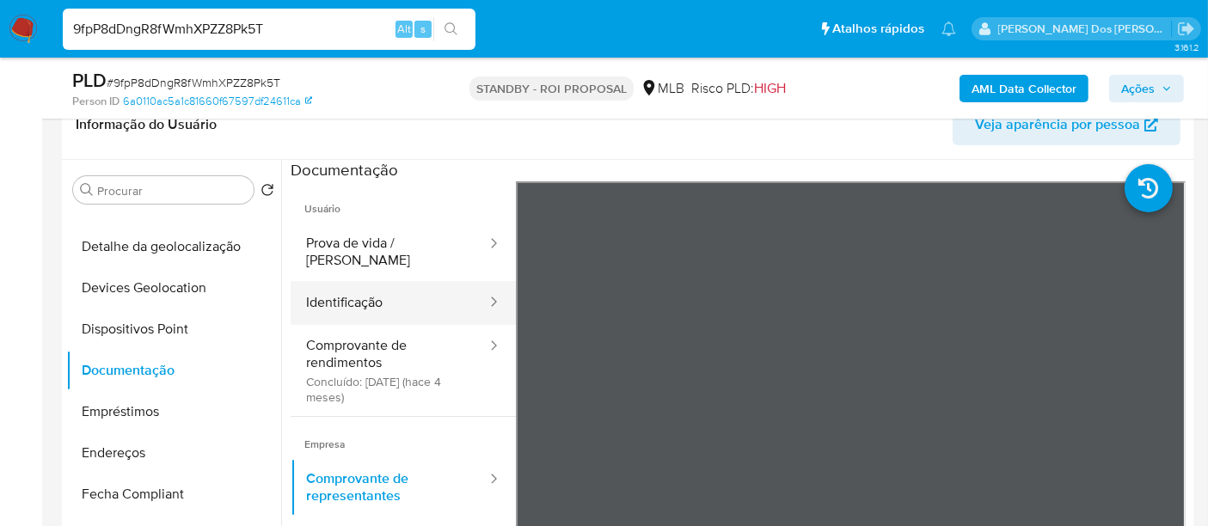
click at [336, 293] on button "Identificação" at bounding box center [390, 303] width 198 height 44
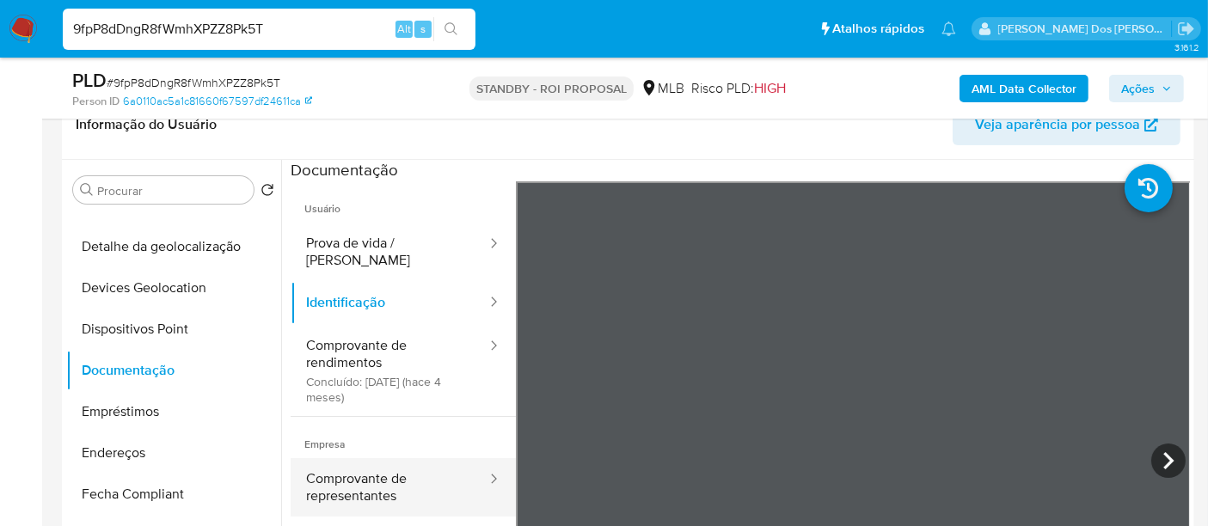
drag, startPoint x: 335, startPoint y: 468, endPoint x: 346, endPoint y: 453, distance: 17.9
click at [334, 468] on button "Comprovante de representantes" at bounding box center [390, 487] width 198 height 58
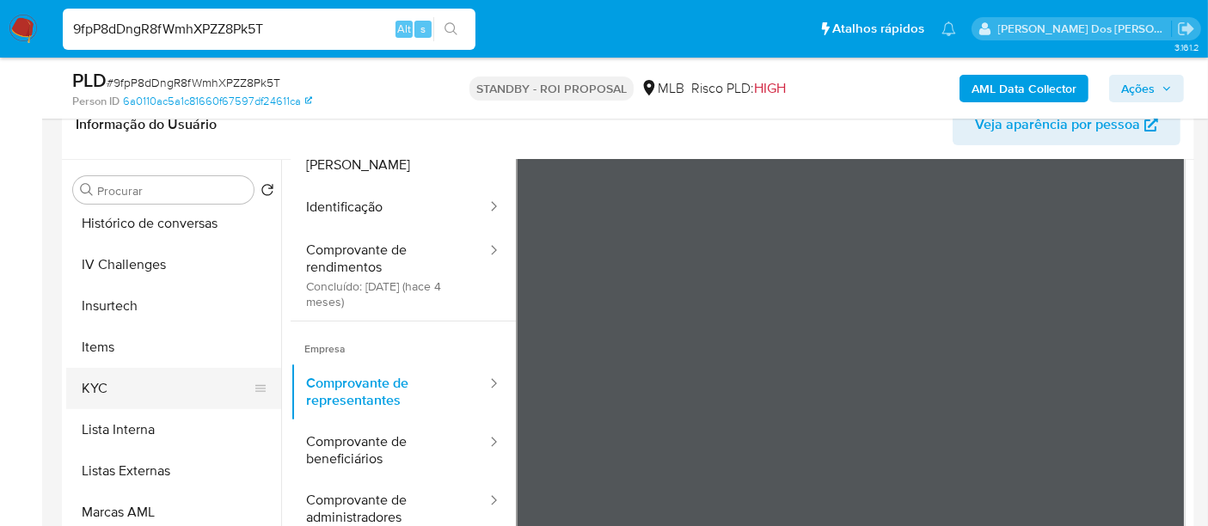
scroll to position [891, 0]
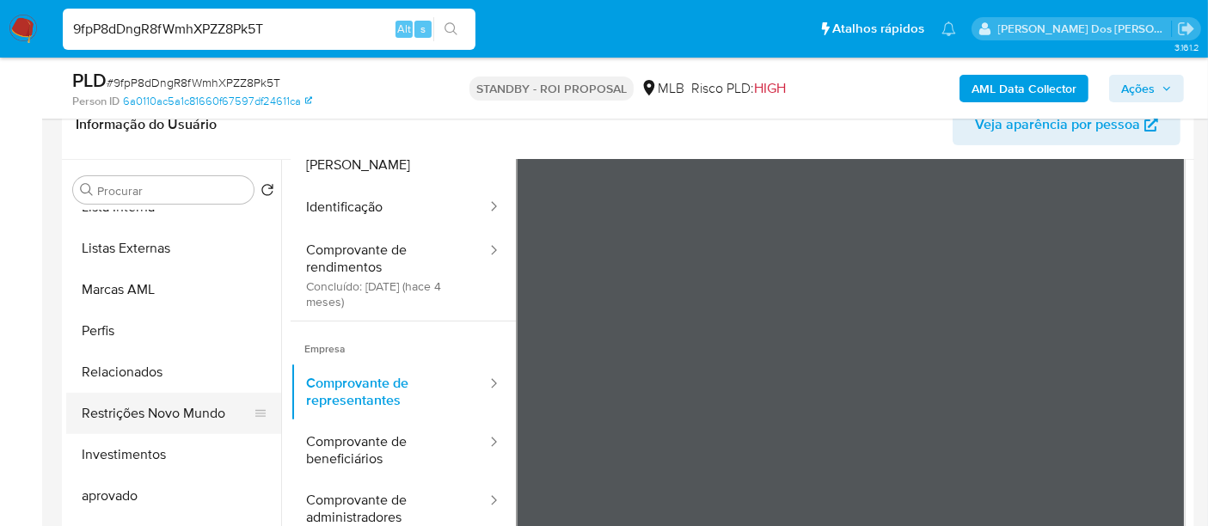
click at [174, 413] on button "Restrições Novo Mundo" at bounding box center [166, 413] width 201 height 41
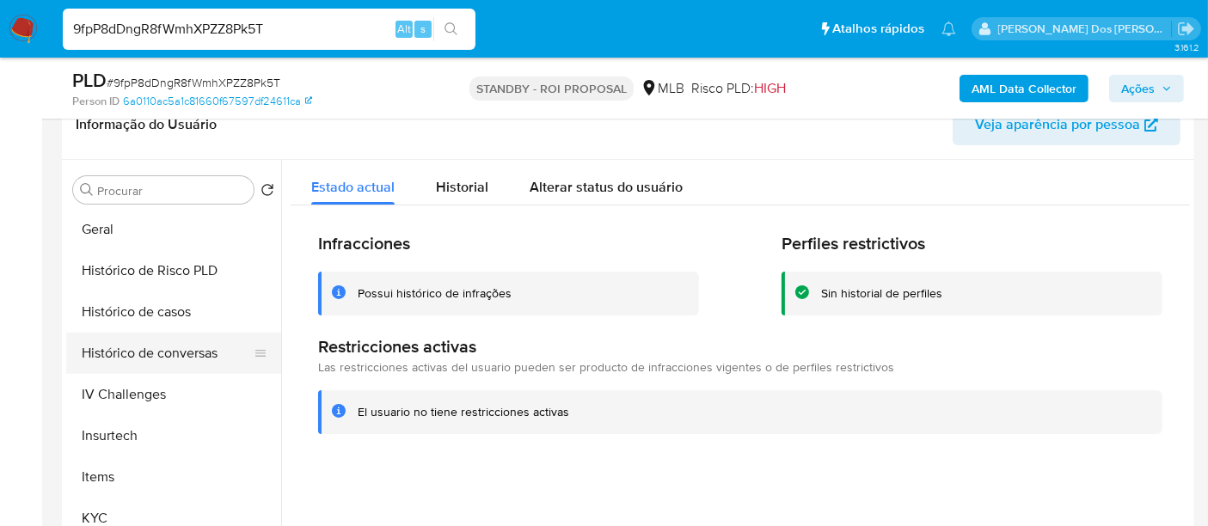
scroll to position [508, 0]
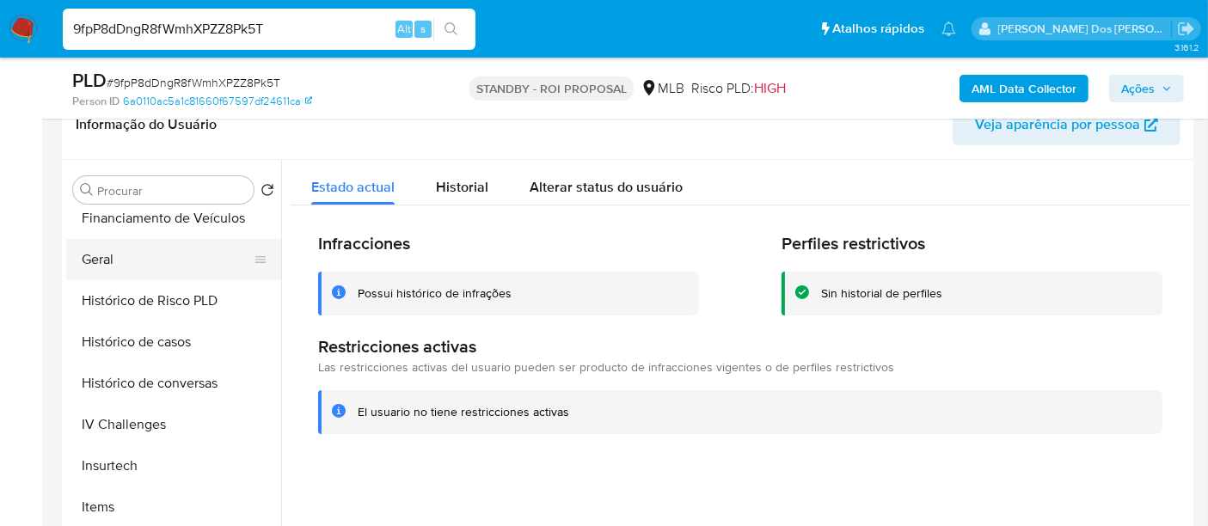
click at [95, 261] on button "Geral" at bounding box center [166, 259] width 201 height 41
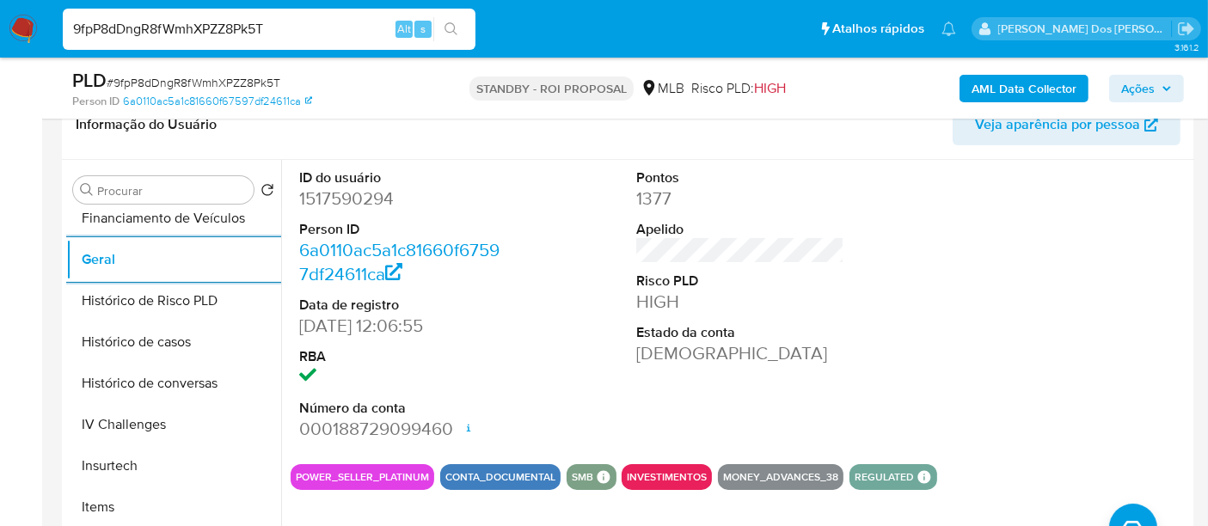
click at [289, 32] on input "9fpP8dDngR8fWmhXPZZ8Pk5T" at bounding box center [269, 29] width 413 height 22
click at [288, 31] on input "9fpP8dDngR8fWmhXPZZ8Pk5T" at bounding box center [269, 29] width 413 height 22
paste input "7AQgAem448PZZMxMD1knREzV"
type input "7AQgAem448PZZMxMD1knREzV"
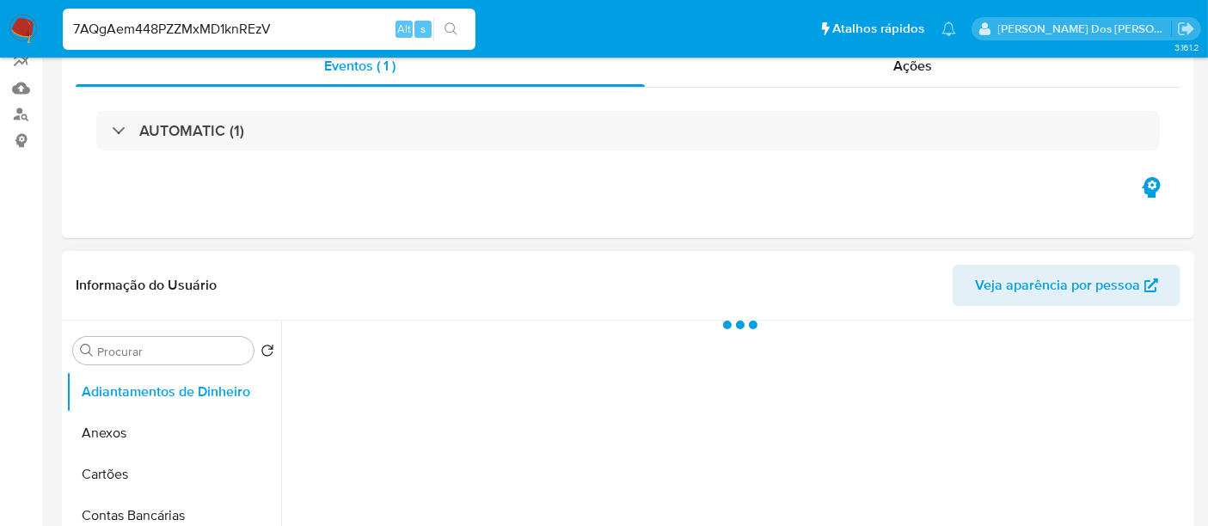
select select "10"
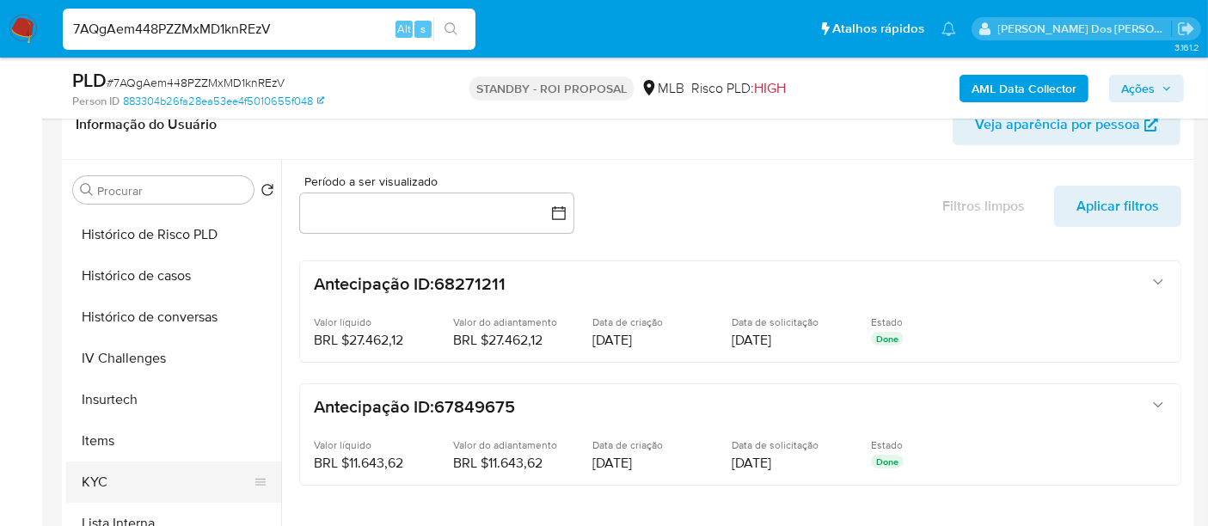
scroll to position [668, 0]
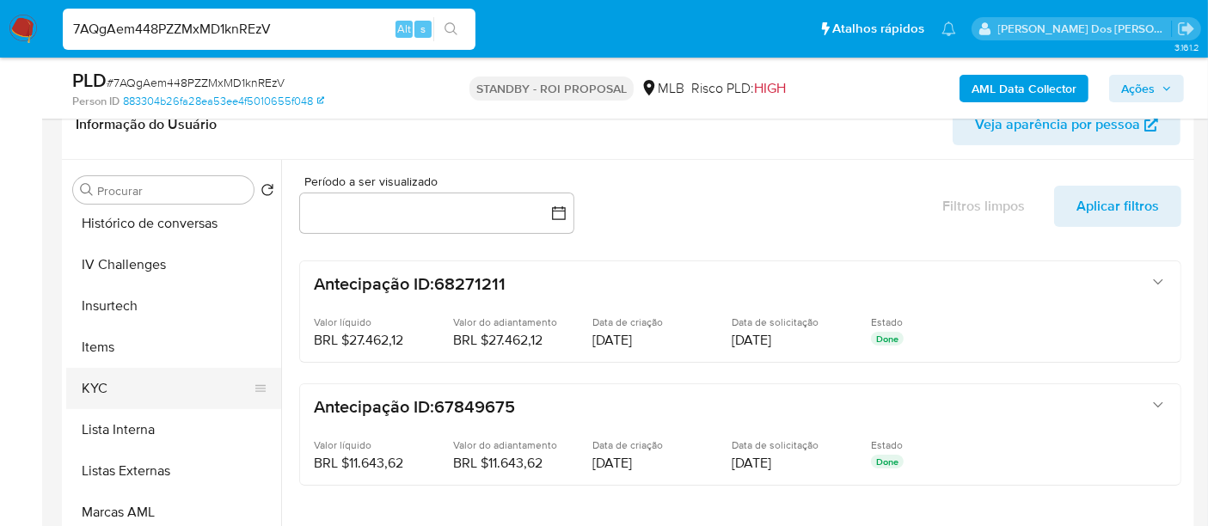
click at [101, 386] on button "KYC" at bounding box center [166, 388] width 201 height 41
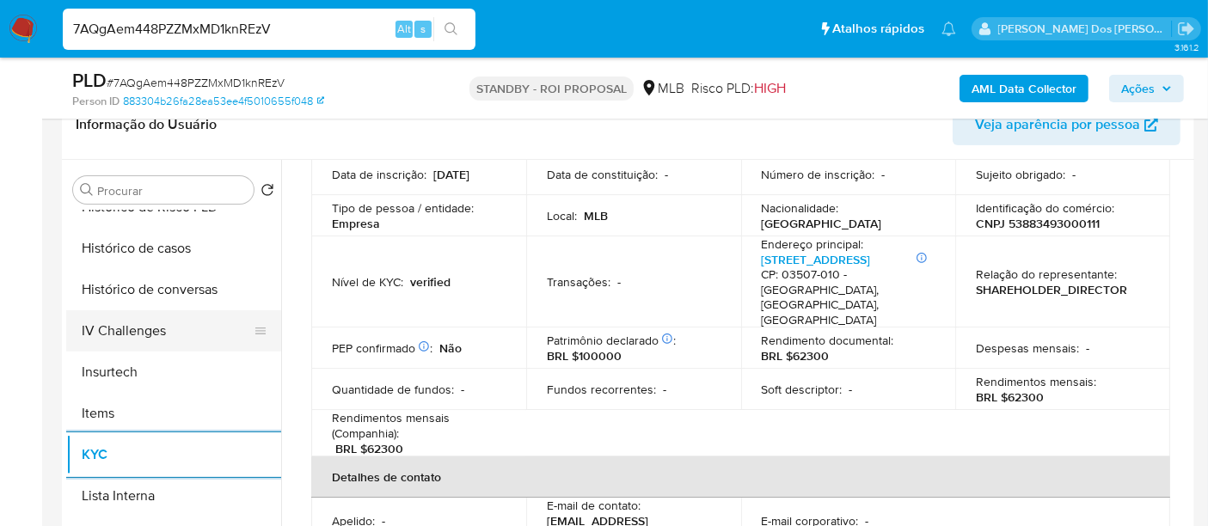
scroll to position [573, 0]
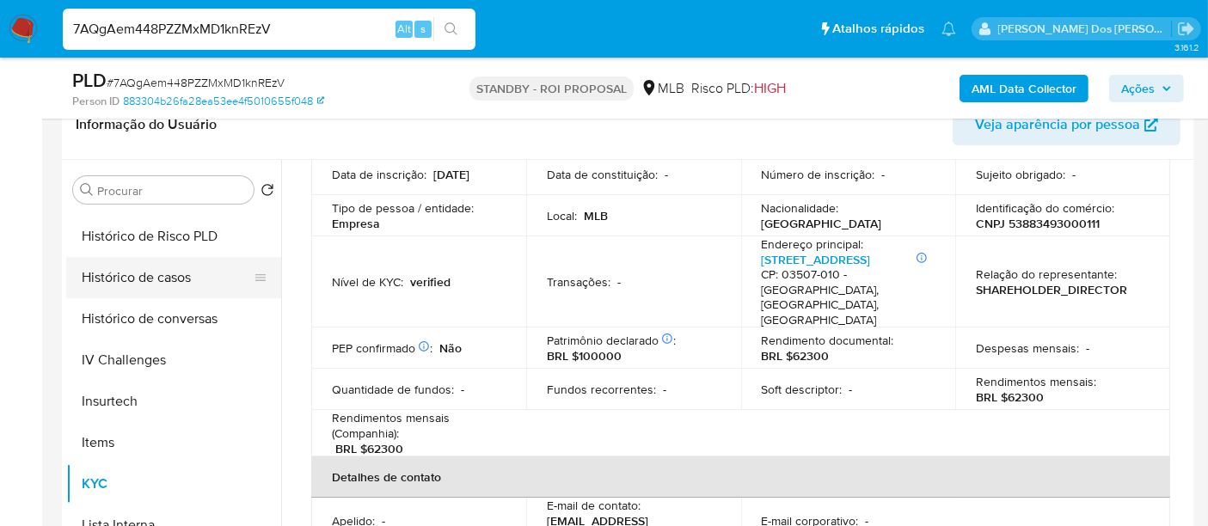
click at [132, 275] on button "Histórico de casos" at bounding box center [166, 277] width 201 height 41
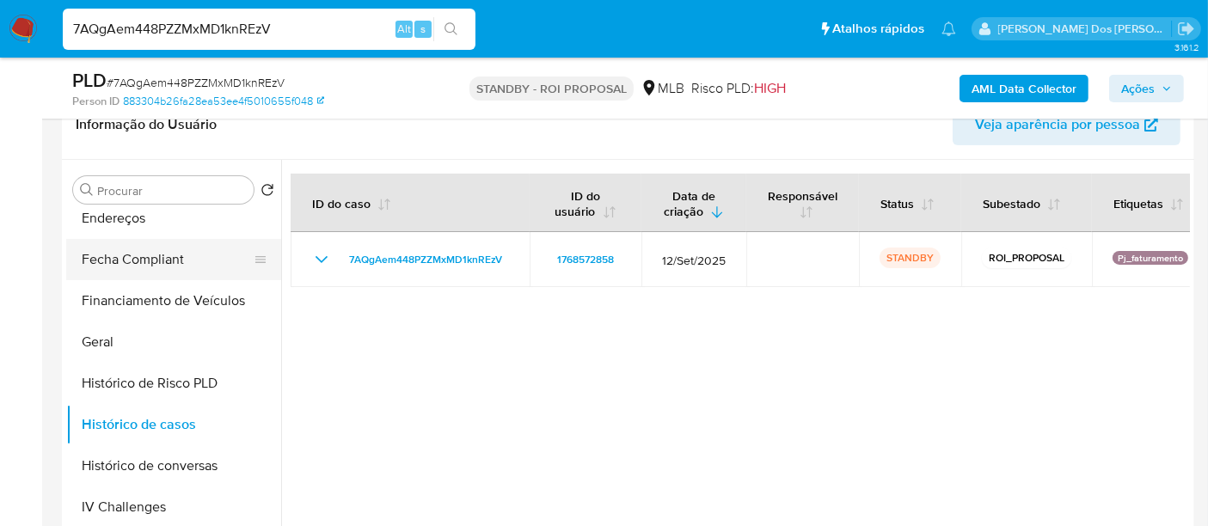
scroll to position [286, 0]
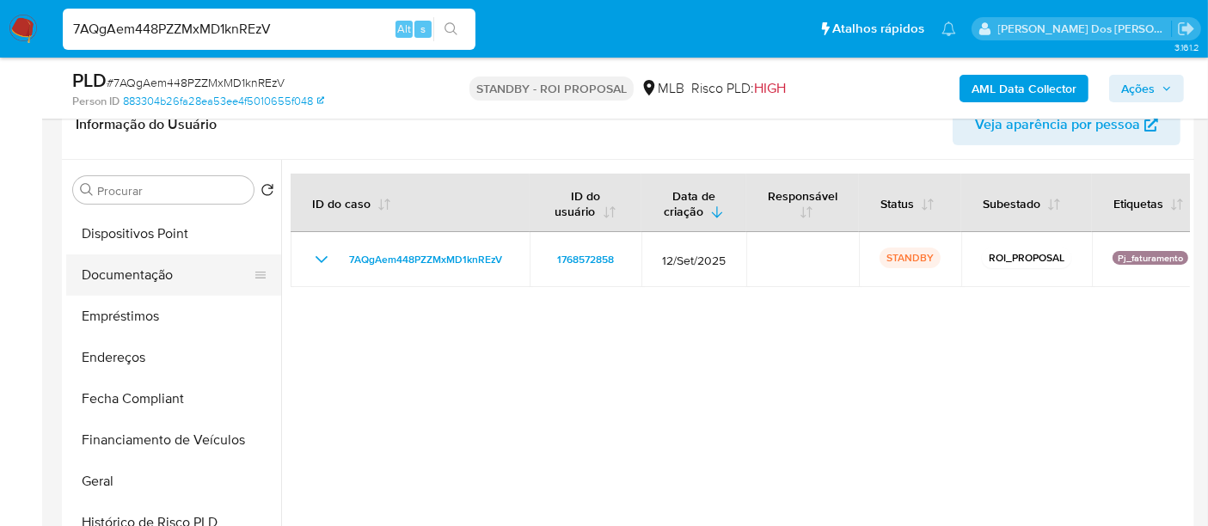
click at [131, 273] on button "Documentação" at bounding box center [166, 275] width 201 height 41
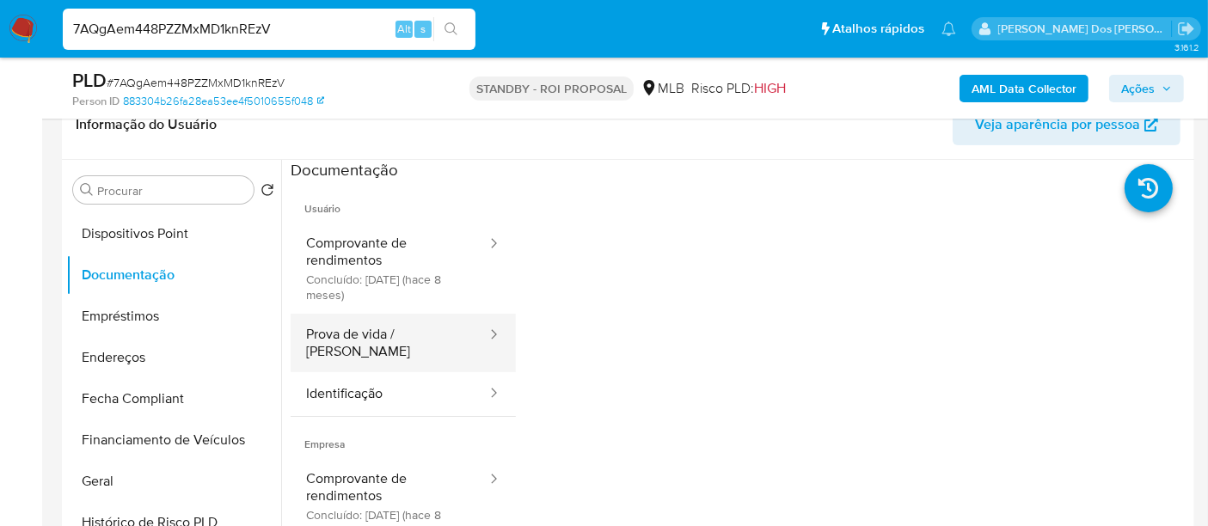
drag, startPoint x: 341, startPoint y: 376, endPoint x: 409, endPoint y: 348, distance: 73.3
click at [342, 375] on button "Identificação" at bounding box center [390, 394] width 198 height 44
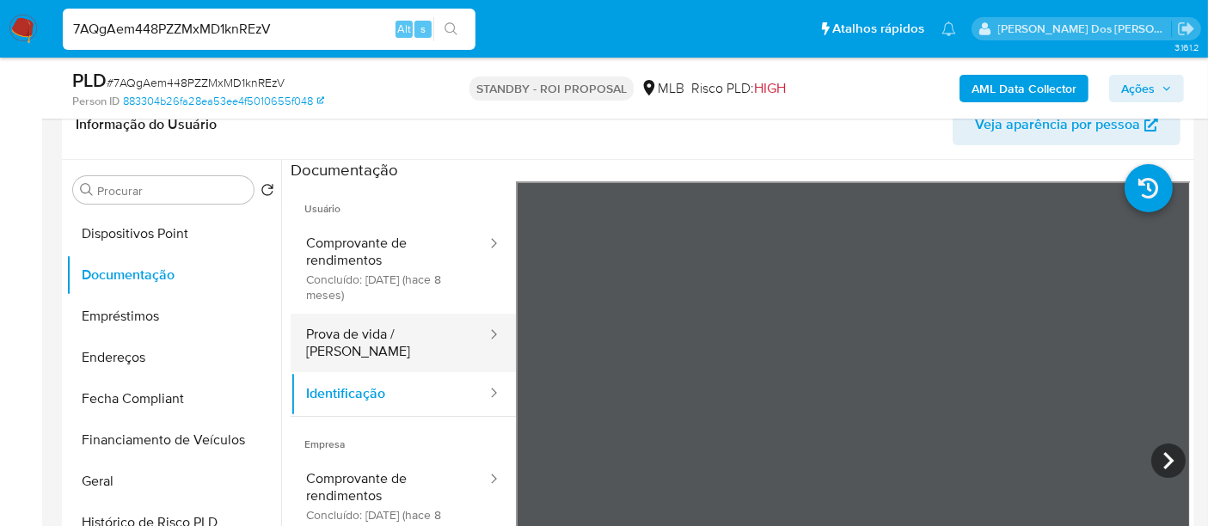
click at [402, 340] on button "Prova de vida / Selfie" at bounding box center [390, 343] width 198 height 58
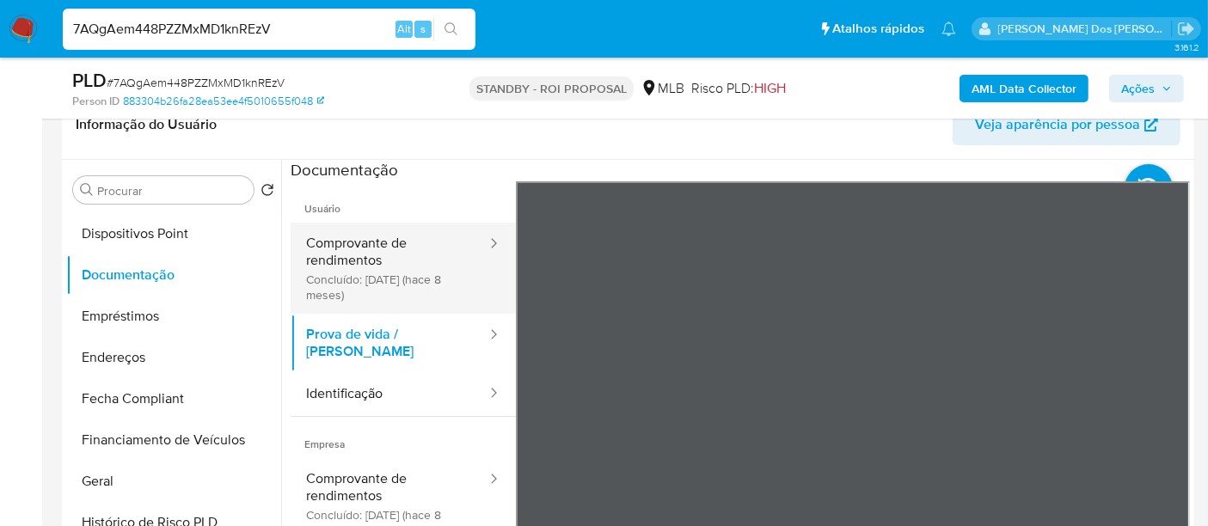
click at [350, 249] on button "Comprovante de rendimentos Concluído: 11/02/2025 (hace 8 meses)" at bounding box center [390, 268] width 198 height 91
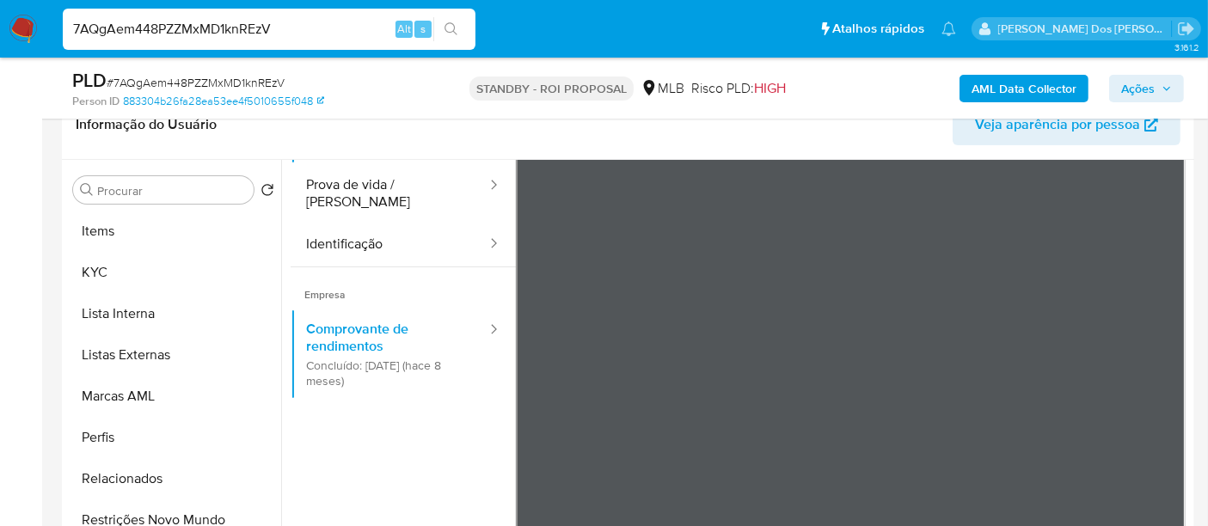
scroll to position [891, 0]
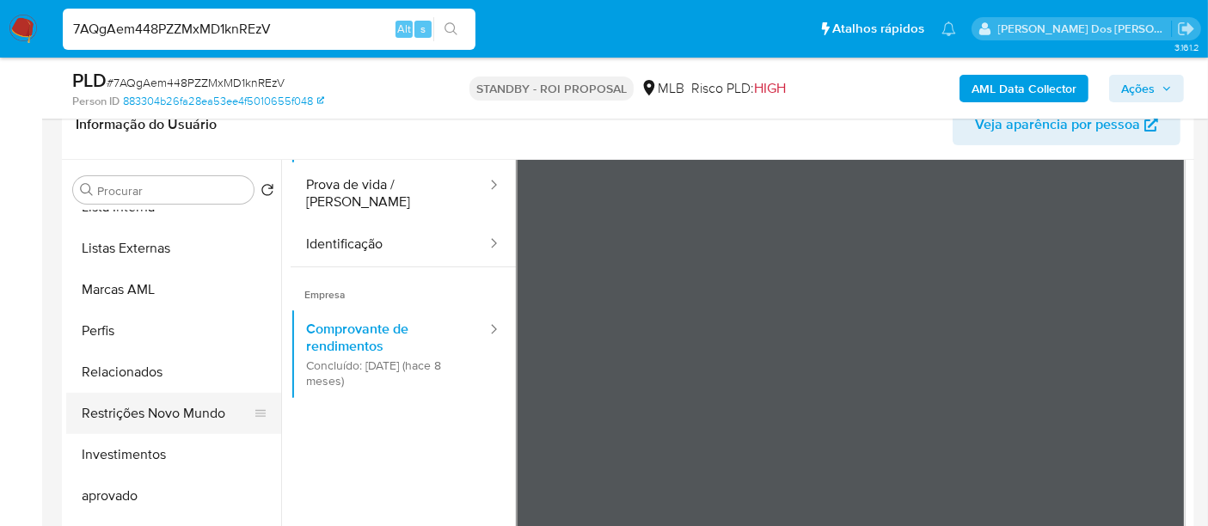
click at [198, 414] on button "Restrições Novo Mundo" at bounding box center [166, 413] width 201 height 41
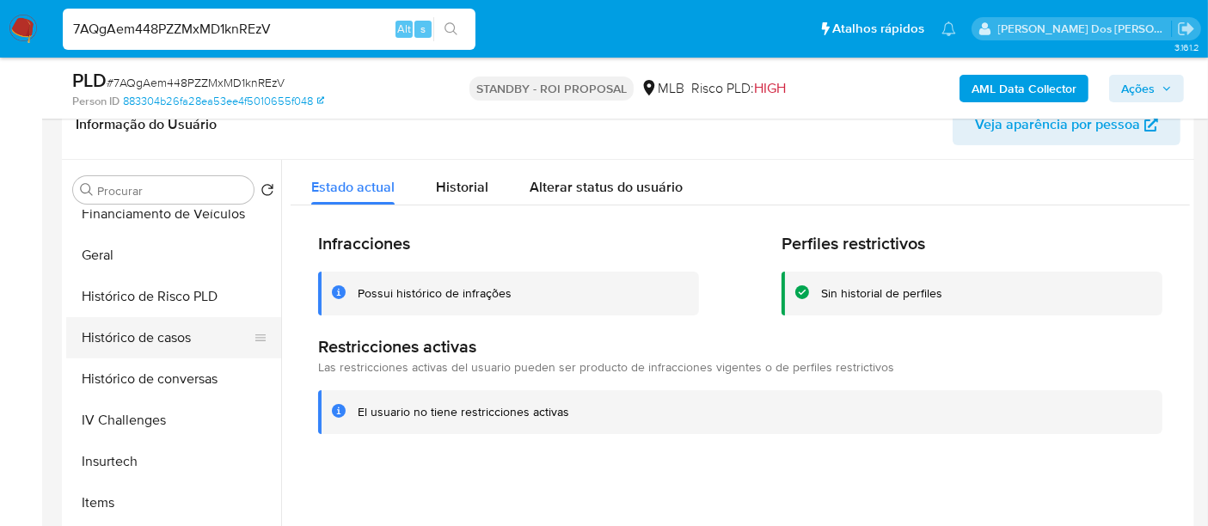
scroll to position [508, 0]
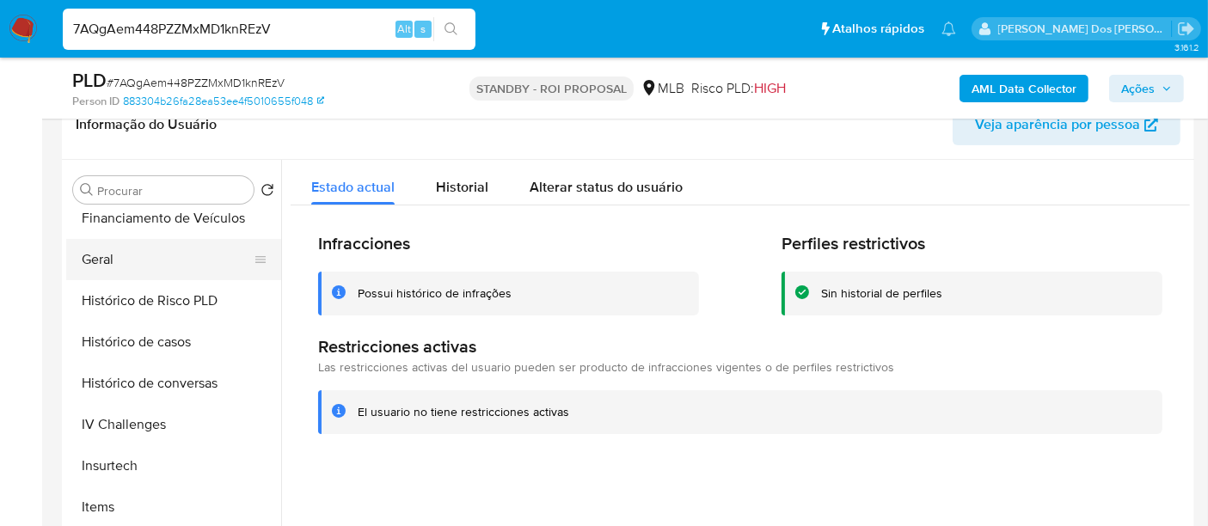
click at [105, 261] on button "Geral" at bounding box center [166, 259] width 201 height 41
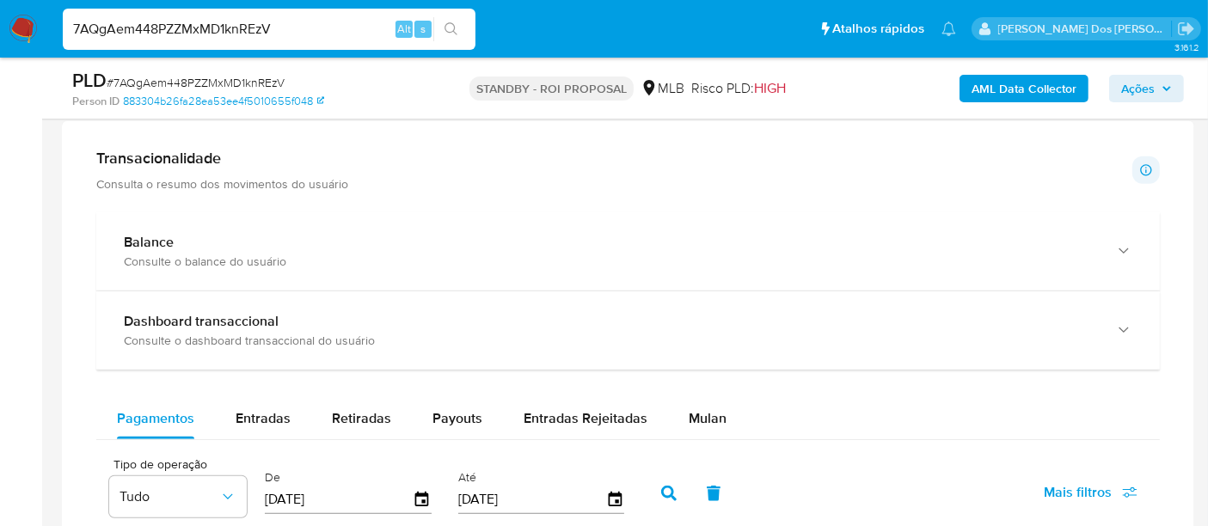
scroll to position [1146, 0]
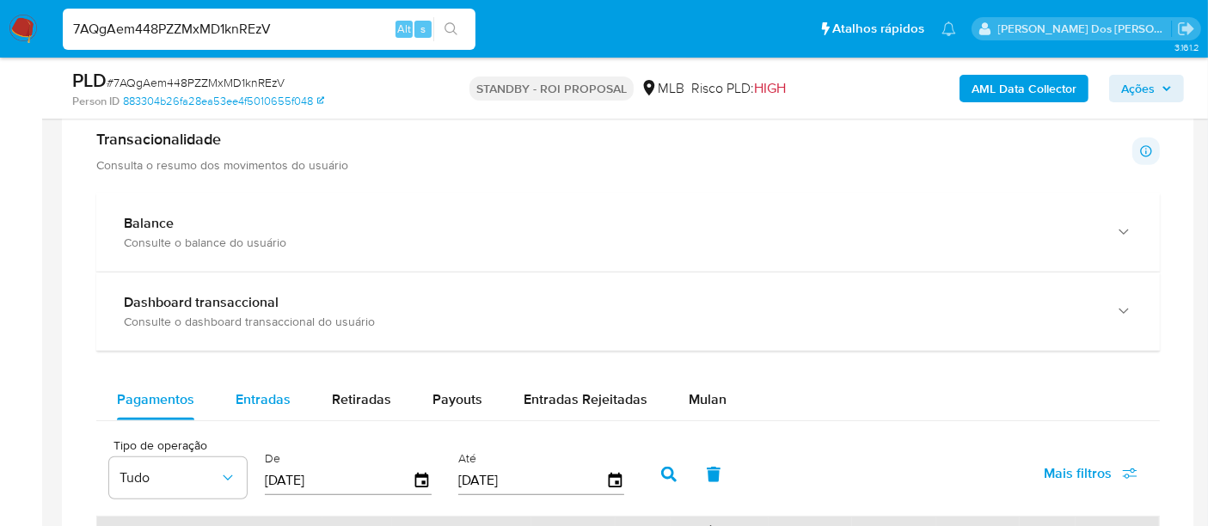
click at [261, 390] on span "Entradas" at bounding box center [263, 400] width 55 height 20
select select "10"
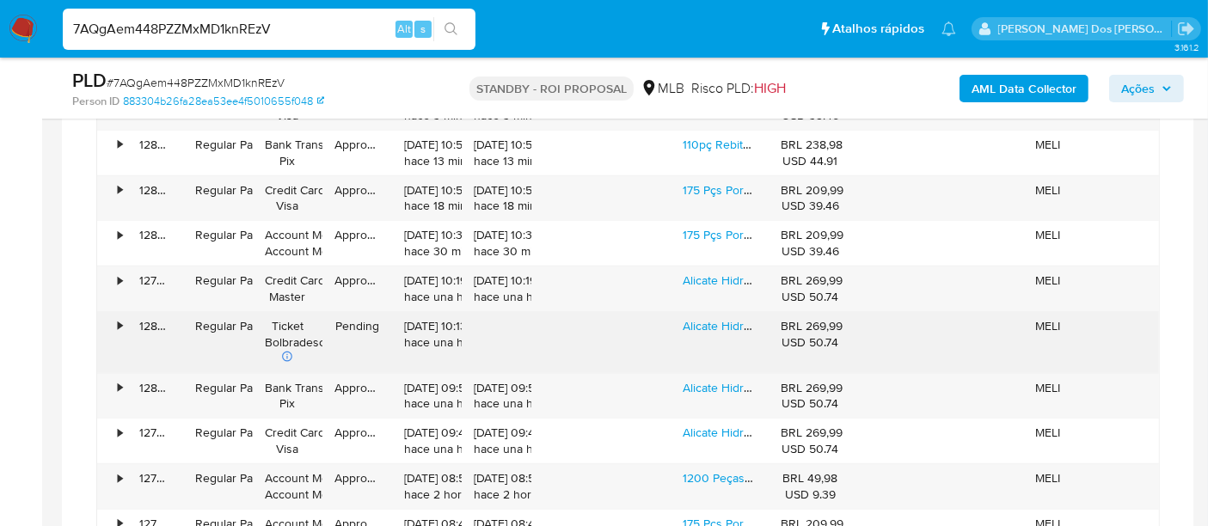
scroll to position [1431, 0]
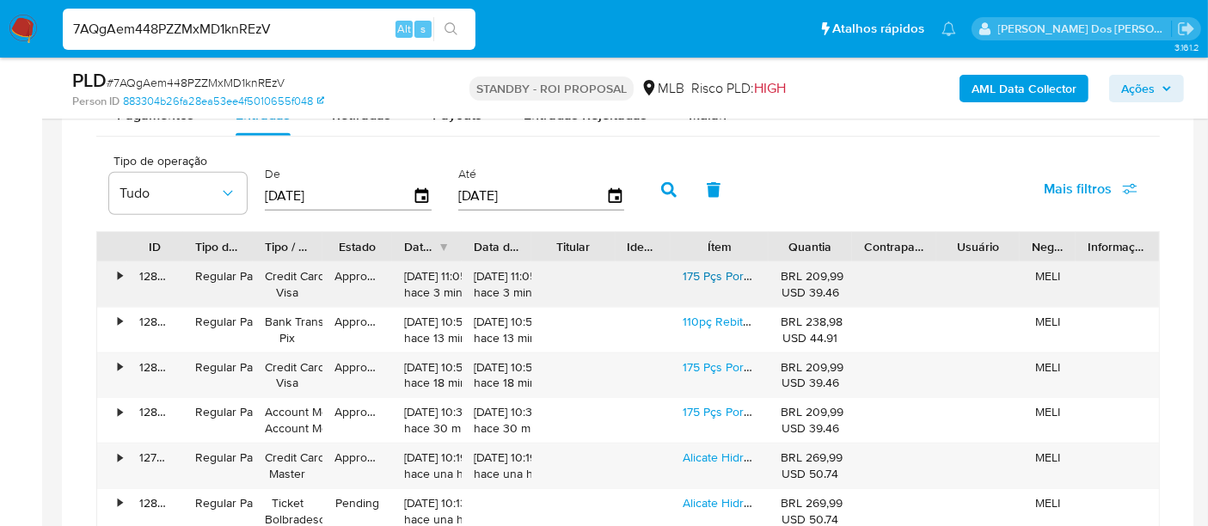
click at [695, 277] on link "175 Pçs Porca De Rebite Rosca M3-m10 Com Rebitador Manual" at bounding box center [850, 275] width 334 height 17
click at [703, 451] on link "Alicate Hidraulico Crimpar Prensar Terminal 4 Até 300mm²" at bounding box center [838, 457] width 310 height 17
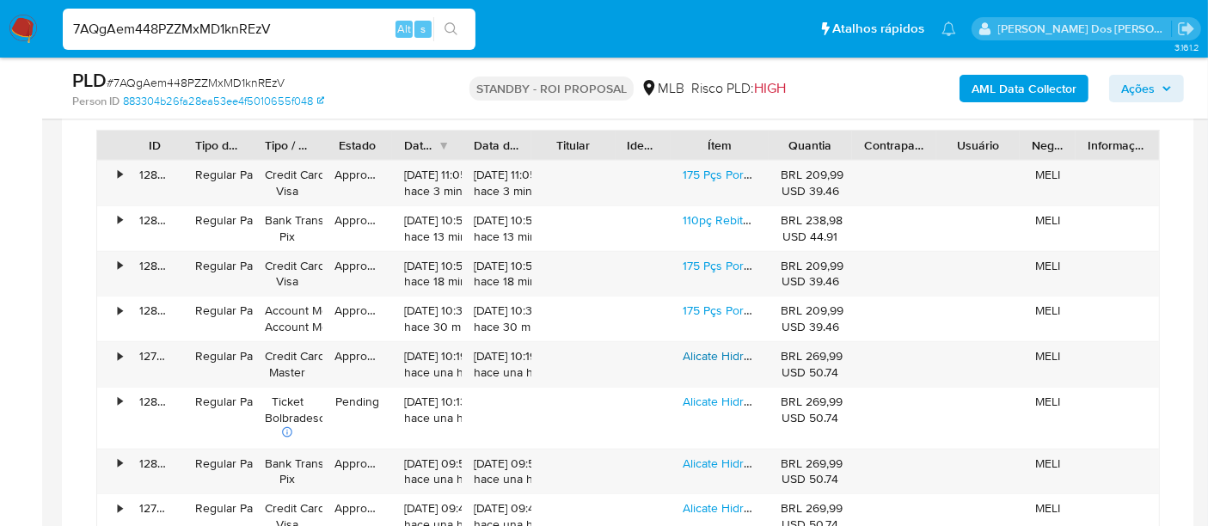
scroll to position [1717, 0]
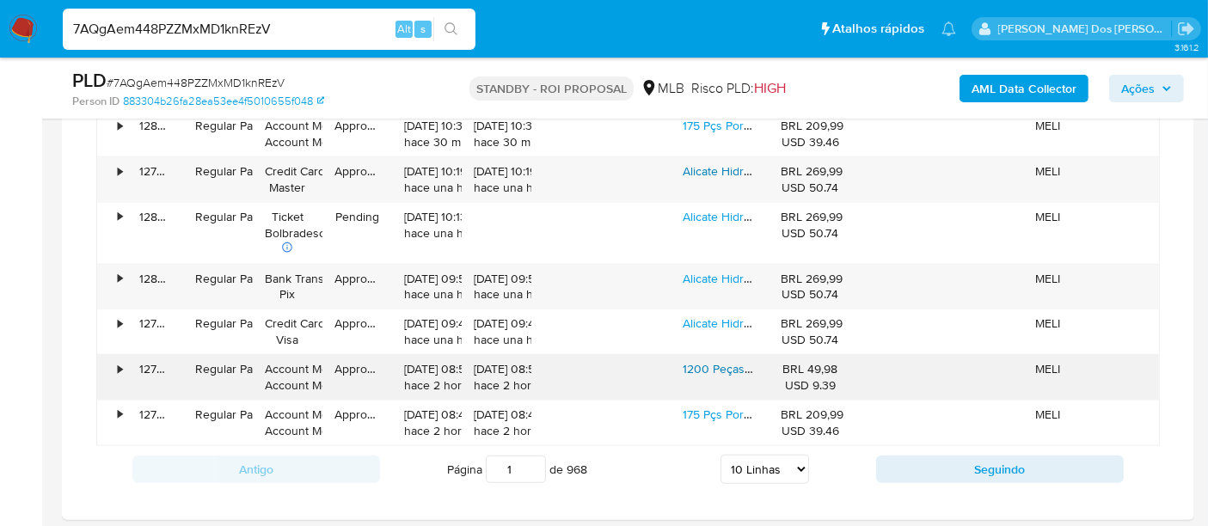
click at [708, 362] on link "1200 Peças Anel De Vedação Borracha O-ring Estojo Diversos" at bounding box center [895, 368] width 425 height 17
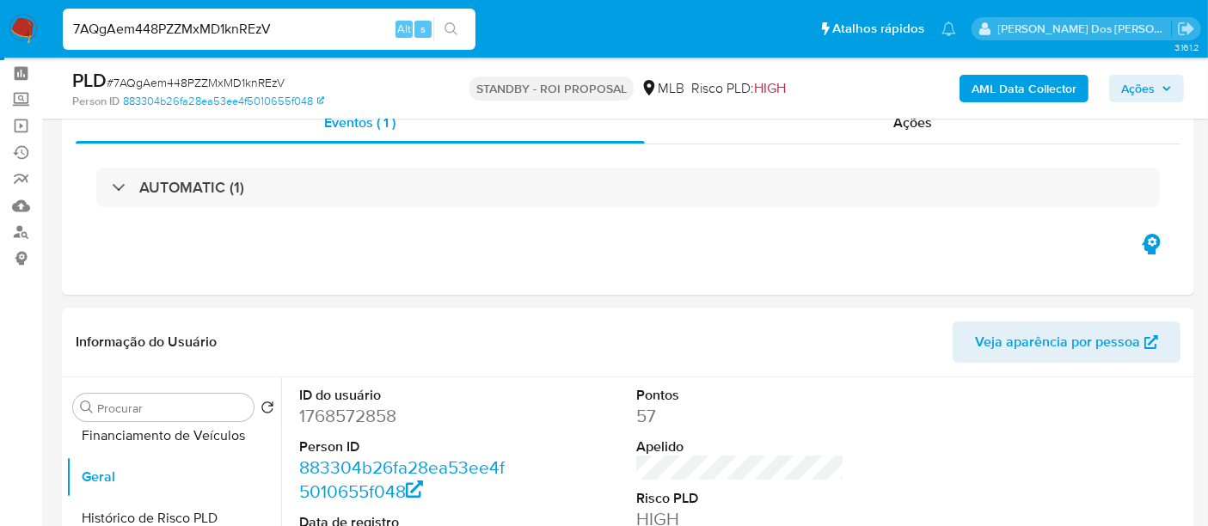
scroll to position [0, 0]
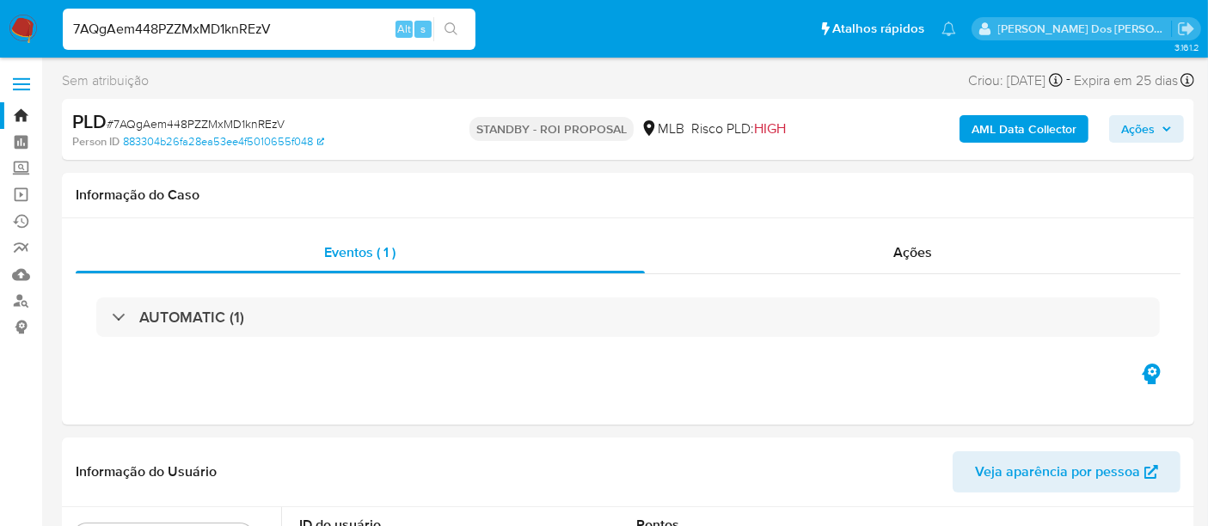
click at [586, 327] on div "AUTOMATIC (1)" at bounding box center [628, 318] width 1064 height 40
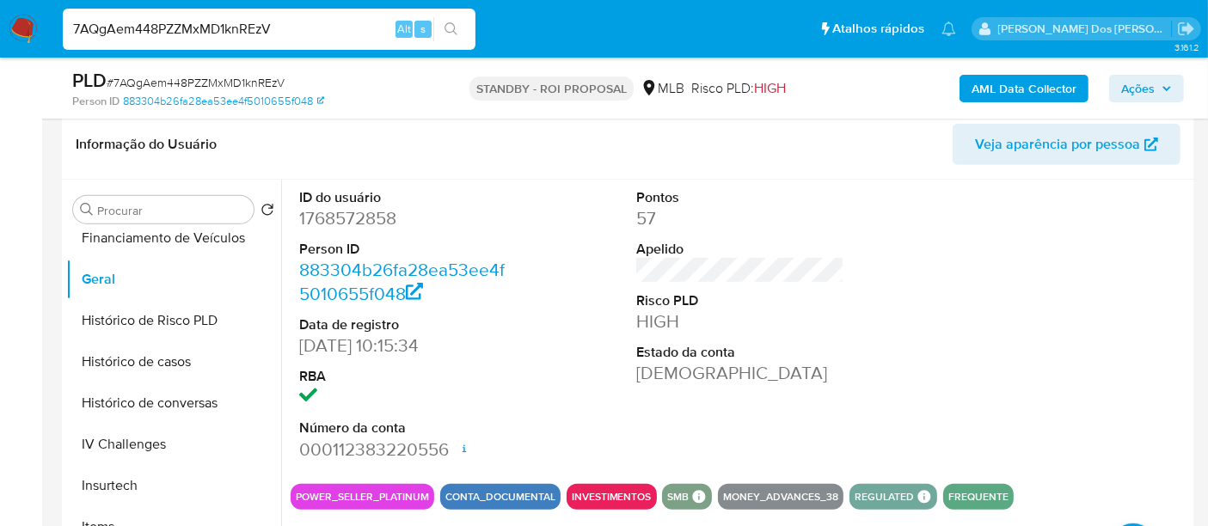
scroll to position [668, 0]
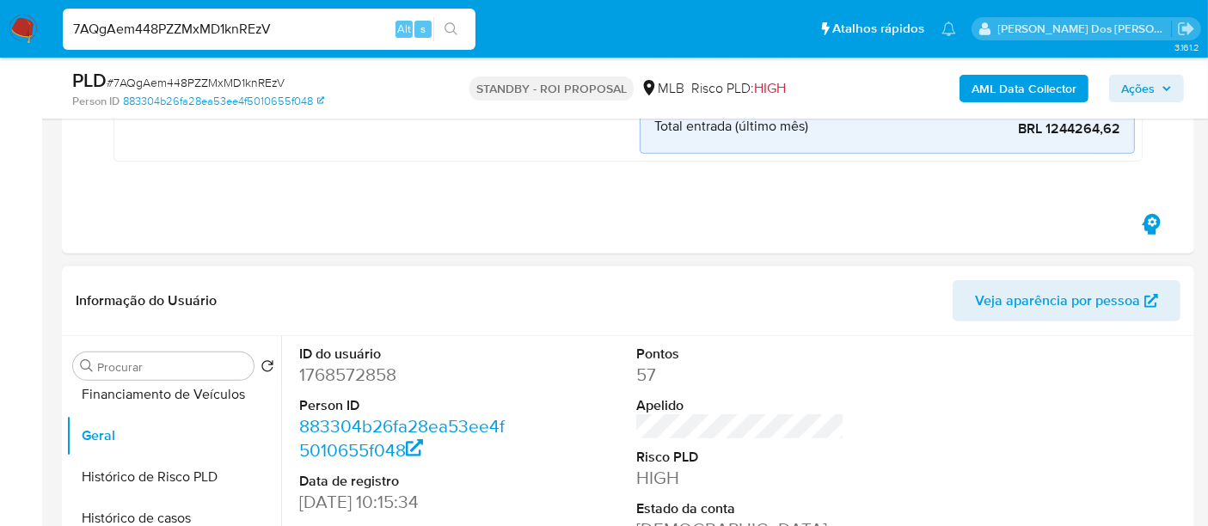
click at [1040, 293] on span "Veja aparência por pessoa" at bounding box center [1057, 300] width 165 height 41
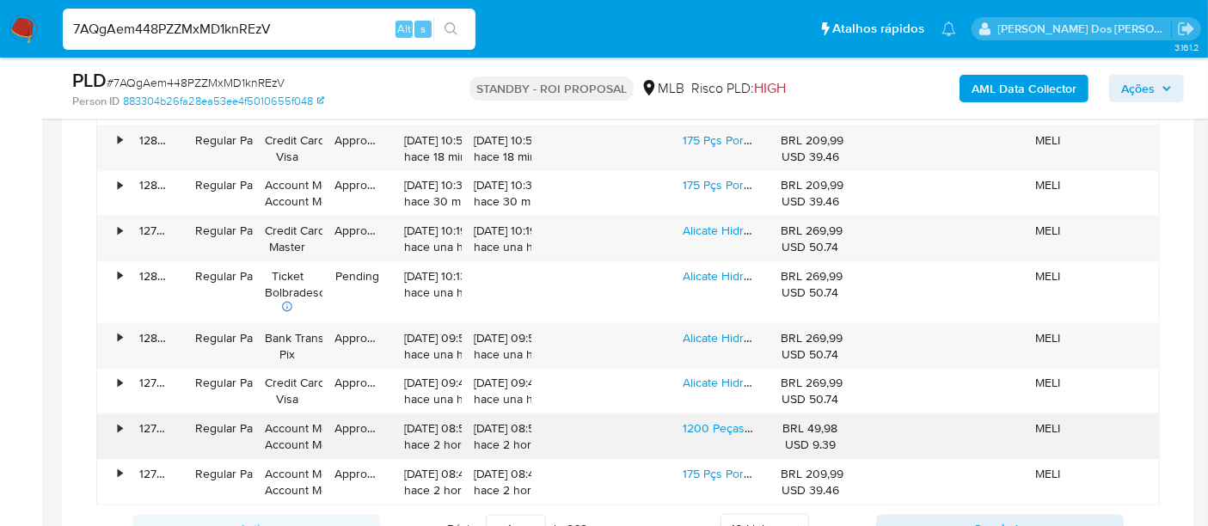
scroll to position [2292, 0]
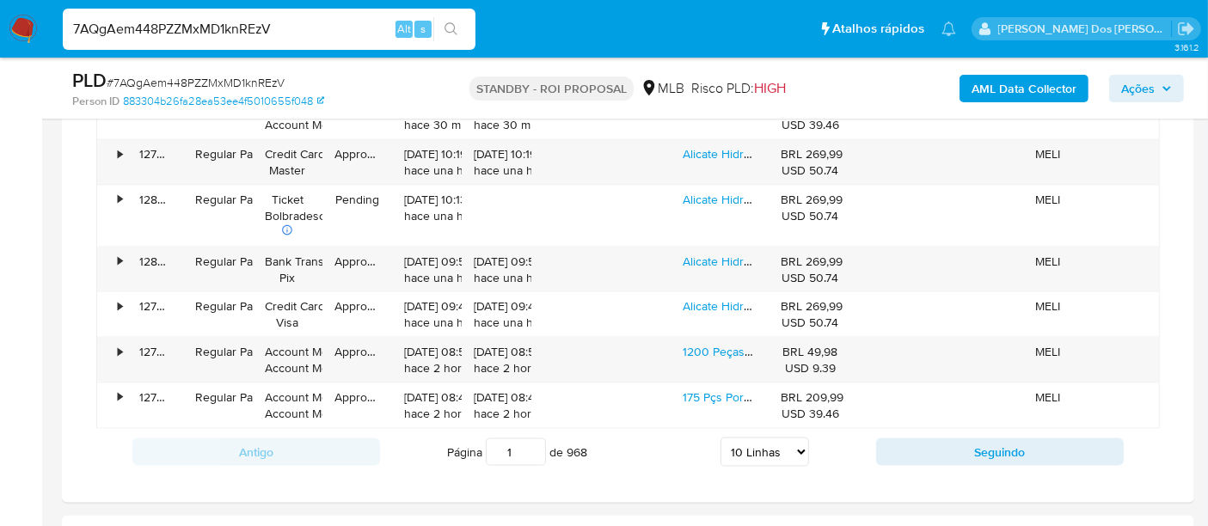
click at [806, 436] on div "Página 1 de 968 5 Linhas 10 Linhas 20 Linhas 25 Linhas 50 Linhas 100 Linhas" at bounding box center [628, 452] width 496 height 34
click at [801, 438] on select "5 Linhas 10 Linhas 20 Linhas 25 Linhas 50 Linhas 100 Linhas" at bounding box center [765, 452] width 89 height 29
select select "100"
click at [721, 438] on select "5 Linhas 10 Linhas 20 Linhas 25 Linhas 50 Linhas 100 Linhas" at bounding box center [765, 452] width 89 height 29
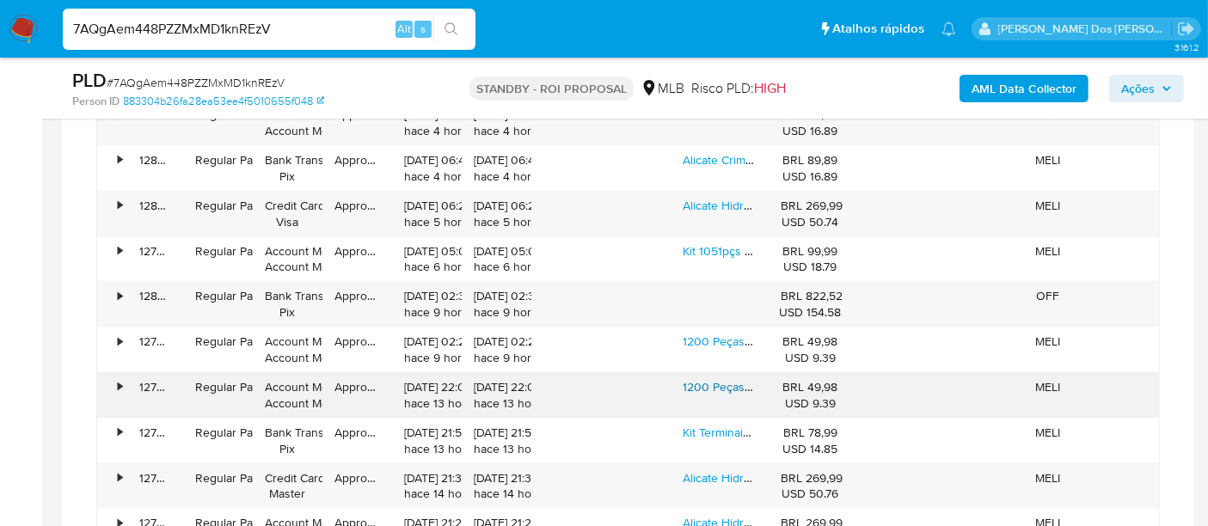
scroll to position [2770, 0]
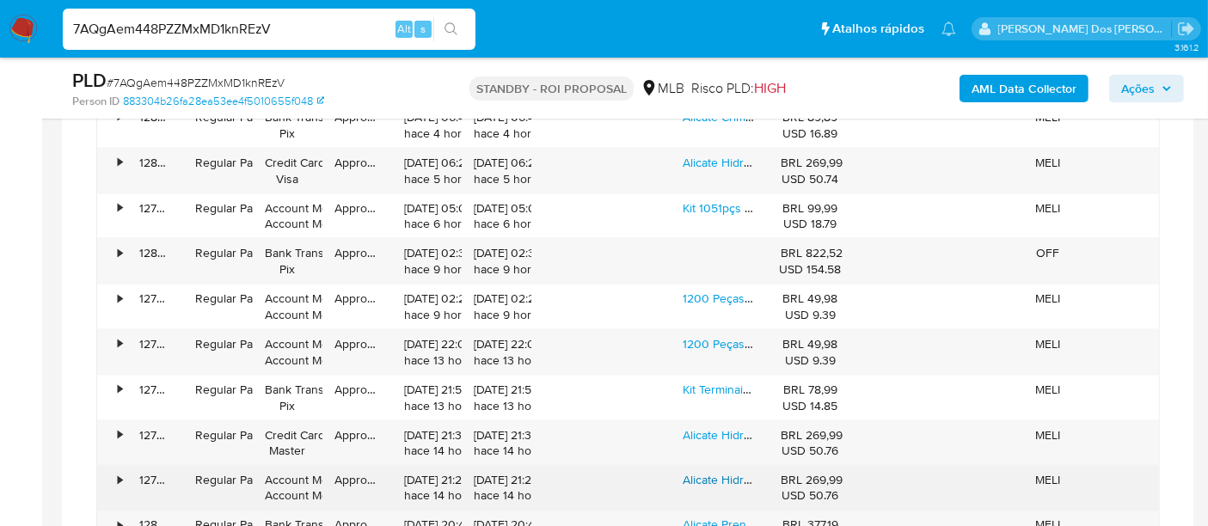
click at [721, 475] on link "Alicate Hidraulico Crimpar Prensar Terminal 4 Até 300mm²" at bounding box center [838, 479] width 310 height 17
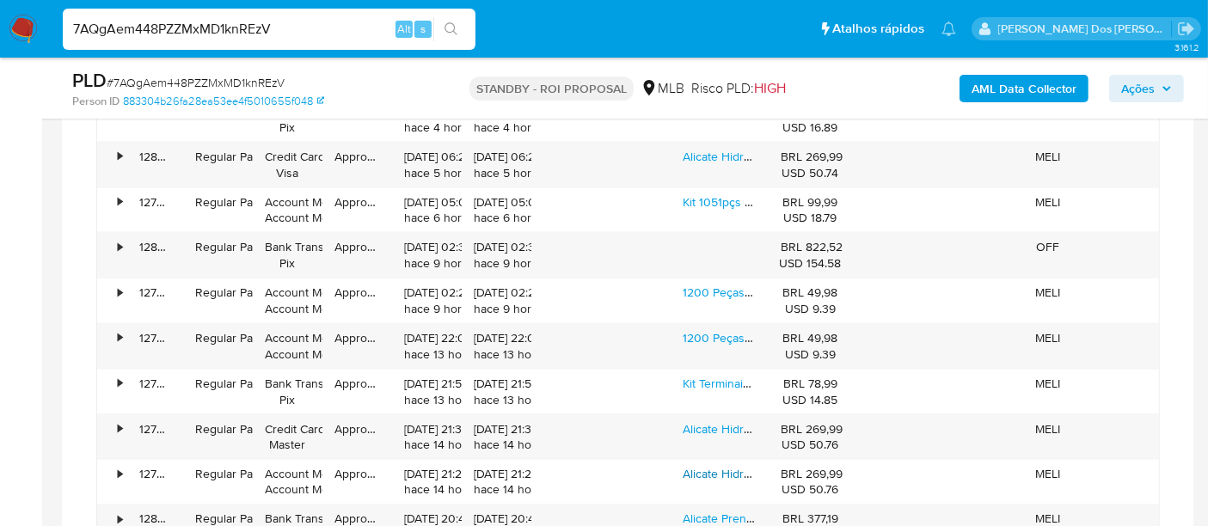
scroll to position [3057, 0]
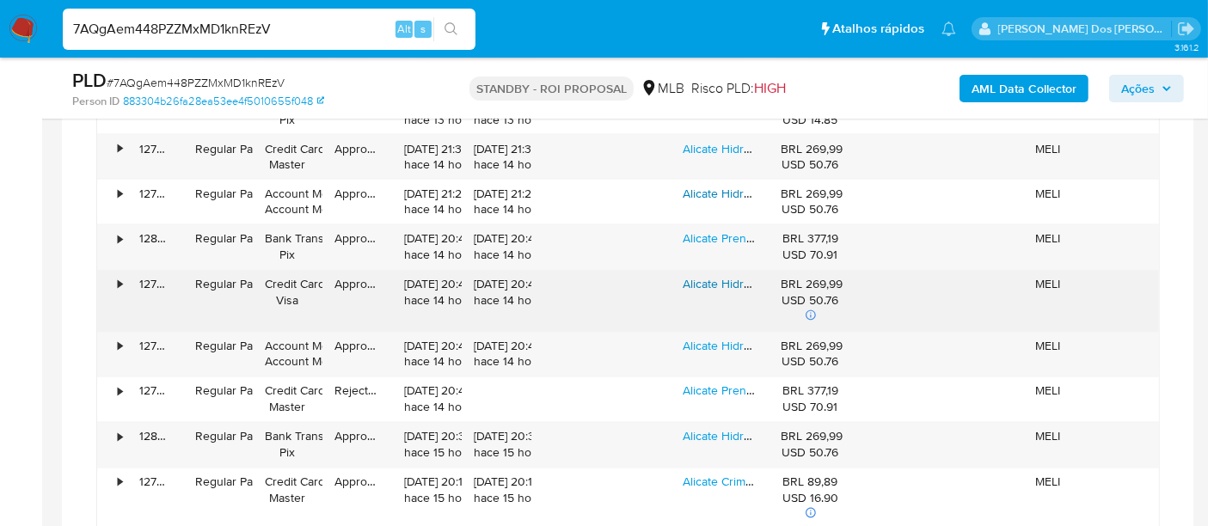
click at [719, 276] on link "Alicate Hidraulico Crimpar Prensar Terminal 4 Até 300mm²" at bounding box center [838, 284] width 310 height 17
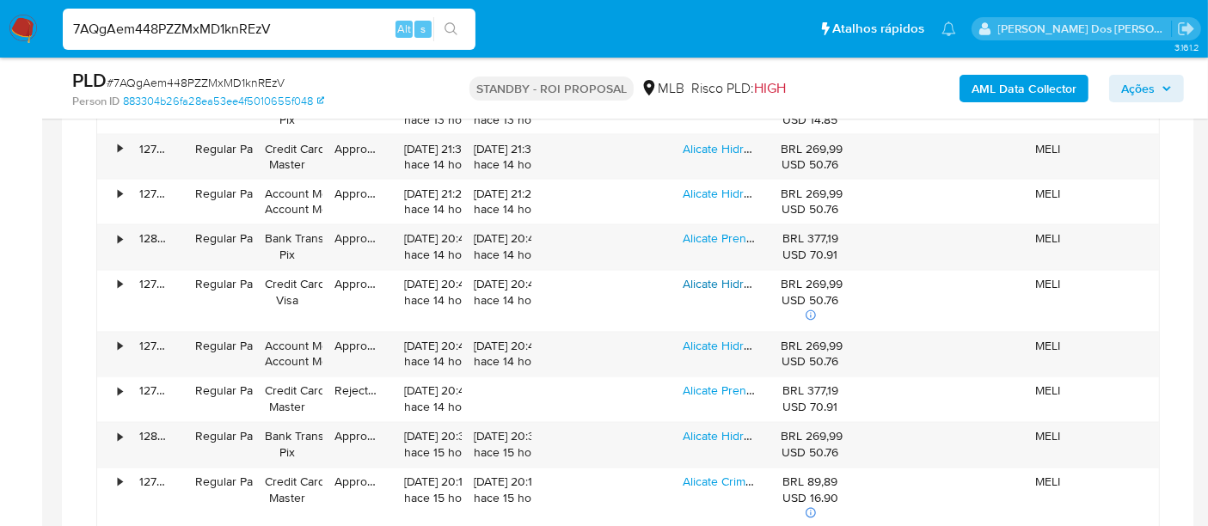
click at [255, 33] on input "7AQgAem448PZZMxMD1knREzV" at bounding box center [269, 29] width 413 height 22
click at [255, 28] on input "7AQgAem448PZZMxMD1knREzV" at bounding box center [269, 29] width 413 height 22
paste input "TdidnRI3XzEABm1IqT3jB0CM"
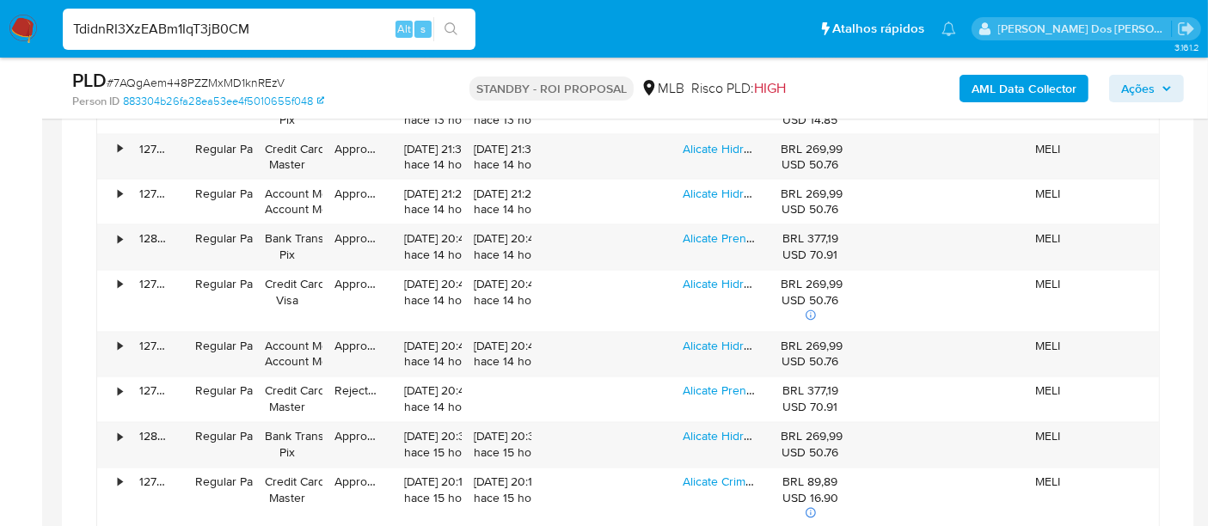
type input "TdidnRI3XzEABm1IqT3jB0CM"
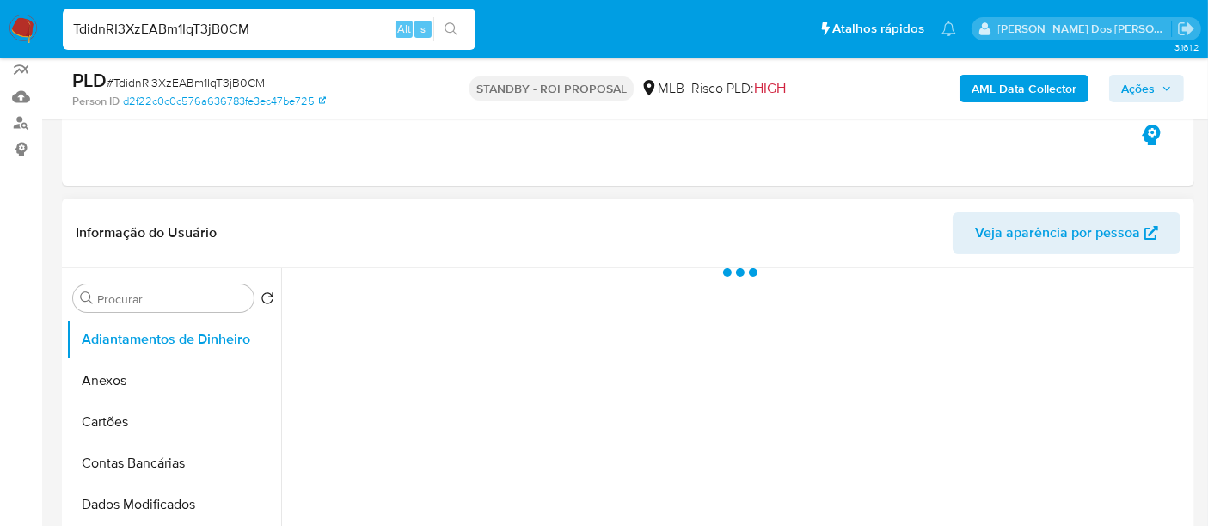
scroll to position [286, 0]
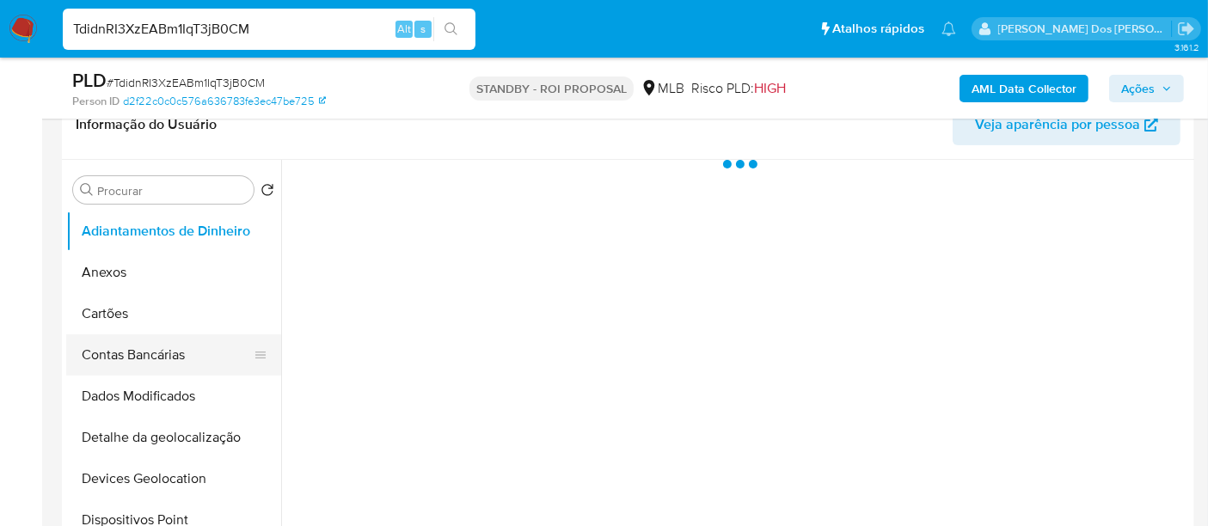
select select "10"
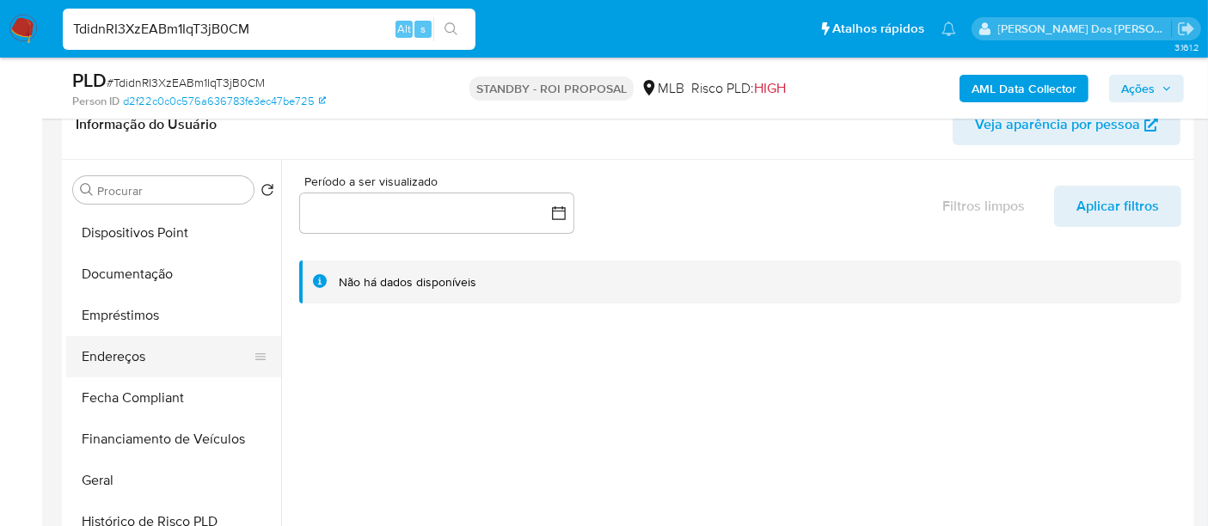
scroll to position [573, 0]
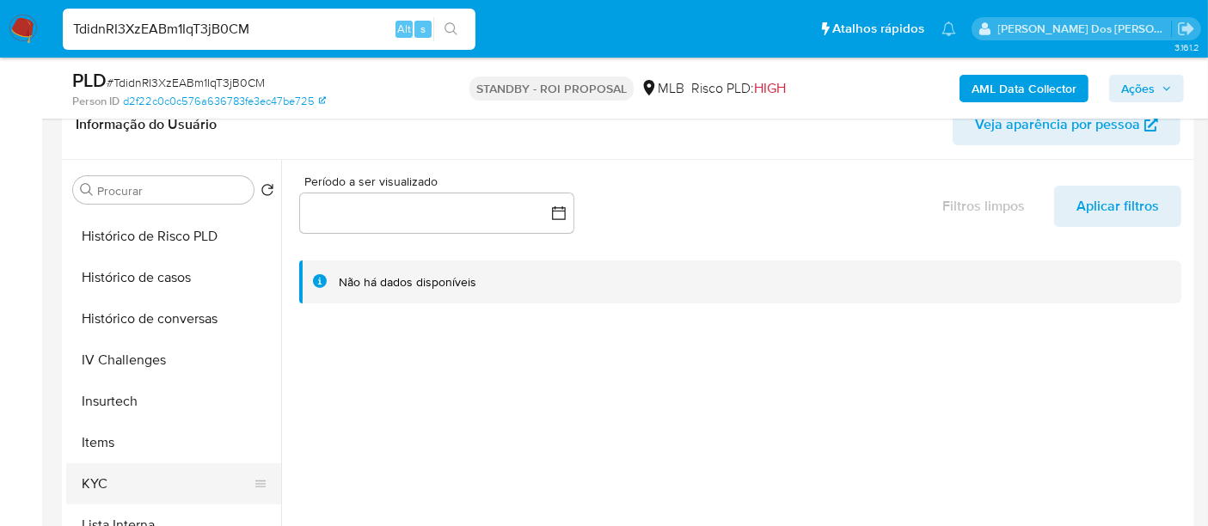
click at [90, 482] on button "KYC" at bounding box center [166, 483] width 201 height 41
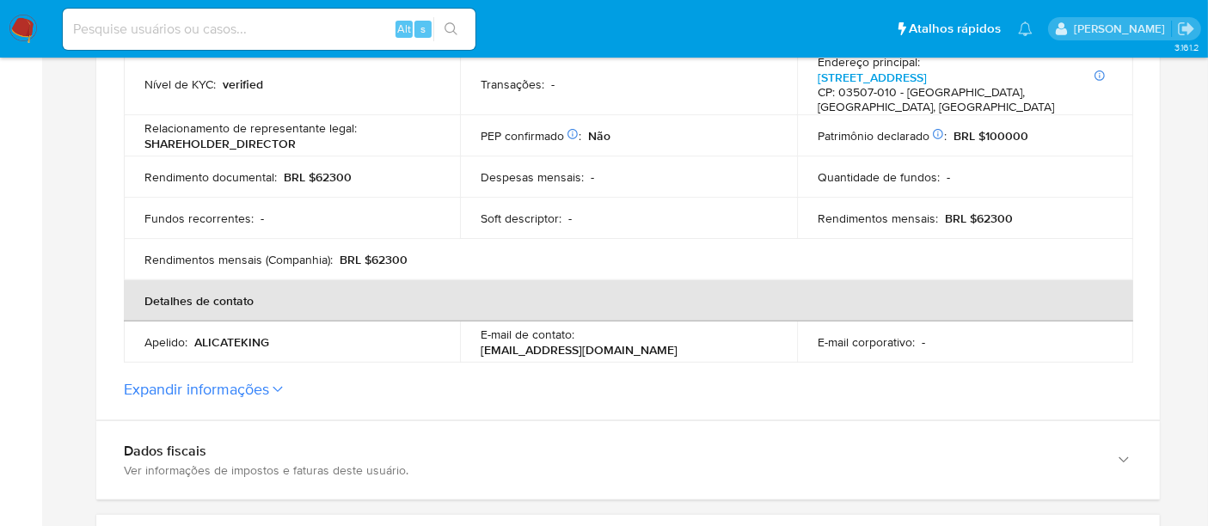
scroll to position [573, 0]
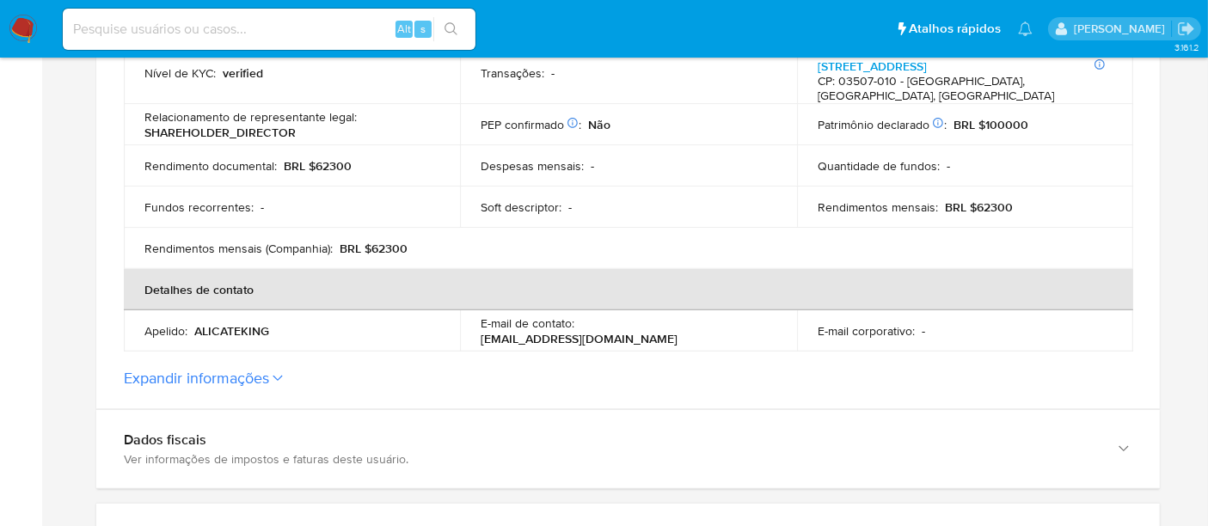
click at [275, 377] on icon at bounding box center [278, 378] width 10 height 7
click at [269, 377] on button "Expandir informações" at bounding box center [196, 378] width 145 height 19
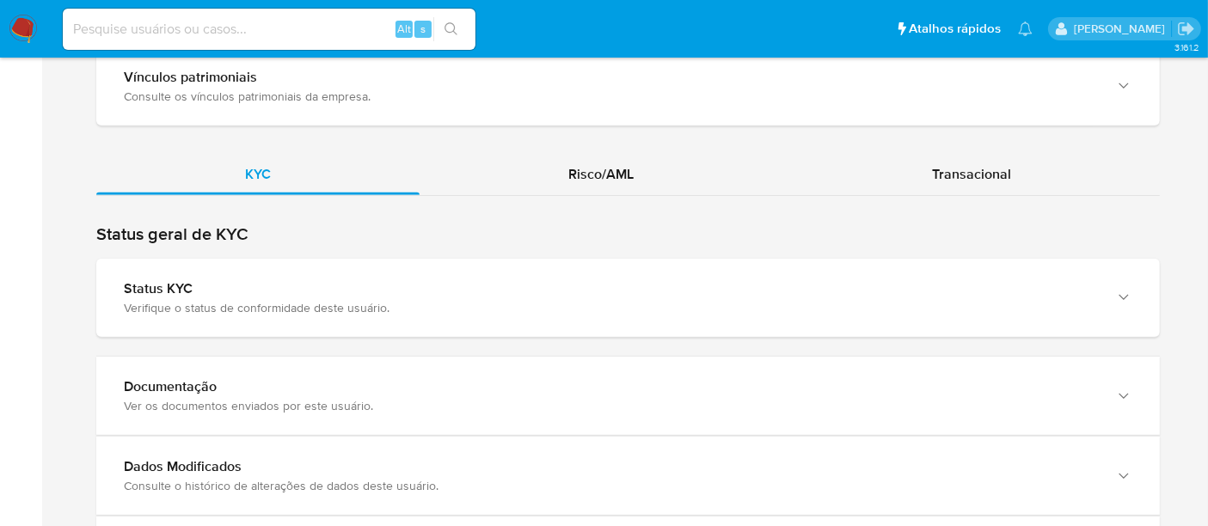
scroll to position [1911, 0]
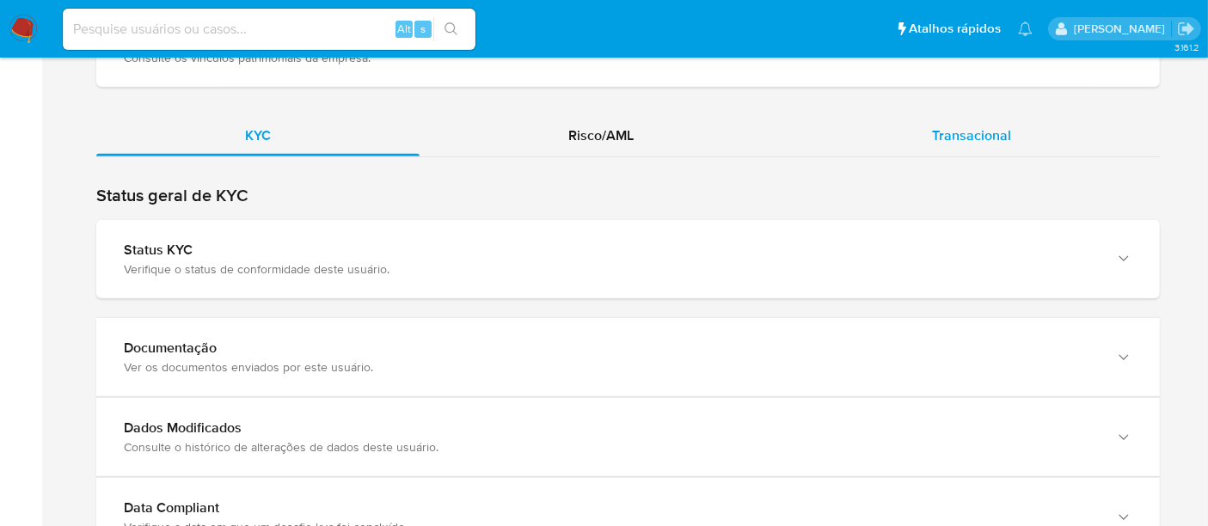
click at [999, 131] on span "Transacional" at bounding box center [971, 136] width 79 height 20
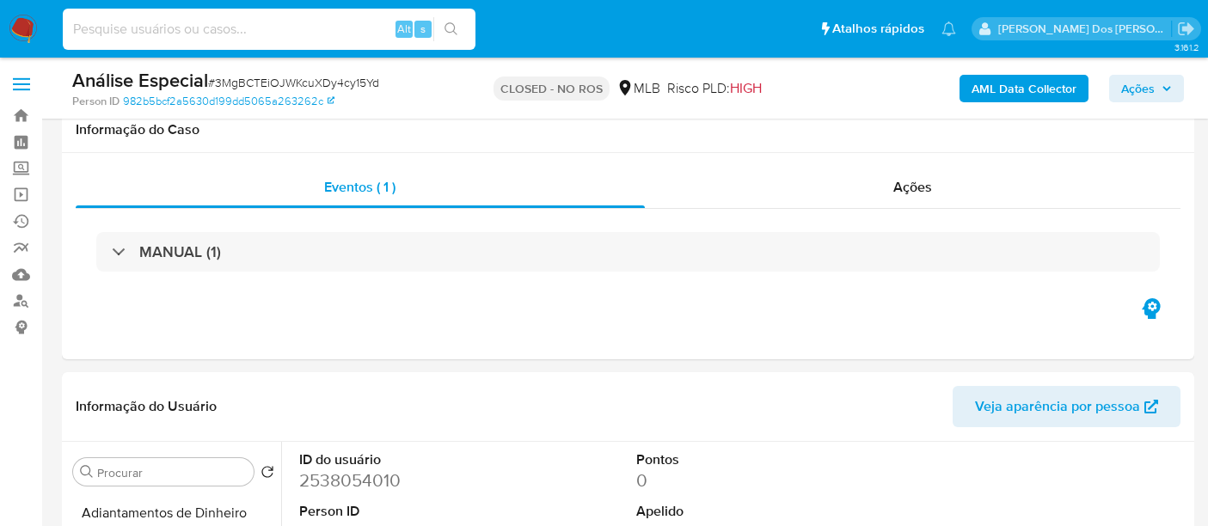
select select "10"
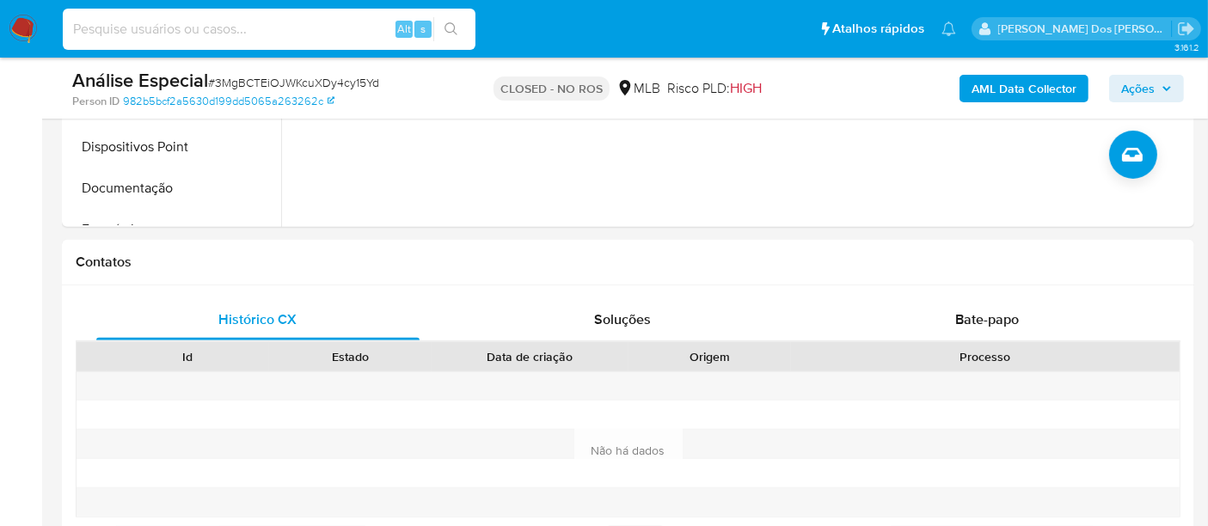
scroll to position [700, 0]
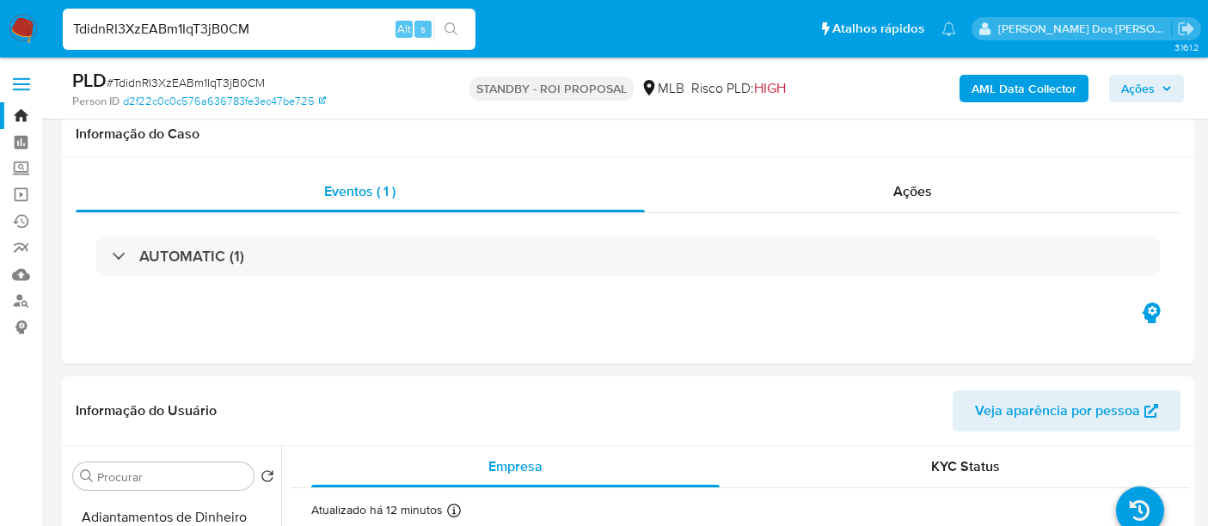
select select "10"
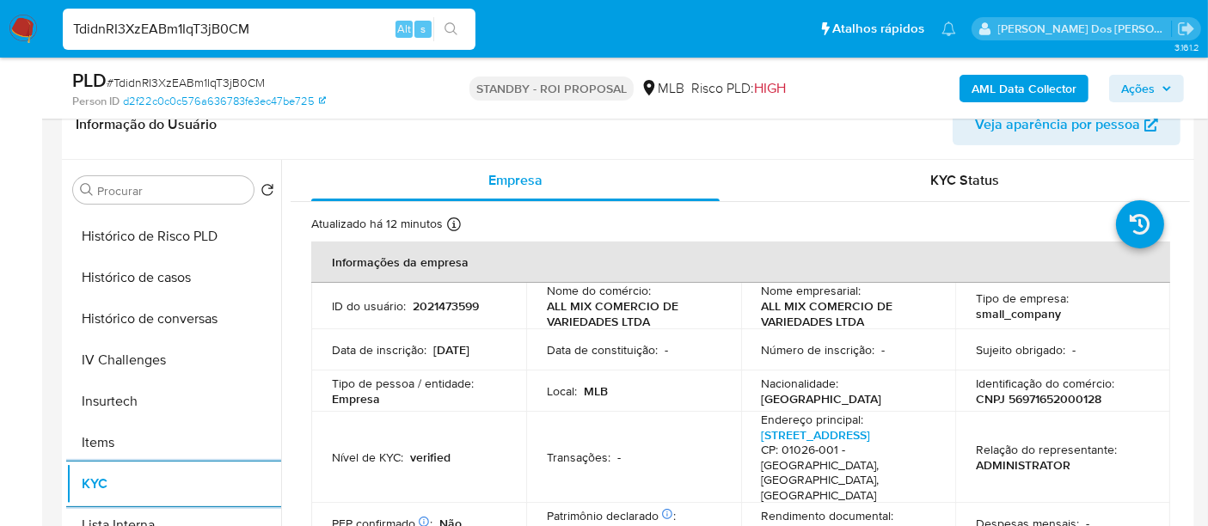
scroll to position [95, 0]
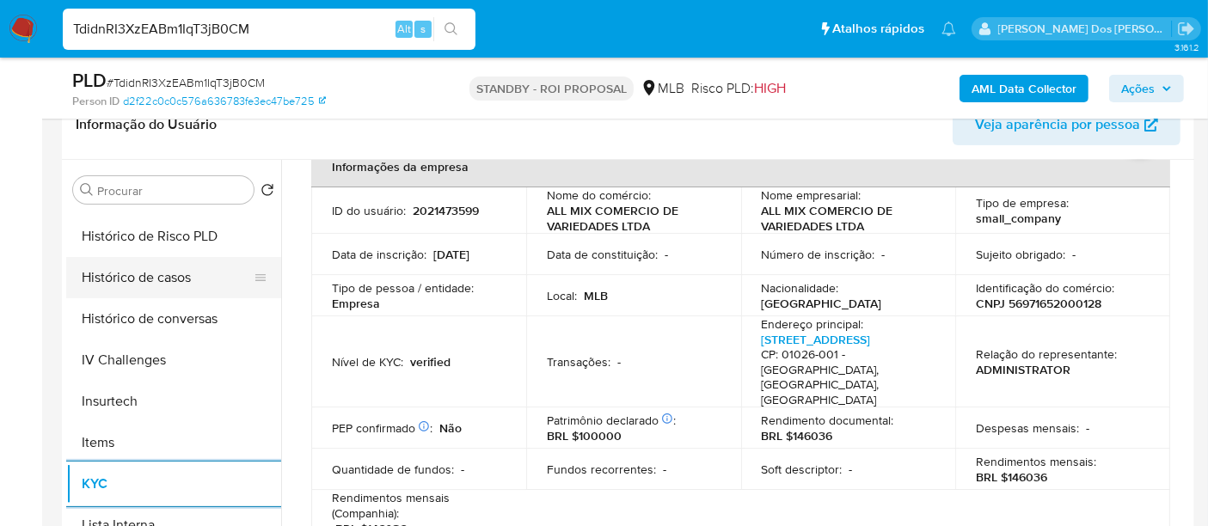
click at [167, 281] on button "Histórico de casos" at bounding box center [166, 277] width 201 height 41
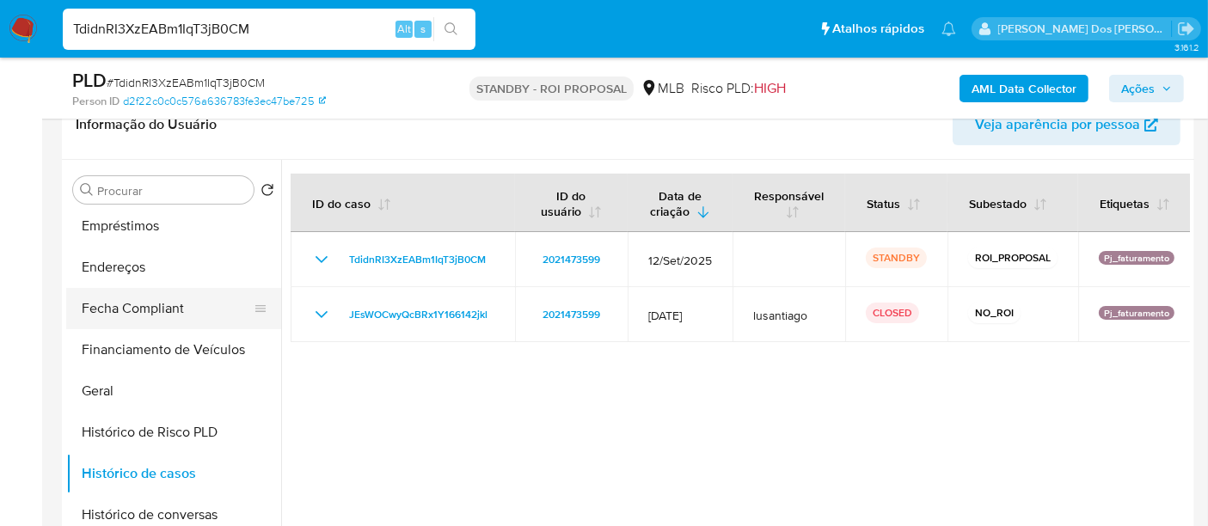
scroll to position [286, 0]
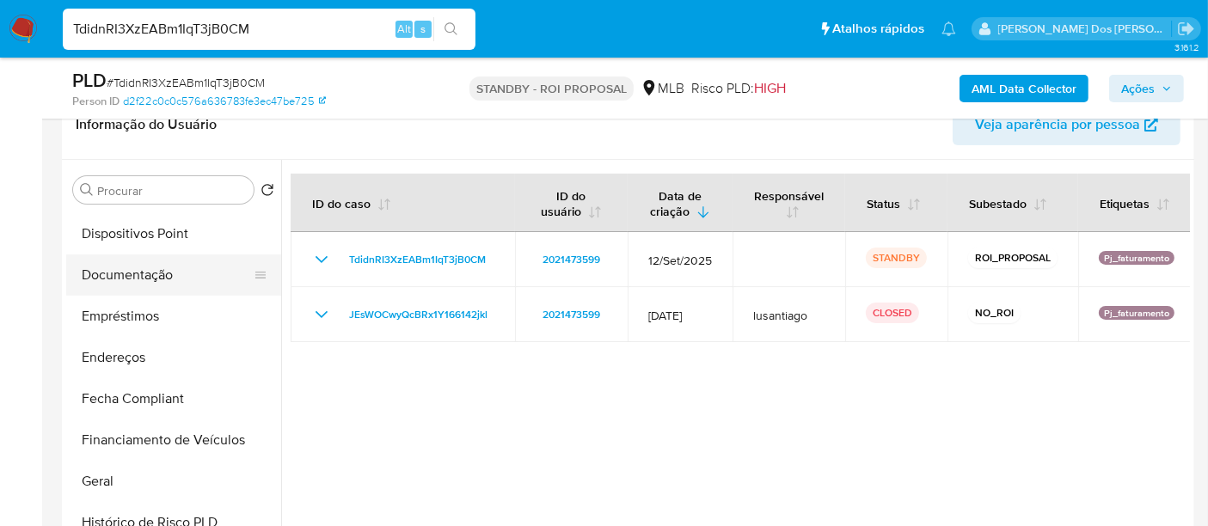
click at [142, 281] on button "Documentação" at bounding box center [166, 275] width 201 height 41
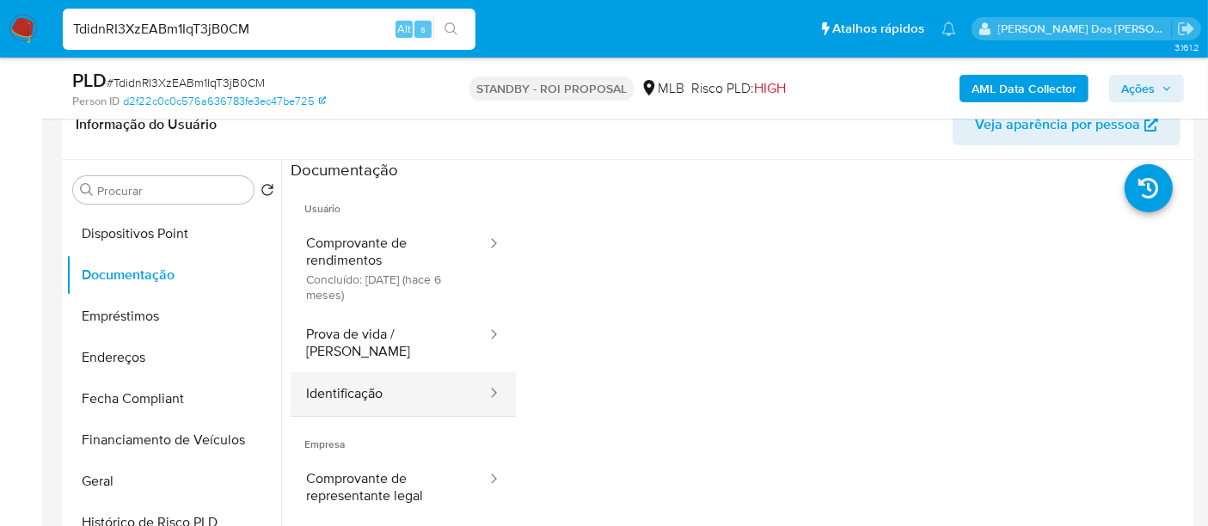
click at [336, 372] on button "Identificação" at bounding box center [390, 394] width 198 height 44
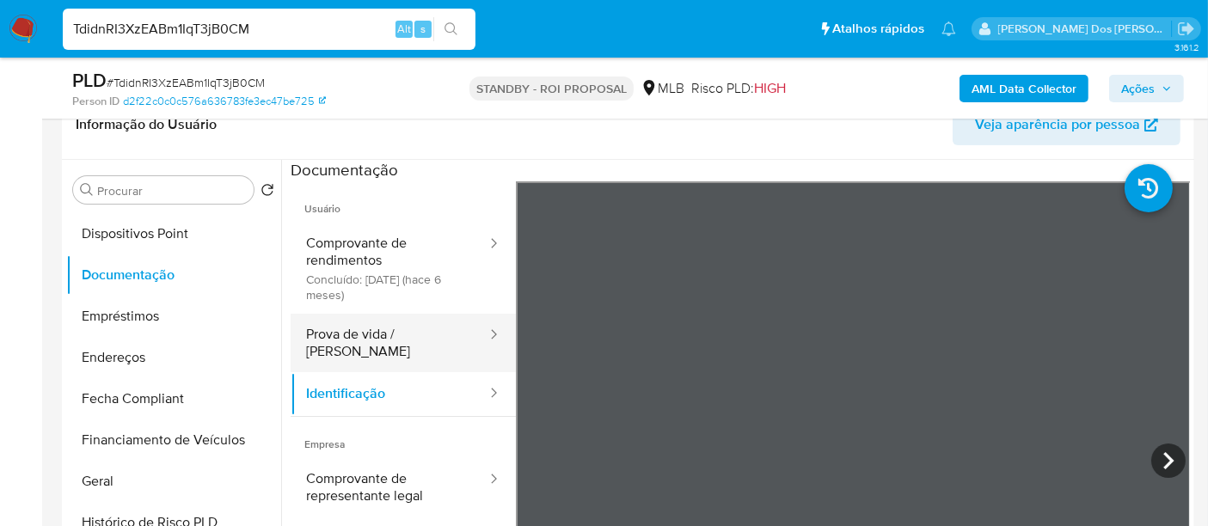
click at [426, 343] on button "Prova de vida / [PERSON_NAME]" at bounding box center [390, 343] width 198 height 58
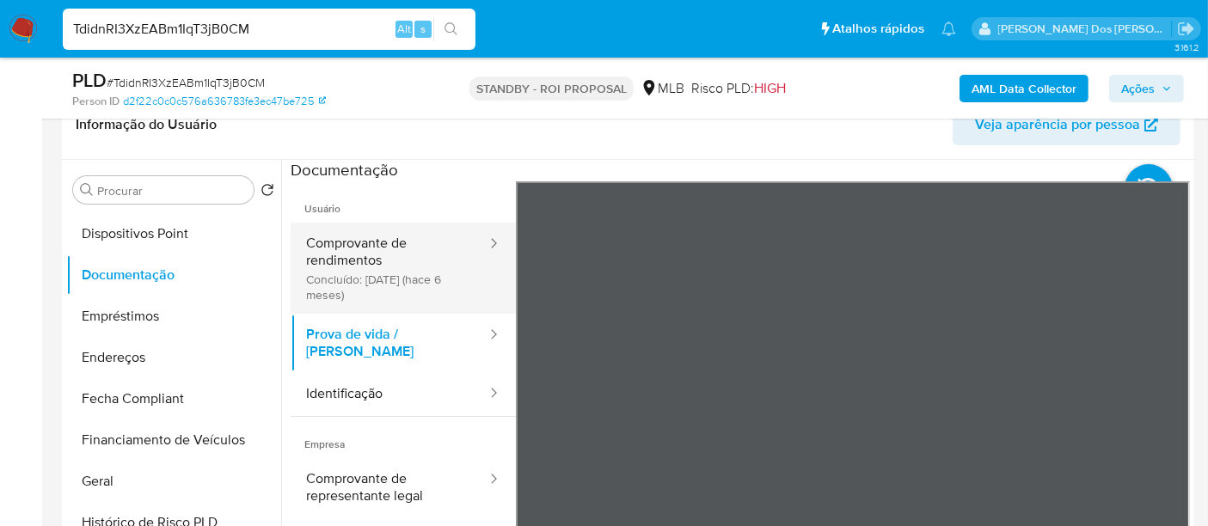
click at [369, 259] on button "Comprovante de rendimentos Concluído: [DATE] (hace 6 meses)" at bounding box center [390, 268] width 198 height 91
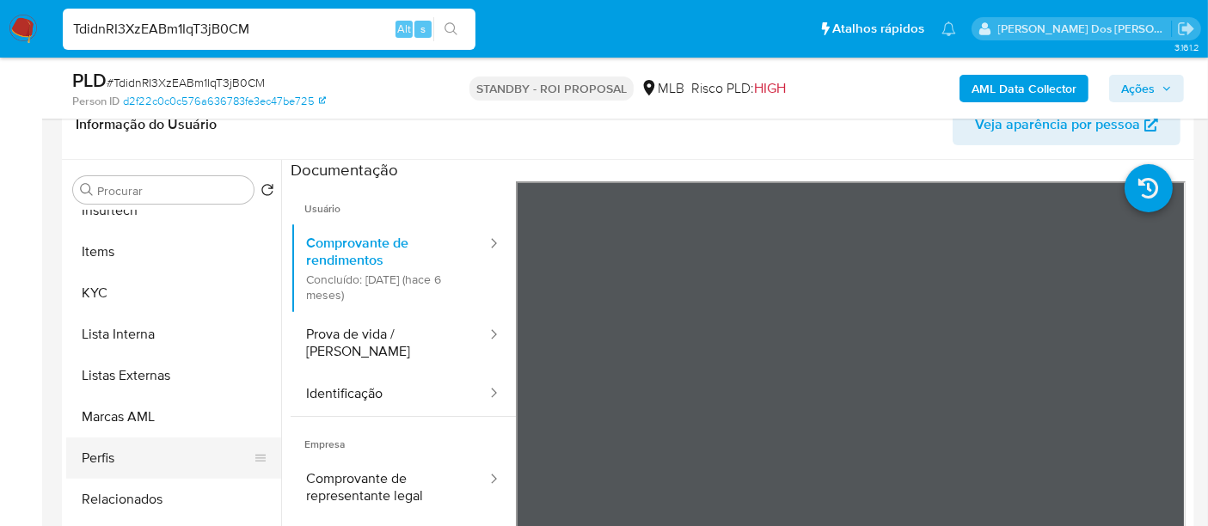
scroll to position [891, 0]
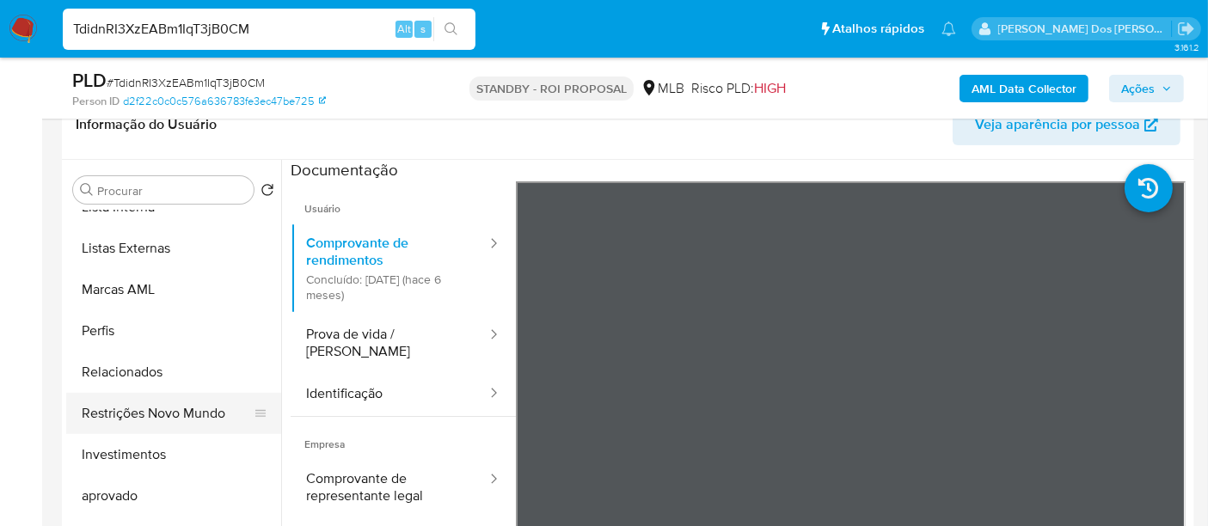
click at [208, 408] on button "Restrições Novo Mundo" at bounding box center [166, 413] width 201 height 41
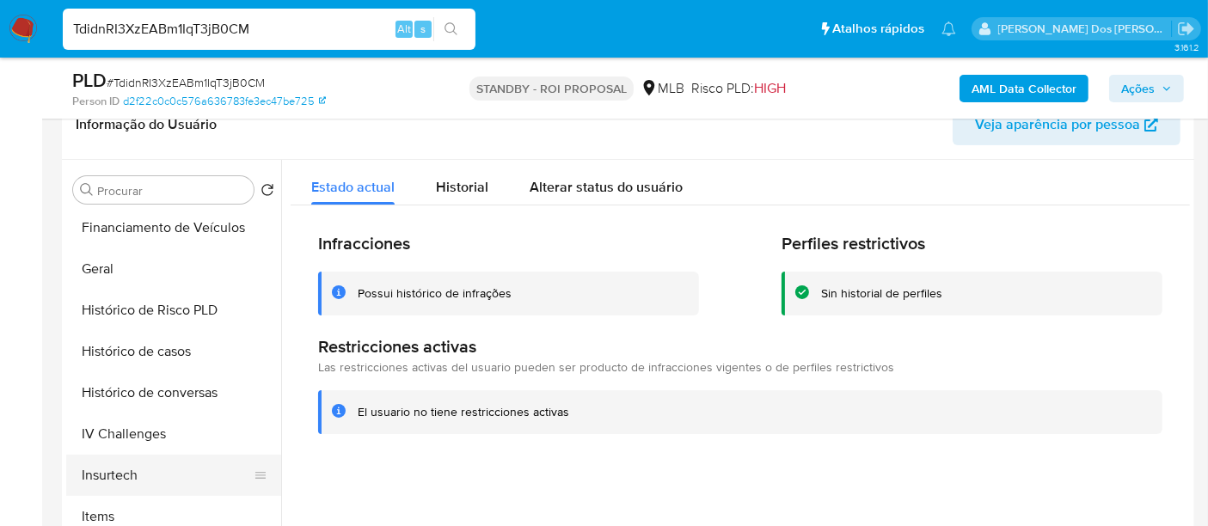
scroll to position [413, 0]
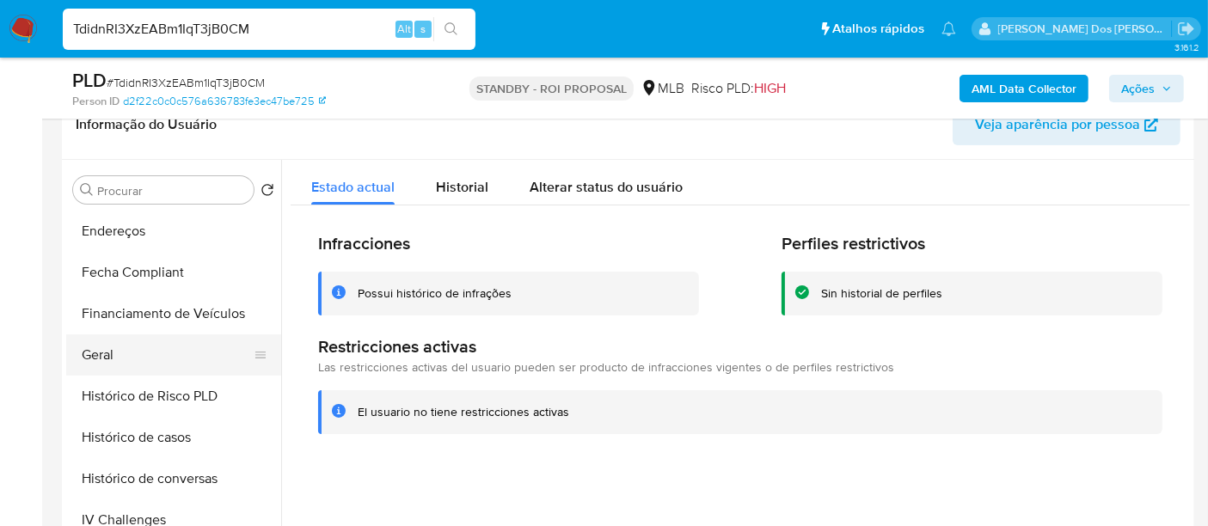
click at [114, 354] on button "Geral" at bounding box center [166, 354] width 201 height 41
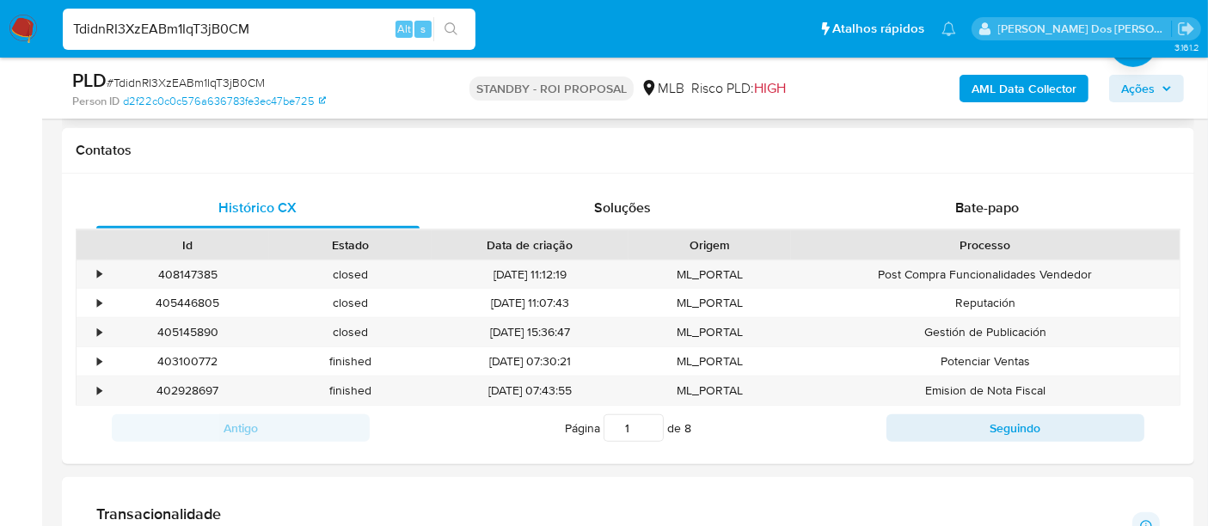
scroll to position [1153, 0]
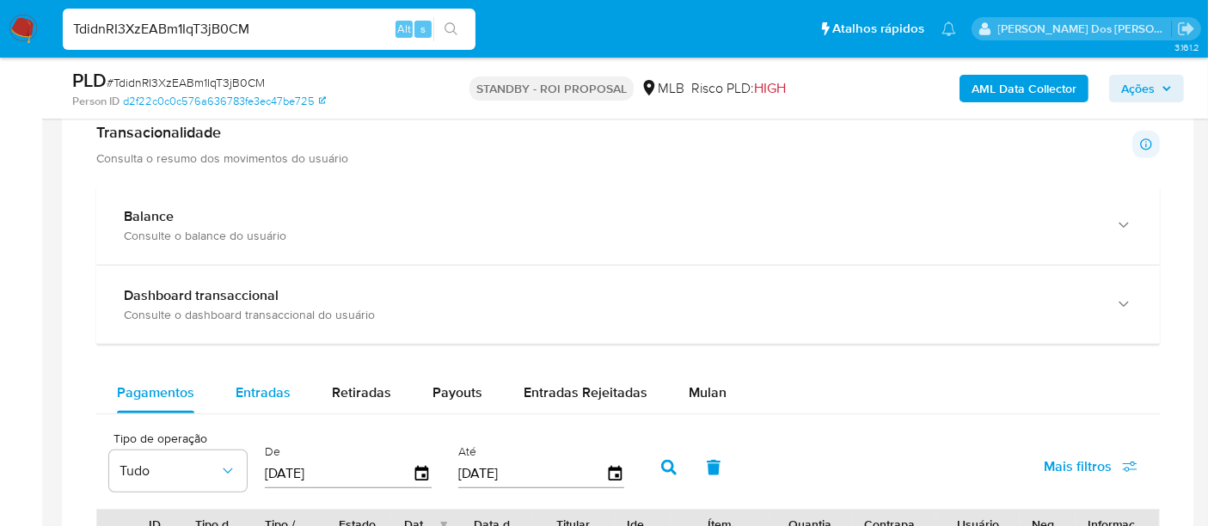
click at [287, 383] on span "Entradas" at bounding box center [263, 393] width 55 height 20
select select "10"
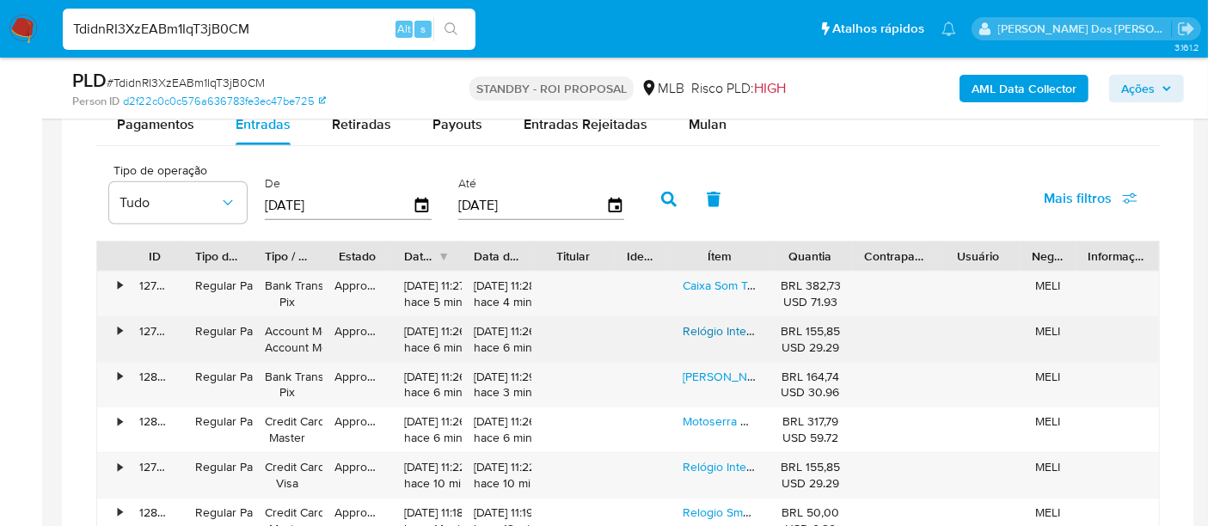
scroll to position [1439, 0]
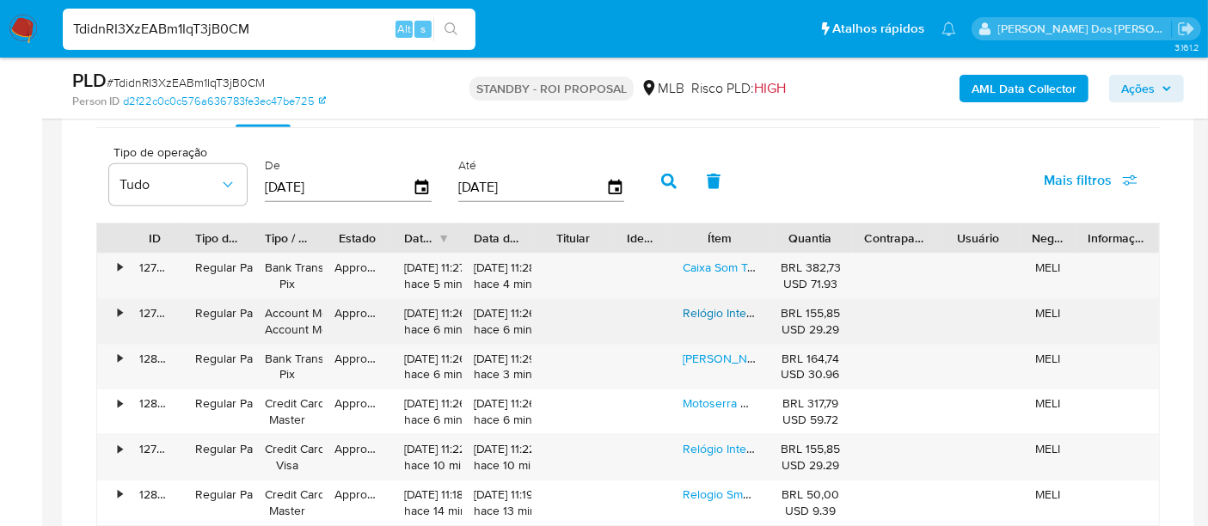
click at [692, 304] on link "Relógio Inteligente Smartwatch Ultra [PERSON_NAME] Prime S35 Ultra Max, Masculi…" at bounding box center [1170, 312] width 975 height 17
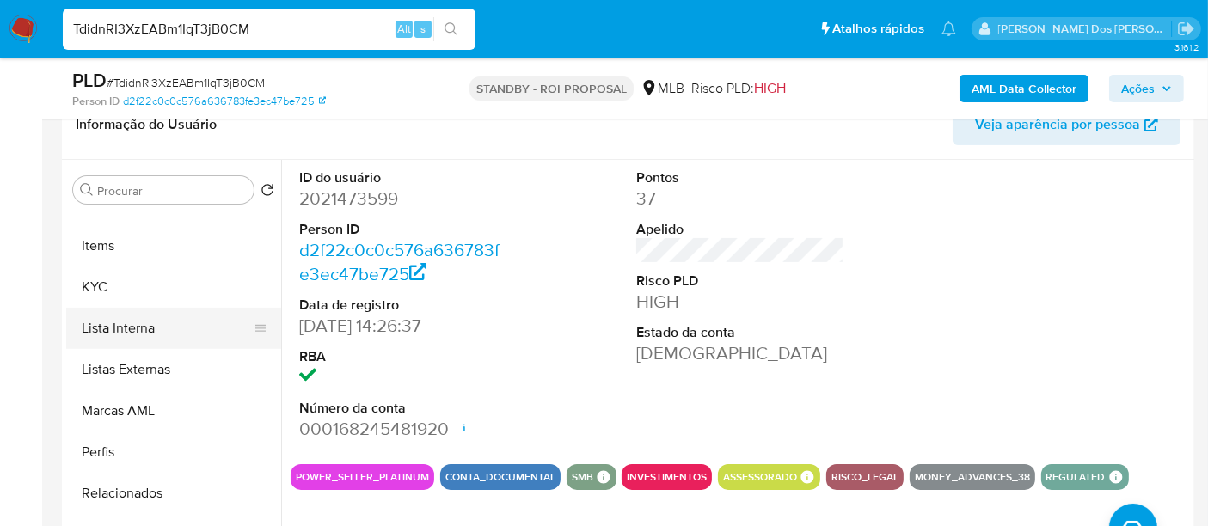
scroll to position [795, 0]
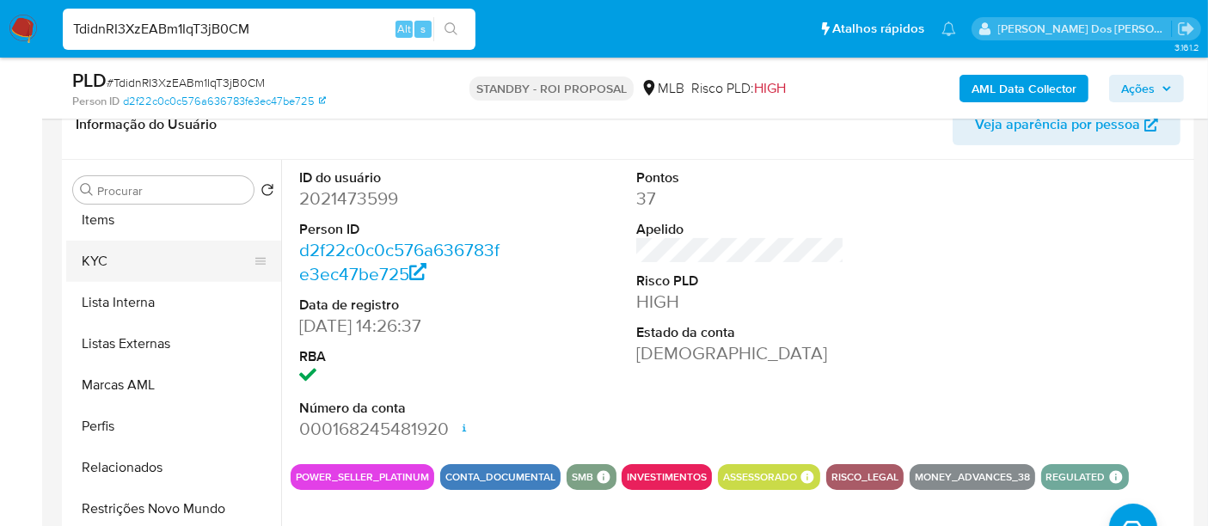
click at [88, 262] on button "KYC" at bounding box center [166, 261] width 201 height 41
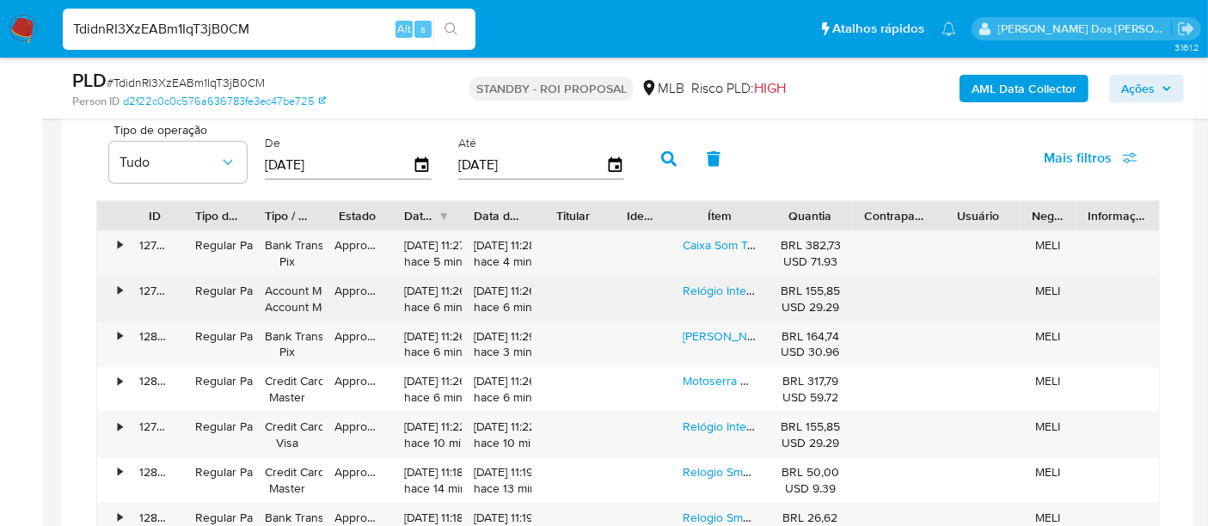
scroll to position [1323, 0]
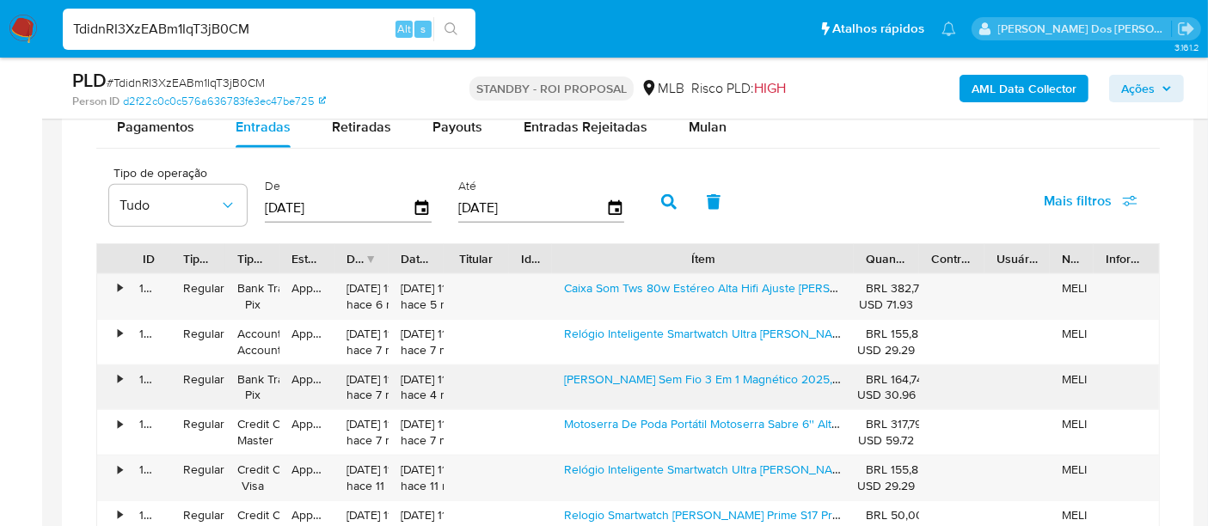
scroll to position [1514, 0]
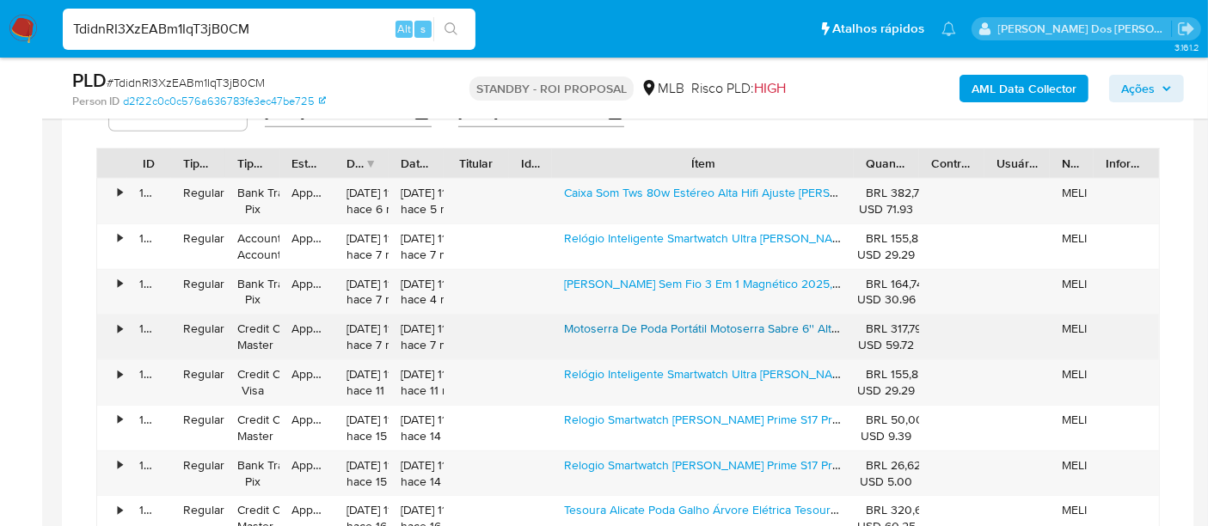
click at [691, 325] on link "Motoserra De Poda Portátil Motoserra Sabre 6'' Alta Potência 350w De Potência 6…" at bounding box center [959, 328] width 791 height 17
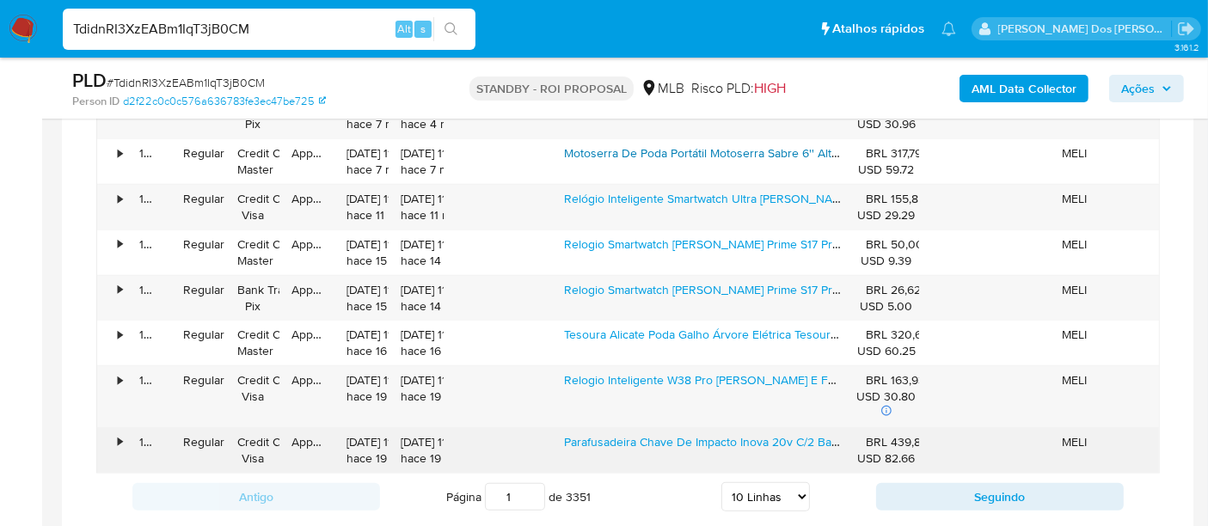
scroll to position [1800, 0]
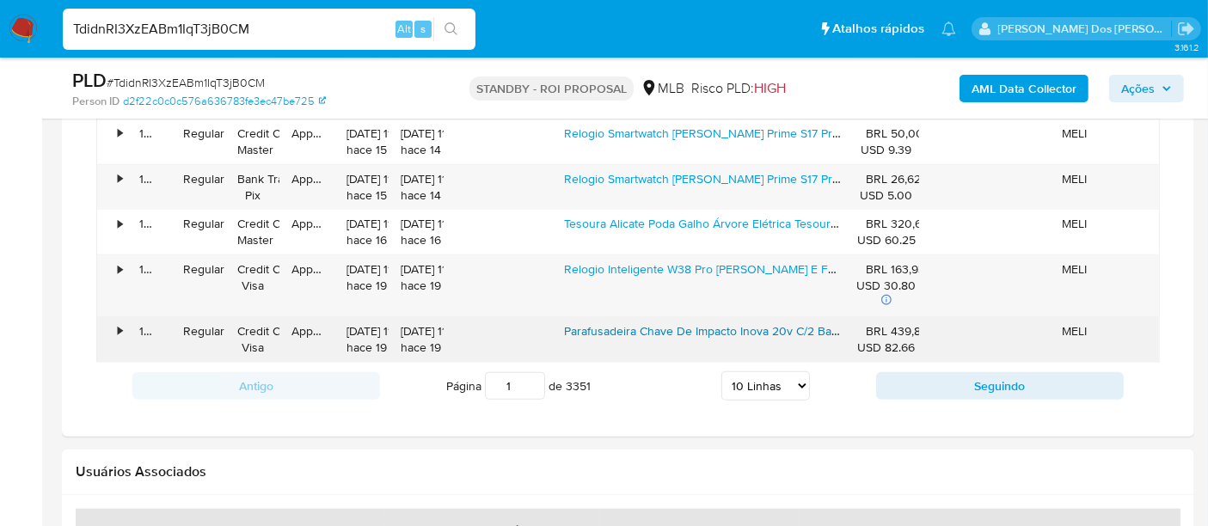
click at [628, 328] on link "Parafusadeira Chave De Impacto Inova 20v C/2 Batería Lítio 350nm 2300rpm Scr-12…" at bounding box center [795, 330] width 463 height 17
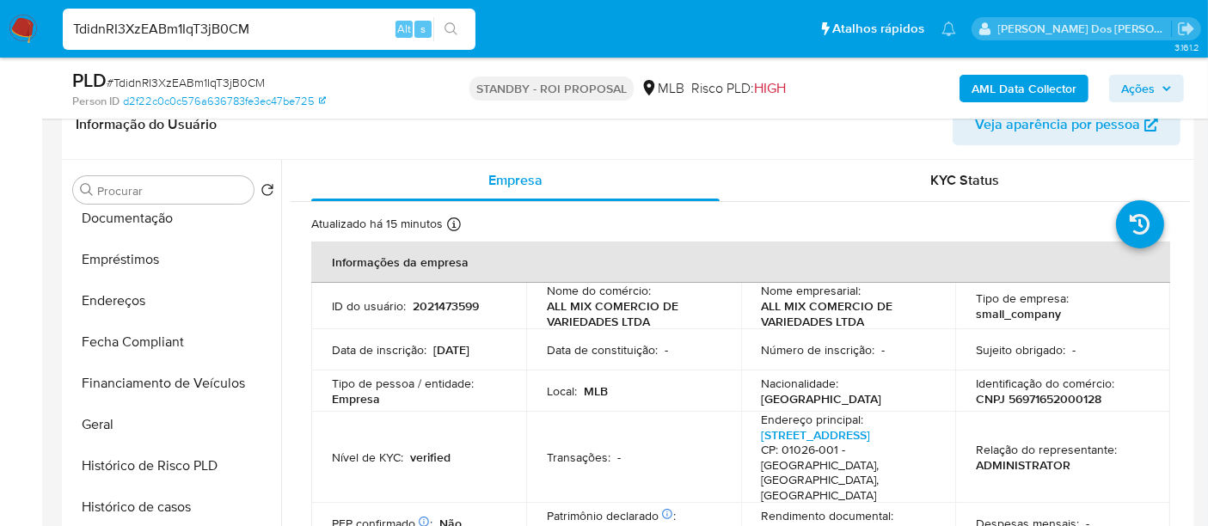
scroll to position [317, 0]
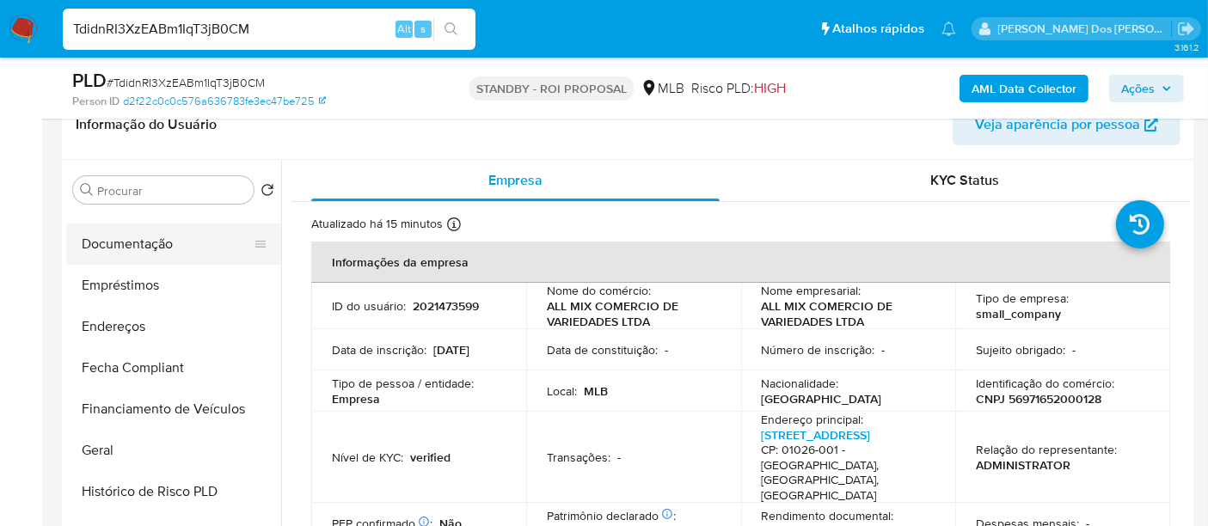
click at [130, 249] on button "Documentação" at bounding box center [166, 244] width 201 height 41
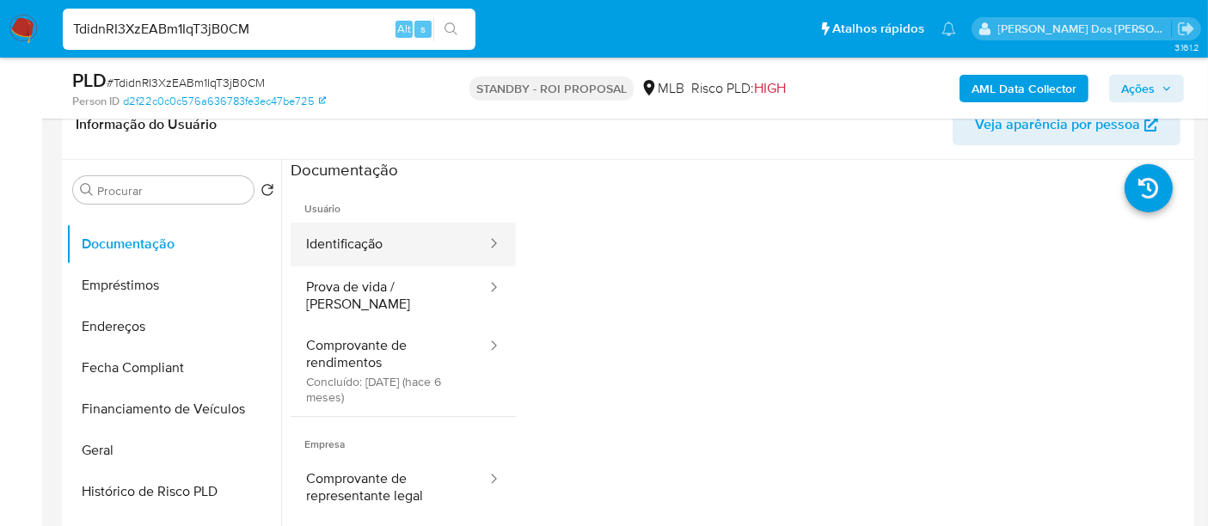
click at [349, 252] on button "Identificação" at bounding box center [390, 245] width 198 height 44
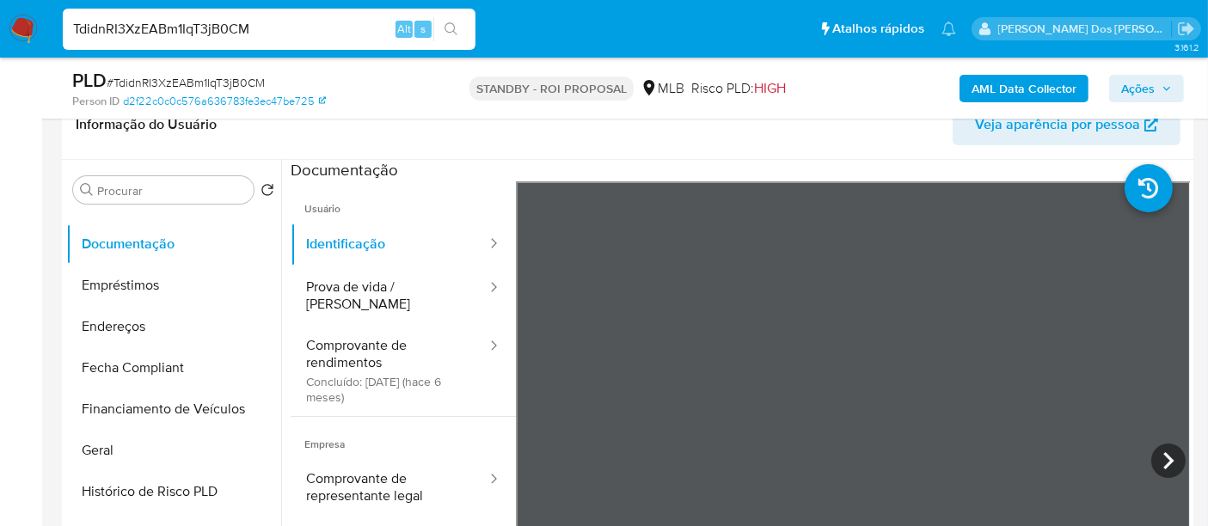
click at [199, 19] on input "TdidnRI3XzEABm1IqT3jB0CM" at bounding box center [269, 29] width 413 height 22
click at [198, 19] on input "TdidnRI3XzEABm1IqT3jB0CM" at bounding box center [269, 29] width 413 height 22
click at [197, 19] on input "TdidnRI3XzEABm1IqT3jB0CM" at bounding box center [269, 29] width 413 height 22
paste input "kFm9zqVllPctGGuGDhXb2F8t"
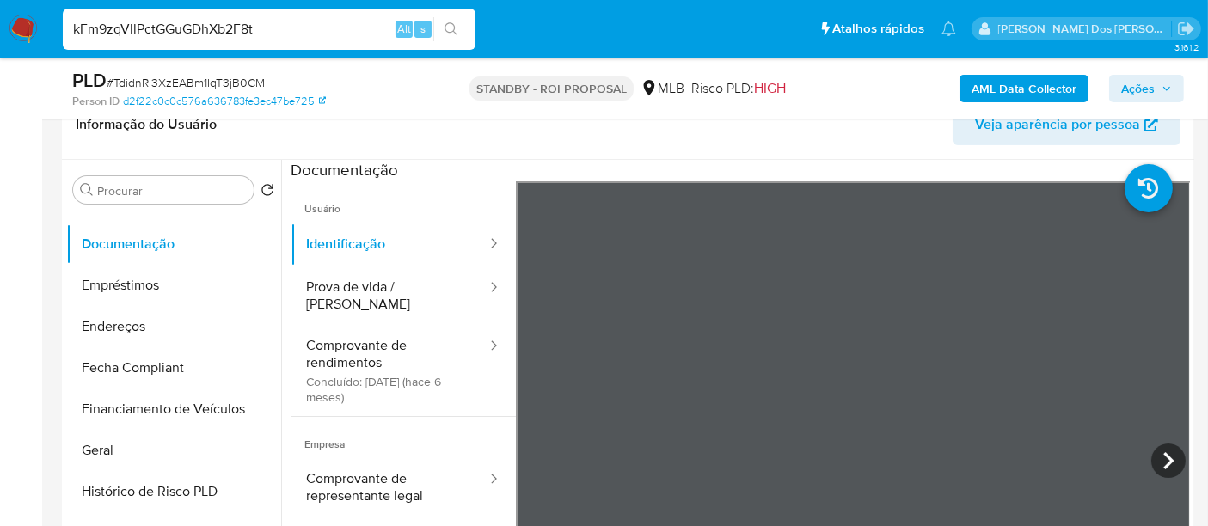
type input "kFm9zqVllPctGGuGDhXb2F8t"
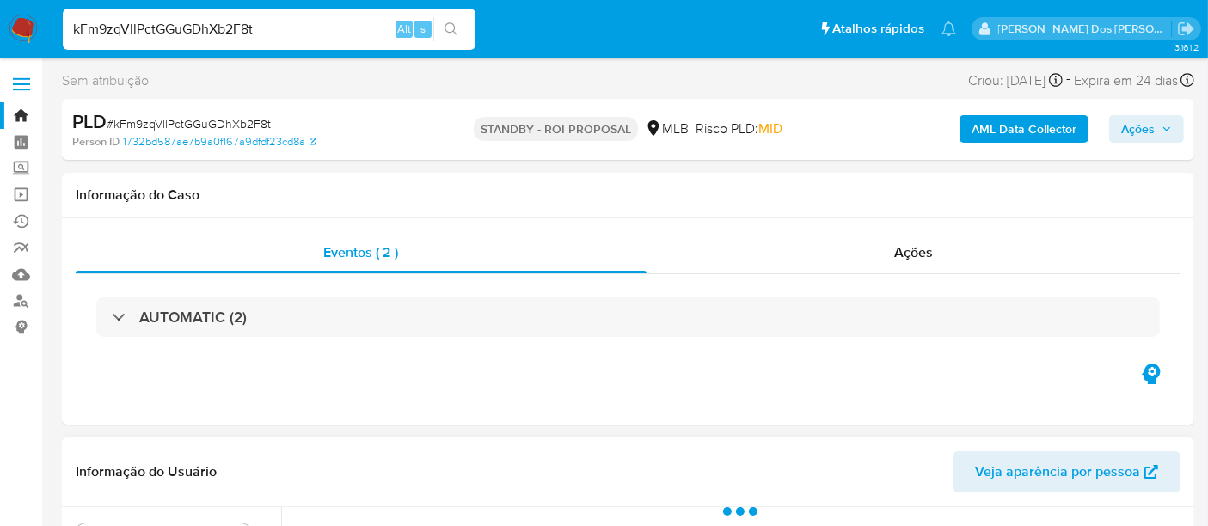
select select "10"
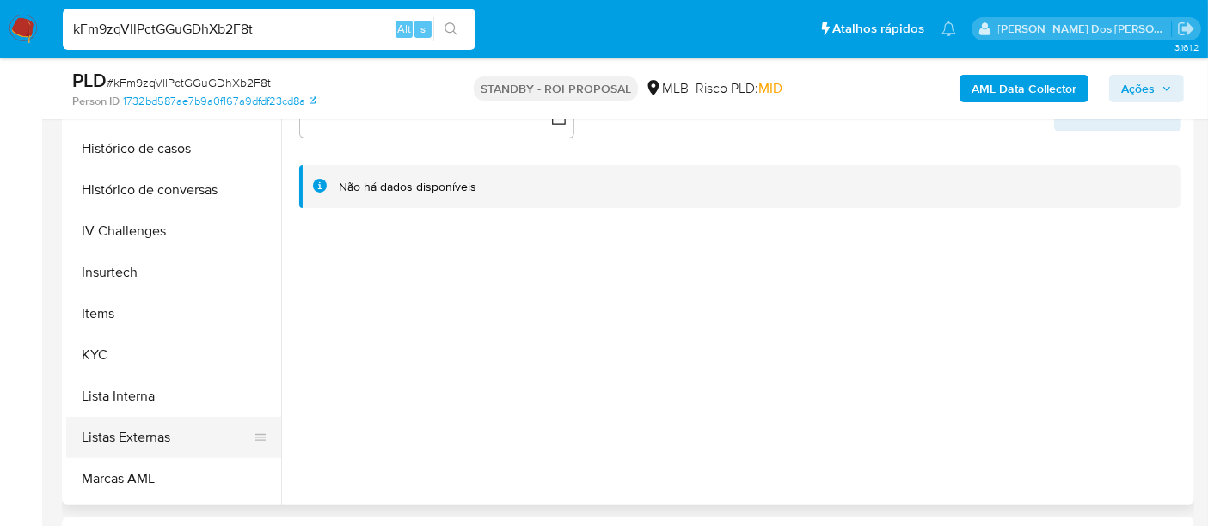
scroll to position [668, 0]
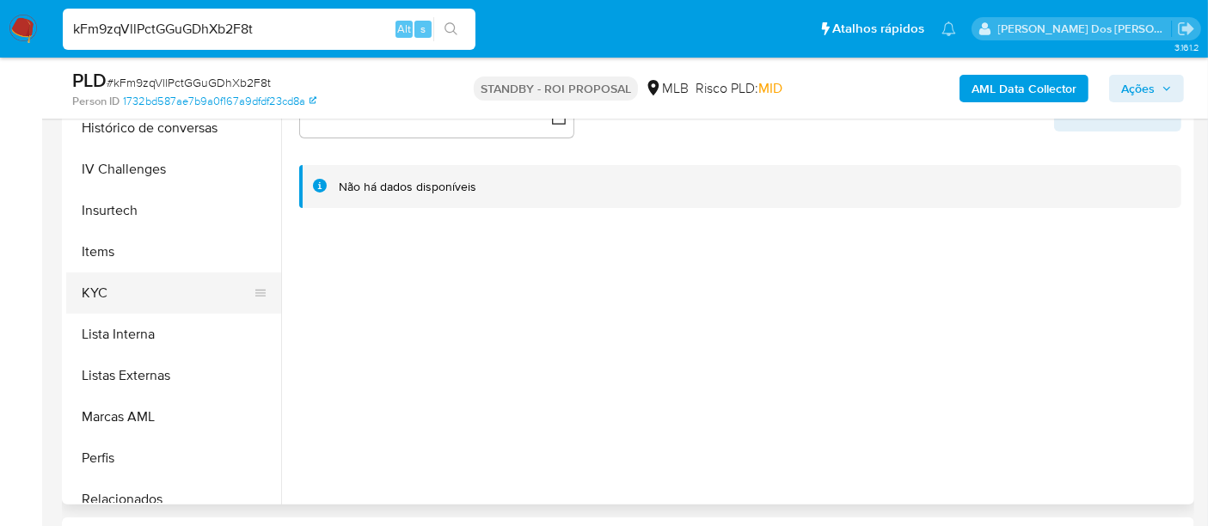
click at [89, 288] on button "KYC" at bounding box center [166, 293] width 201 height 41
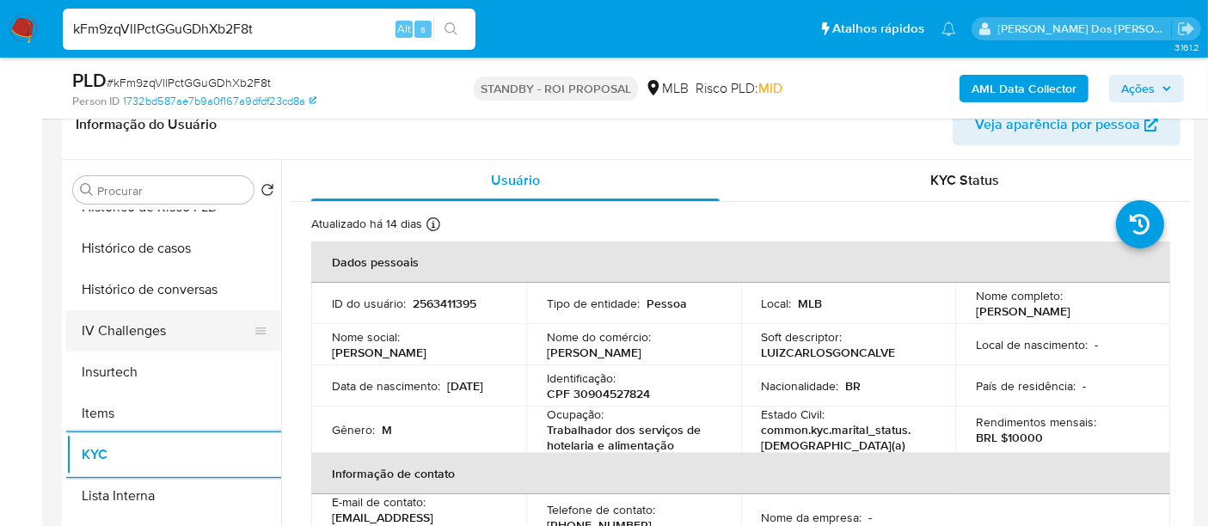
scroll to position [573, 0]
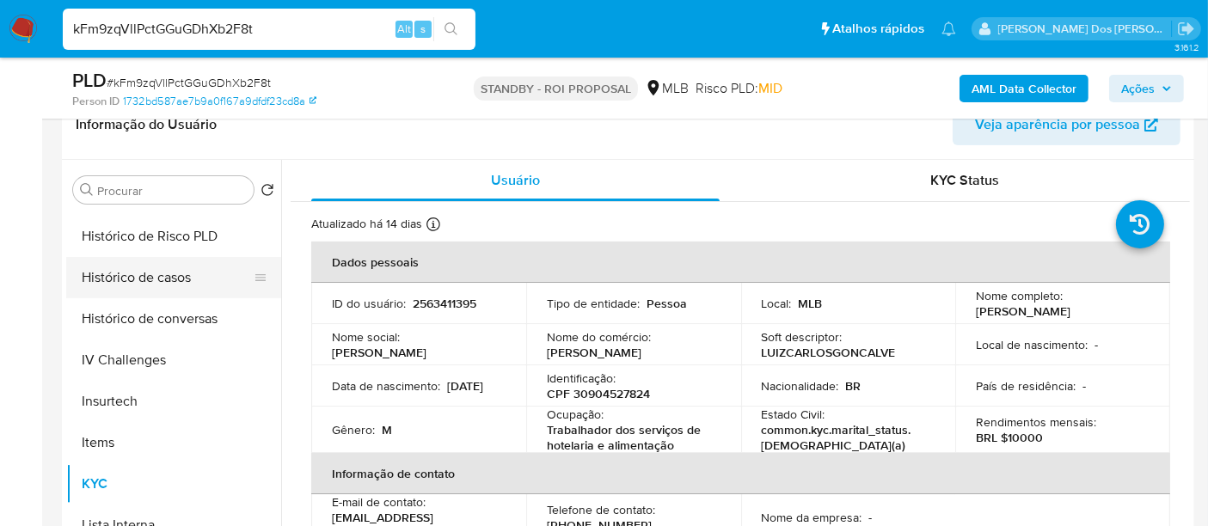
click at [144, 277] on button "Histórico de casos" at bounding box center [166, 277] width 201 height 41
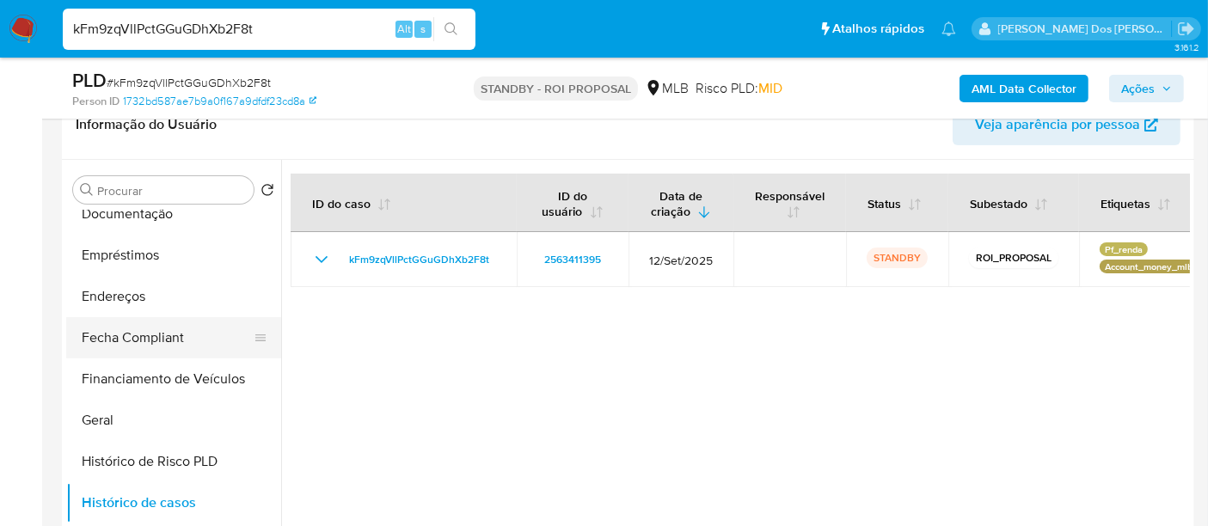
scroll to position [286, 0]
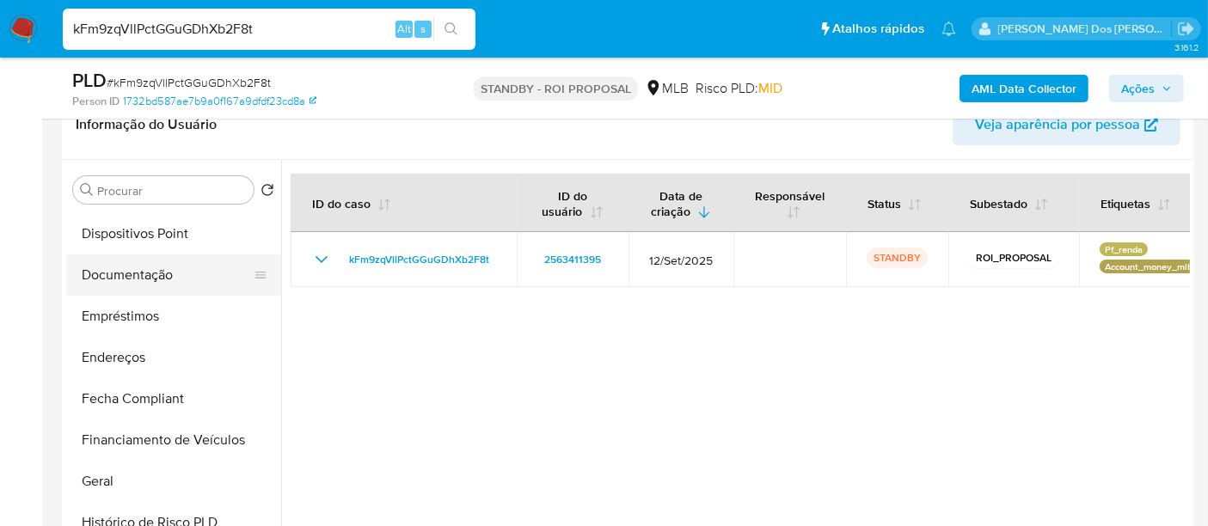
click at [150, 285] on button "Documentação" at bounding box center [166, 275] width 201 height 41
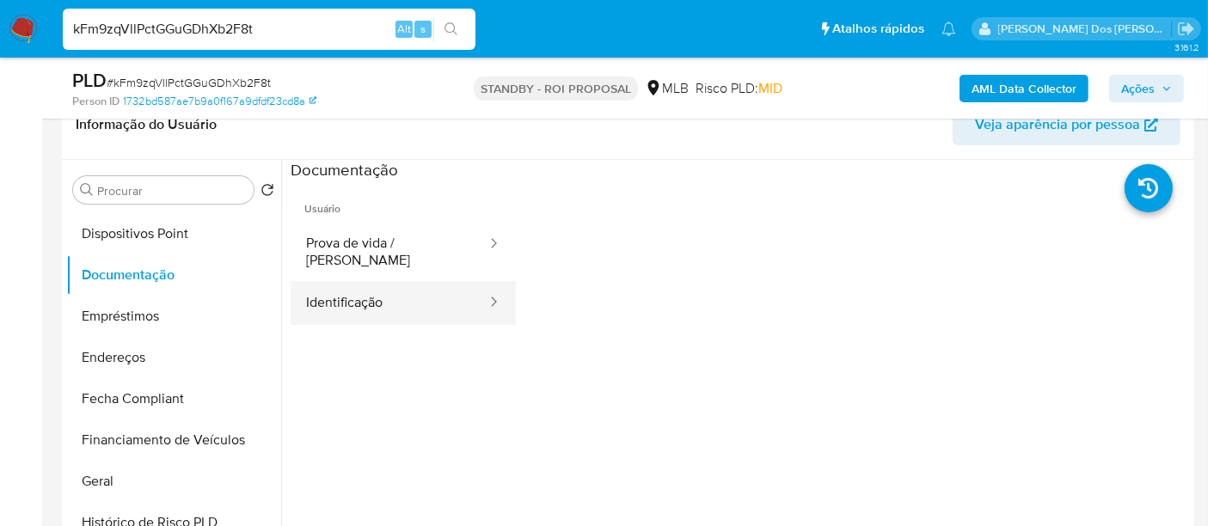
click at [316, 284] on button "Identificação" at bounding box center [390, 303] width 198 height 44
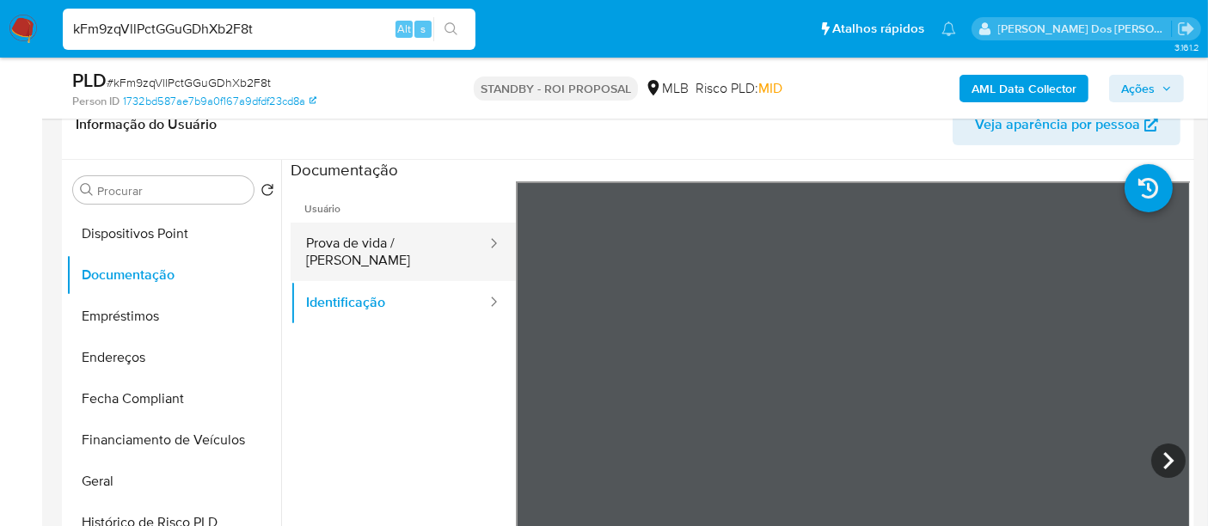
click at [380, 248] on button "Prova de vida / Selfie" at bounding box center [390, 252] width 198 height 58
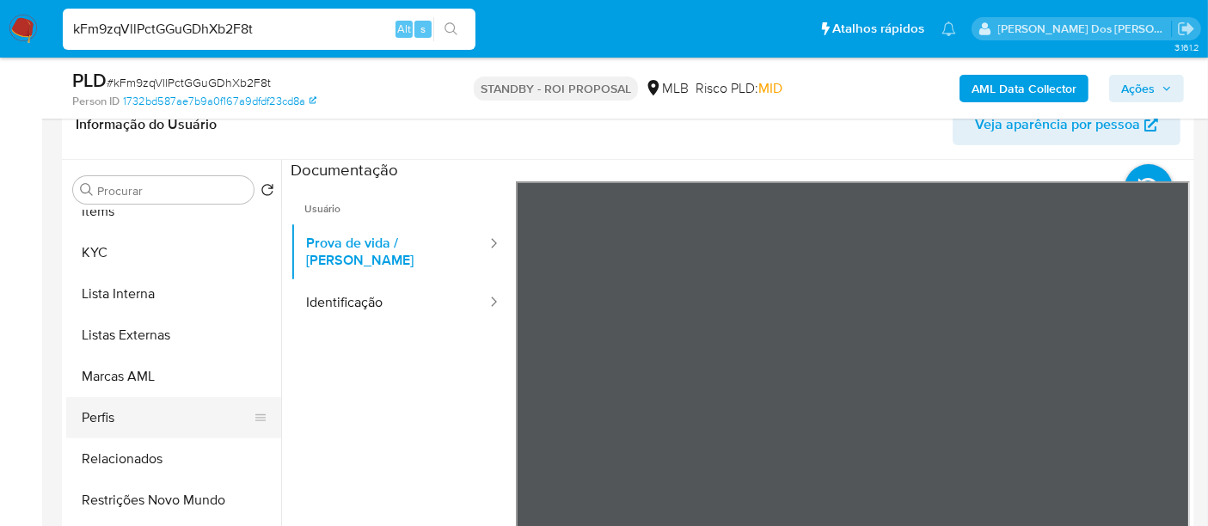
scroll to position [891, 0]
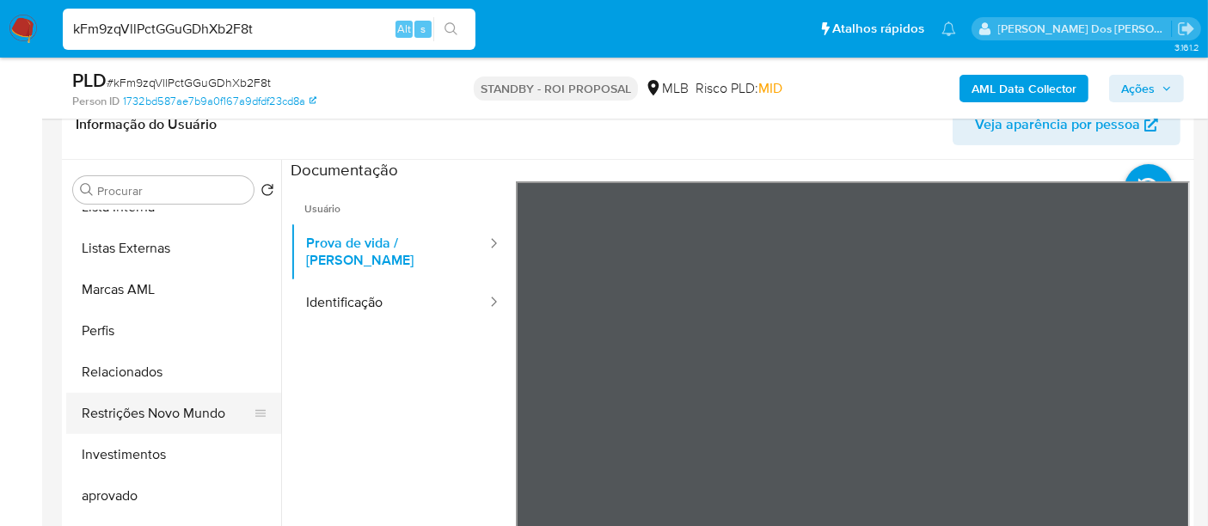
click at [181, 414] on button "Restrições Novo Mundo" at bounding box center [166, 413] width 201 height 41
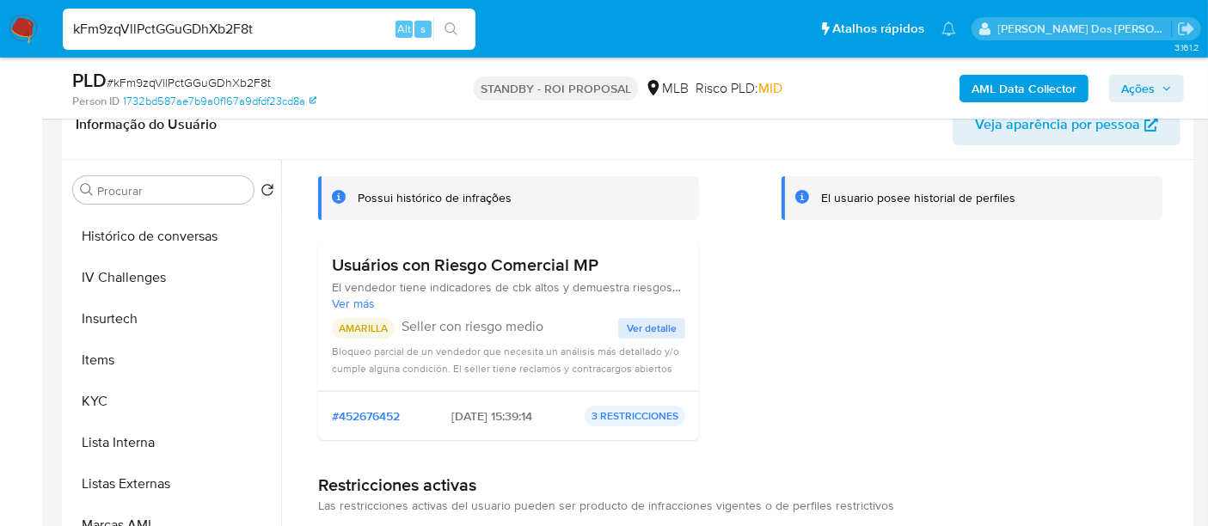
scroll to position [508, 0]
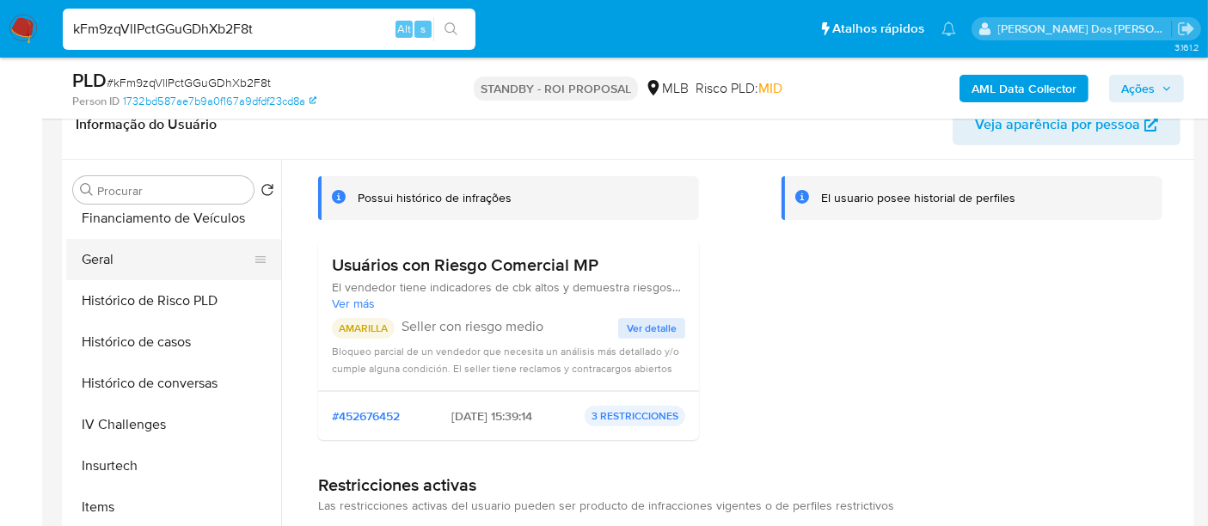
click at [87, 261] on button "Geral" at bounding box center [166, 259] width 201 height 41
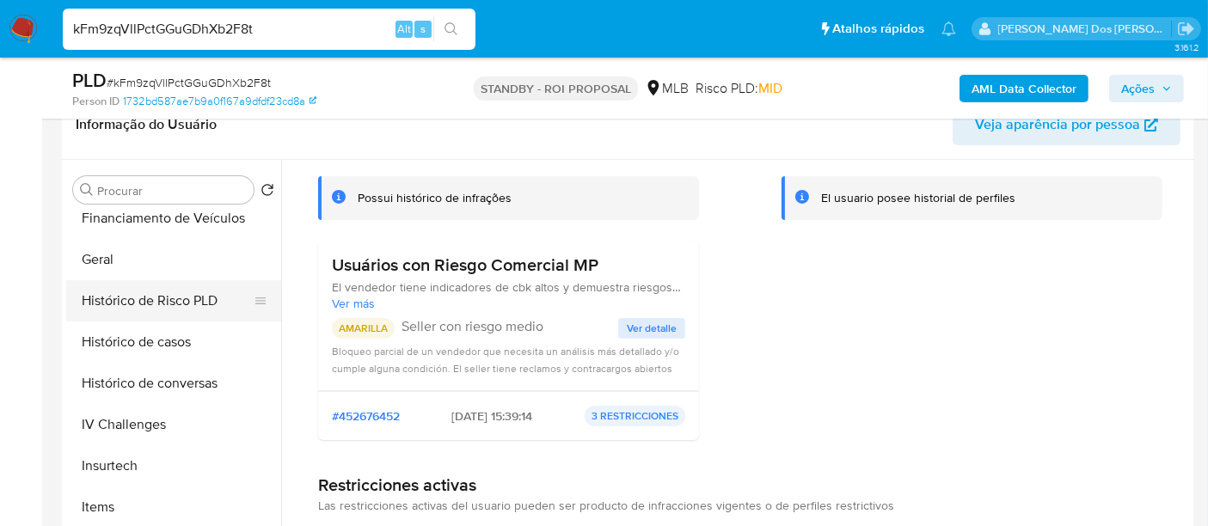
scroll to position [0, 0]
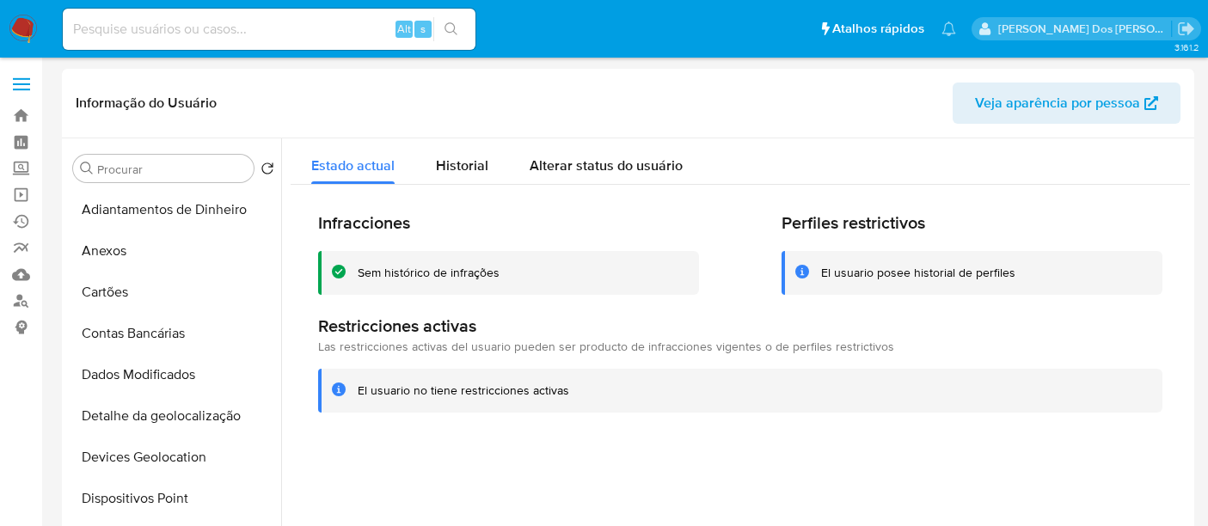
select select "10"
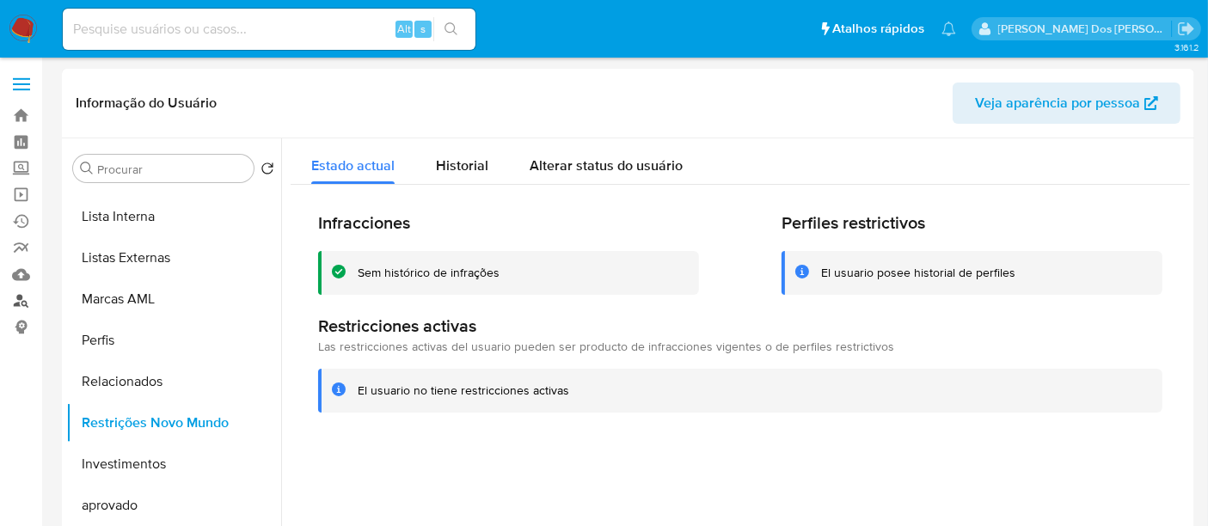
click at [21, 295] on link "Localizador de pessoas" at bounding box center [102, 301] width 205 height 27
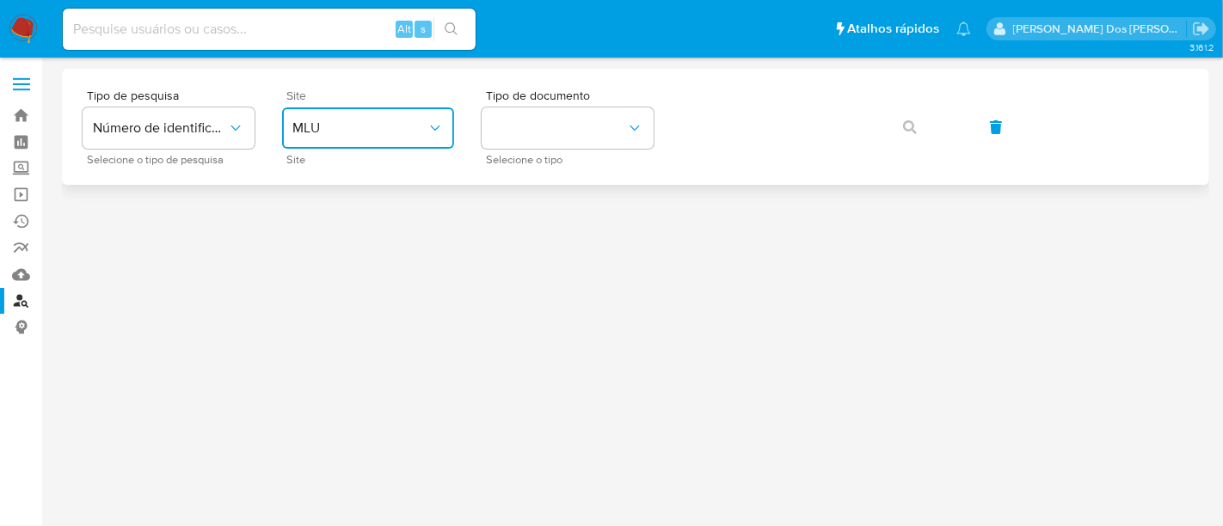
drag, startPoint x: 385, startPoint y: 122, endPoint x: 388, endPoint y: 133, distance: 11.5
click at [384, 121] on span "MLU" at bounding box center [359, 128] width 134 height 17
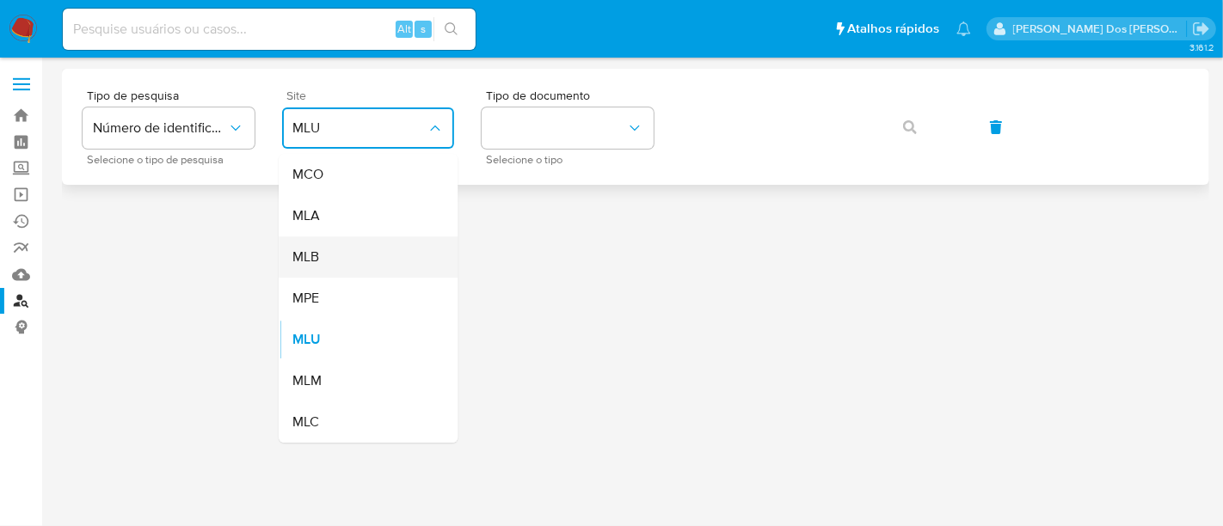
click at [388, 254] on div "MLB" at bounding box center [362, 256] width 141 height 41
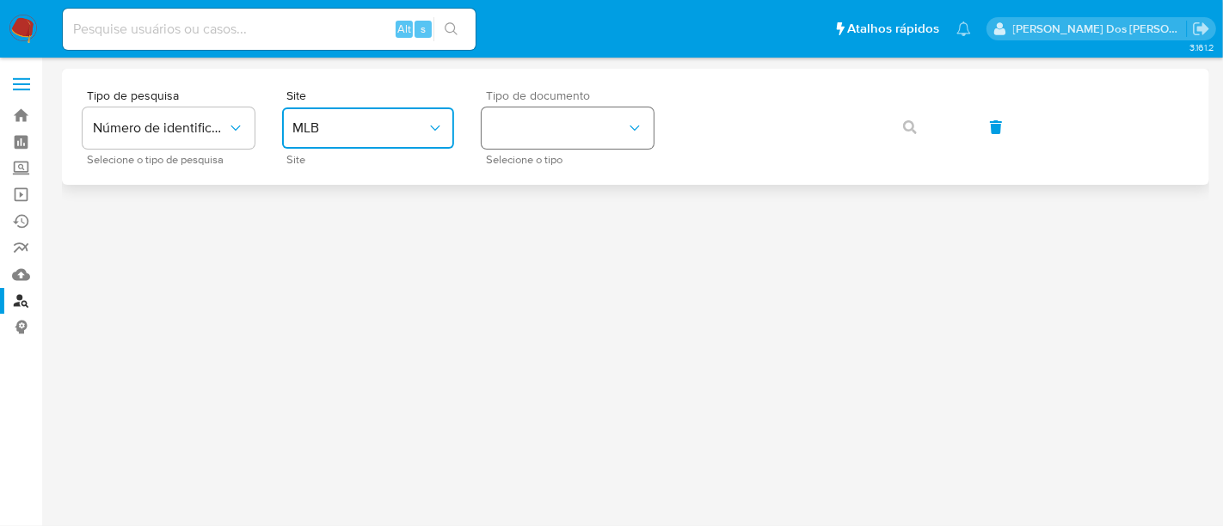
click at [518, 137] on button "identificationType" at bounding box center [568, 127] width 172 height 41
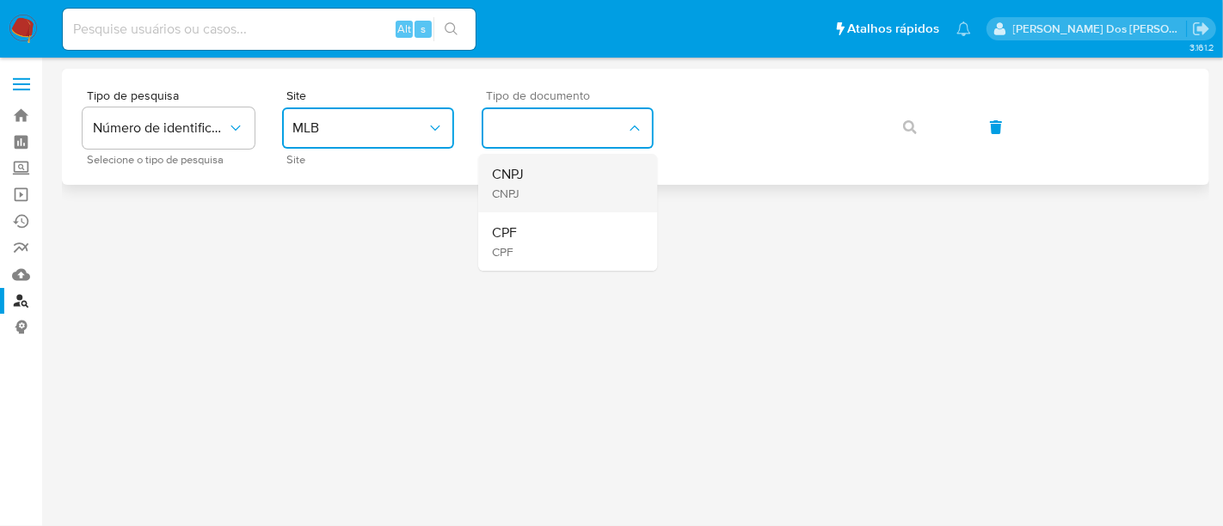
click at [513, 175] on span "CNPJ" at bounding box center [508, 174] width 32 height 17
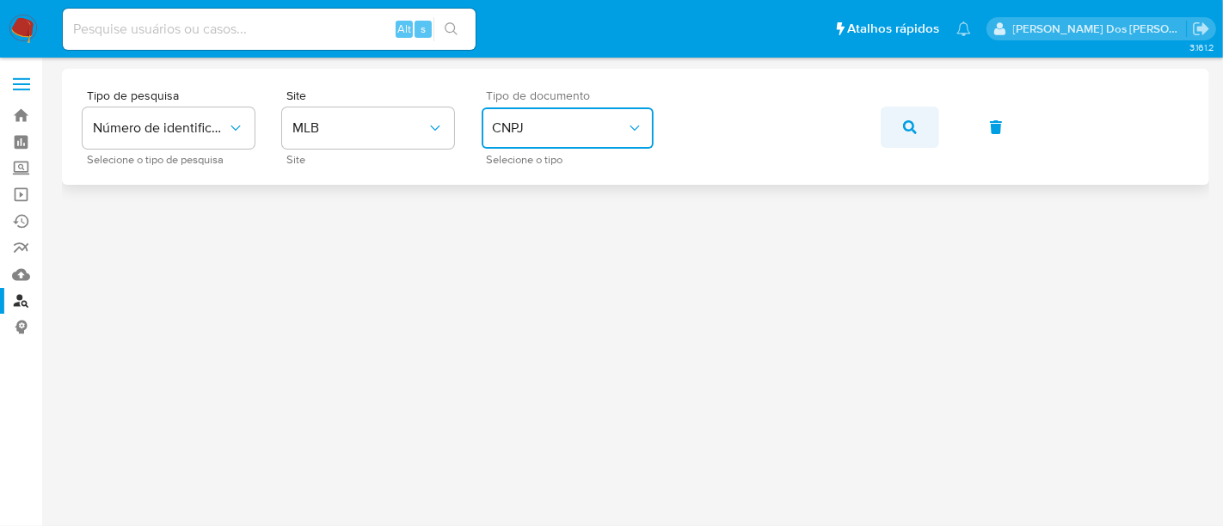
click at [911, 131] on icon "button" at bounding box center [910, 127] width 14 height 14
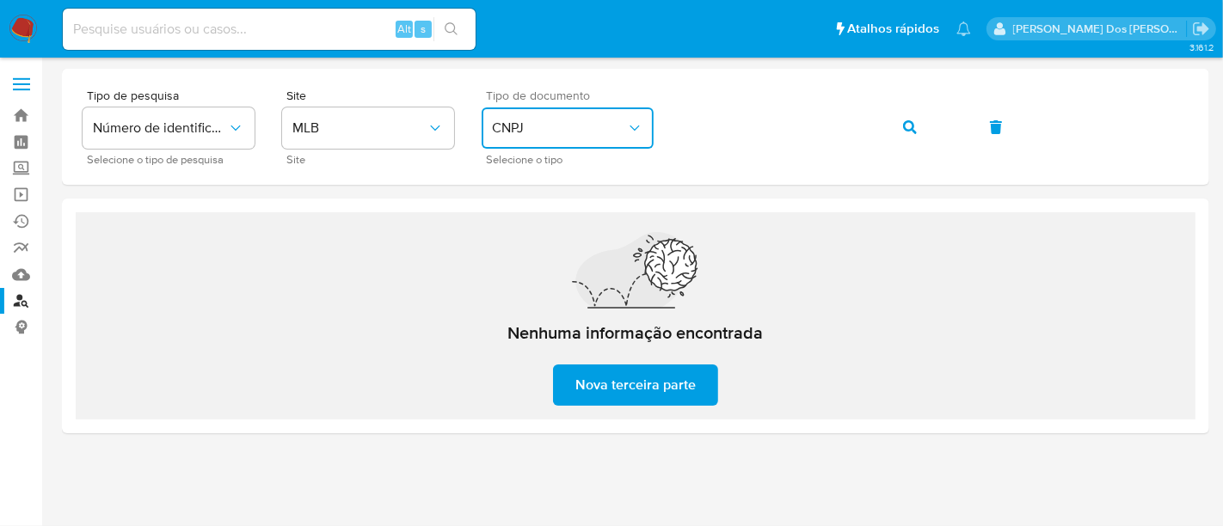
click at [549, 120] on span "CNPJ" at bounding box center [559, 128] width 134 height 17
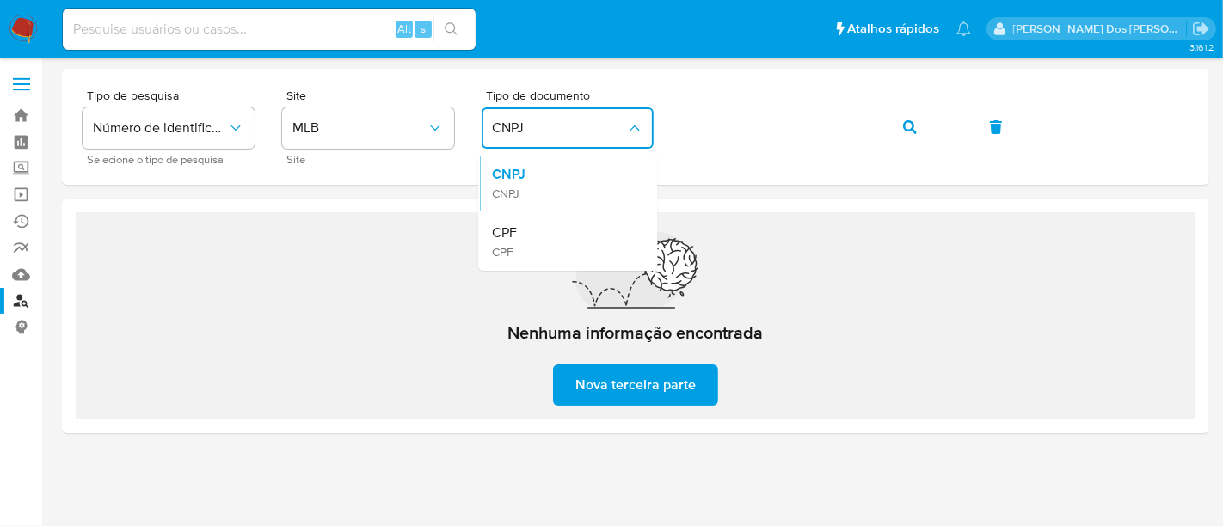
drag, startPoint x: 537, startPoint y: 227, endPoint x: 678, endPoint y: 159, distance: 155.7
click at [537, 227] on div "CPF CPF" at bounding box center [562, 241] width 141 height 58
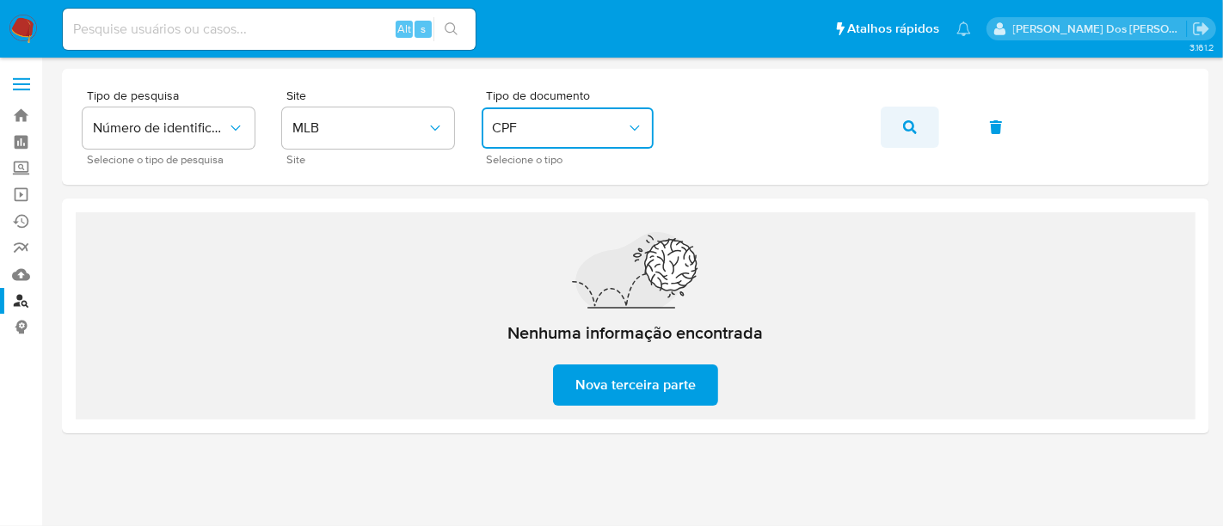
click at [892, 126] on button "button" at bounding box center [909, 127] width 58 height 41
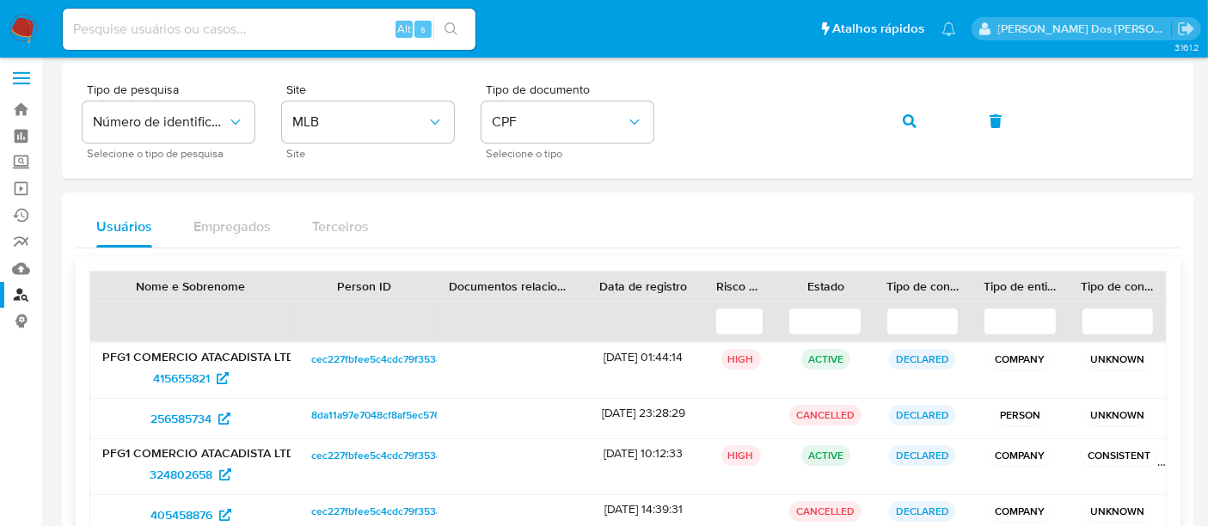
scroll to position [95, 0]
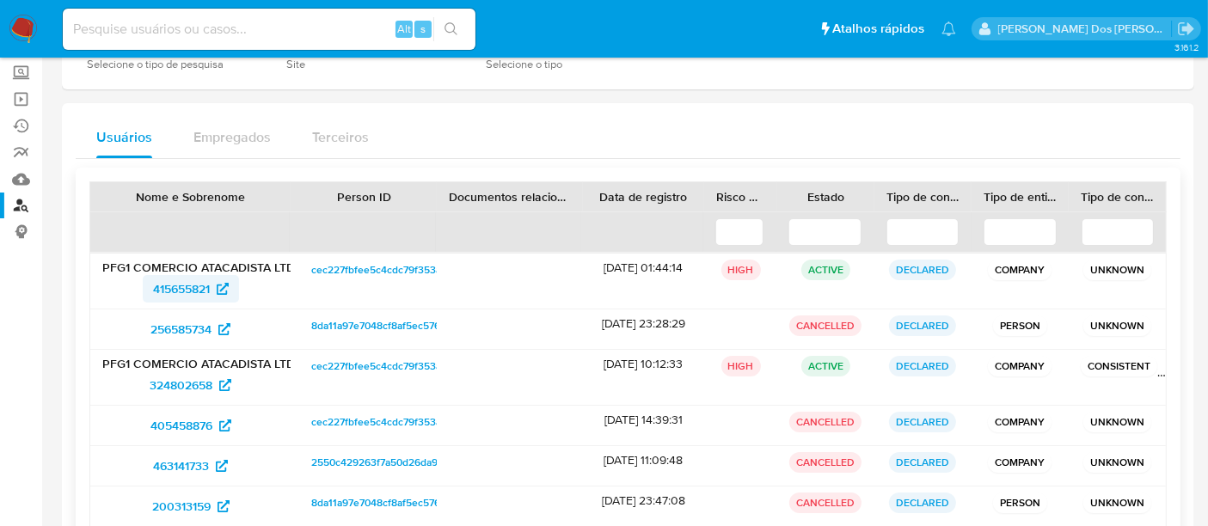
click at [189, 284] on span "415655821" at bounding box center [181, 289] width 57 height 28
click at [185, 381] on span "324802658" at bounding box center [181, 385] width 63 height 28
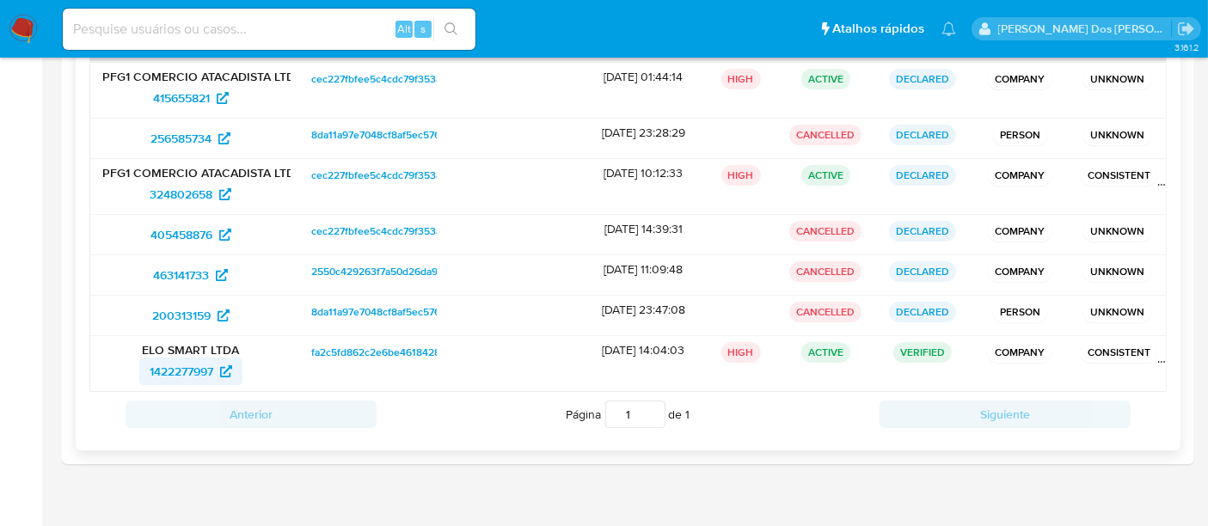
click at [193, 371] on span "1422277997" at bounding box center [182, 372] width 64 height 28
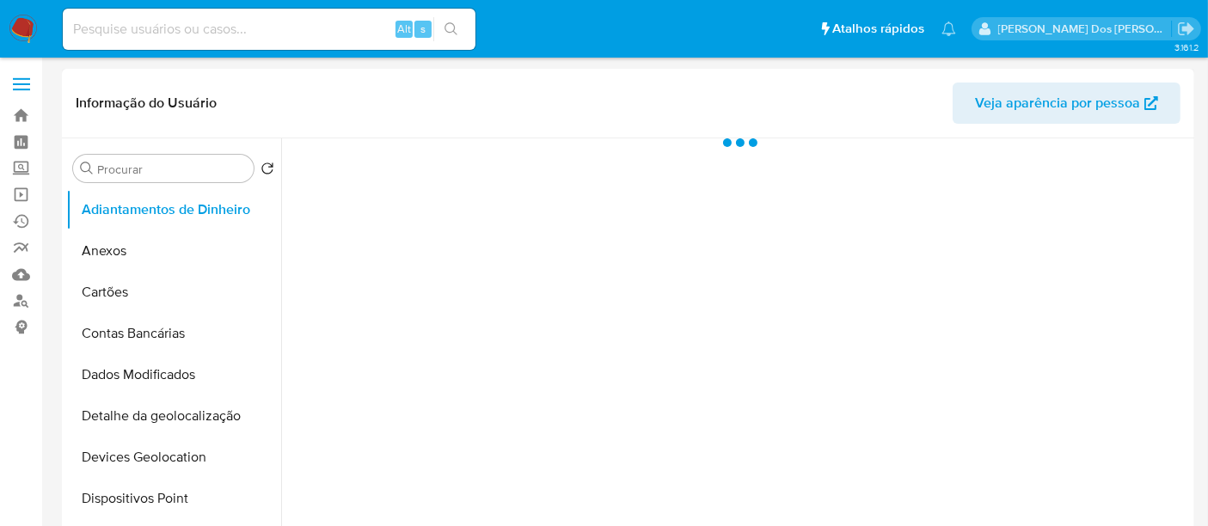
select select "10"
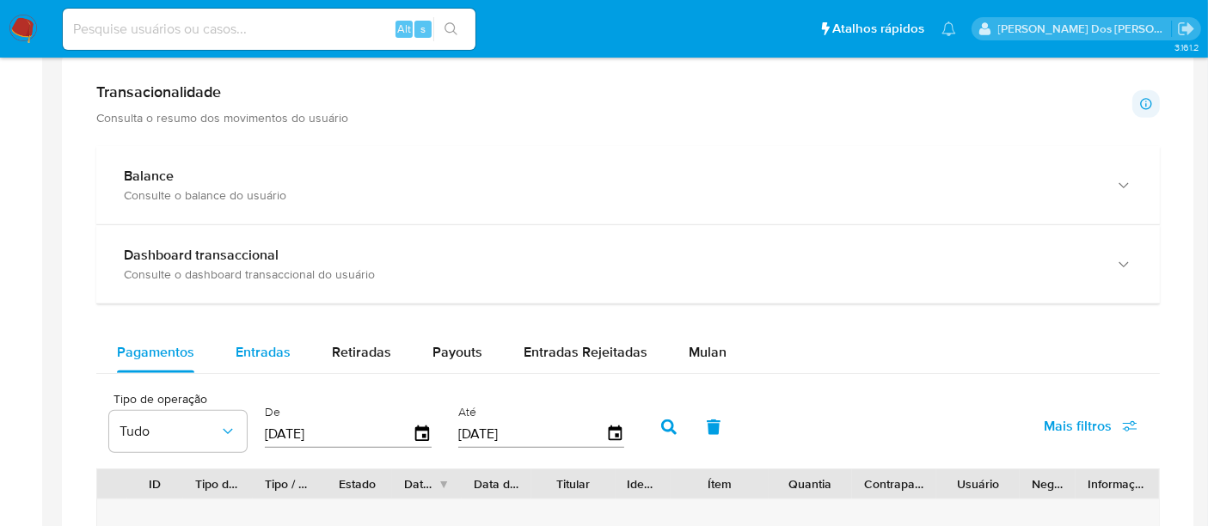
scroll to position [955, 0]
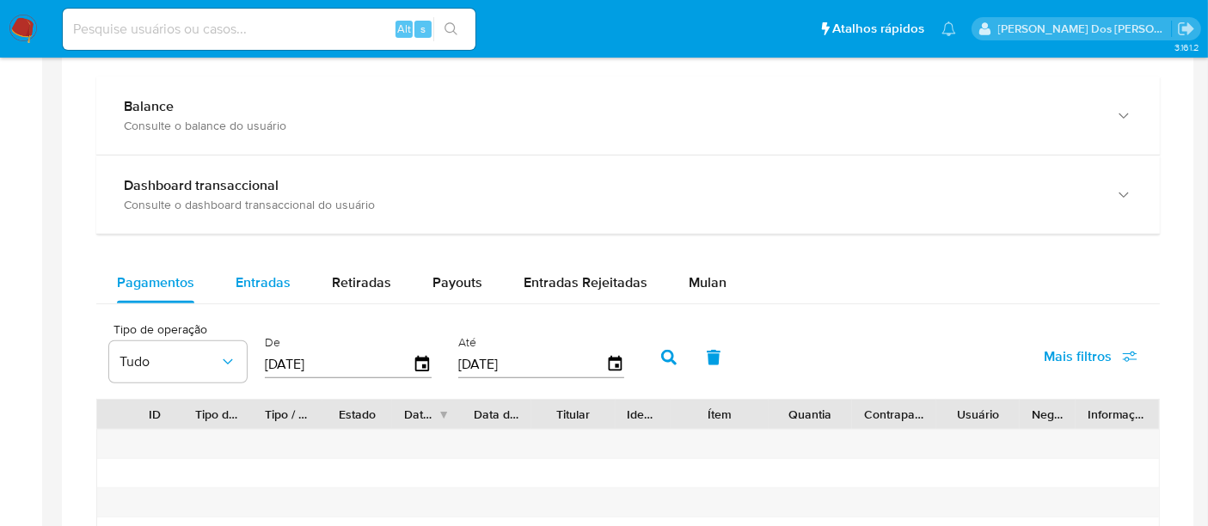
click at [266, 273] on span "Entradas" at bounding box center [263, 283] width 55 height 20
select select "10"
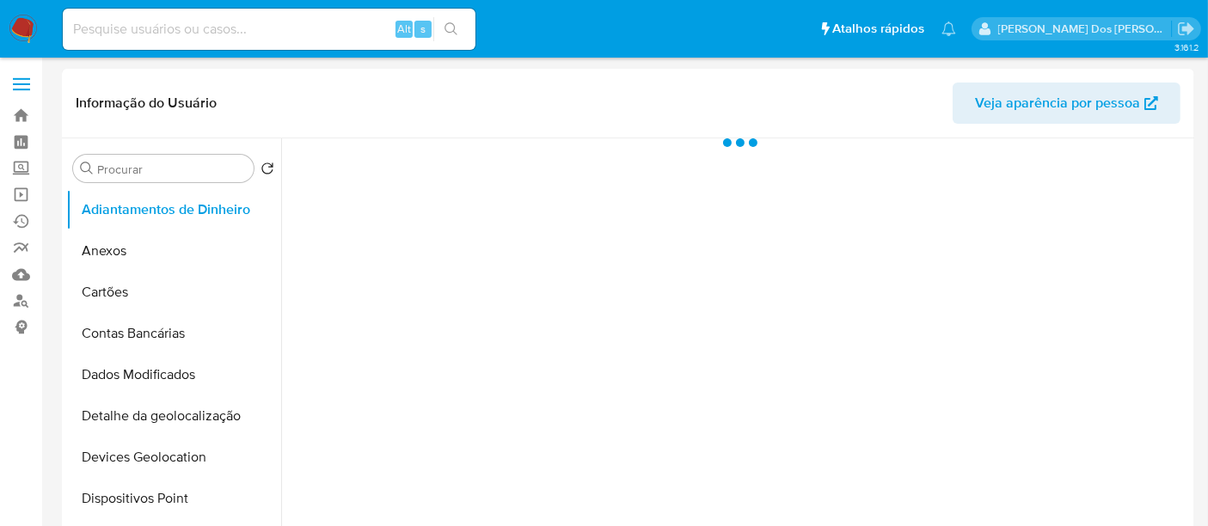
select select "10"
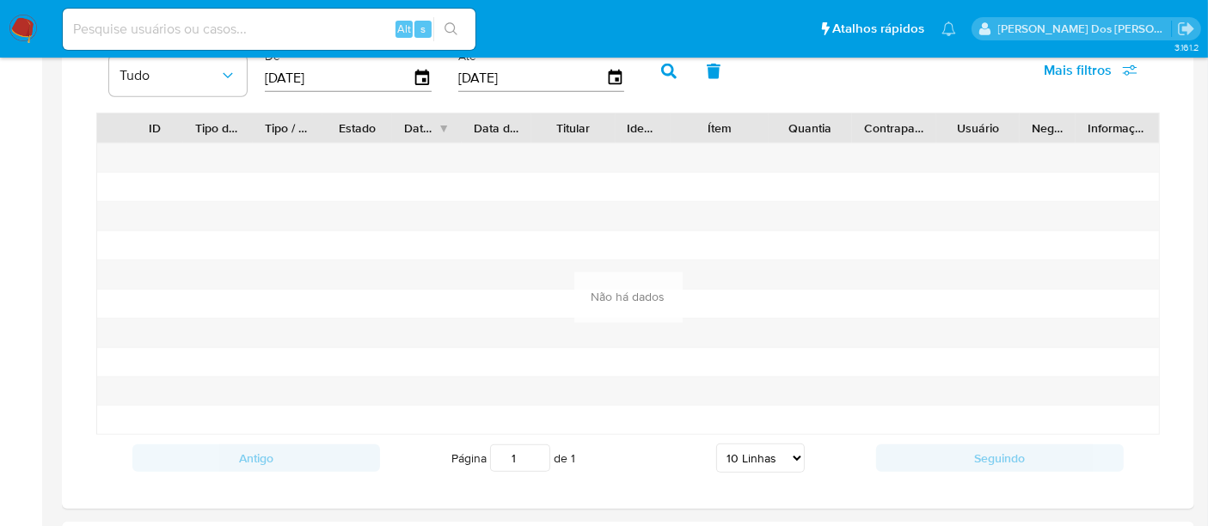
scroll to position [1051, 0]
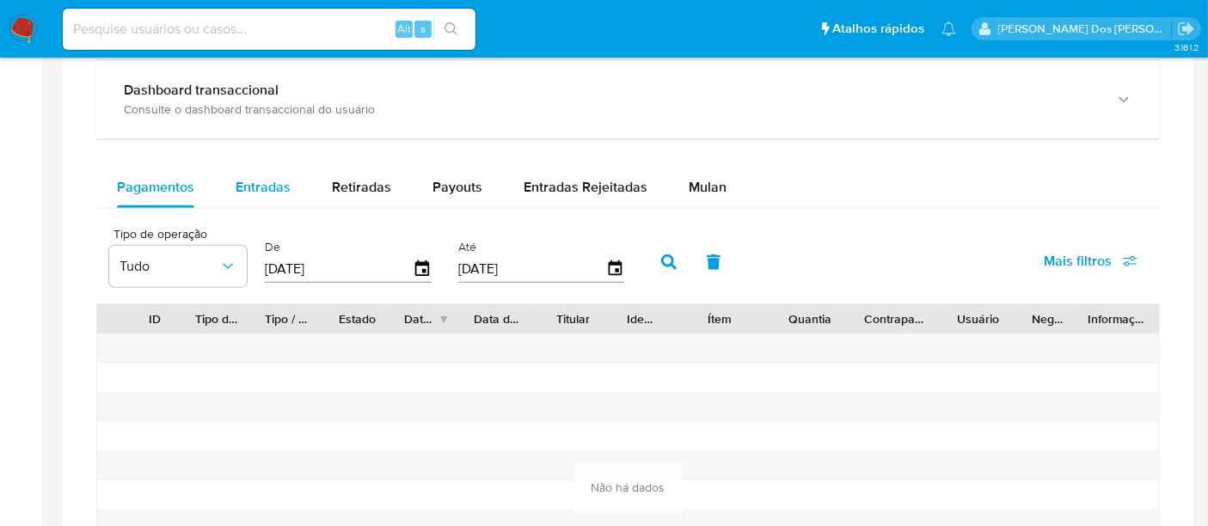
click at [248, 192] on span "Entradas" at bounding box center [263, 187] width 55 height 20
select select "10"
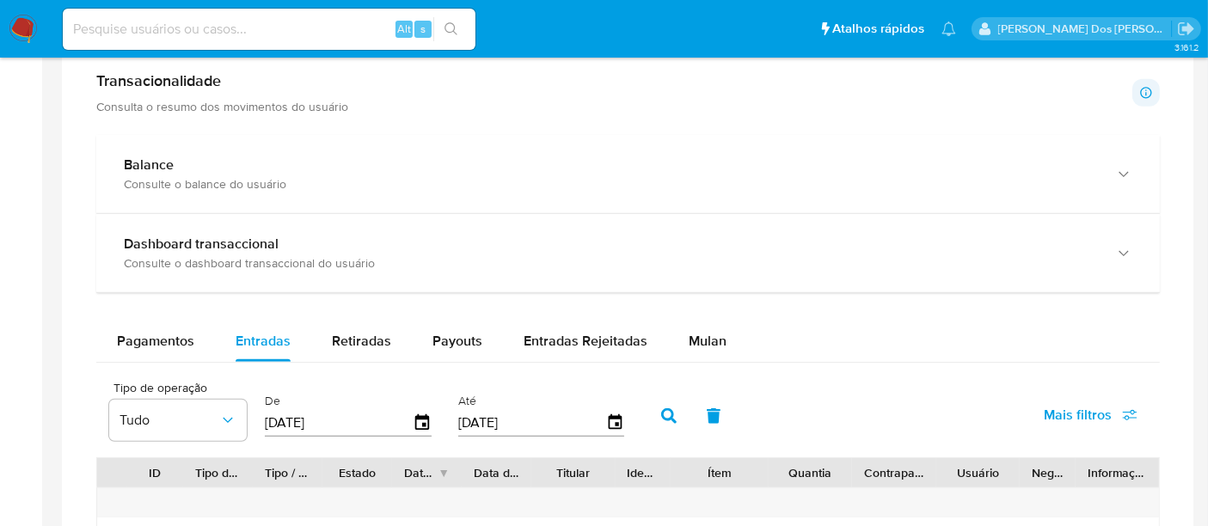
scroll to position [764, 0]
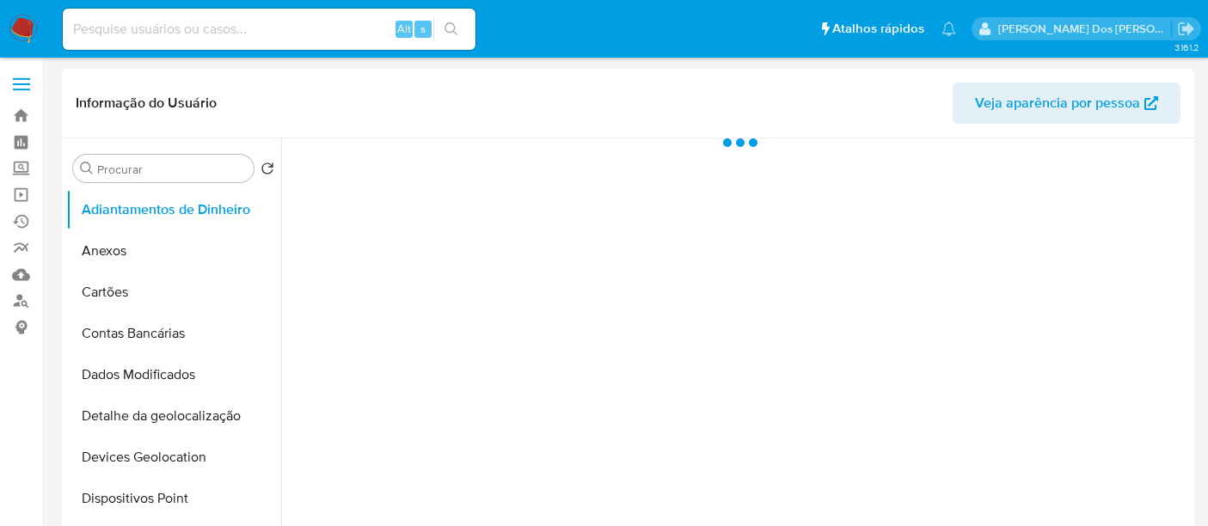
select select "10"
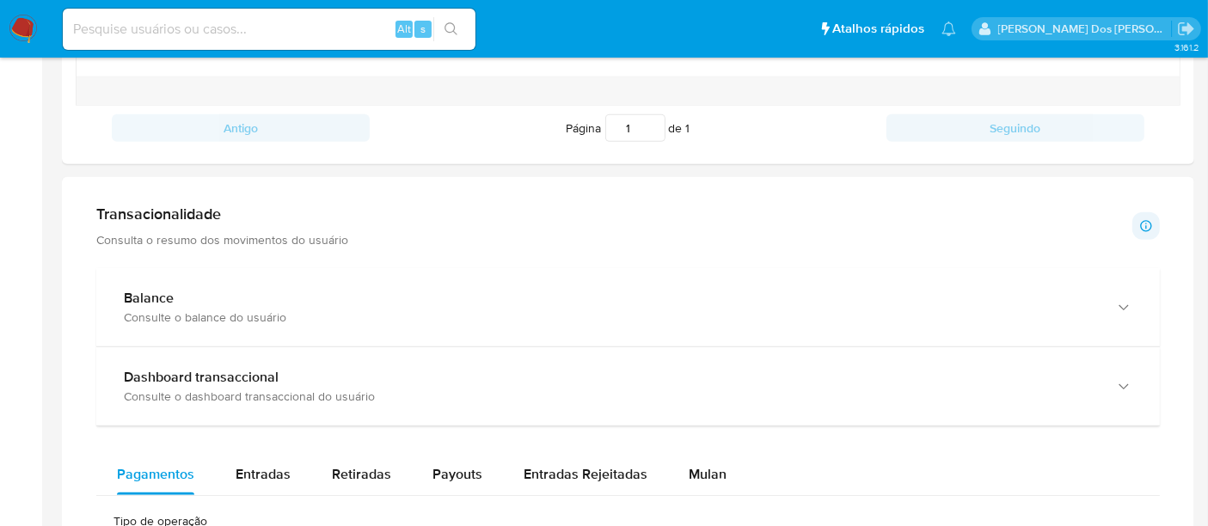
scroll to position [1146, 0]
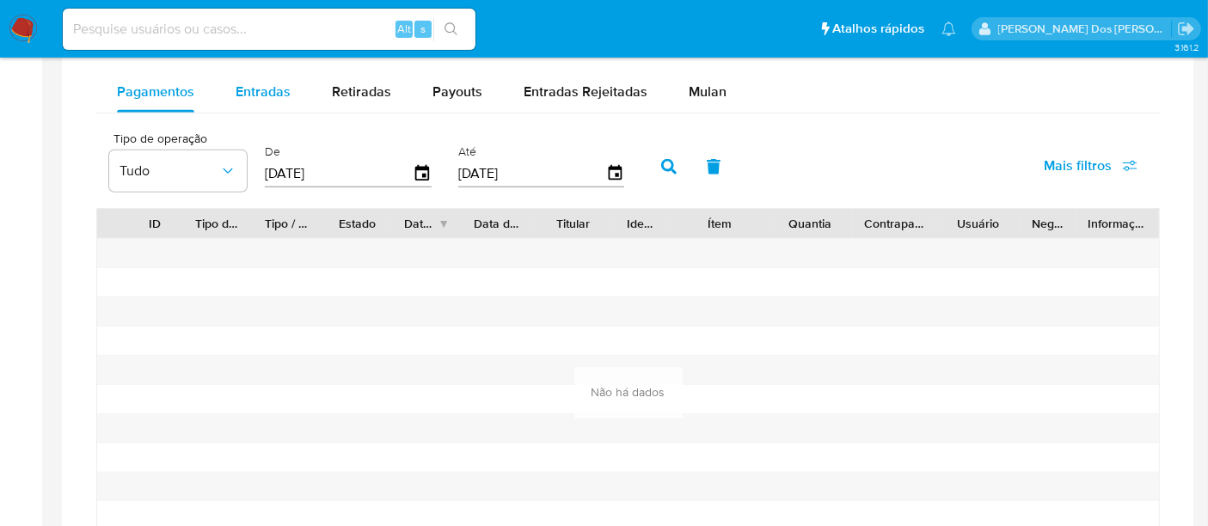
click at [255, 89] on span "Entradas" at bounding box center [263, 92] width 55 height 20
select select "10"
